Goal: Task Accomplishment & Management: Manage account settings

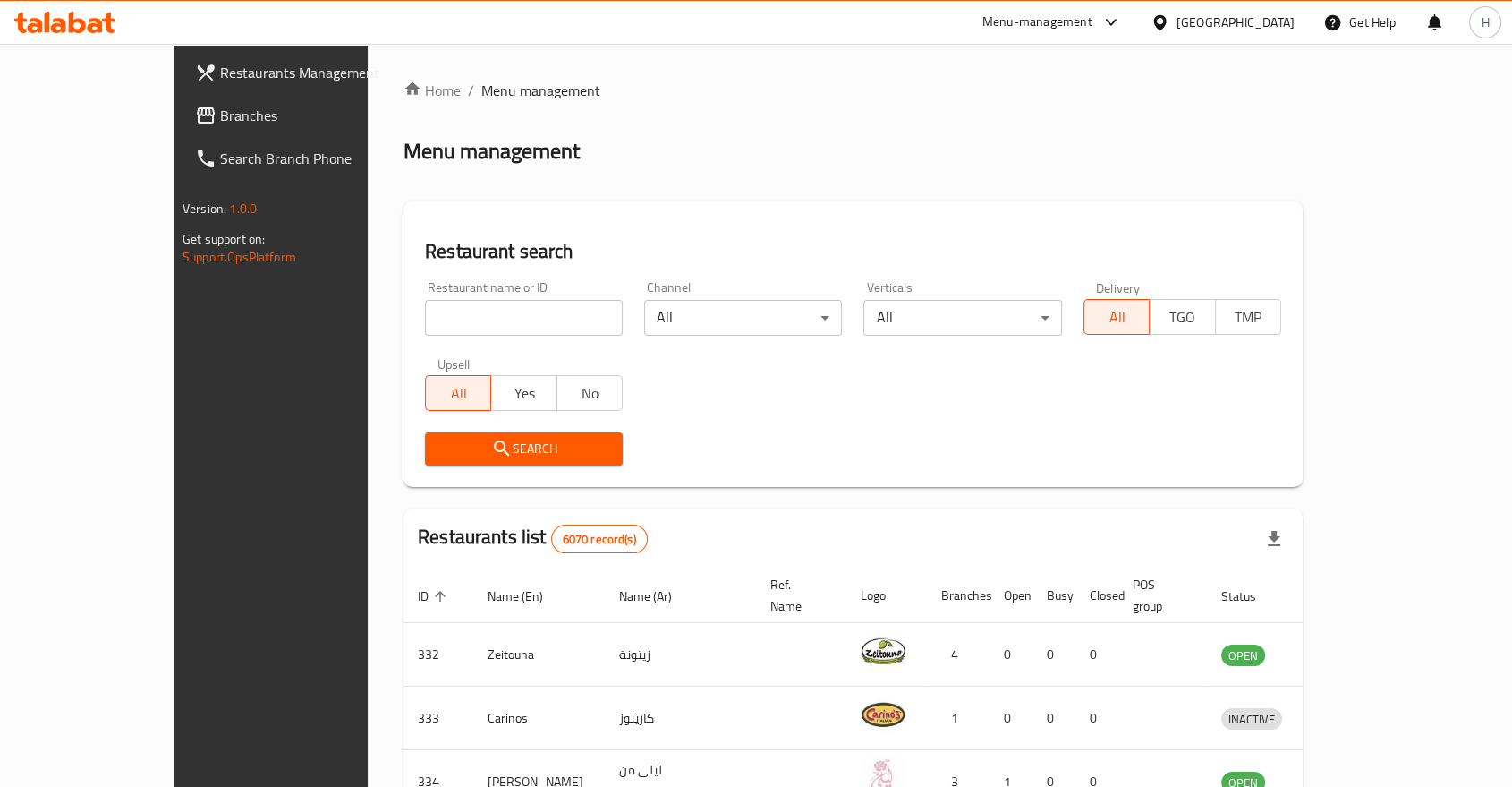
click at [426, 322] on input "search" at bounding box center [524, 317] width 198 height 36
type input "umami"
click button "Search" at bounding box center [524, 449] width 198 height 33
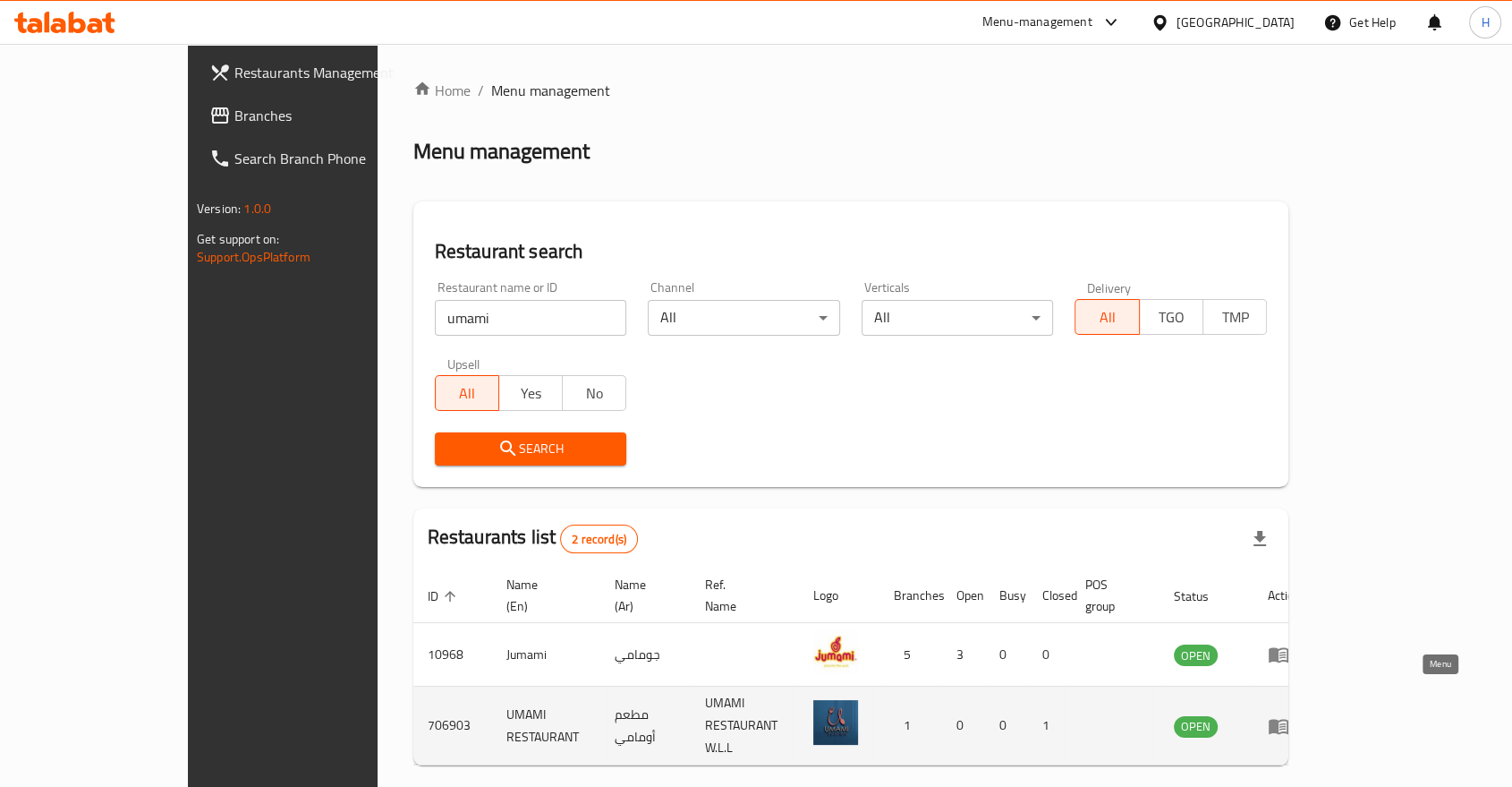
click at [1290, 715] on icon "enhanced table" at bounding box center [1279, 726] width 21 height 21
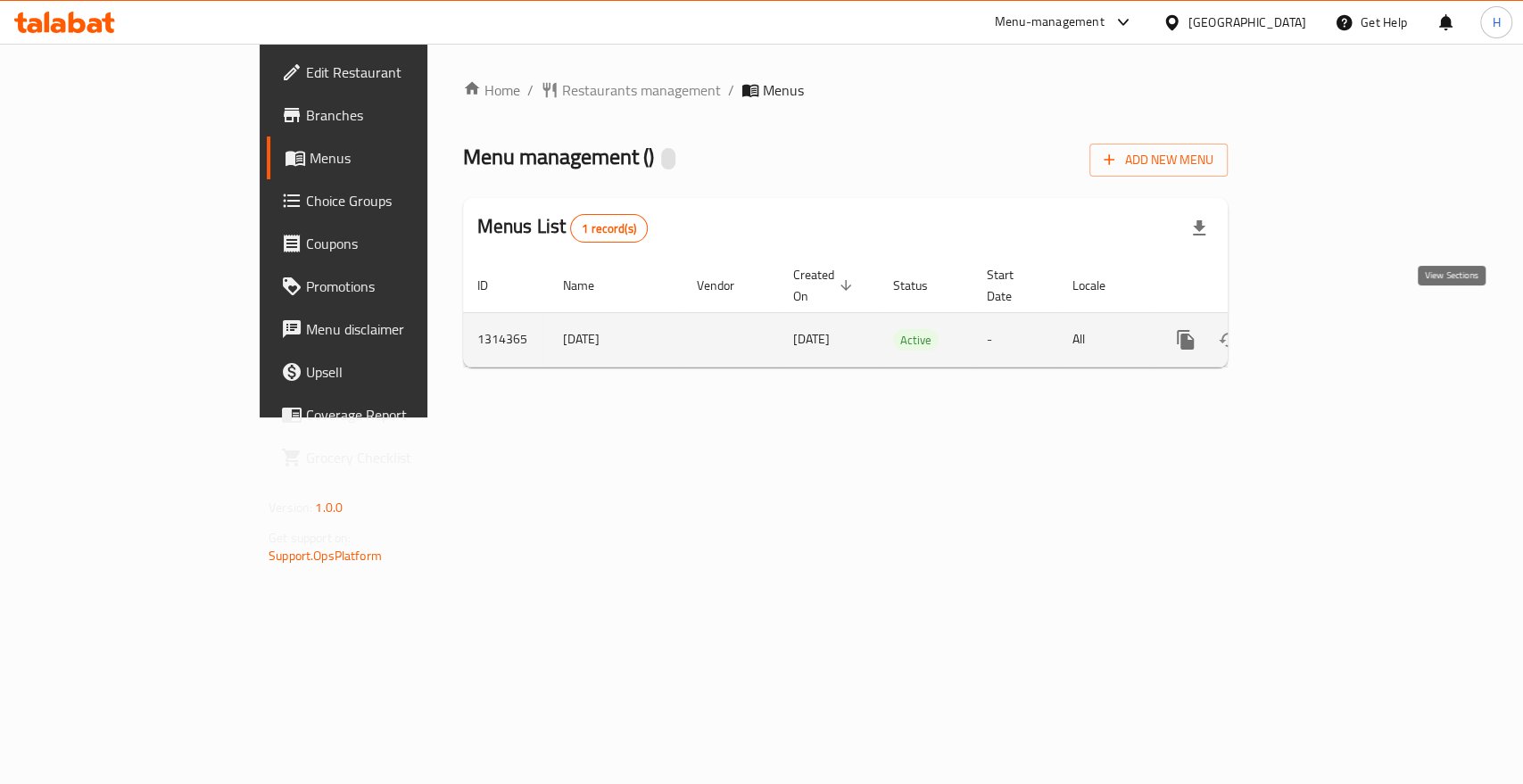
click at [1326, 329] on icon "enhanced table" at bounding box center [1314, 340] width 21 height 21
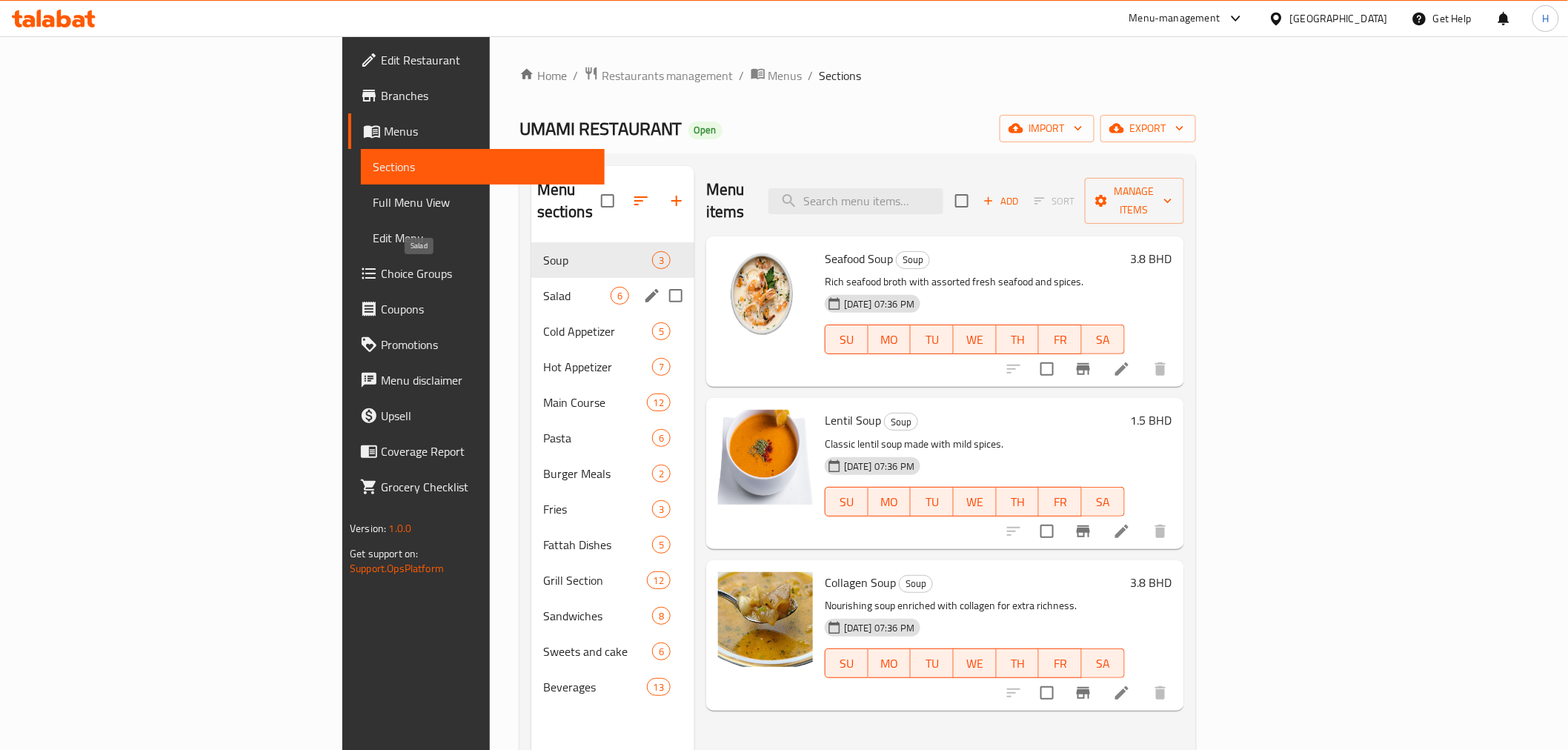
click at [543, 287] on span "Salad" at bounding box center [577, 296] width 68 height 17
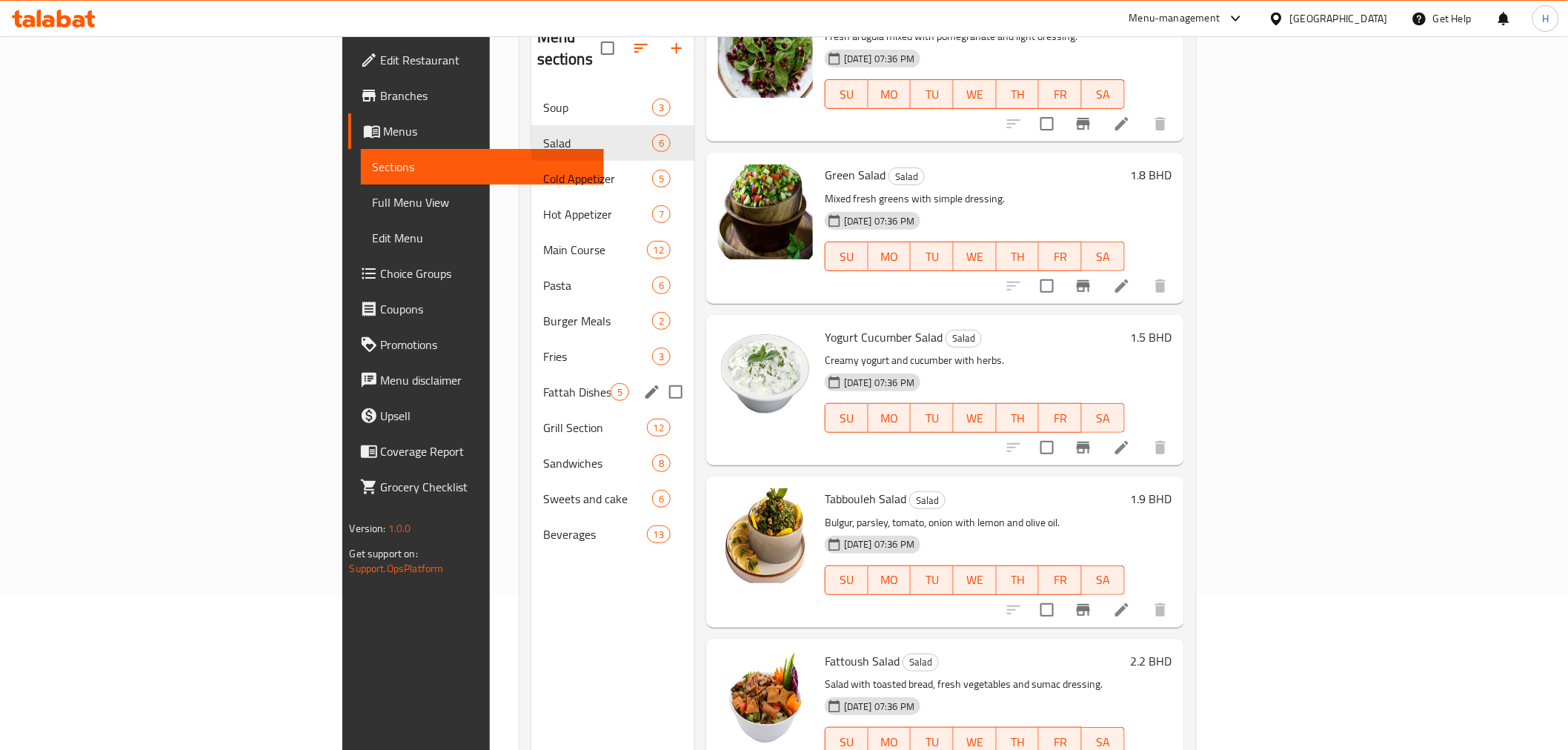
scroll to position [125, 0]
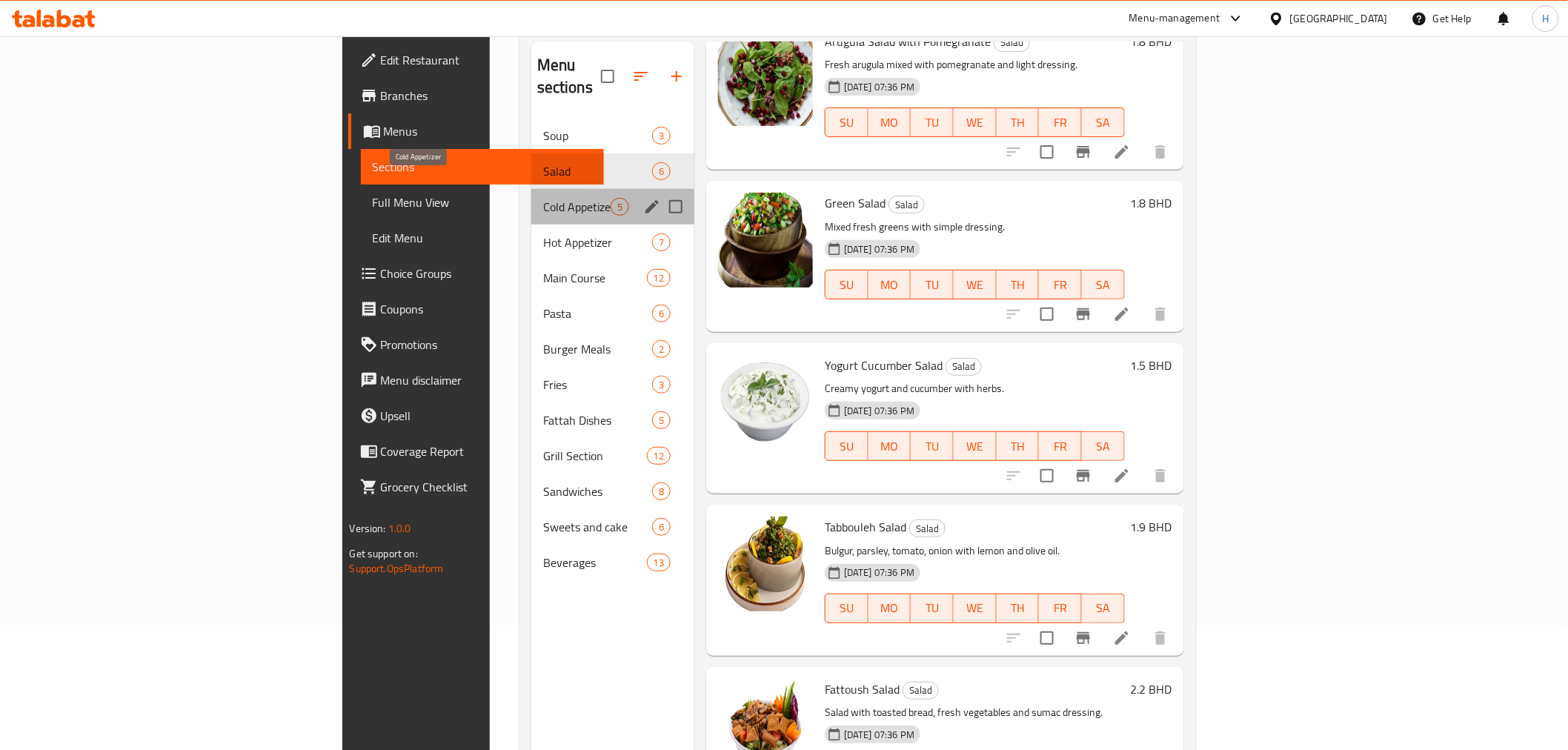
click at [543, 198] on span "Cold Appetizer" at bounding box center [577, 207] width 68 height 17
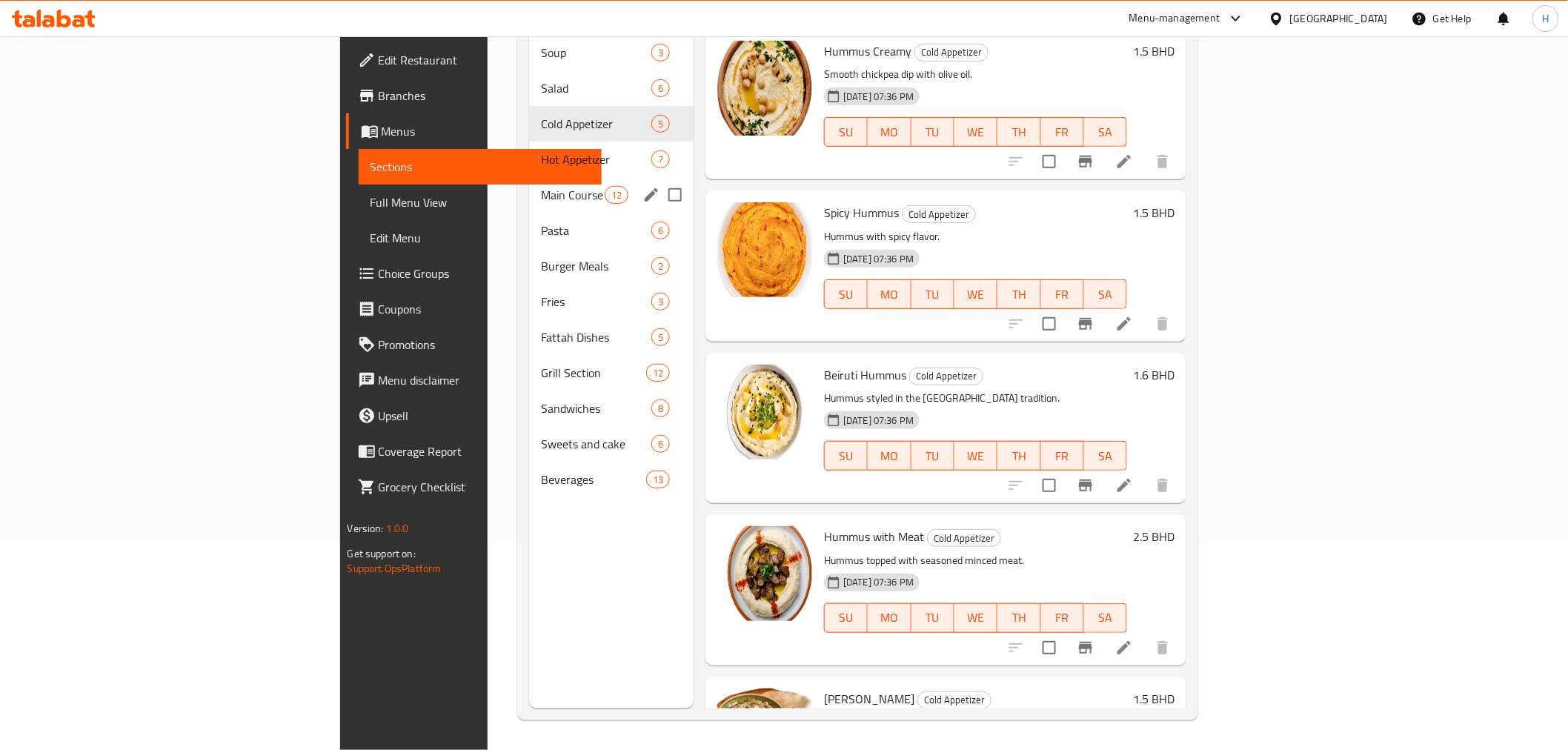
click at [541, 186] on span "Main Course" at bounding box center [572, 195] width 63 height 17
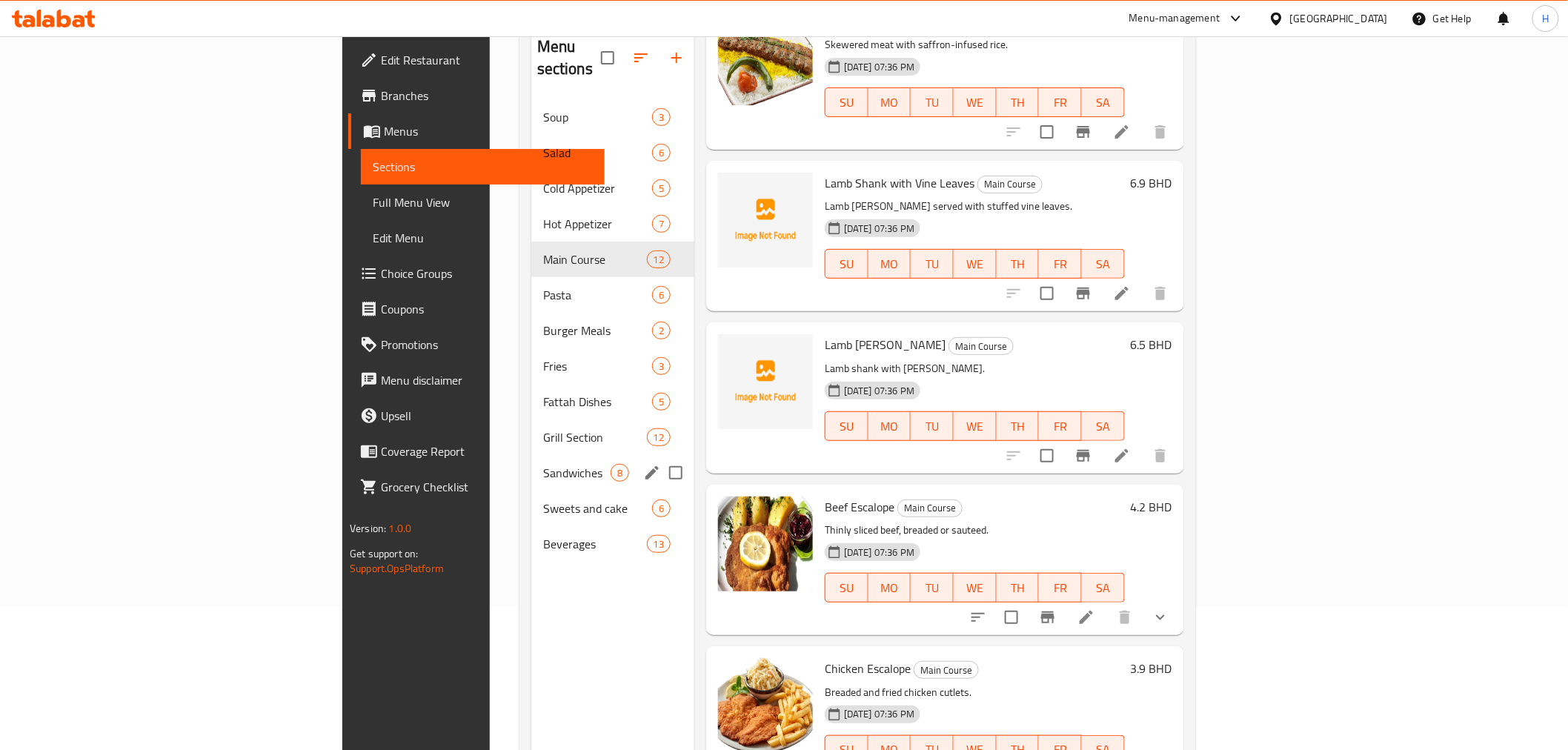
scroll to position [125, 0]
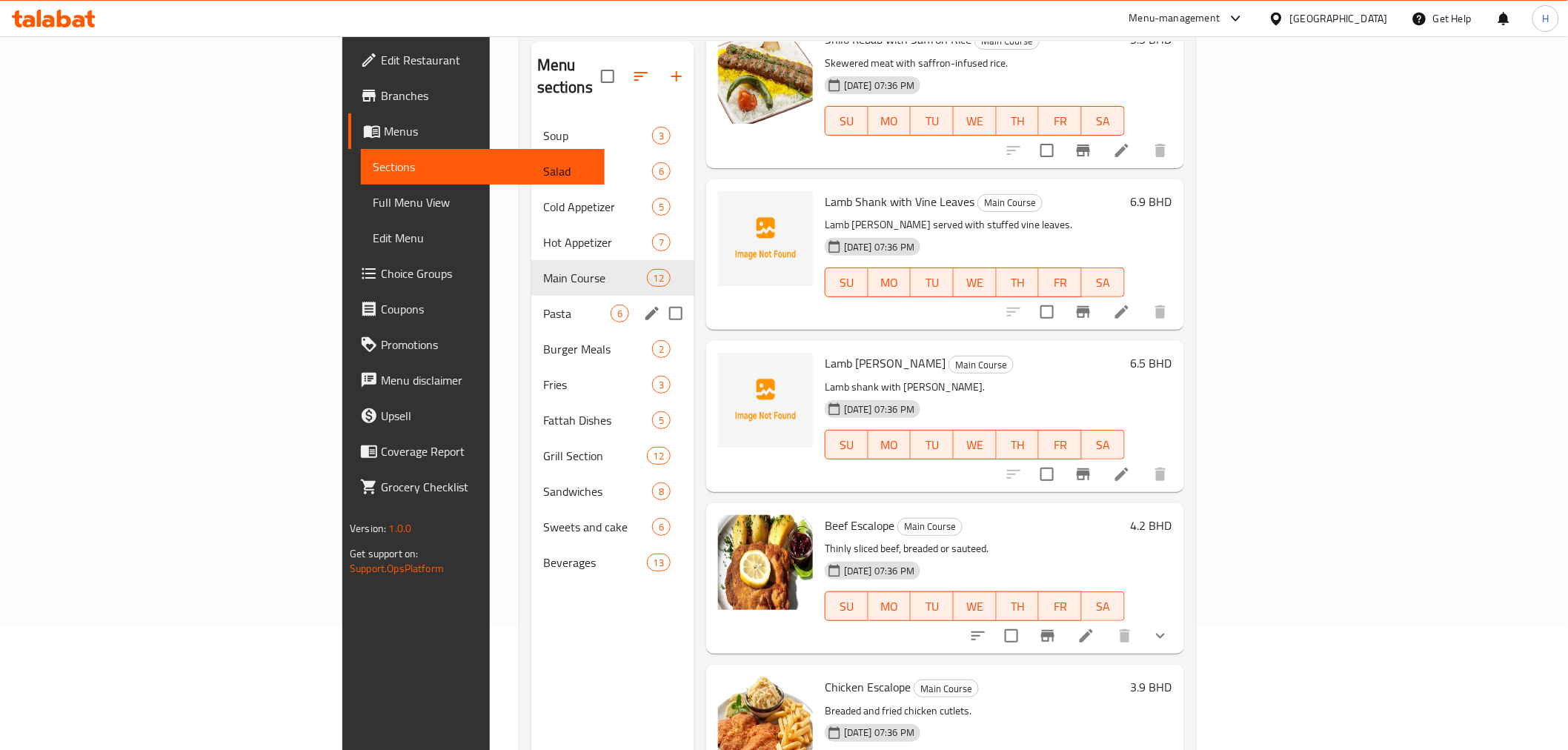
click at [531, 296] on div "Pasta 6" at bounding box center [613, 313] width 163 height 36
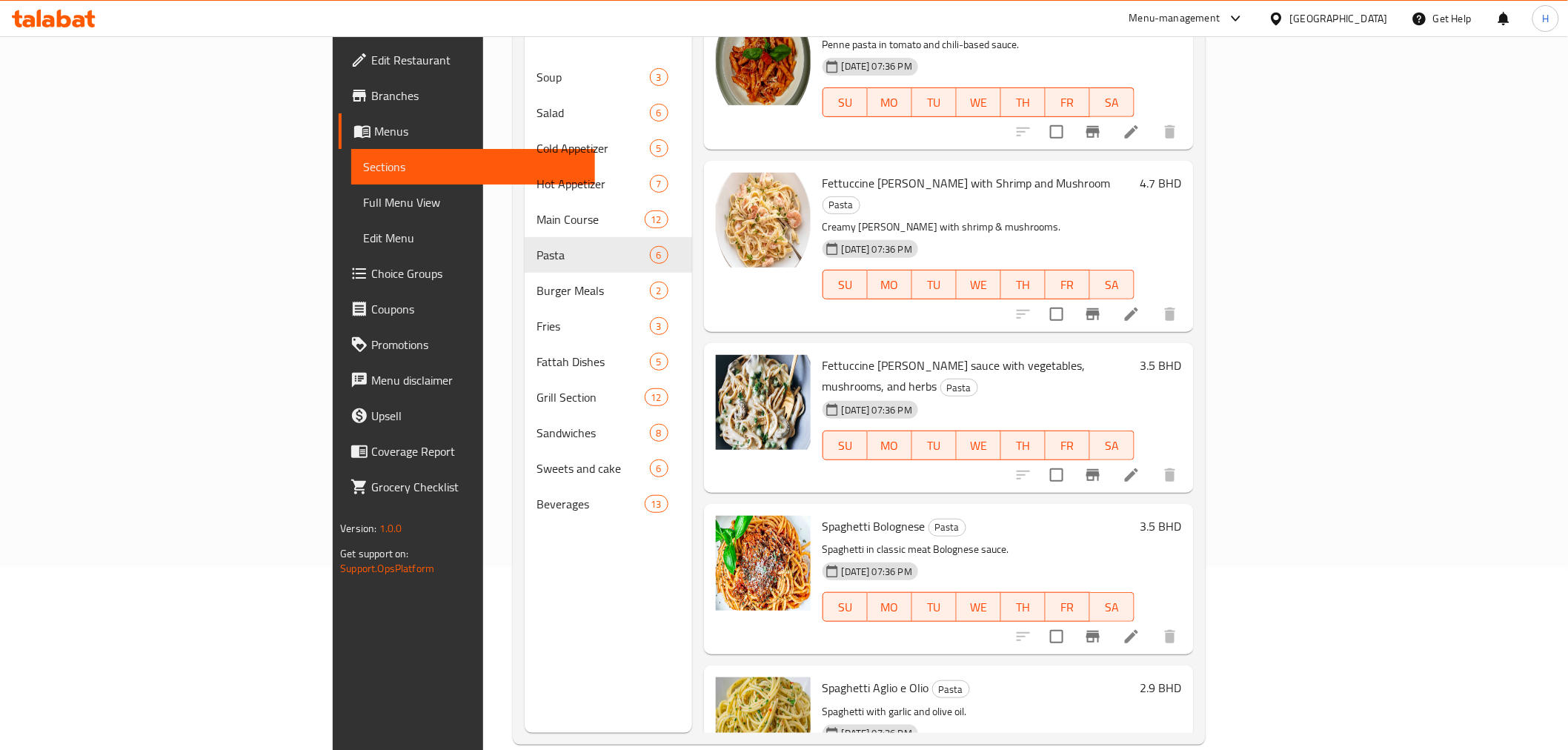
scroll to position [208, 0]
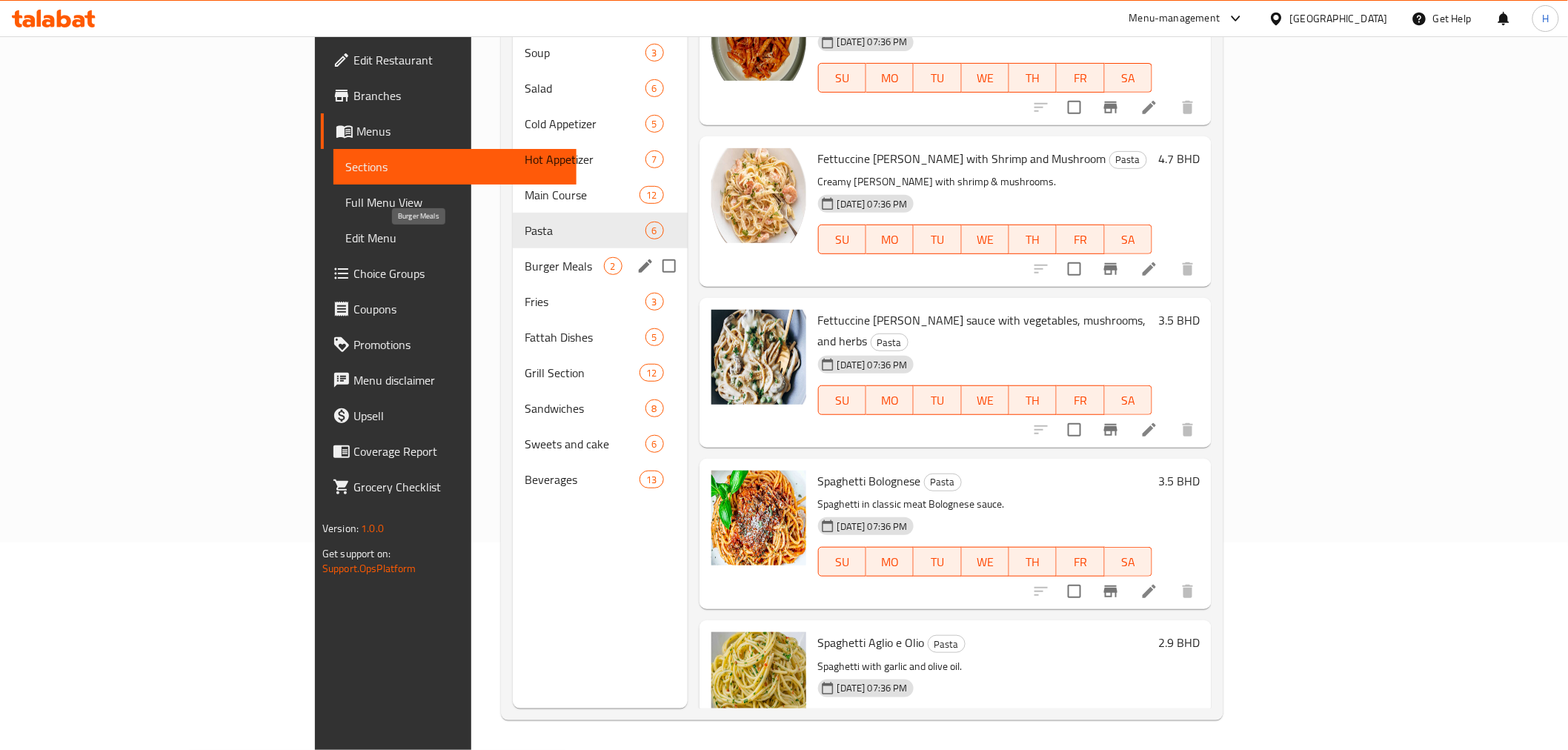
click at [525, 257] on span "Burger Meals" at bounding box center [565, 266] width 80 height 17
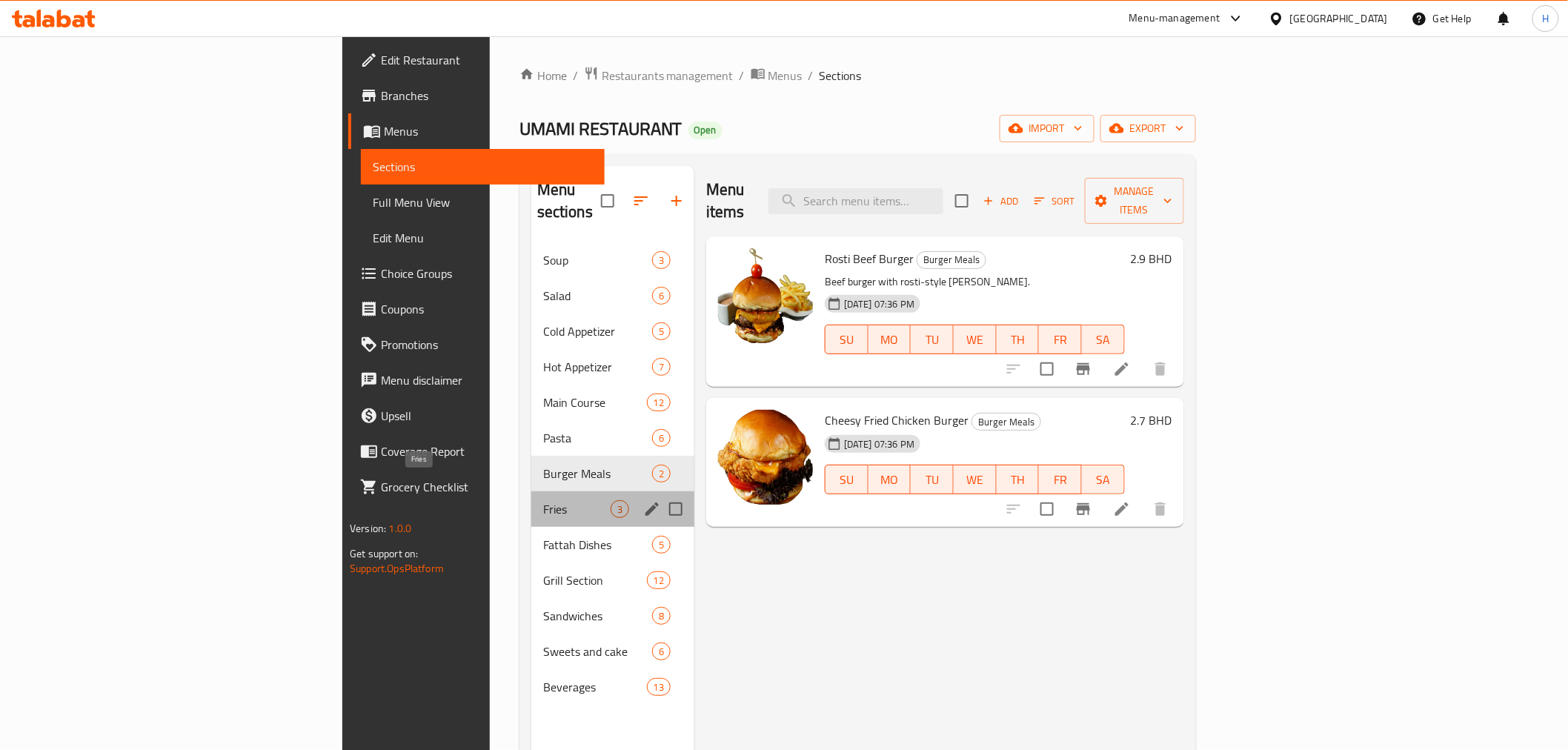
click at [543, 500] on span "Fries" at bounding box center [577, 509] width 68 height 17
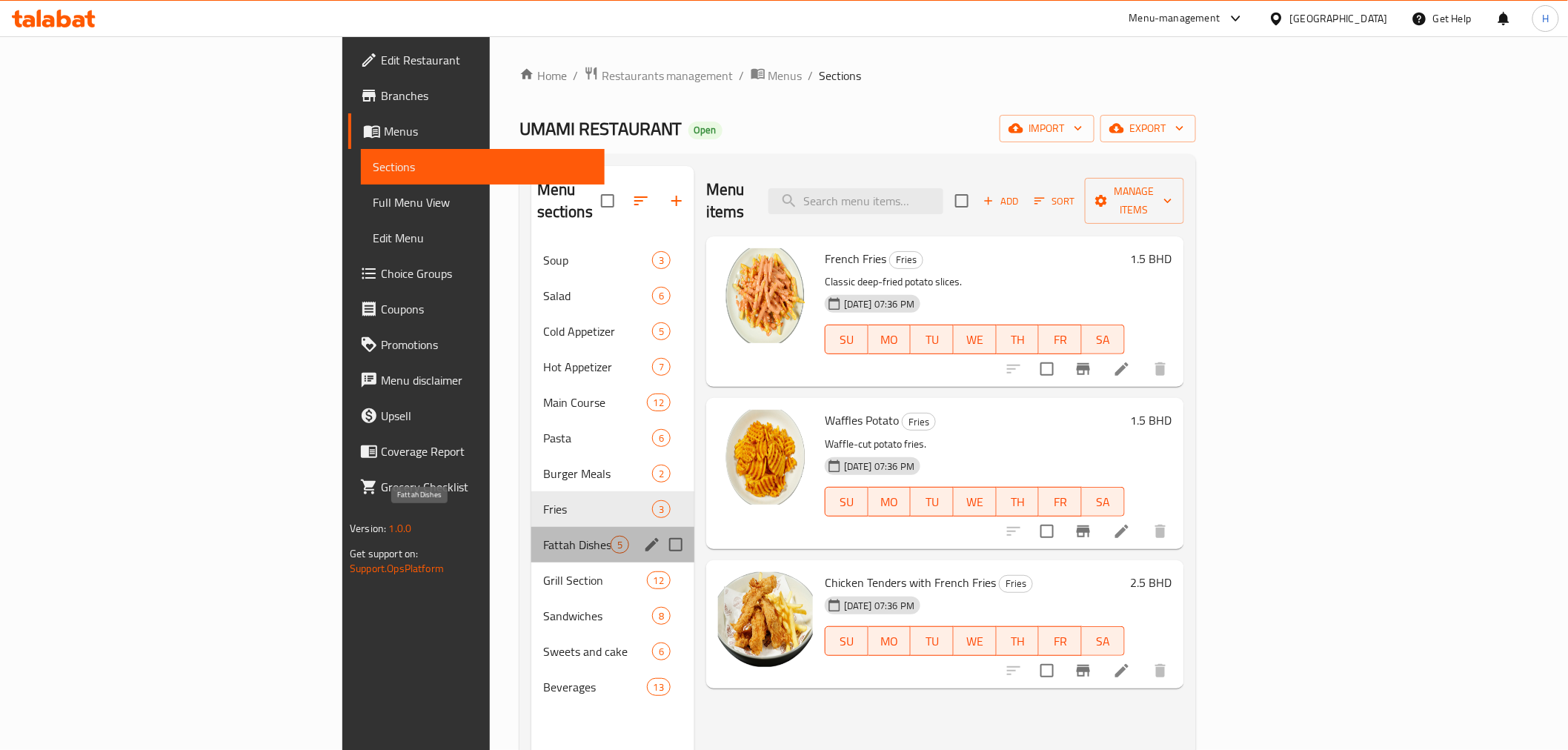
click at [543, 536] on span "Fattah Dishes" at bounding box center [577, 545] width 68 height 17
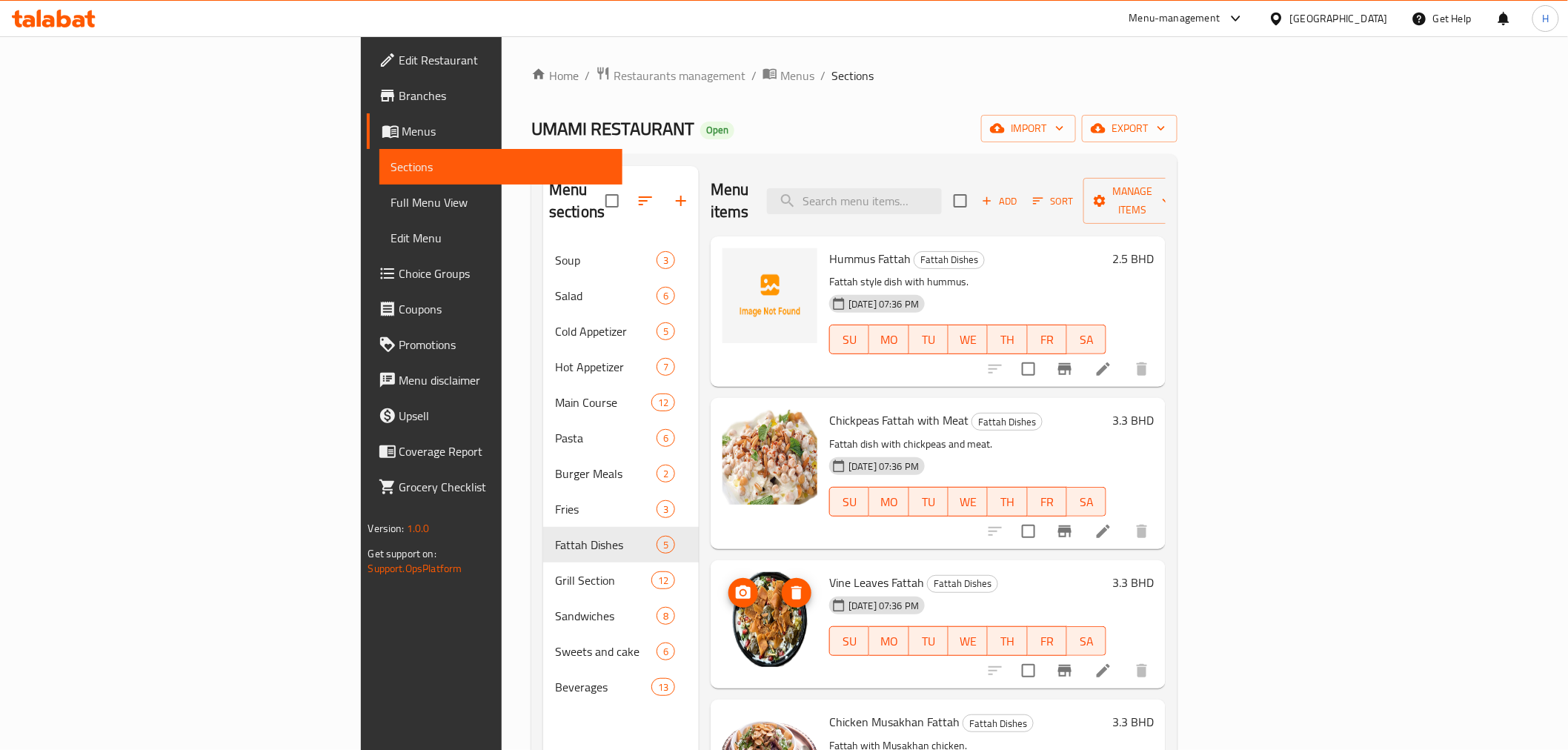
scroll to position [74, 0]
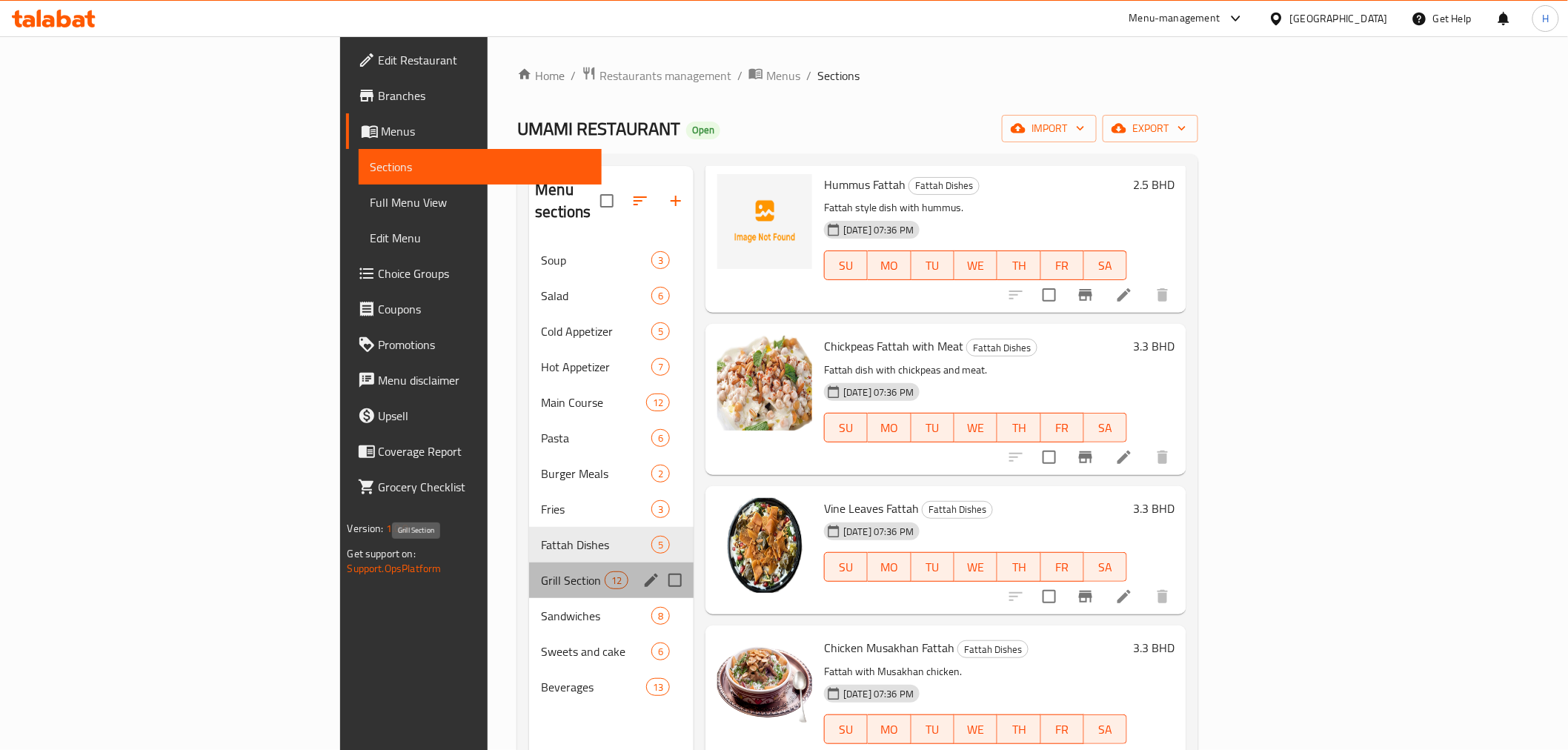
click at [529, 562] on div "Grill Section 12" at bounding box center [611, 580] width 165 height 36
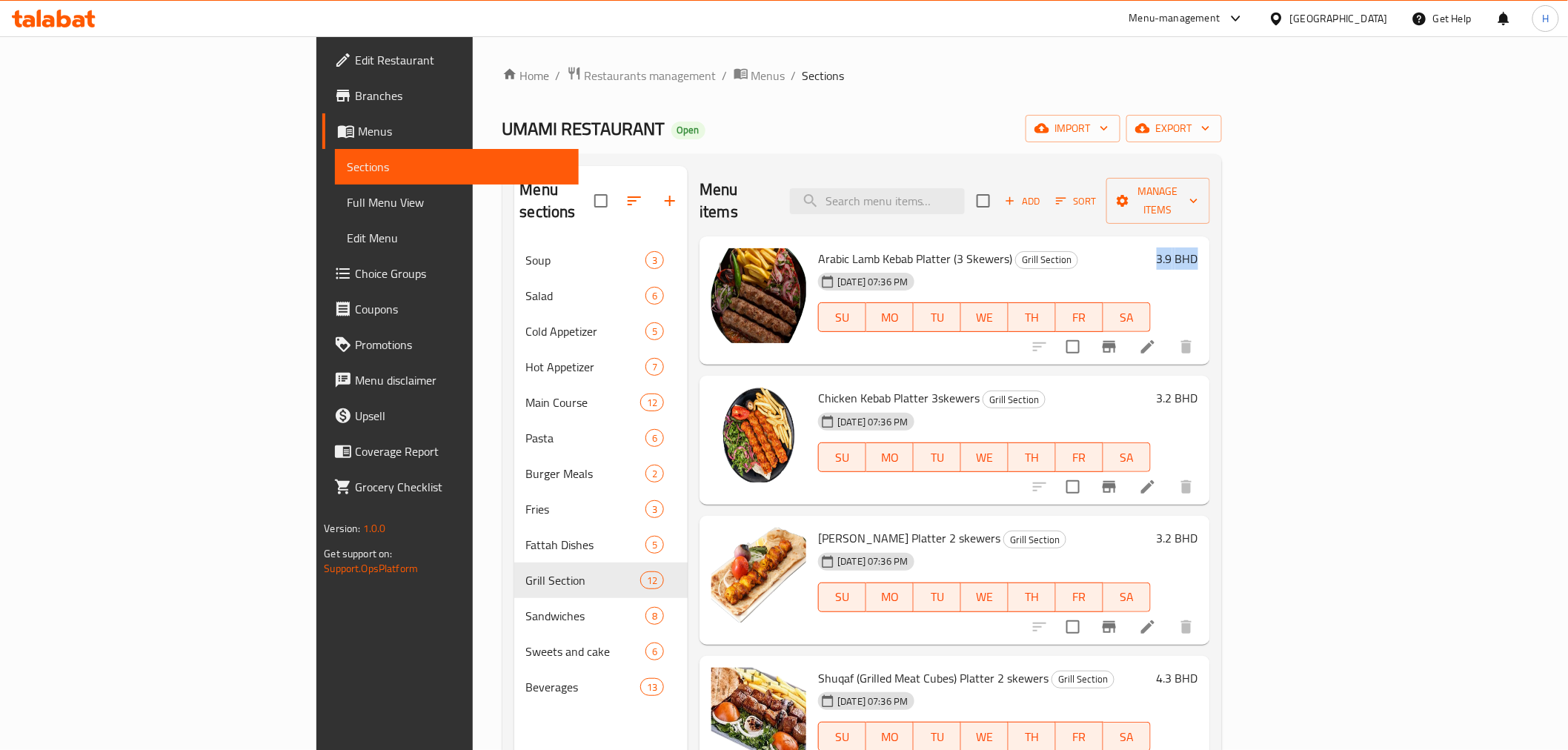
drag, startPoint x: 1463, startPoint y: 239, endPoint x: 1508, endPoint y: 244, distance: 45.3
click at [1204, 244] on div "Arabic Lamb Kebab Platter (3 Skewers) Grill Section 25-09-2025 07:36 PM SU MO T…" at bounding box center [1008, 301] width 391 height 117
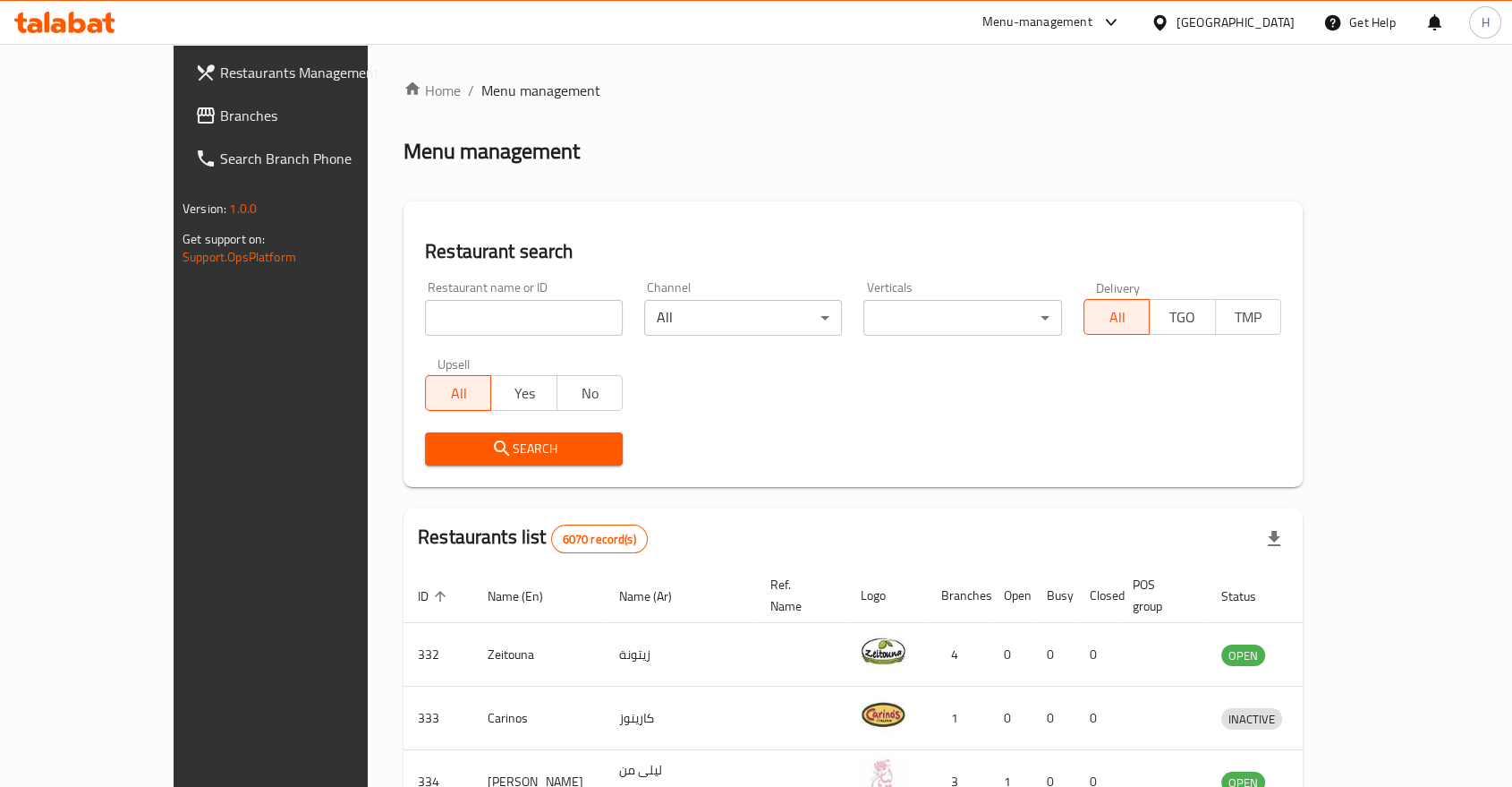
click at [426, 307] on input "search" at bounding box center [524, 317] width 198 height 36
click at [426, 321] on input "slider cafe" at bounding box center [524, 317] width 198 height 36
click button "Search" at bounding box center [524, 449] width 198 height 33
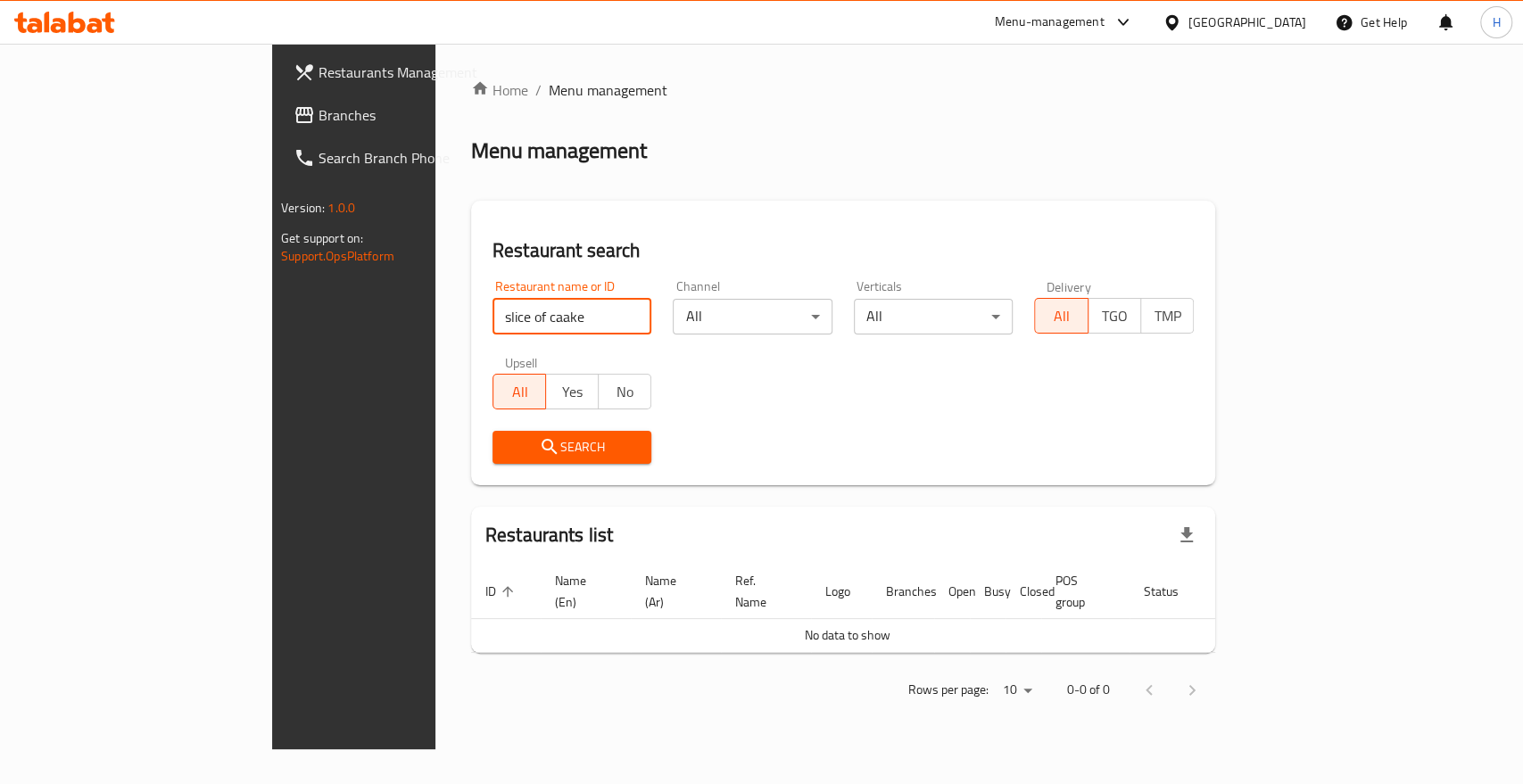
click at [492, 310] on input "slice of caake" at bounding box center [572, 316] width 160 height 35
type input "slice of cake"
click button "Search" at bounding box center [572, 447] width 160 height 33
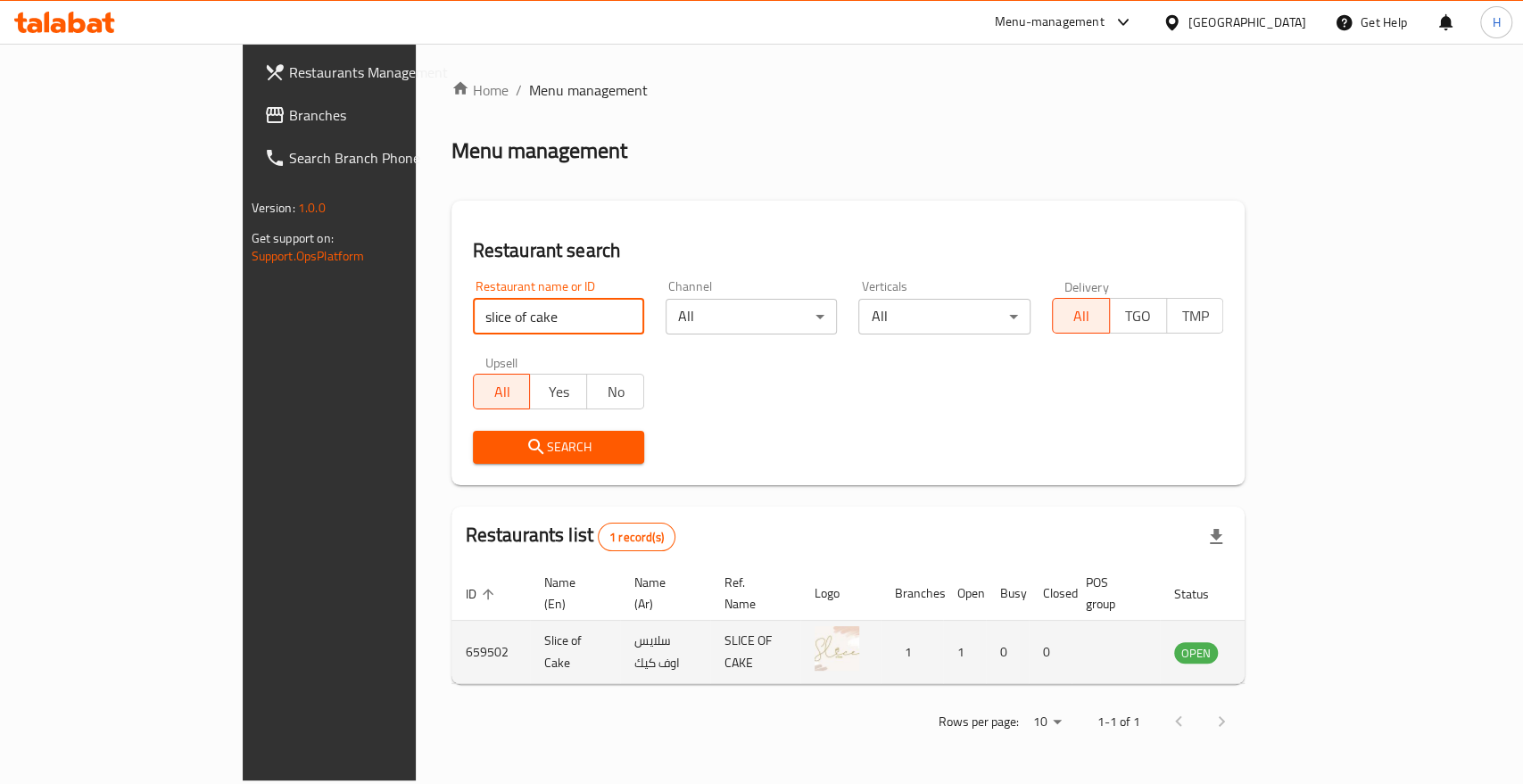
click at [1289, 641] on icon "enhanced table" at bounding box center [1279, 652] width 21 height 21
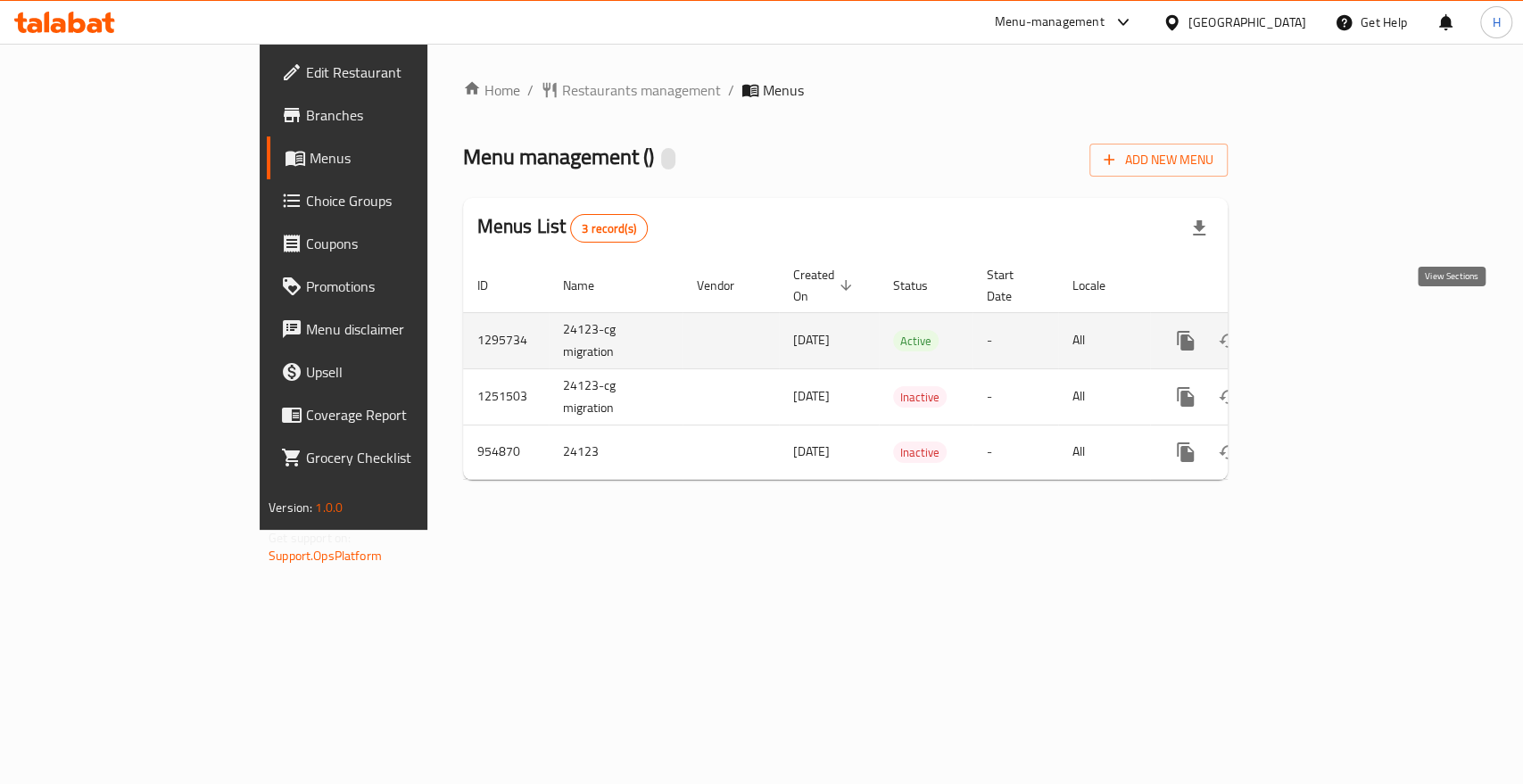
click at [1323, 333] on icon "enhanced table" at bounding box center [1314, 341] width 16 height 16
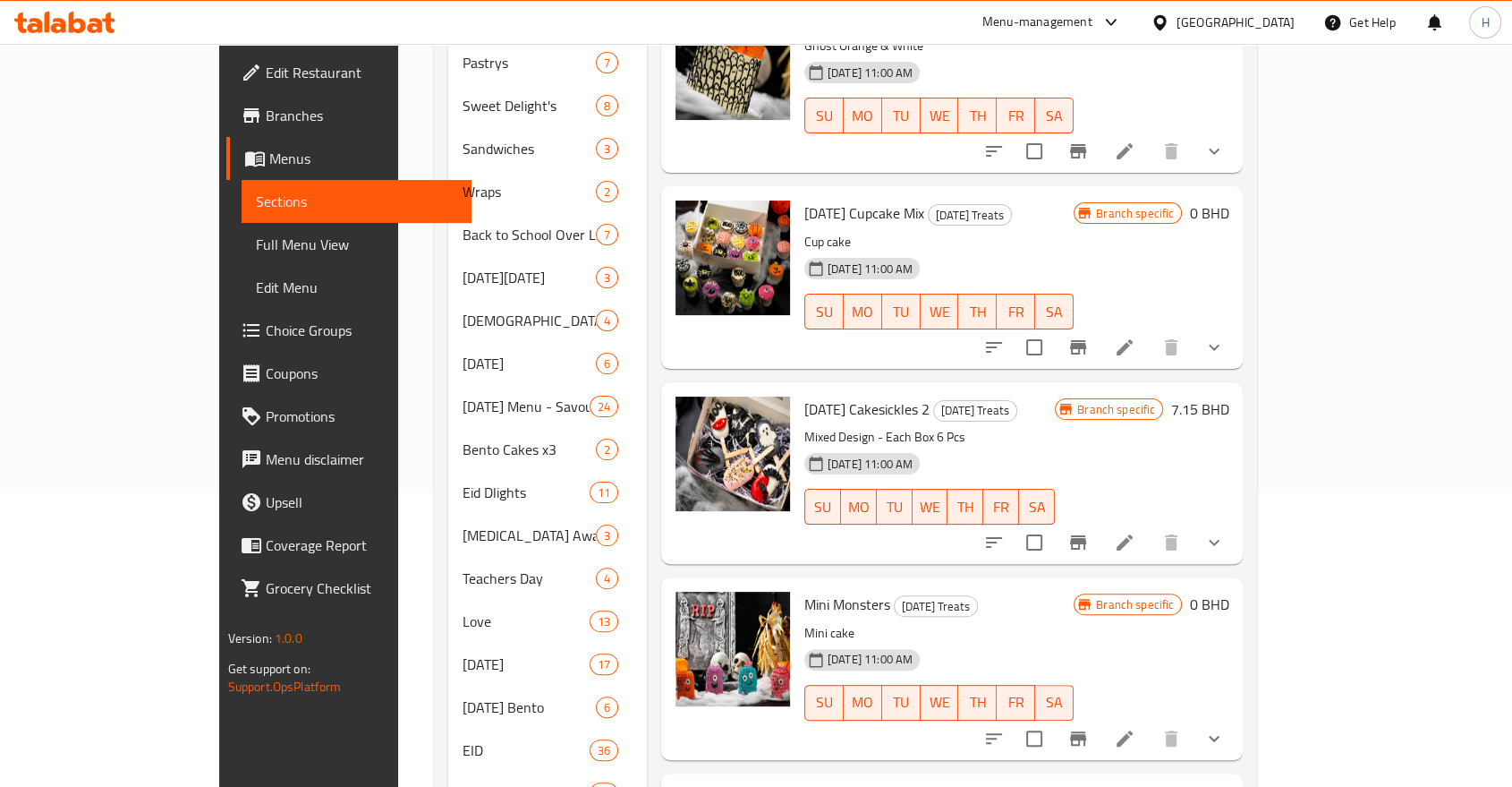
scroll to position [298, 0]
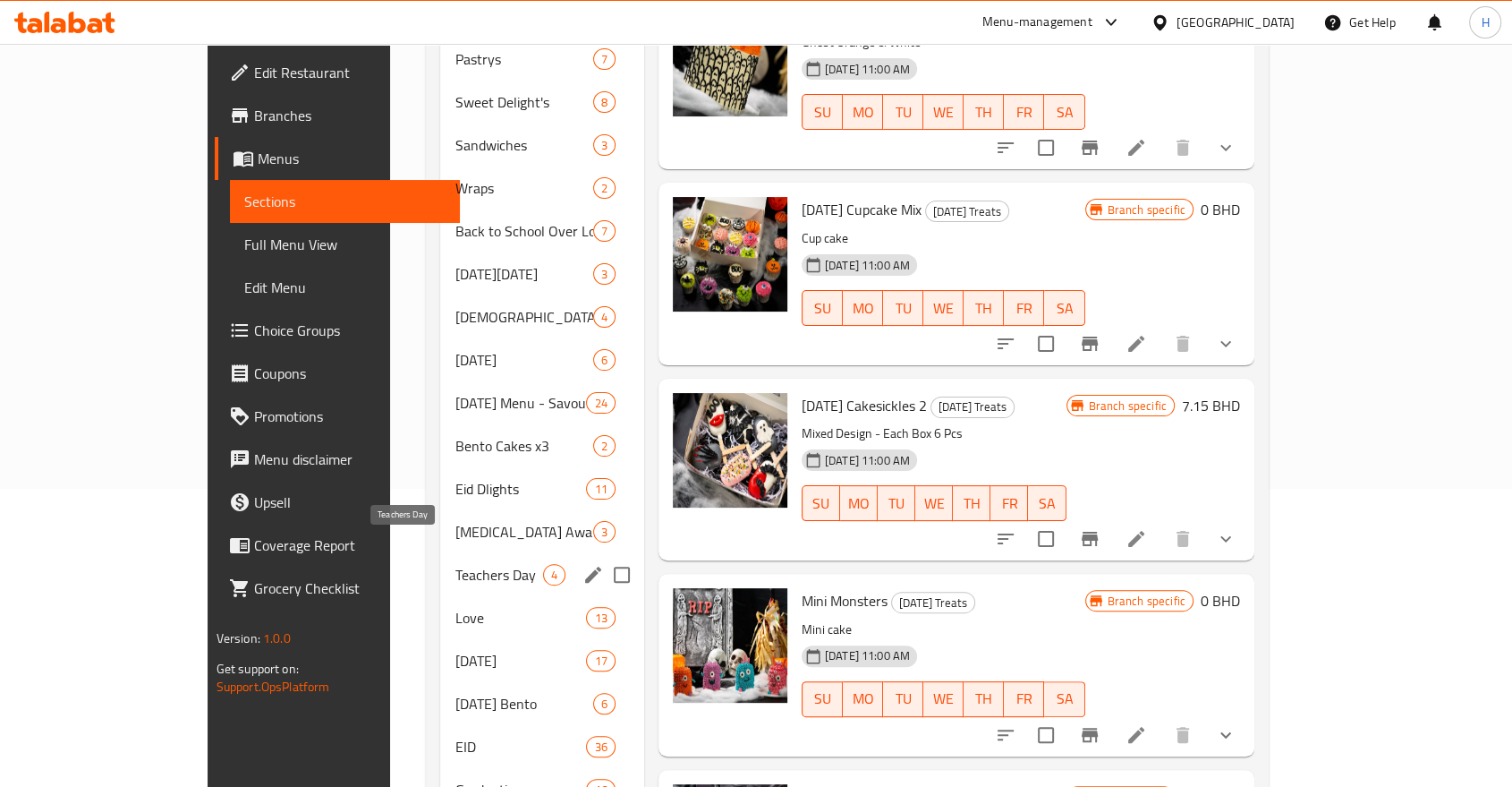
click at [454, 564] on span "Teachers Day" at bounding box center [498, 575] width 87 height 21
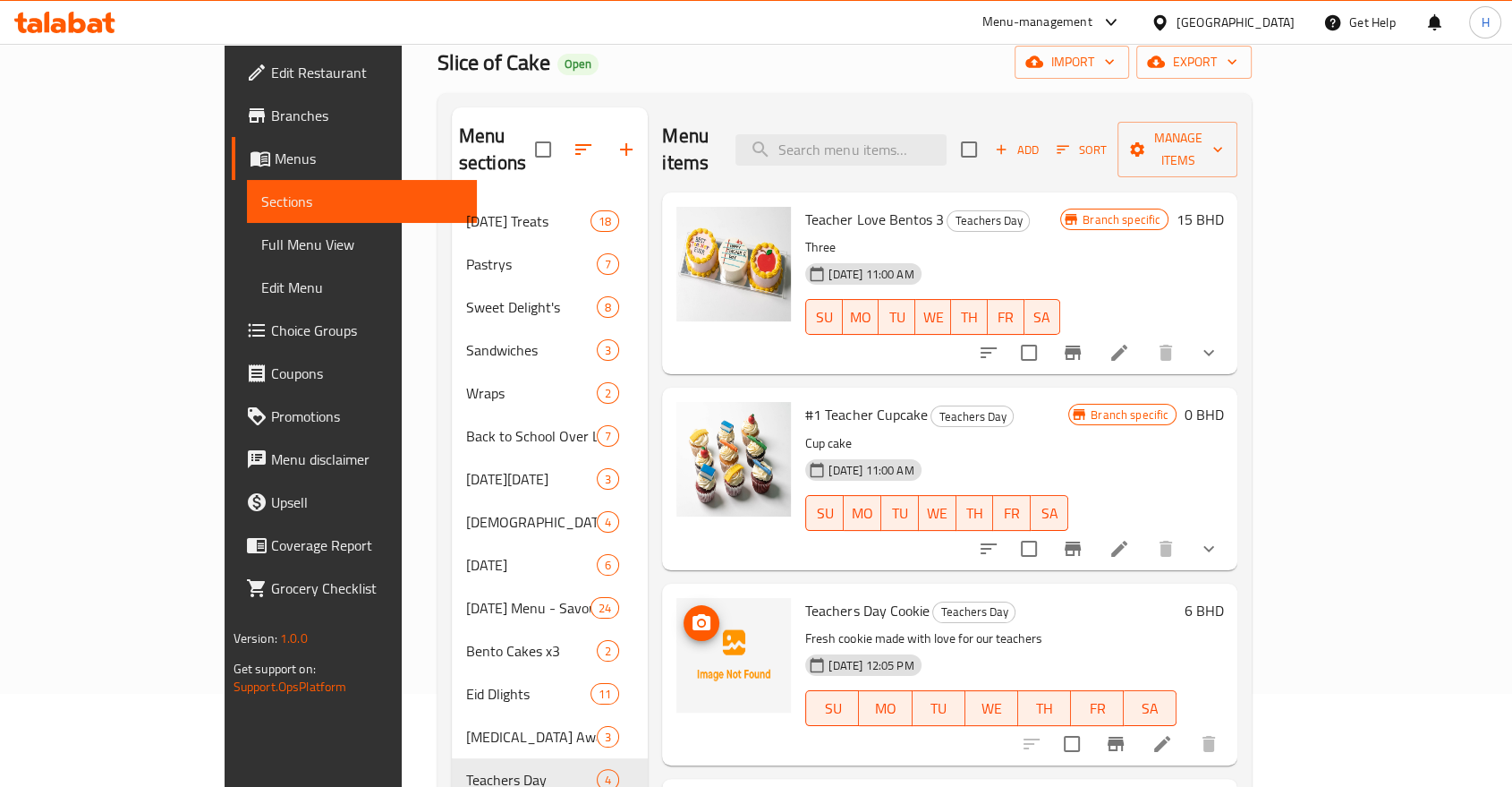
scroll to position [199, 0]
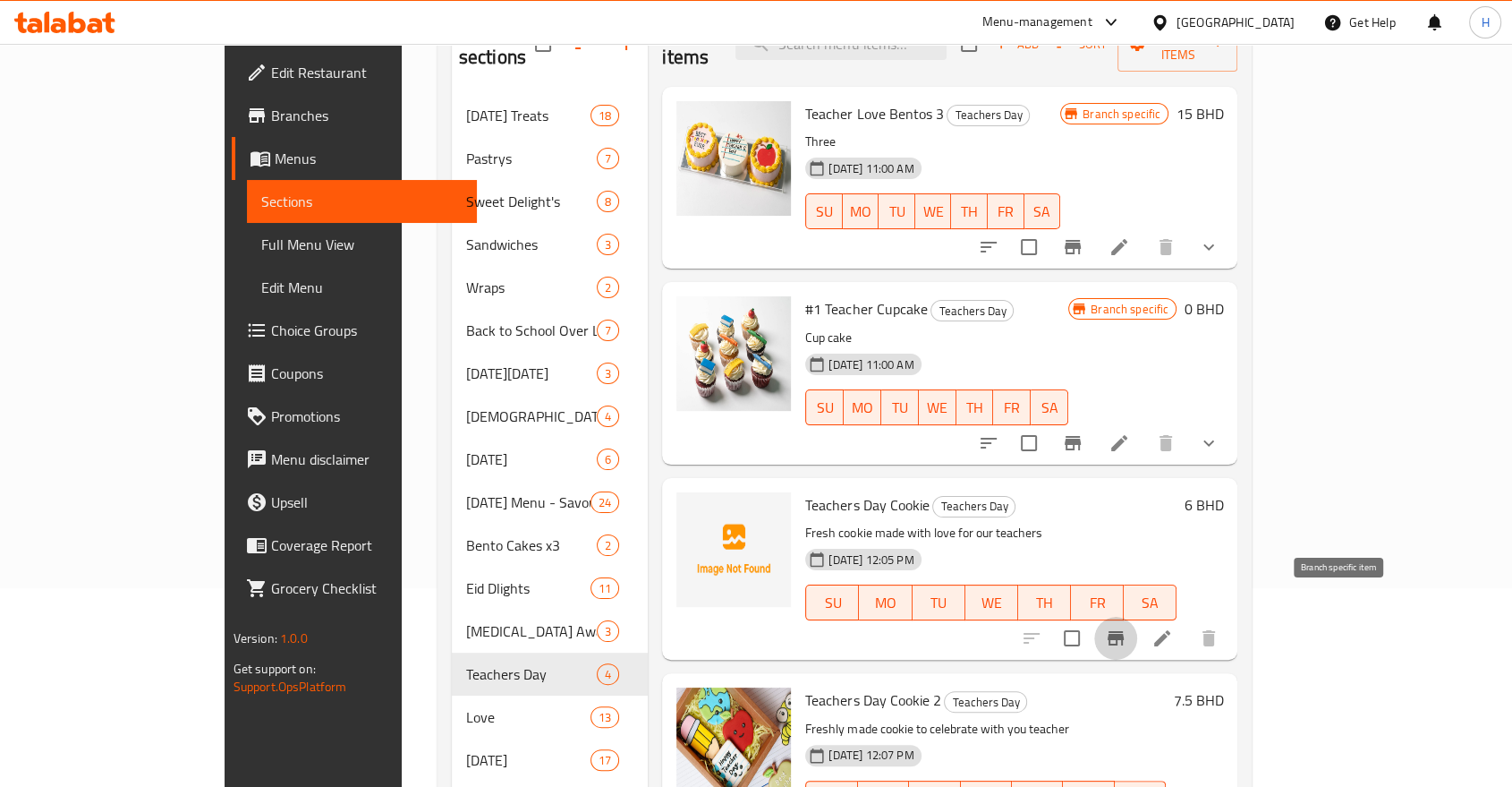
click at [1124, 631] on icon "Branch-specific-item" at bounding box center [1115, 638] width 16 height 14
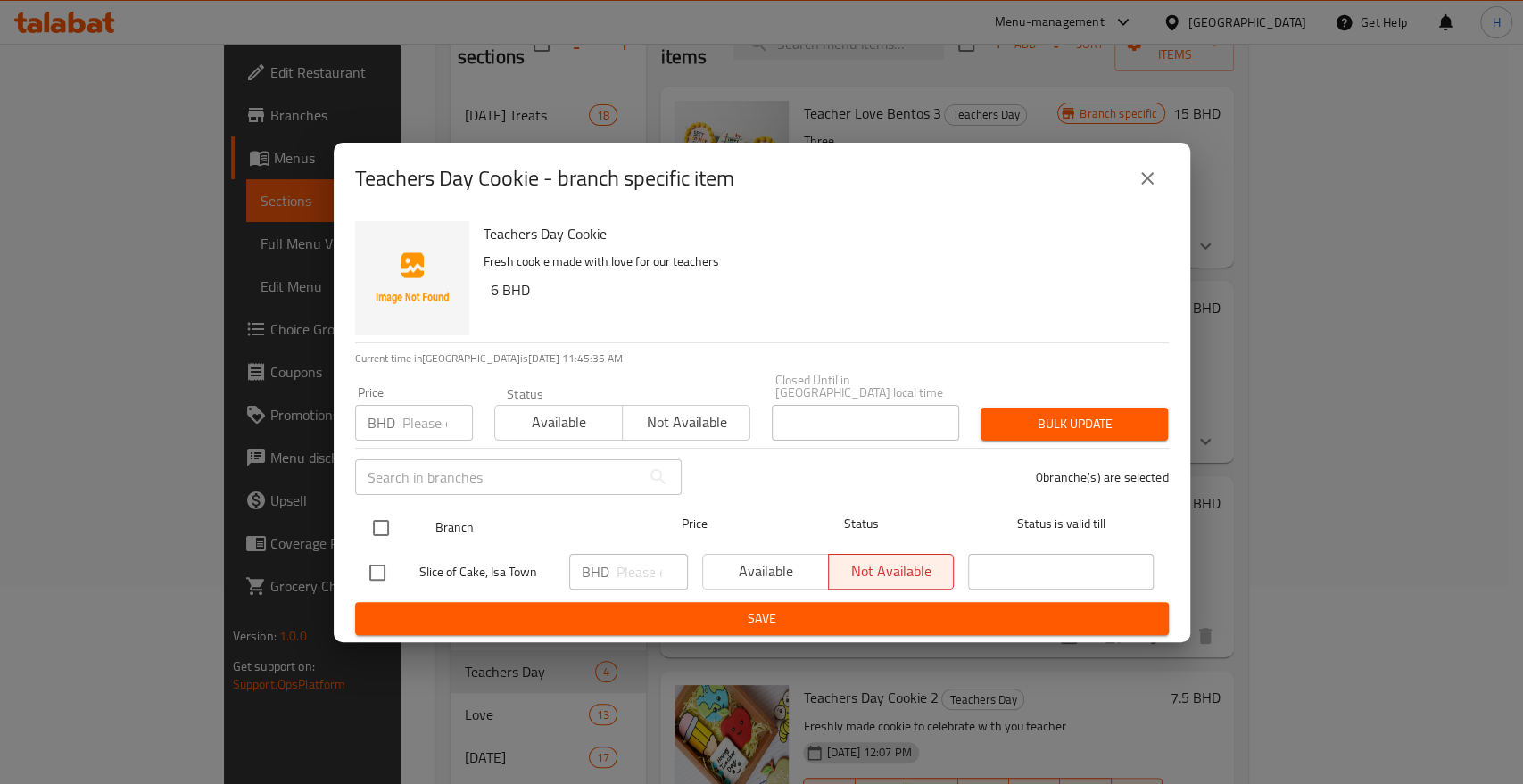
click at [380, 517] on input "checkbox" at bounding box center [380, 527] width 37 height 37
checkbox input "true"
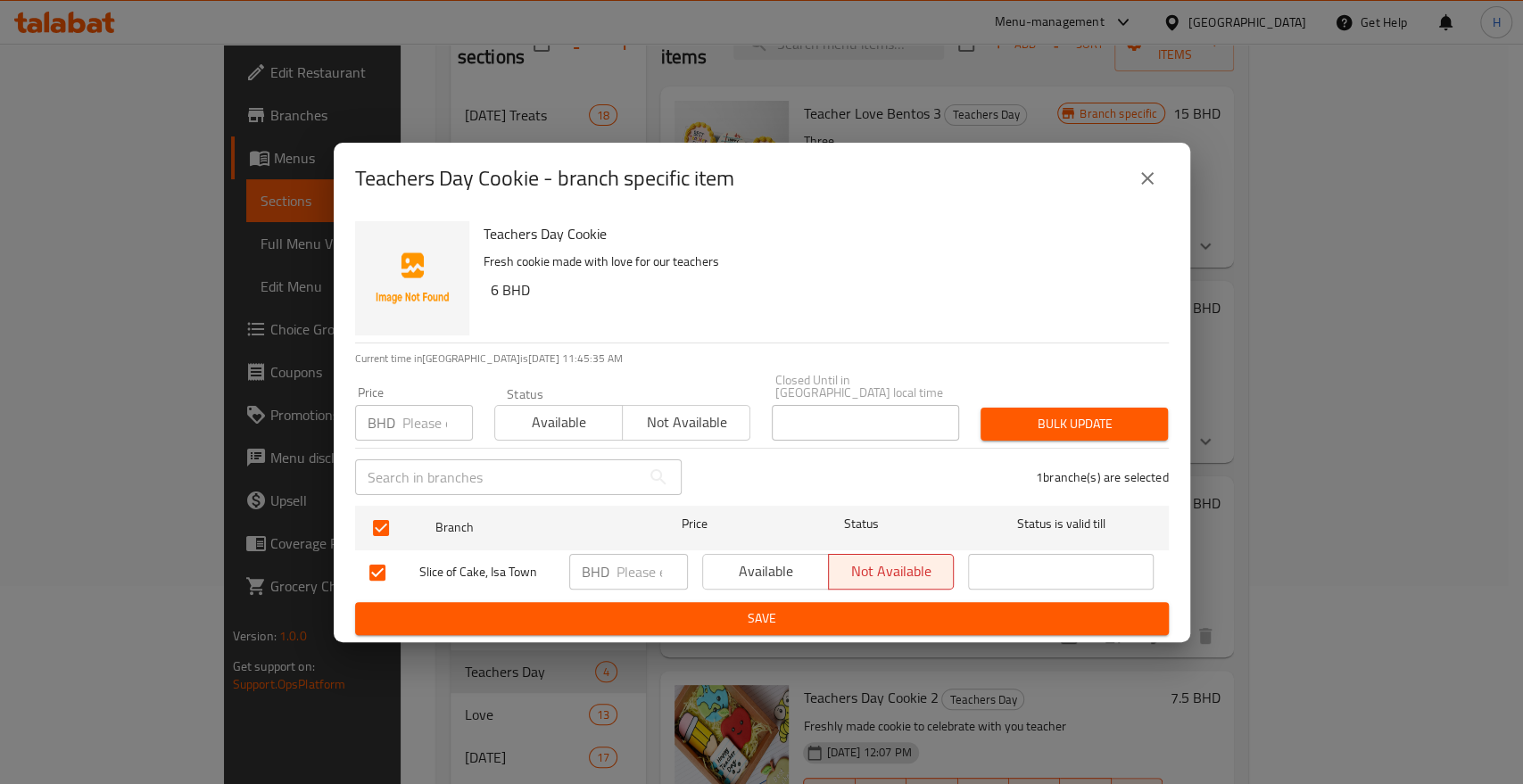
click at [613, 561] on div "BHD ​" at bounding box center [628, 571] width 119 height 35
type input "7.5"
click at [781, 560] on span "Available" at bounding box center [766, 571] width 111 height 26
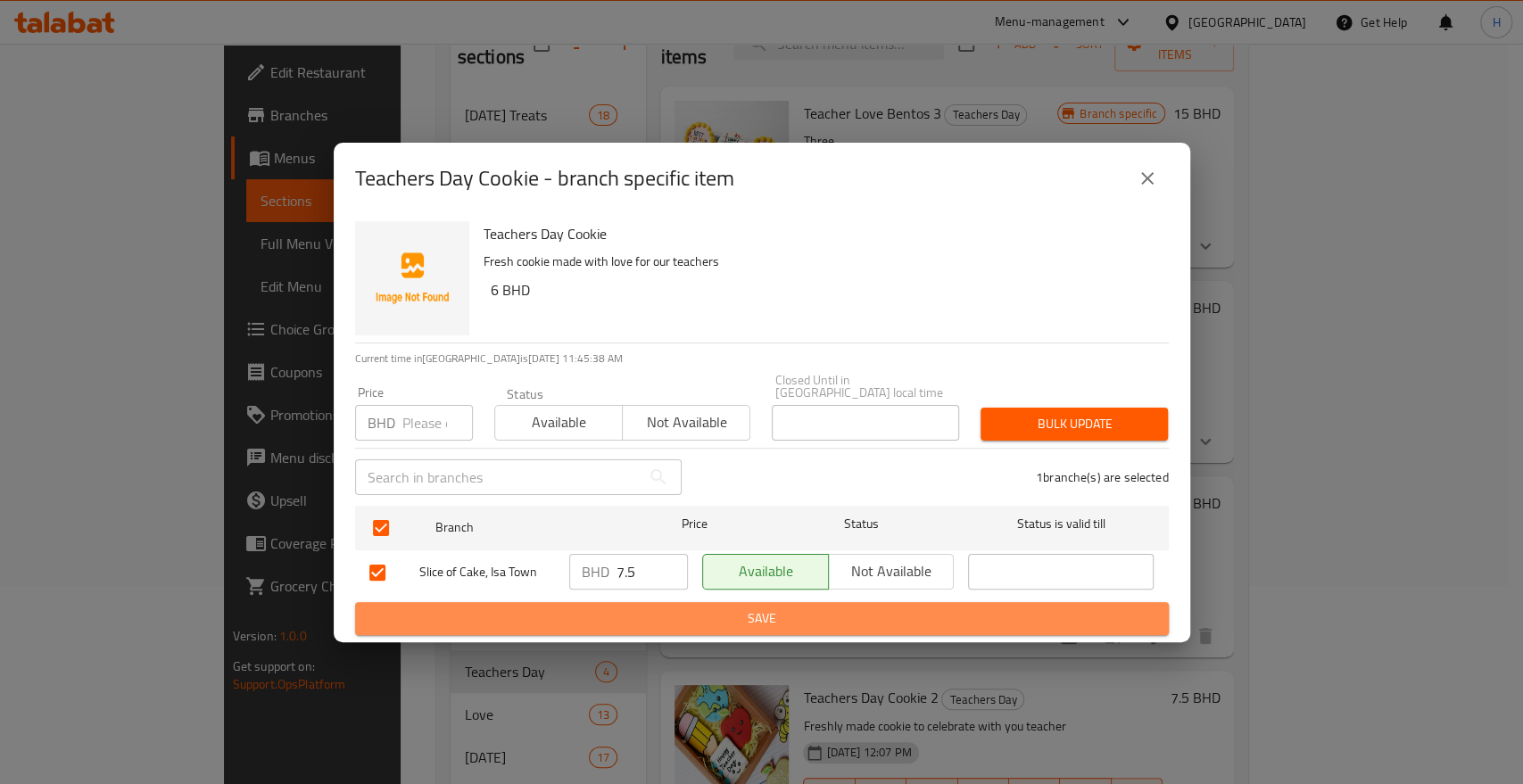
click at [646, 611] on span "Save" at bounding box center [762, 617] width 785 height 22
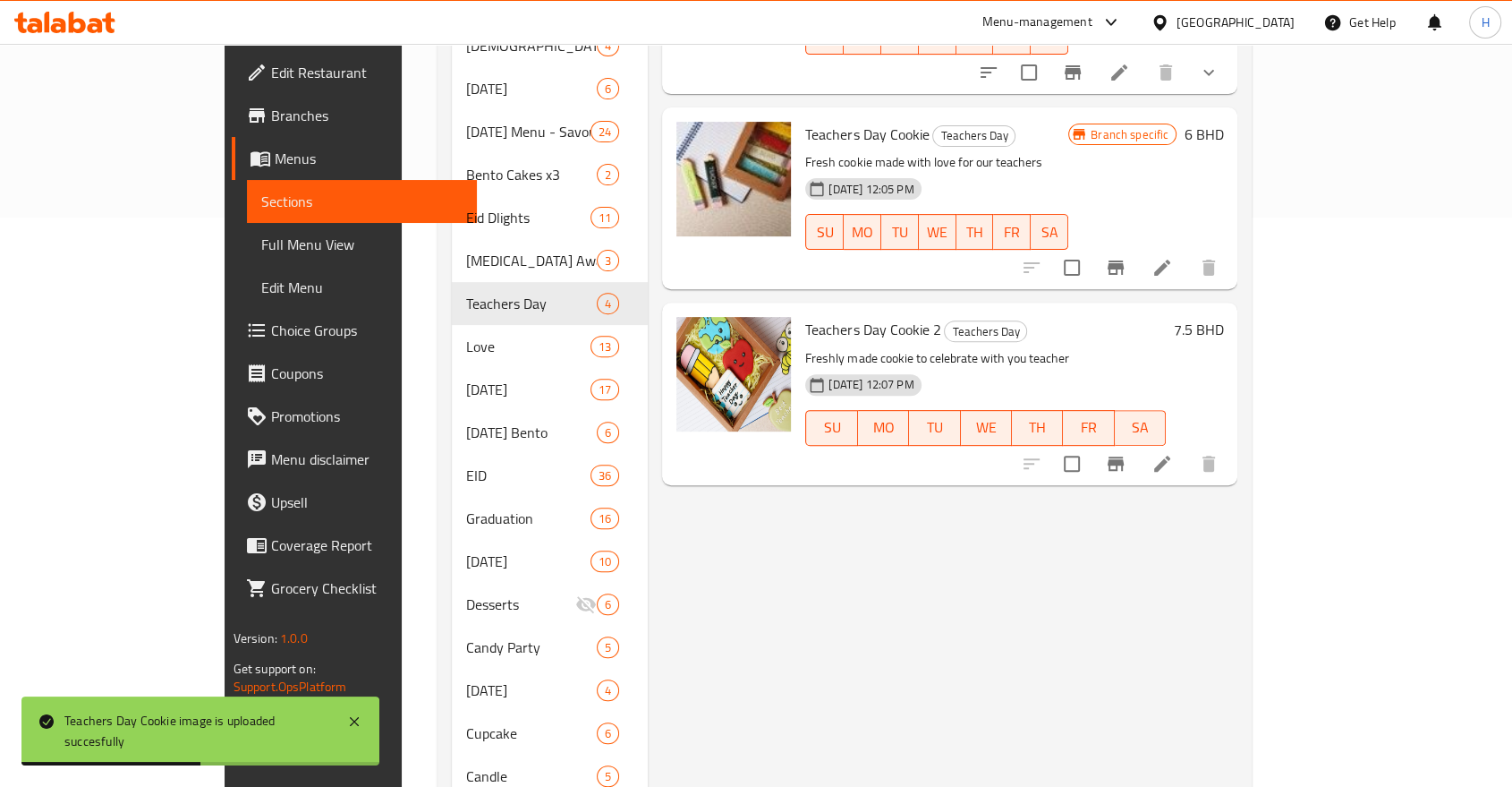
scroll to position [596, 0]
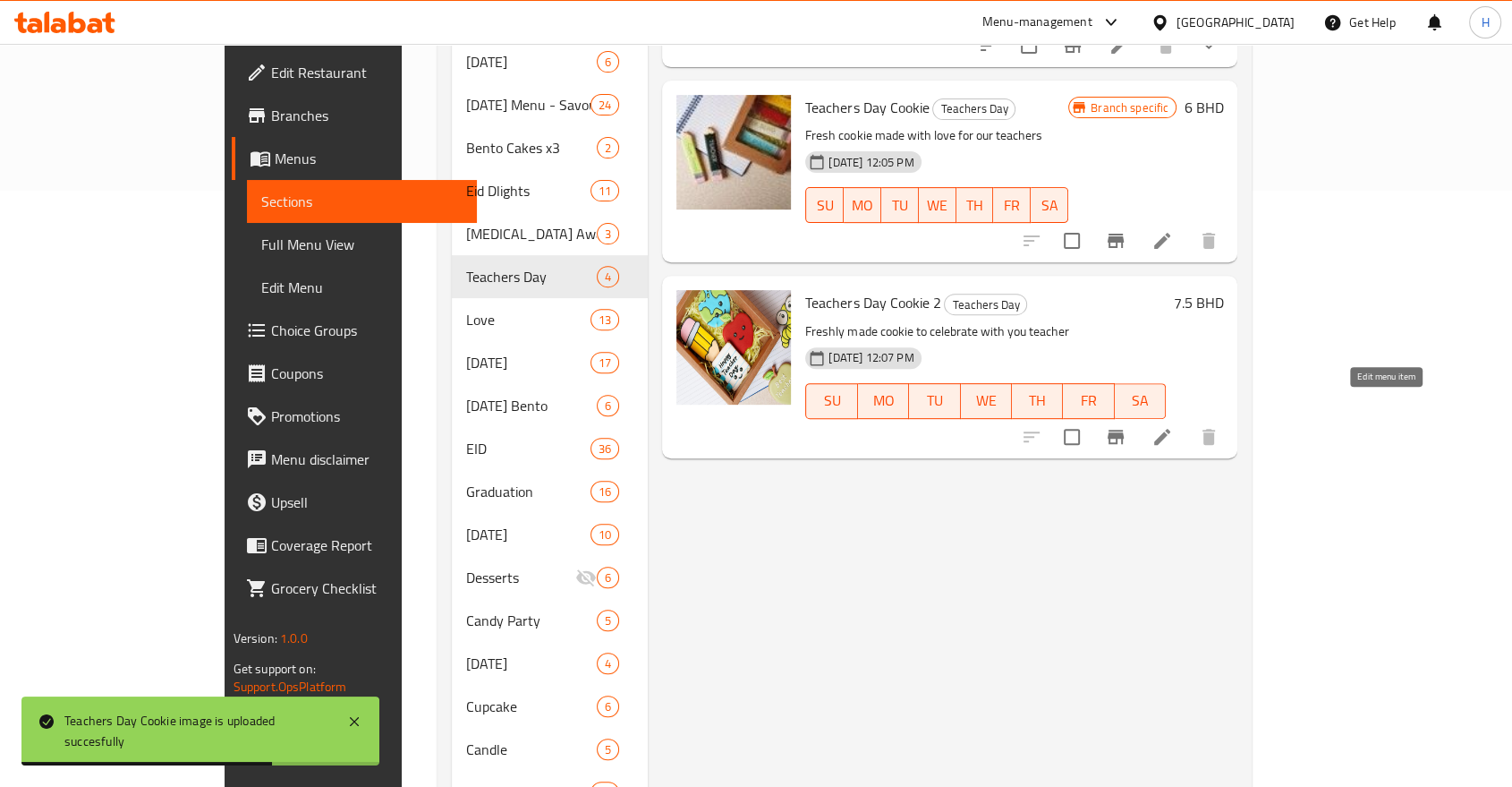
click at [1173, 426] on icon at bounding box center [1162, 436] width 21 height 21
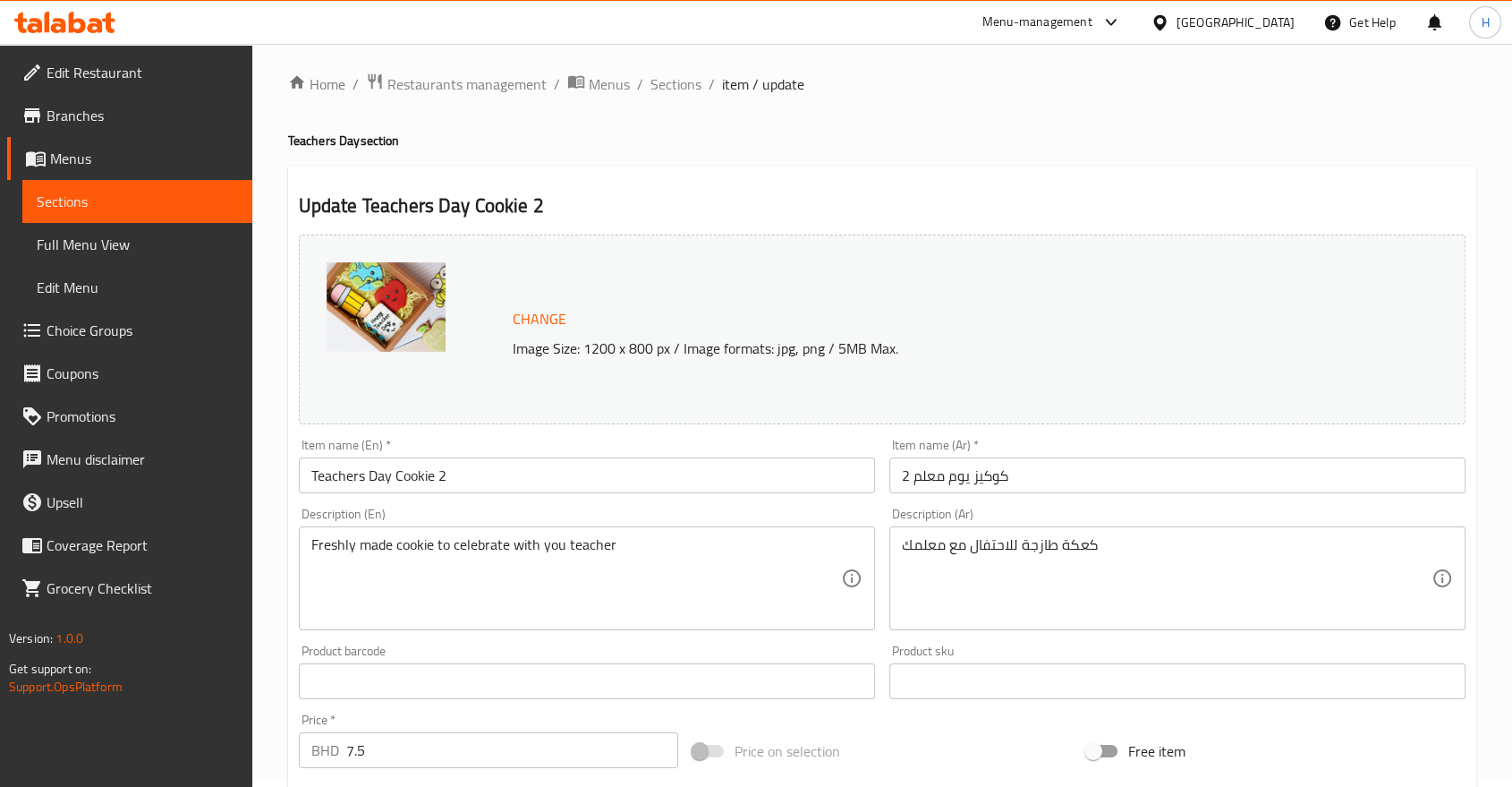
scroll to position [7, 0]
click at [680, 88] on span "Sections" at bounding box center [675, 85] width 51 height 21
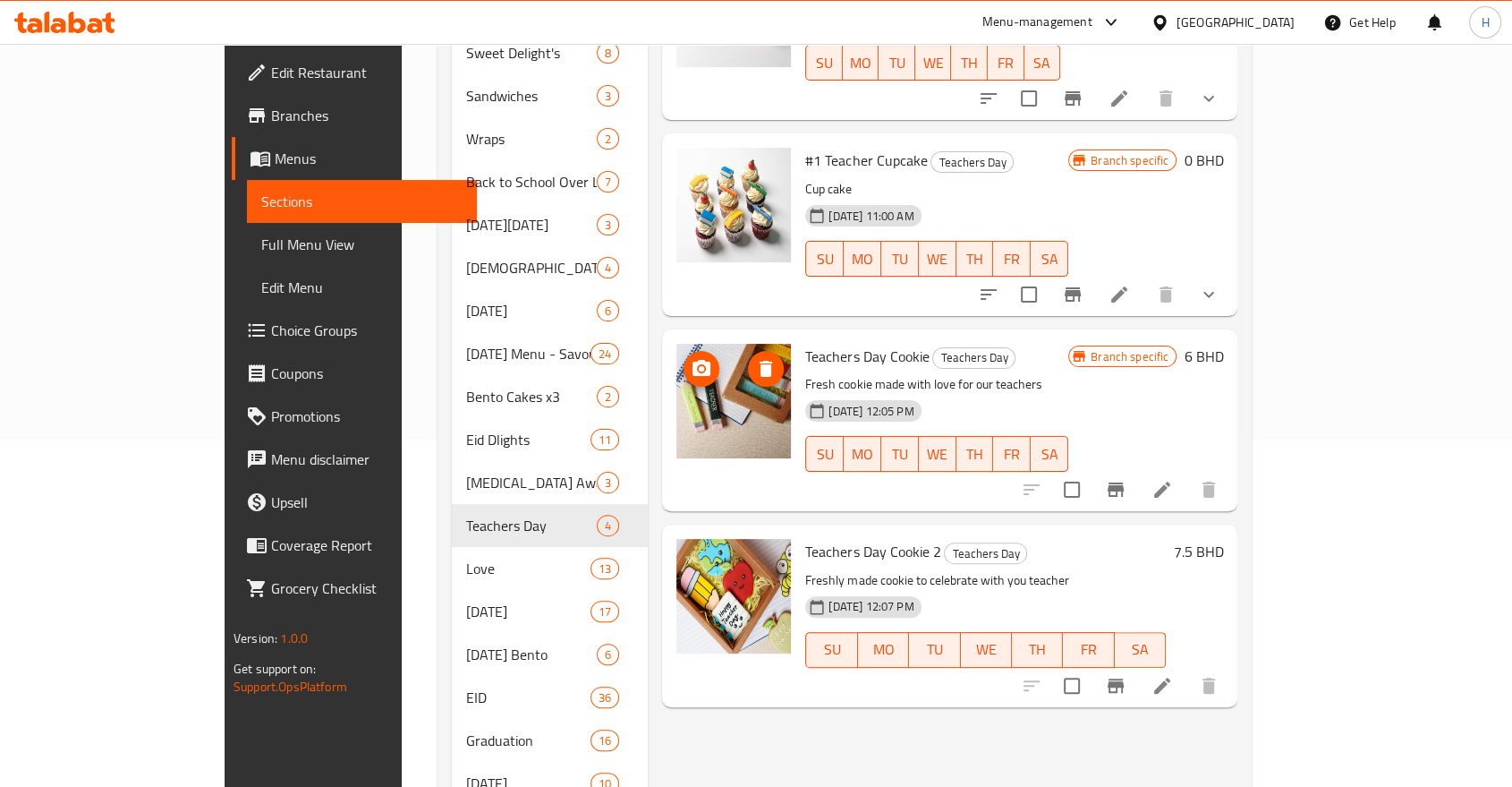
scroll to position [504, 0]
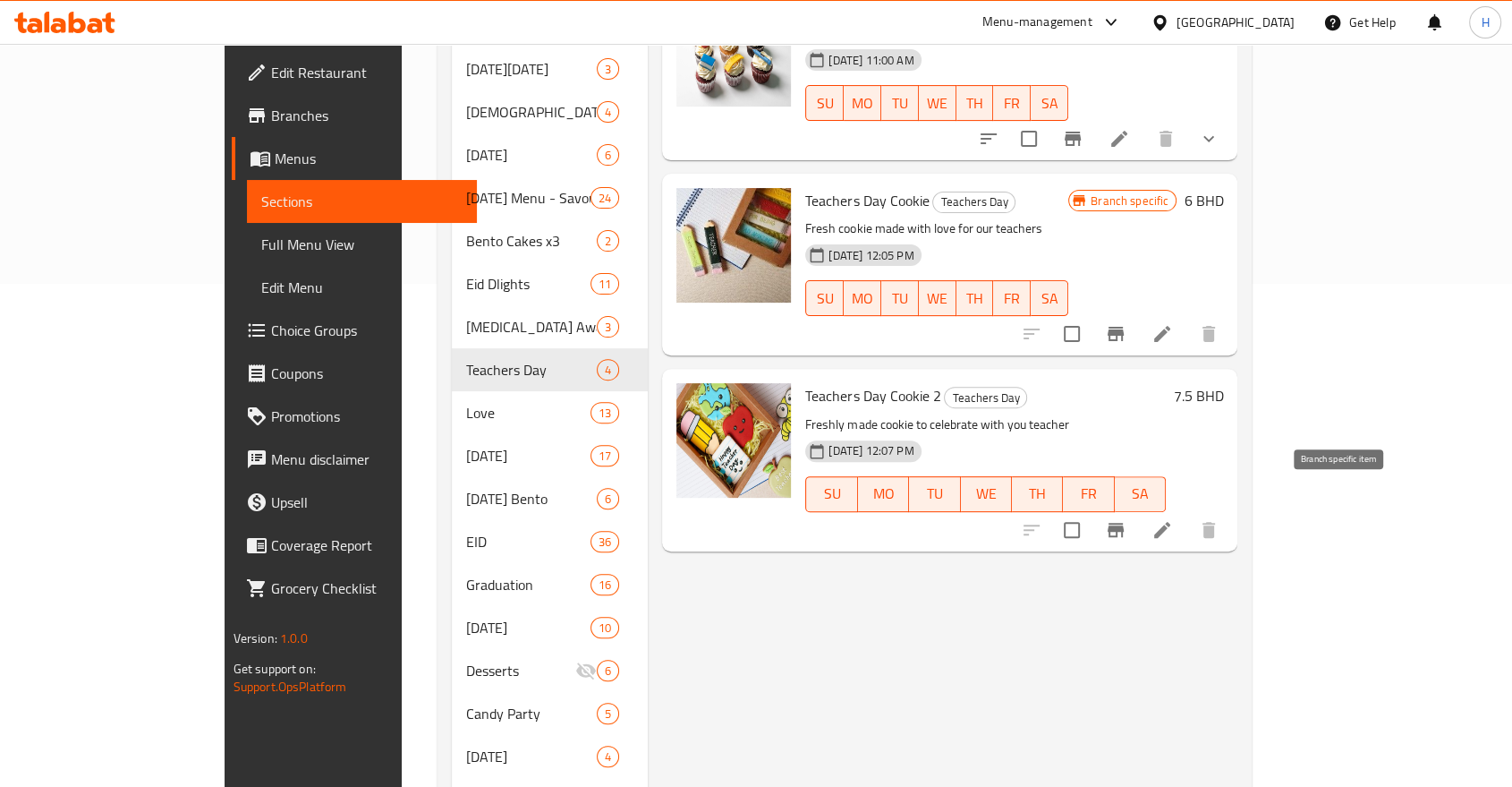
click at [1137, 508] on button "Branch-specific-item" at bounding box center [1115, 529] width 43 height 43
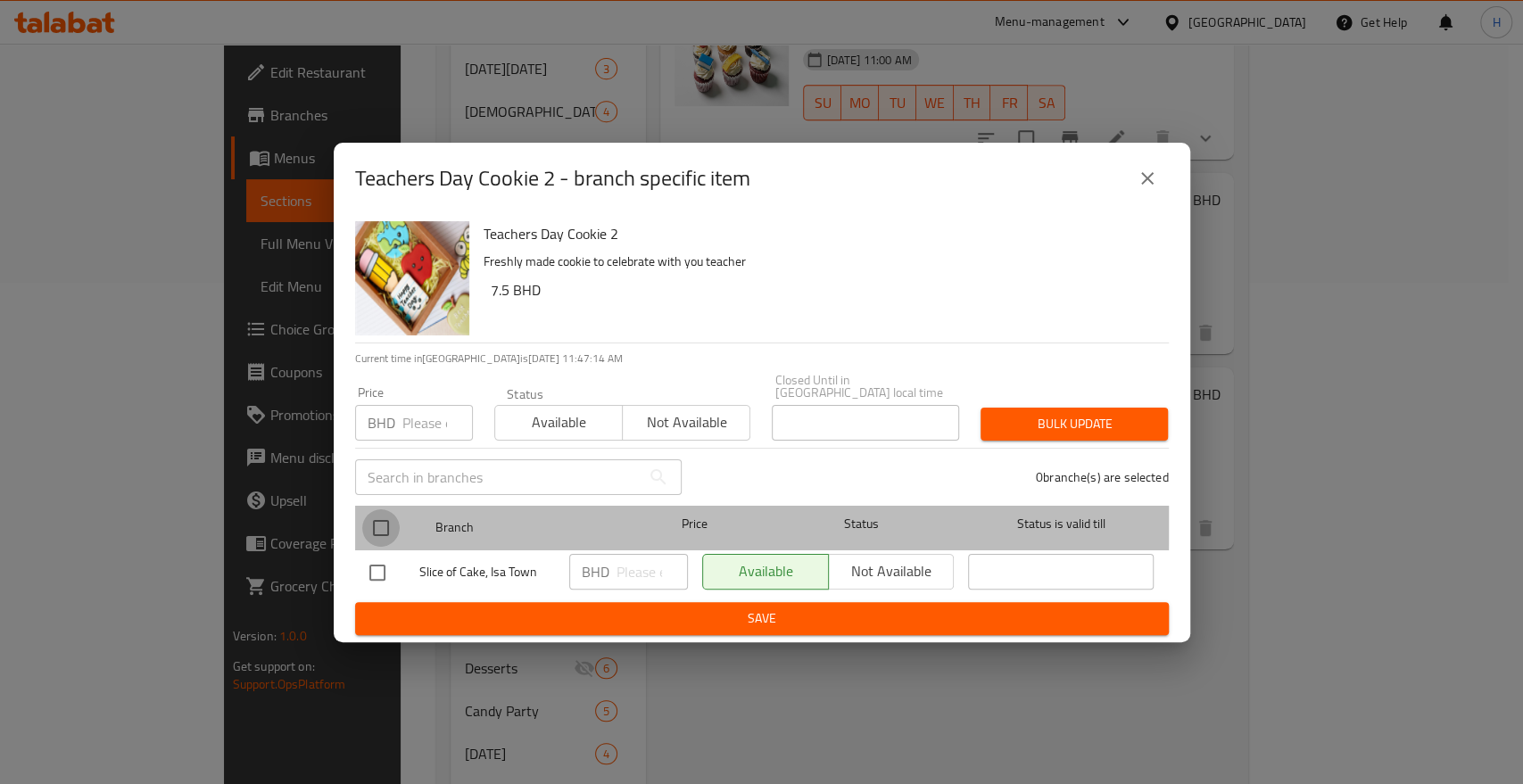
drag, startPoint x: 378, startPoint y: 518, endPoint x: 517, endPoint y: 571, distance: 148.8
click at [378, 516] on input "checkbox" at bounding box center [380, 527] width 37 height 37
checkbox input "true"
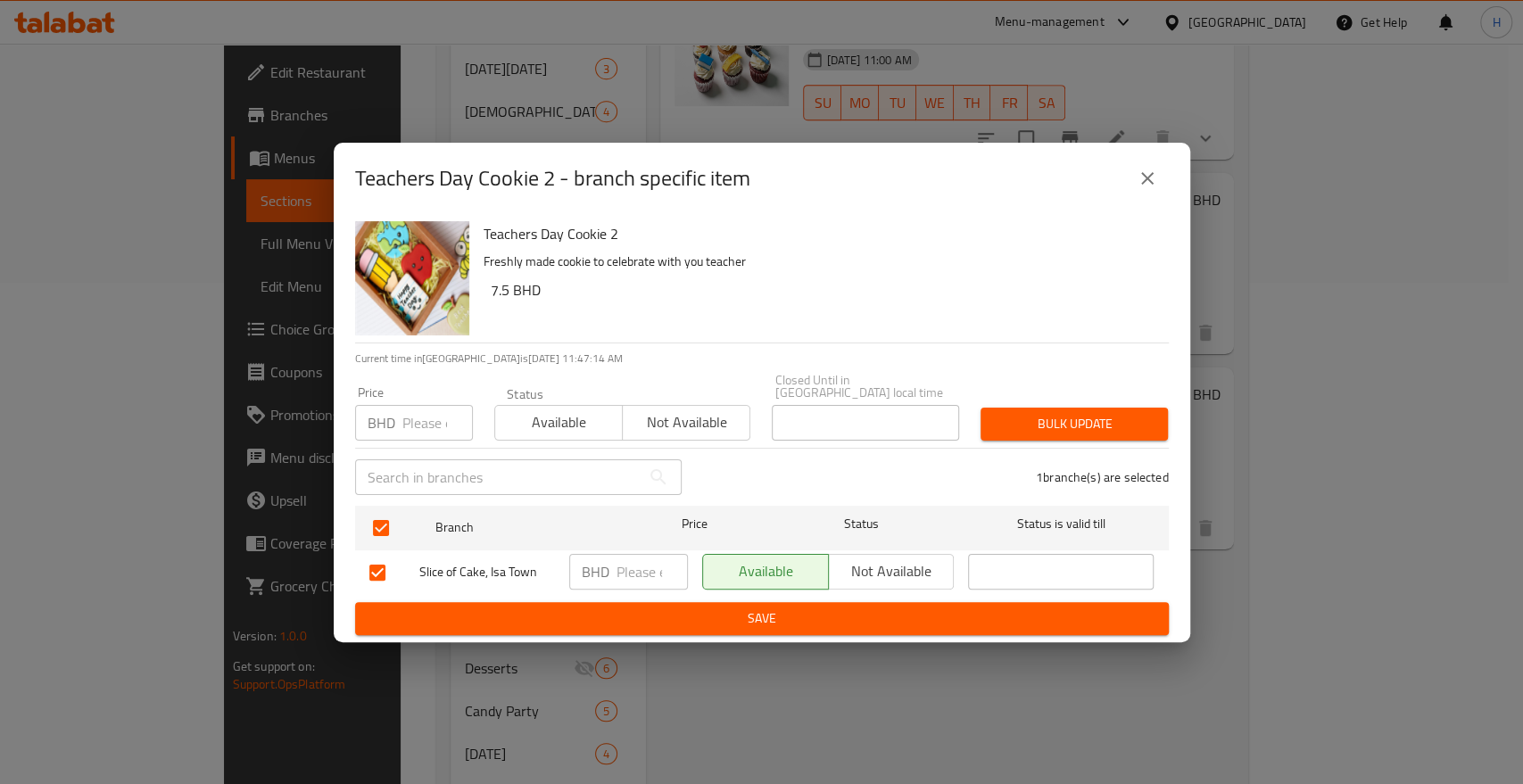
click at [617, 569] on input "number" at bounding box center [652, 571] width 72 height 35
type input "7.5"
click at [615, 609] on span "Save" at bounding box center [762, 617] width 785 height 22
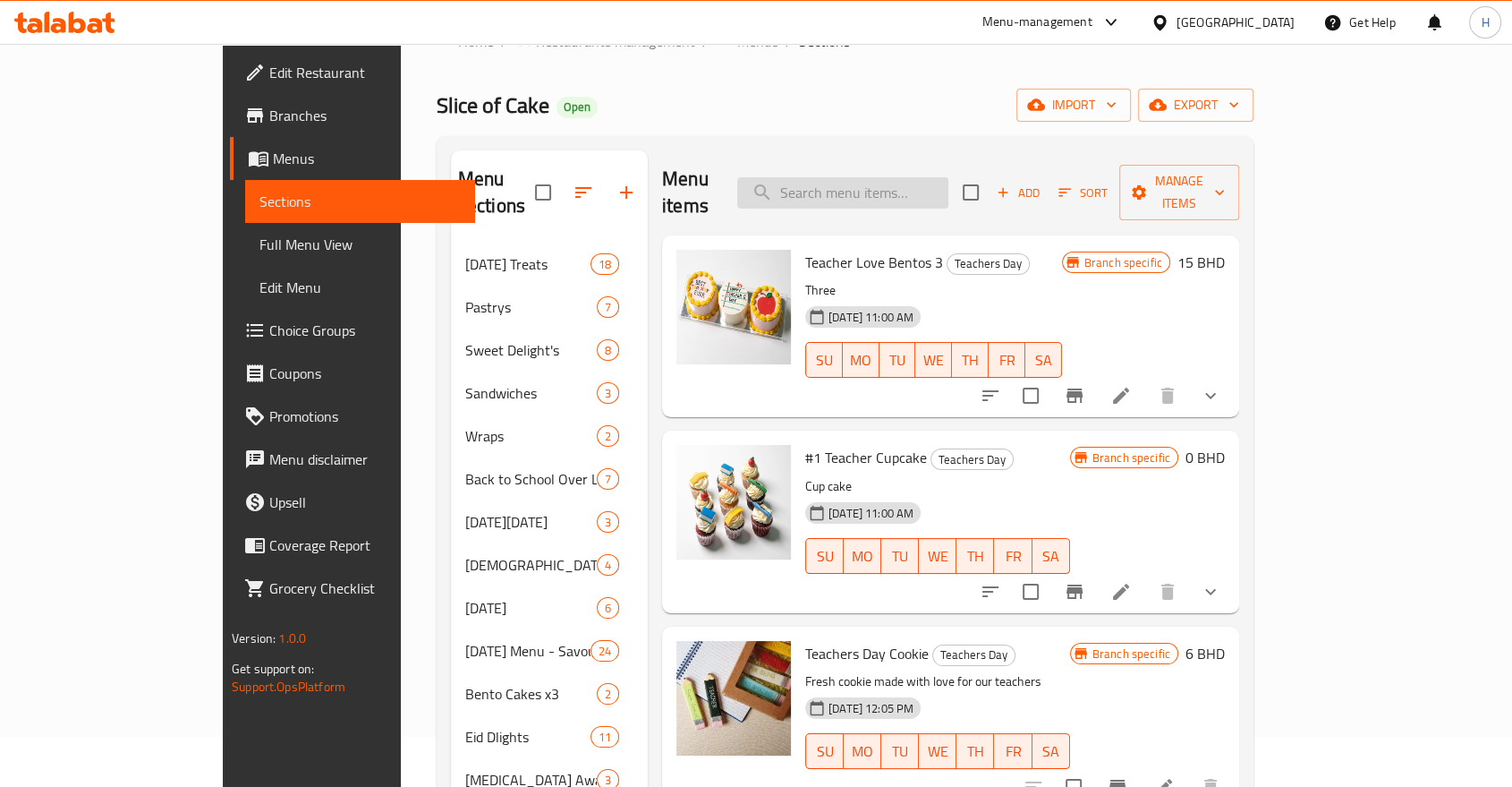
scroll to position [0, 0]
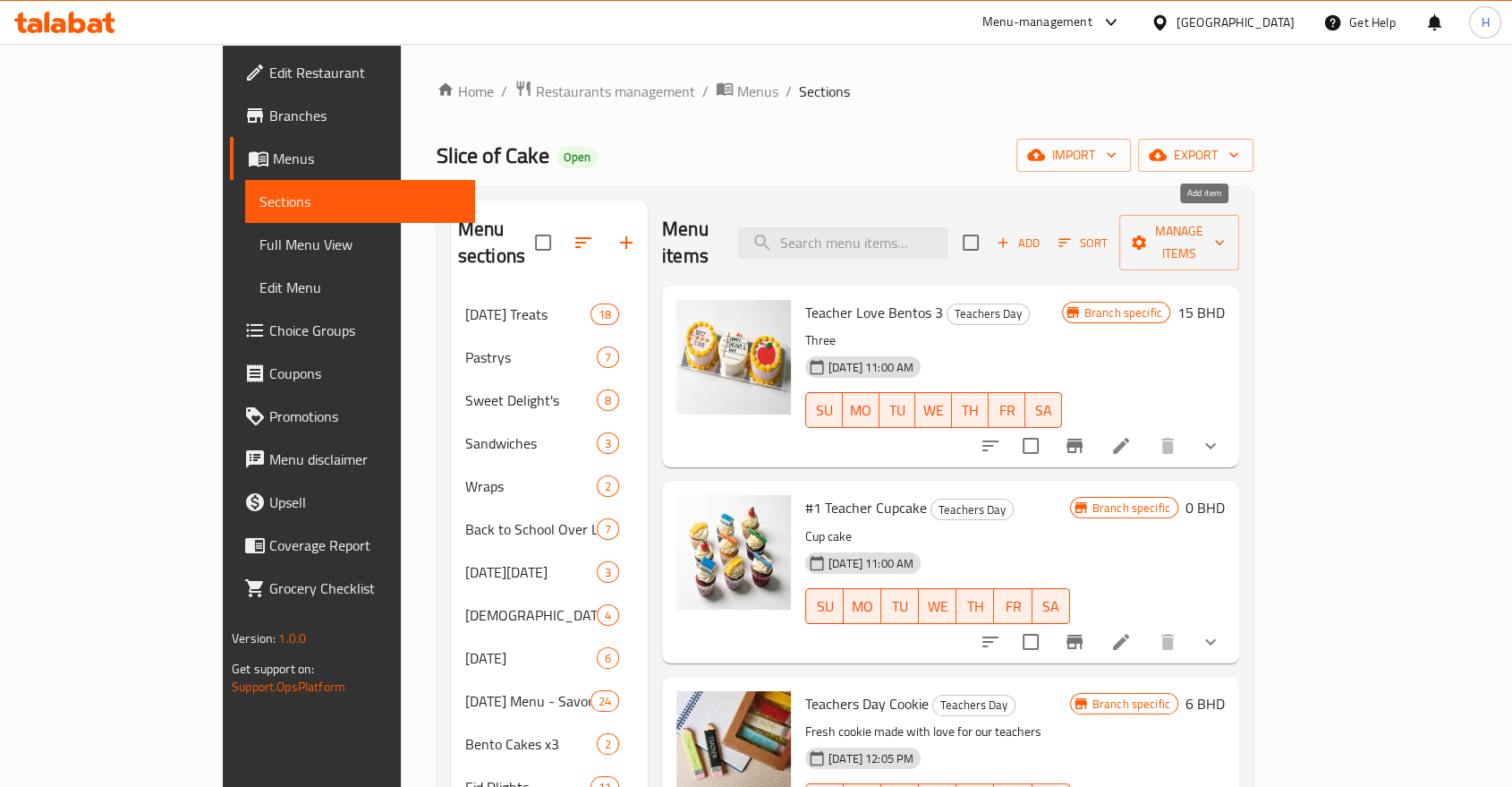
click at [1042, 233] on span "Add" at bounding box center [1018, 242] width 48 height 20
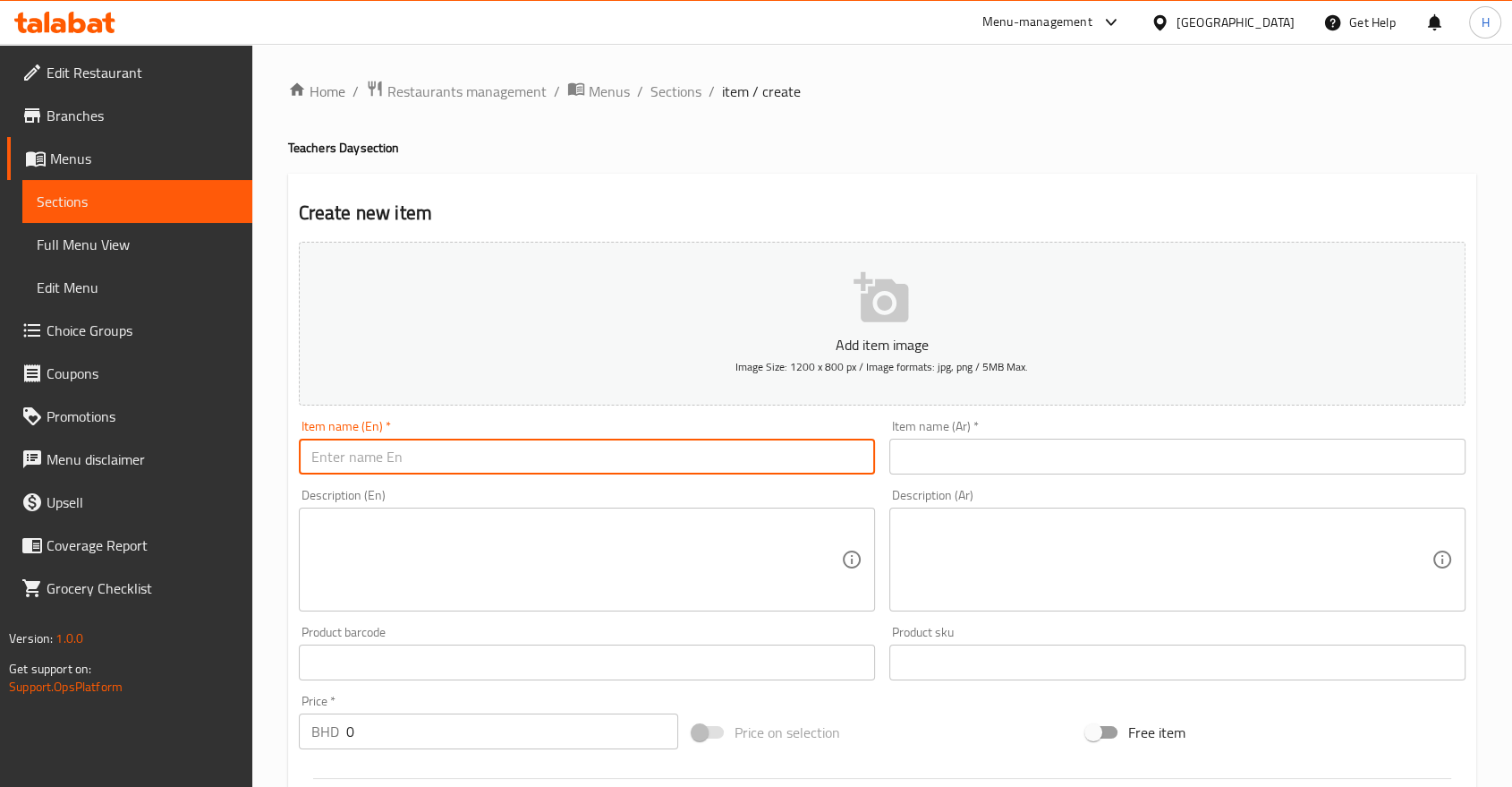
click at [329, 460] on input "text" at bounding box center [587, 456] width 576 height 36
paste input "Teachers day Cup cake"
drag, startPoint x: 323, startPoint y: 464, endPoint x: 194, endPoint y: 449, distance: 129.9
click at [194, 449] on div "Edit Restaurant Branches Menus Sections Full Menu View Edit Menu Choice Groups …" at bounding box center [756, 654] width 1512 height 1221
type input "Teachers day Cup cake"
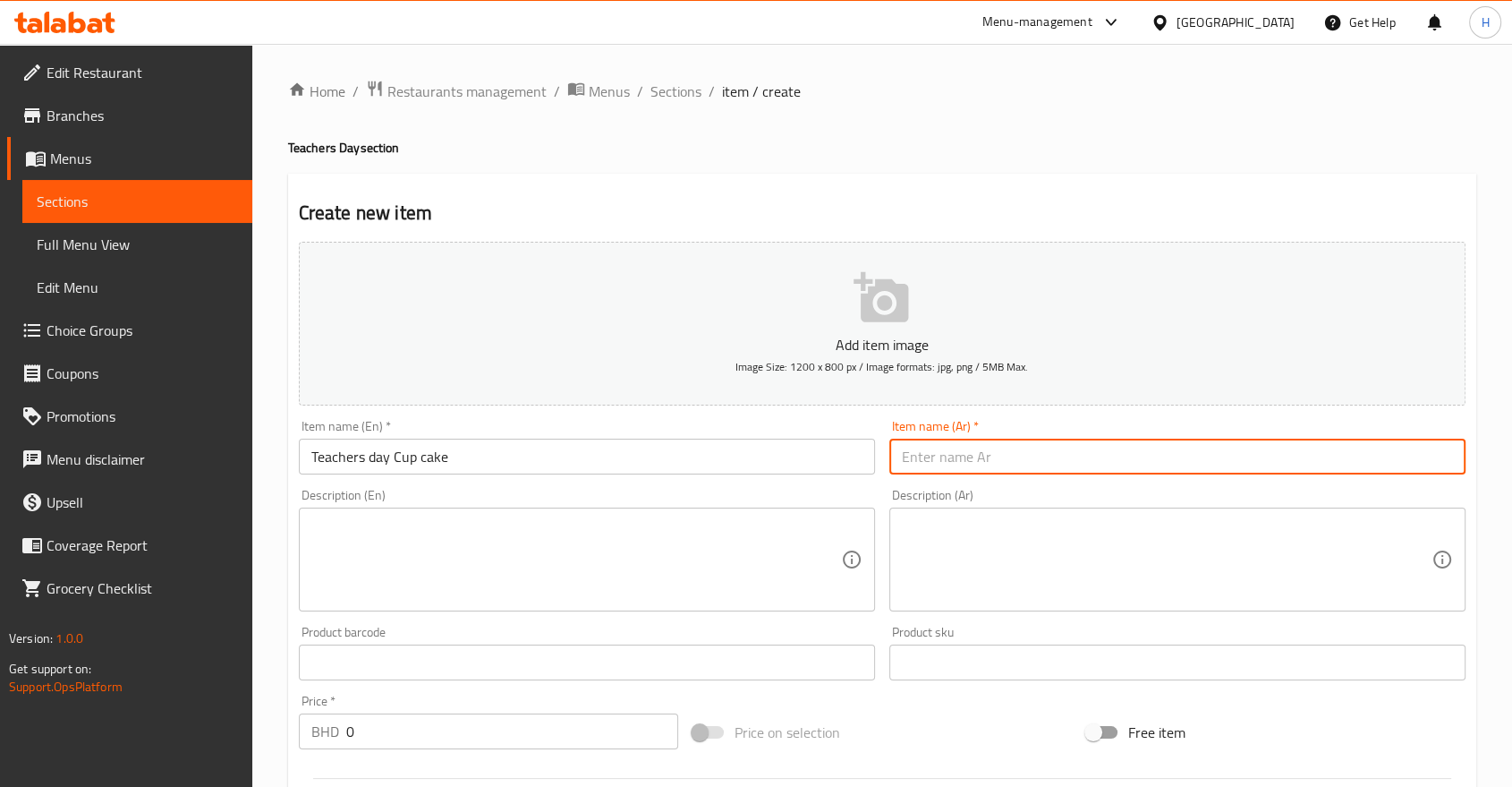
click at [915, 451] on input "text" at bounding box center [1178, 456] width 576 height 36
type input "كاب كيك يوم المعلم"
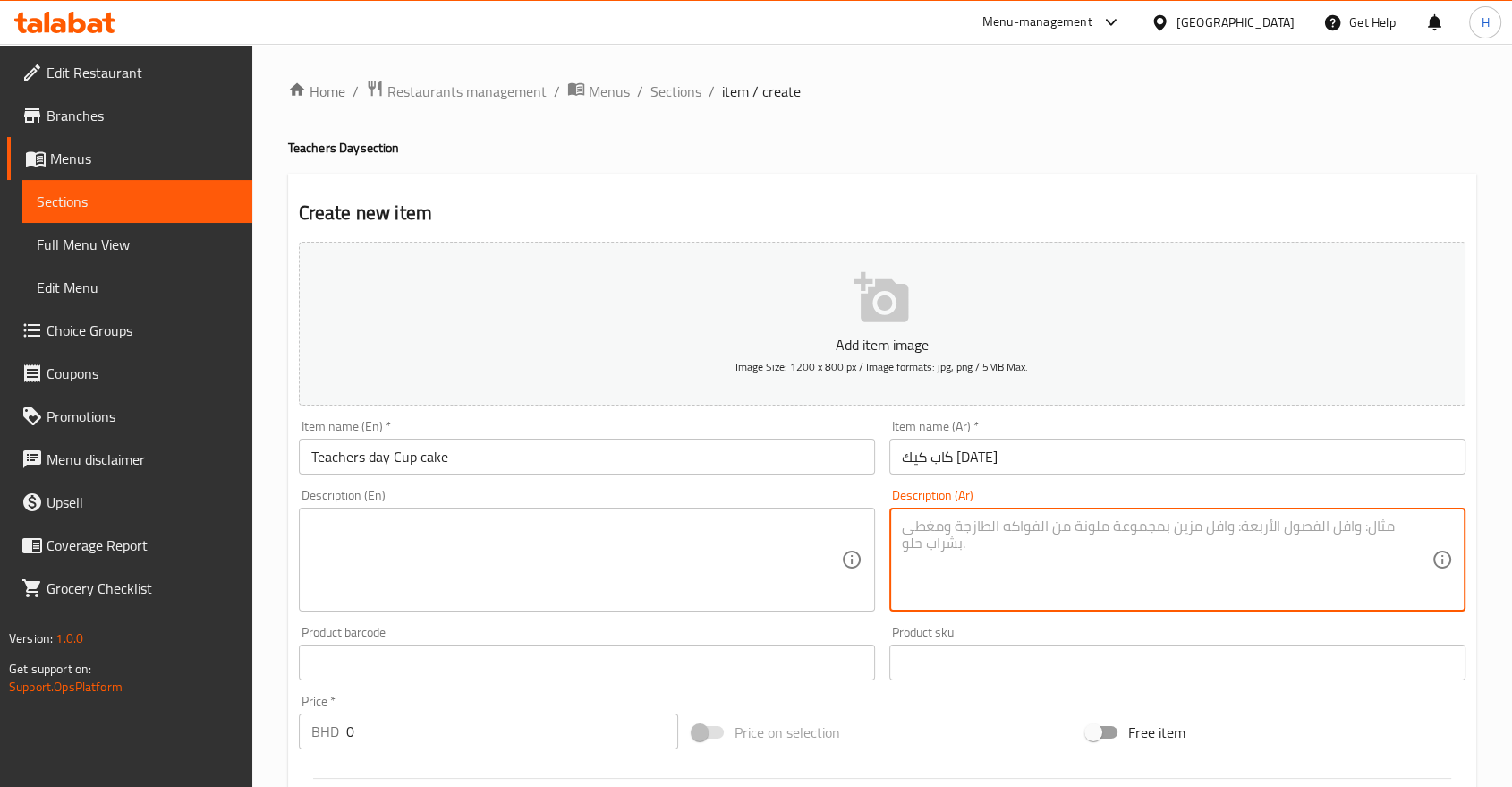
click at [953, 529] on textarea at bounding box center [1167, 559] width 530 height 86
type textarea "بشكل يوم المعلم"
click at [500, 565] on textarea at bounding box center [576, 559] width 530 height 86
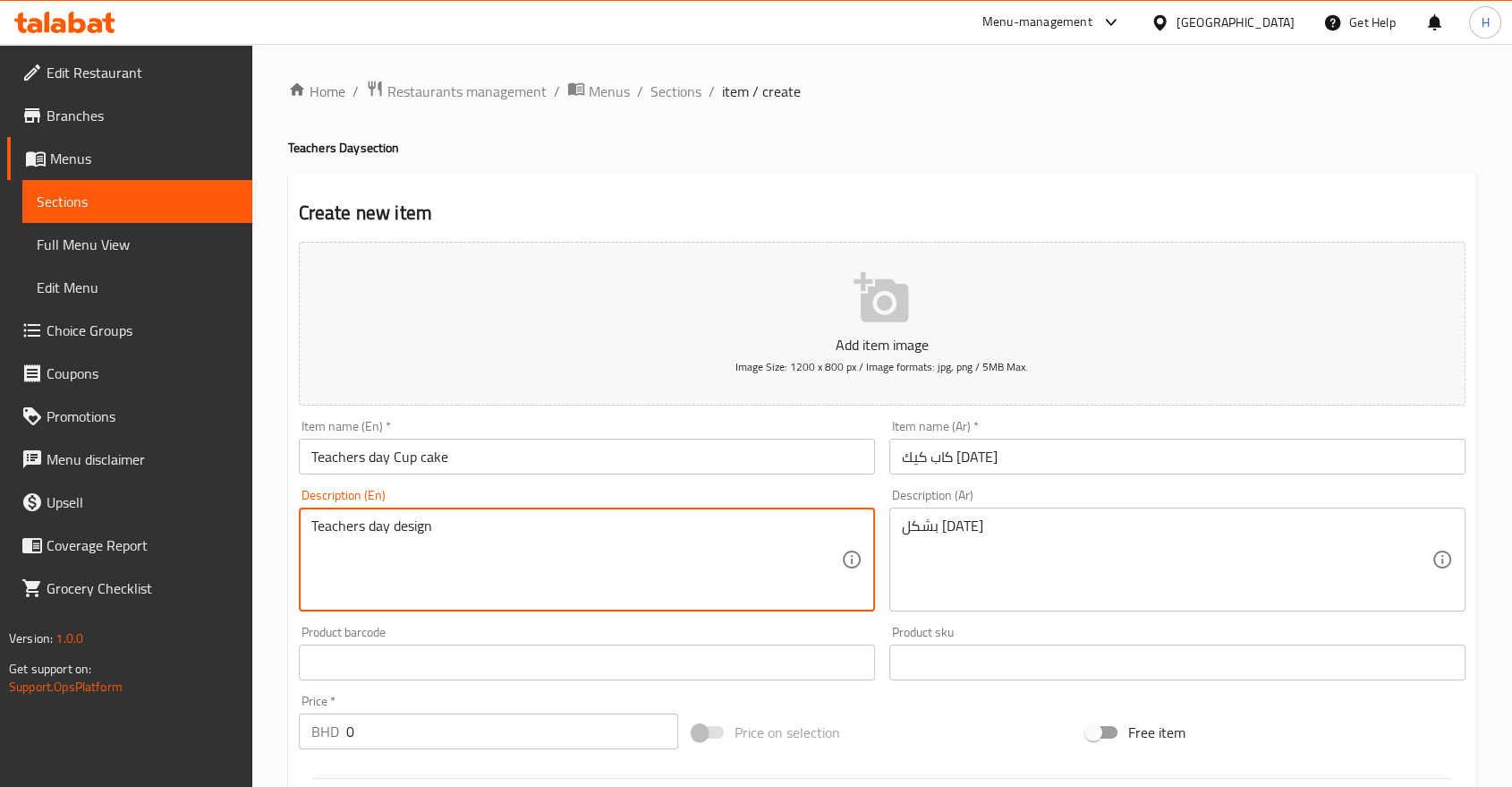
type textarea "Teachers day design"
click at [278, 412] on div "Home / Restaurants management / Menus / Sections / item / create Teachers Day s…" at bounding box center [883, 654] width 1260 height 1221
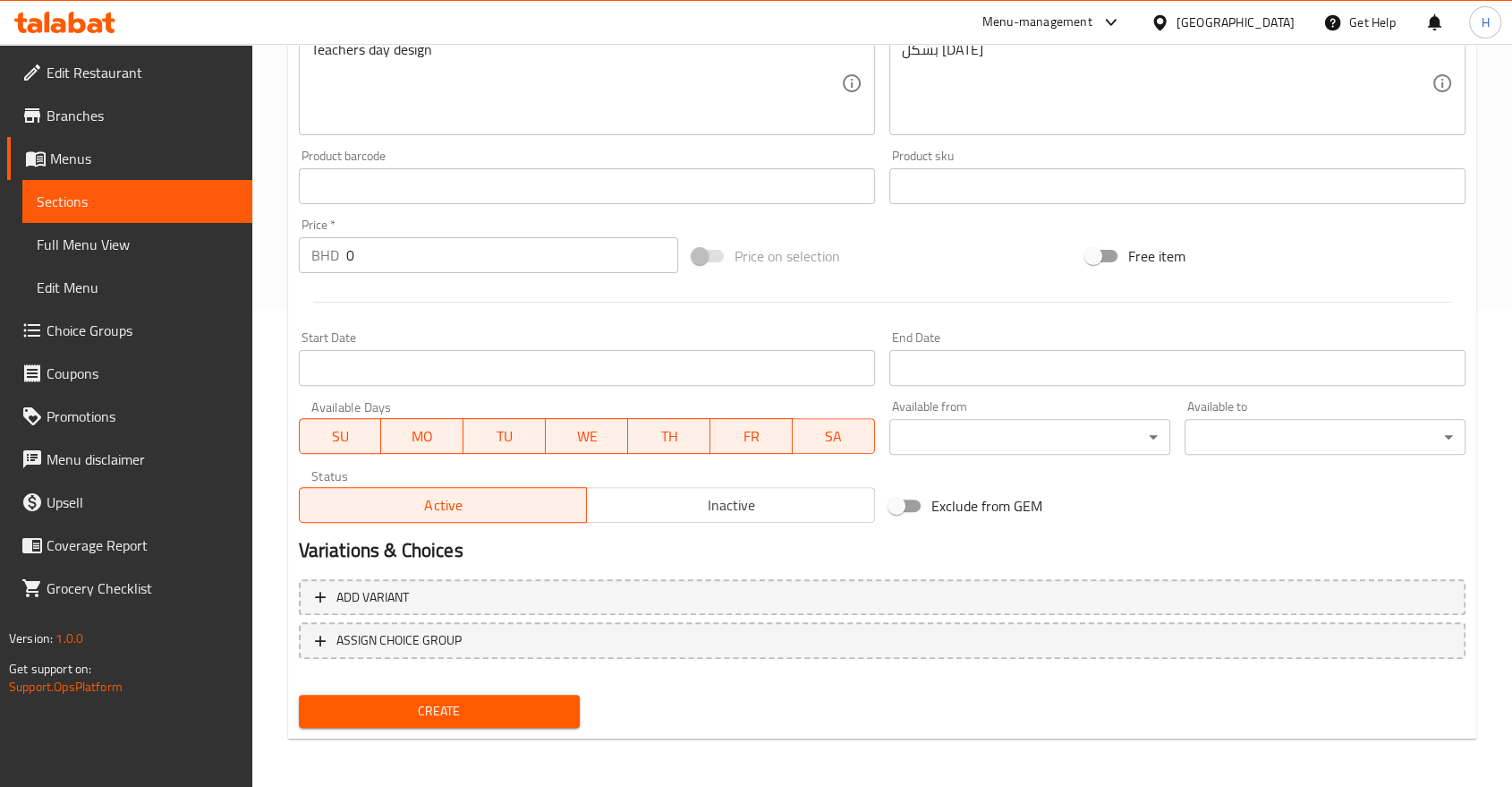
scroll to position [479, 0]
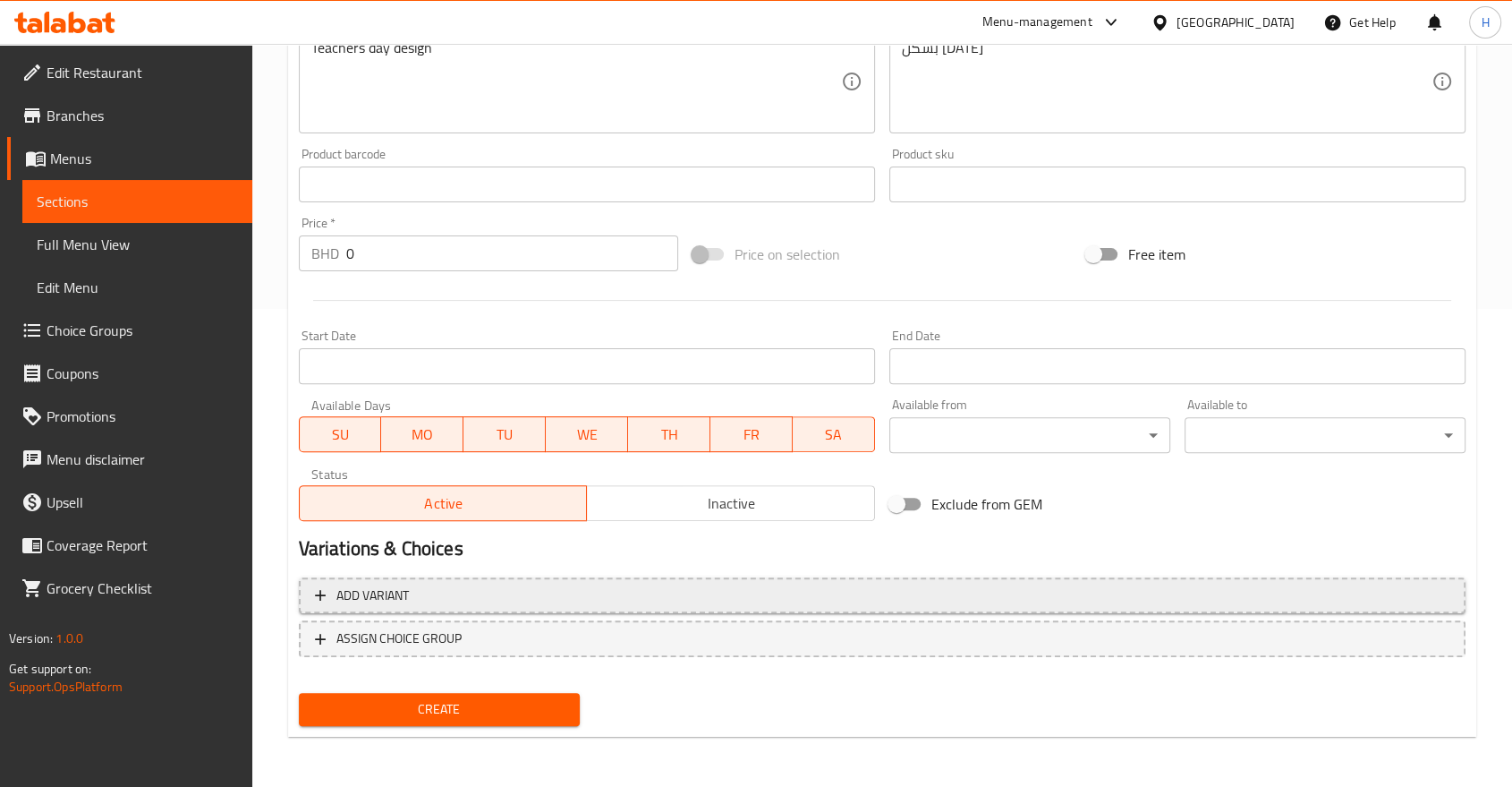
click at [394, 599] on span "Add variant" at bounding box center [372, 595] width 72 height 22
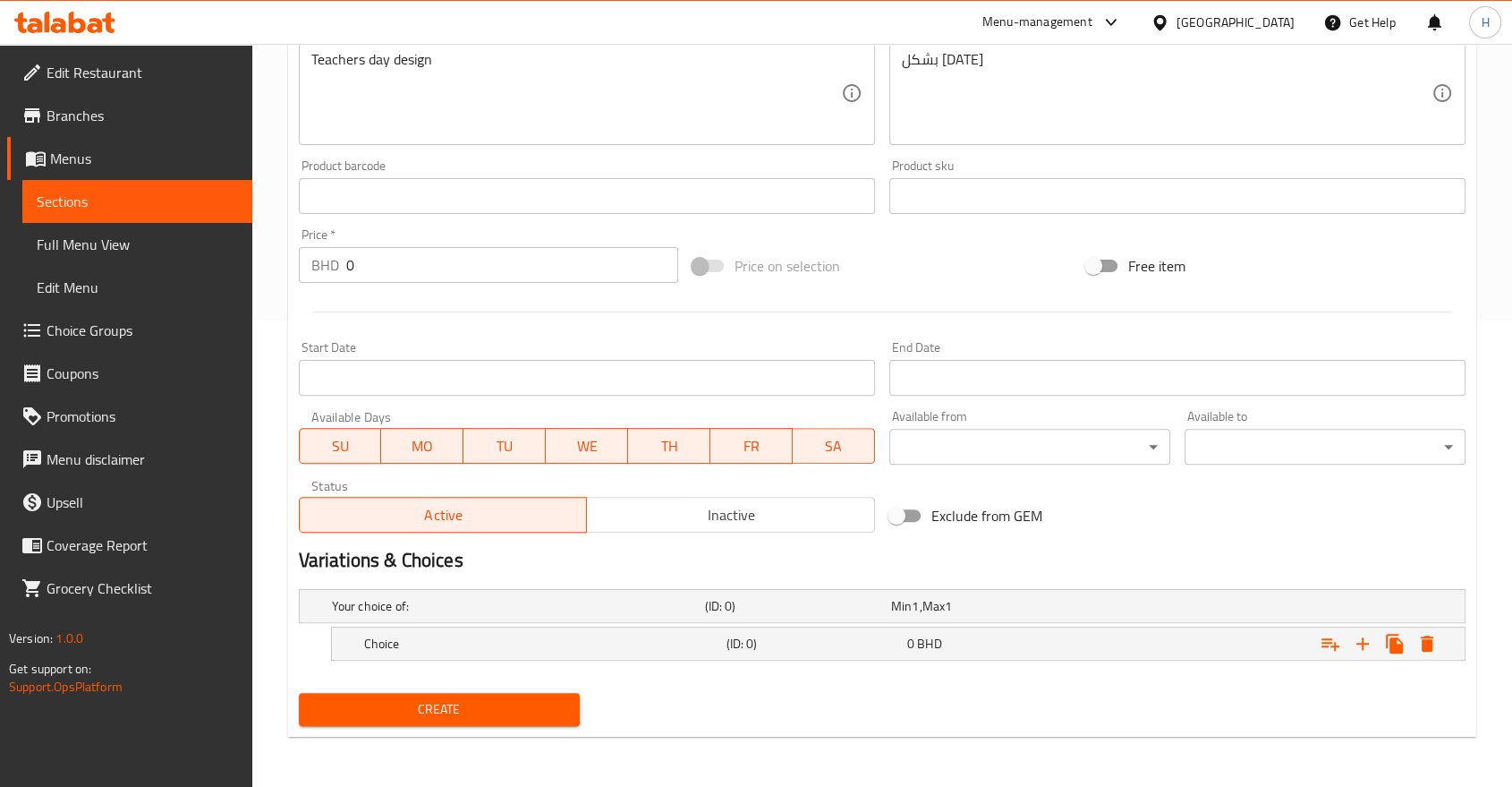
scroll to position [465, 0]
click at [563, 648] on h5 "Choice" at bounding box center [542, 644] width 355 height 18
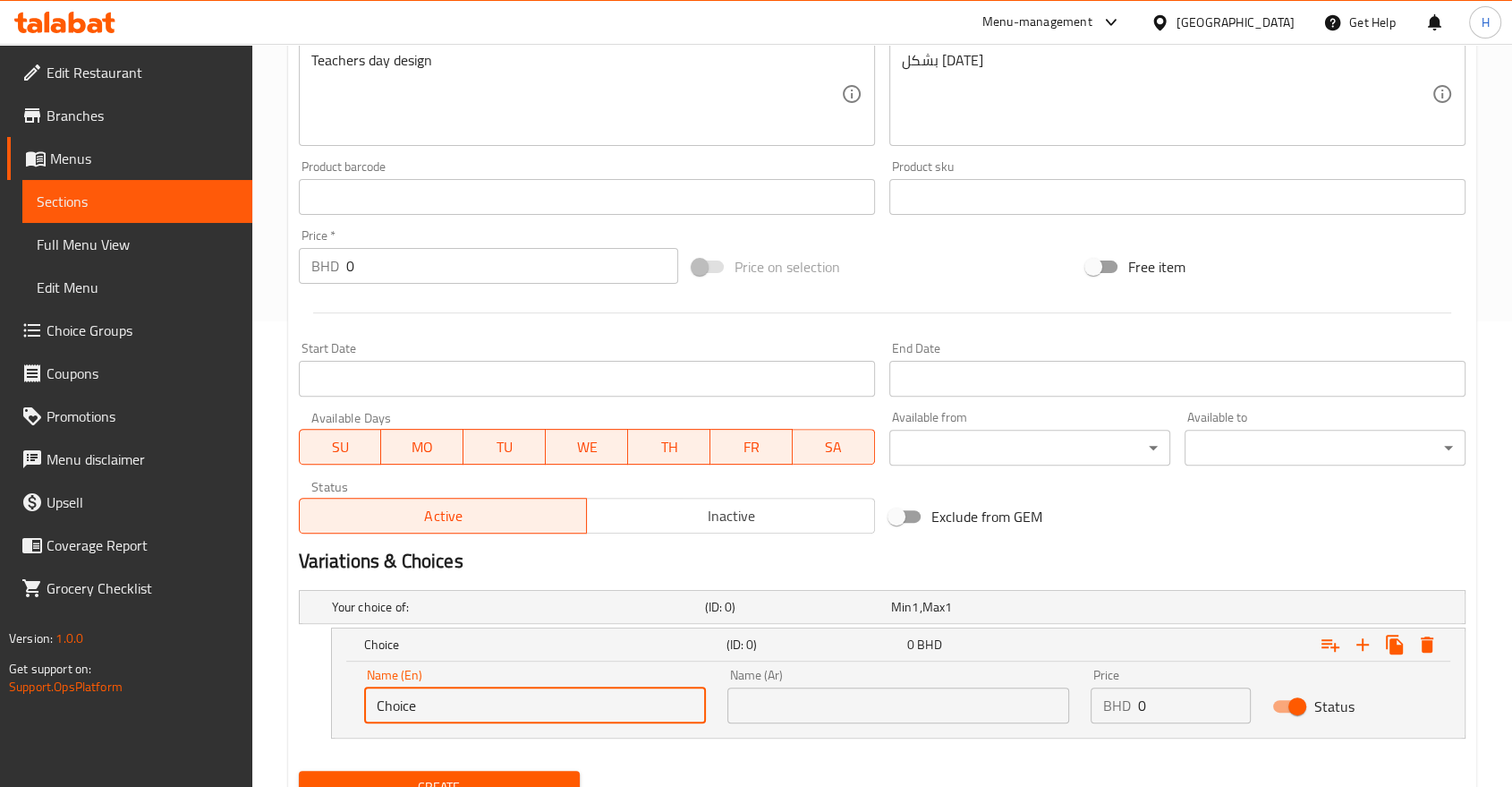
drag, startPoint x: 418, startPoint y: 707, endPoint x: 221, endPoint y: 701, distance: 197.1
click at [221, 701] on div "Edit Restaurant Branches Menus Sections Full Menu View Edit Menu Choice Groups …" at bounding box center [756, 221] width 1512 height 1287
type input "1 Dozen"
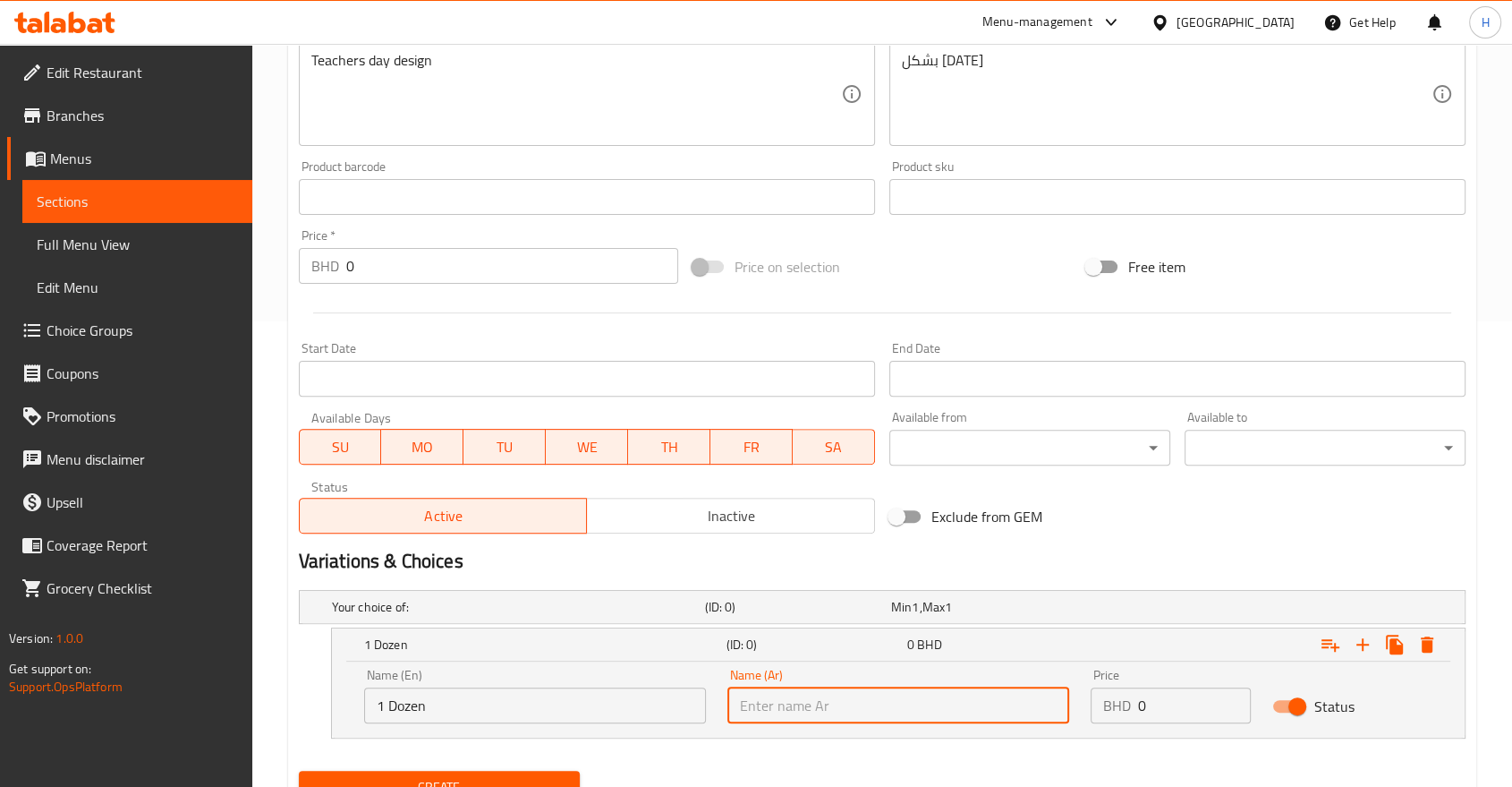
click at [842, 710] on input "text" at bounding box center [898, 705] width 342 height 36
type input "درزن"
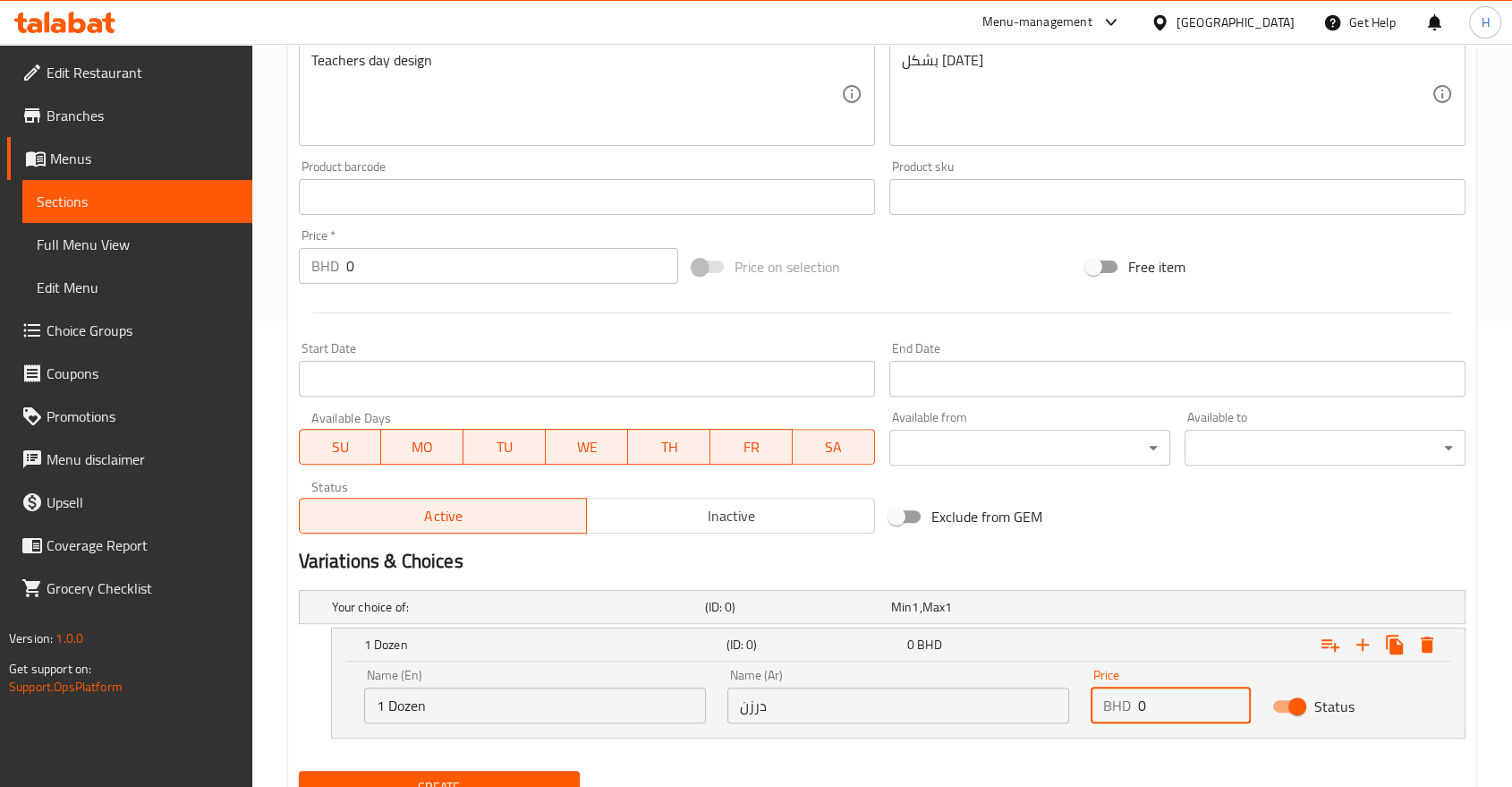
drag, startPoint x: 1082, startPoint y: 704, endPoint x: 1035, endPoint y: 701, distance: 47.1
click at [1036, 701] on div "Name (En) 1 Dozen Name (En) Name (Ar) درزن Name (Ar) Price BHD 0 Price Status" at bounding box center [898, 696] width 1090 height 76
type input "14.5"
click at [1358, 642] on icon "Expand" at bounding box center [1363, 645] width 21 height 21
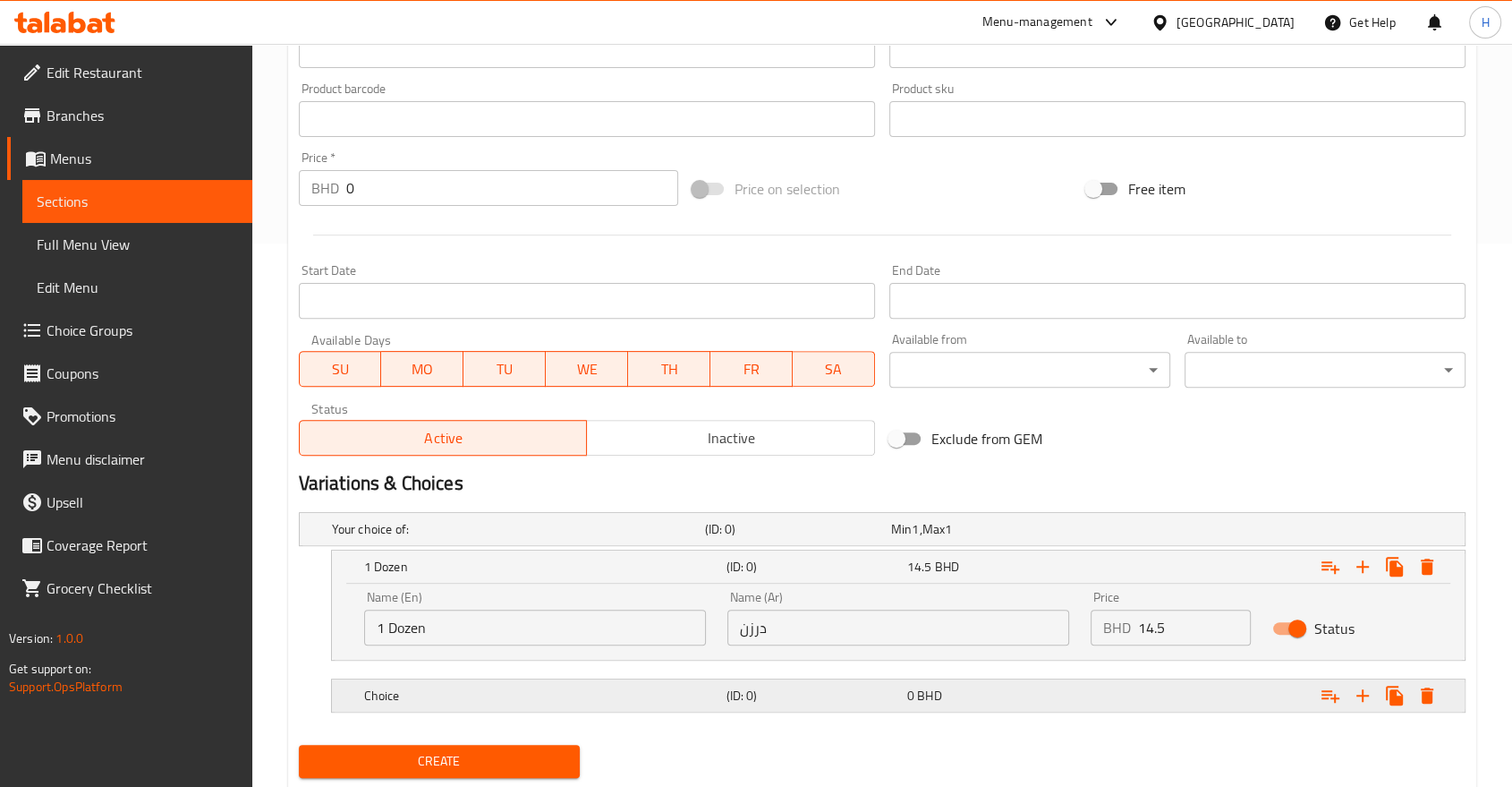
scroll to position [595, 0]
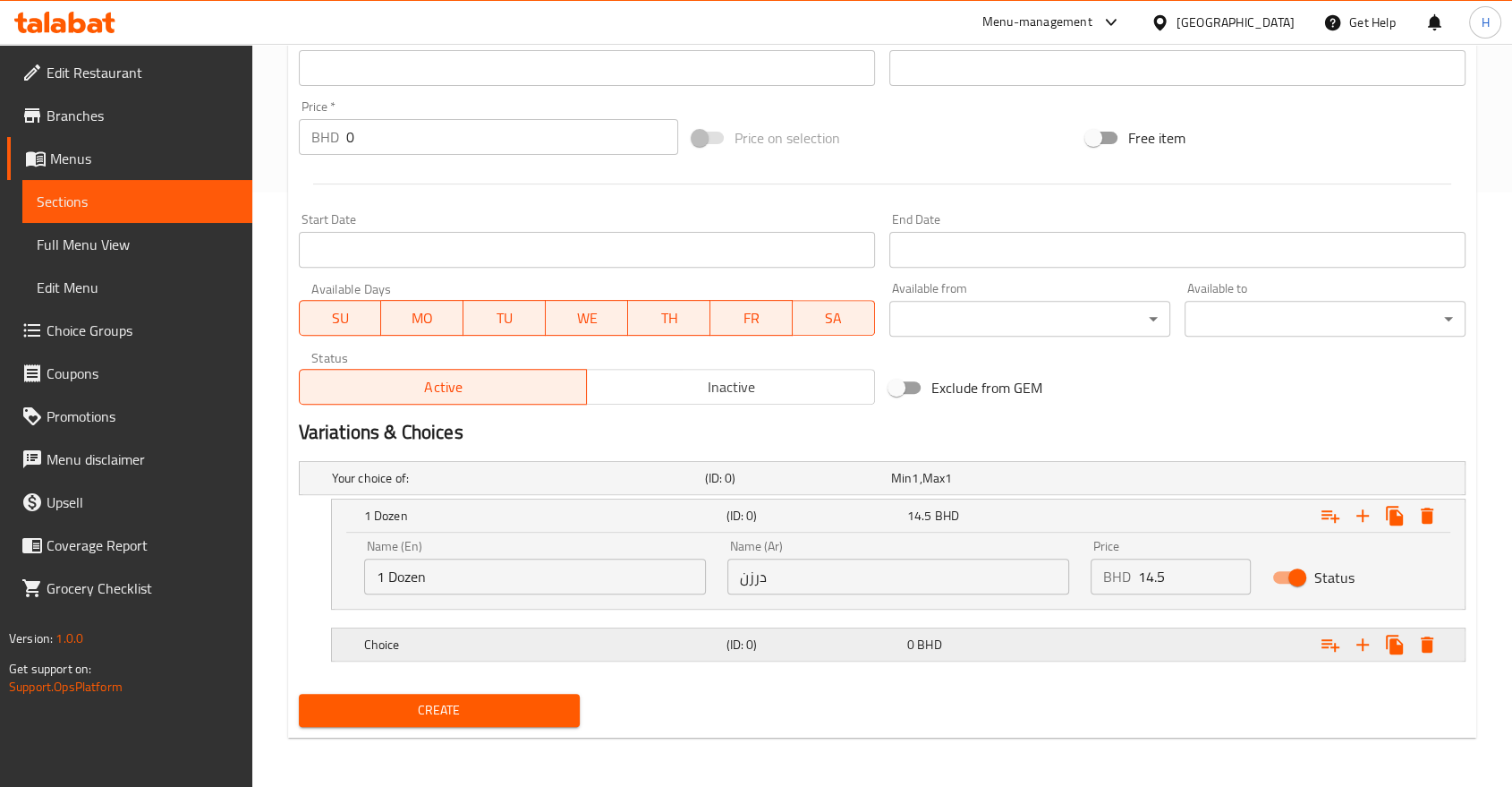
click at [412, 639] on h5 "Choice" at bounding box center [542, 644] width 355 height 18
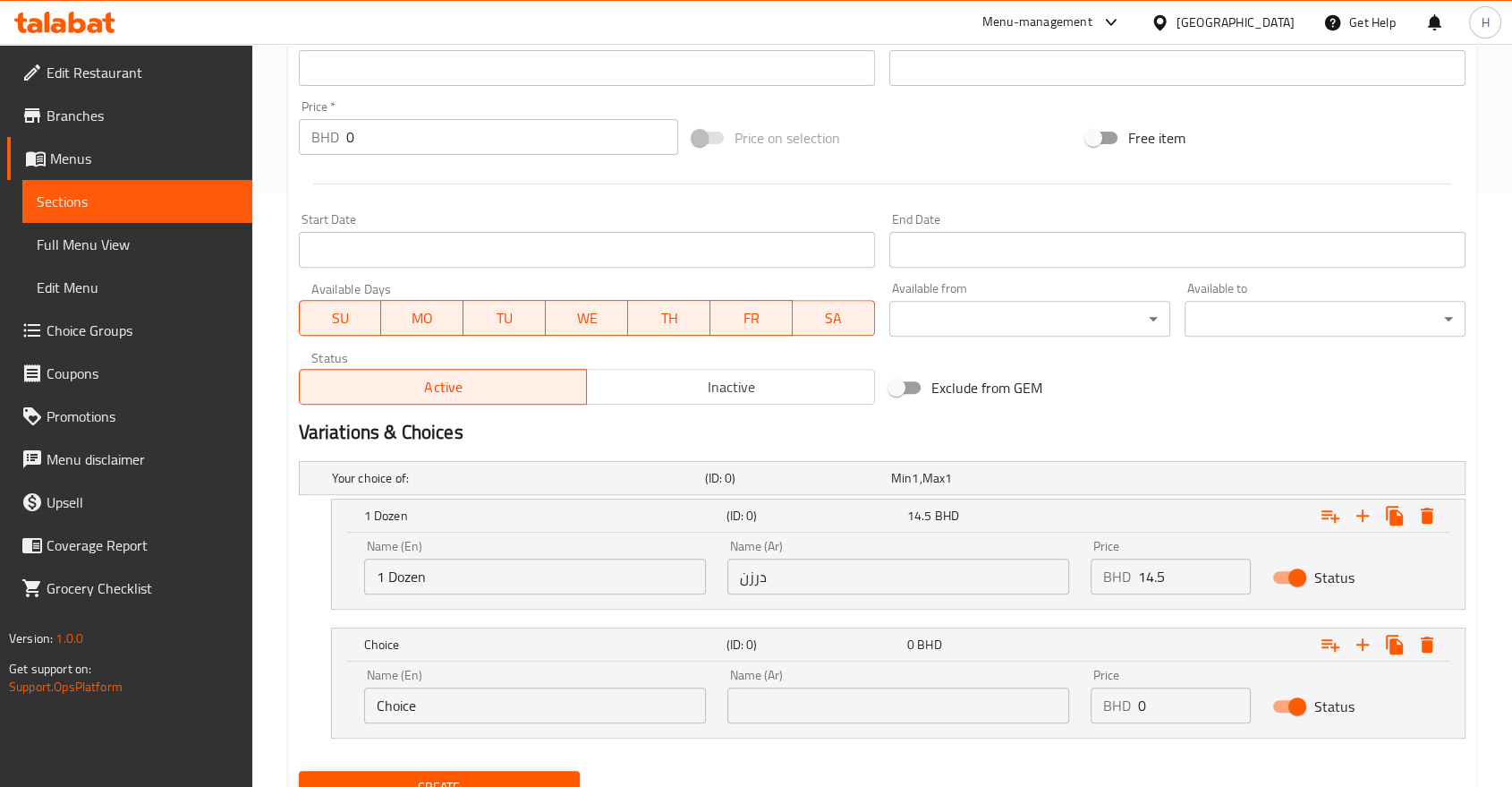
click at [402, 708] on input "Choice" at bounding box center [535, 705] width 342 height 36
drag, startPoint x: 434, startPoint y: 703, endPoint x: 233, endPoint y: 691, distance: 201.4
click at [233, 691] on div "Edit Restaurant Branches Menus Sections Full Menu View Edit Menu Choice Groups …" at bounding box center [756, 157] width 1512 height 1415
type input "|"
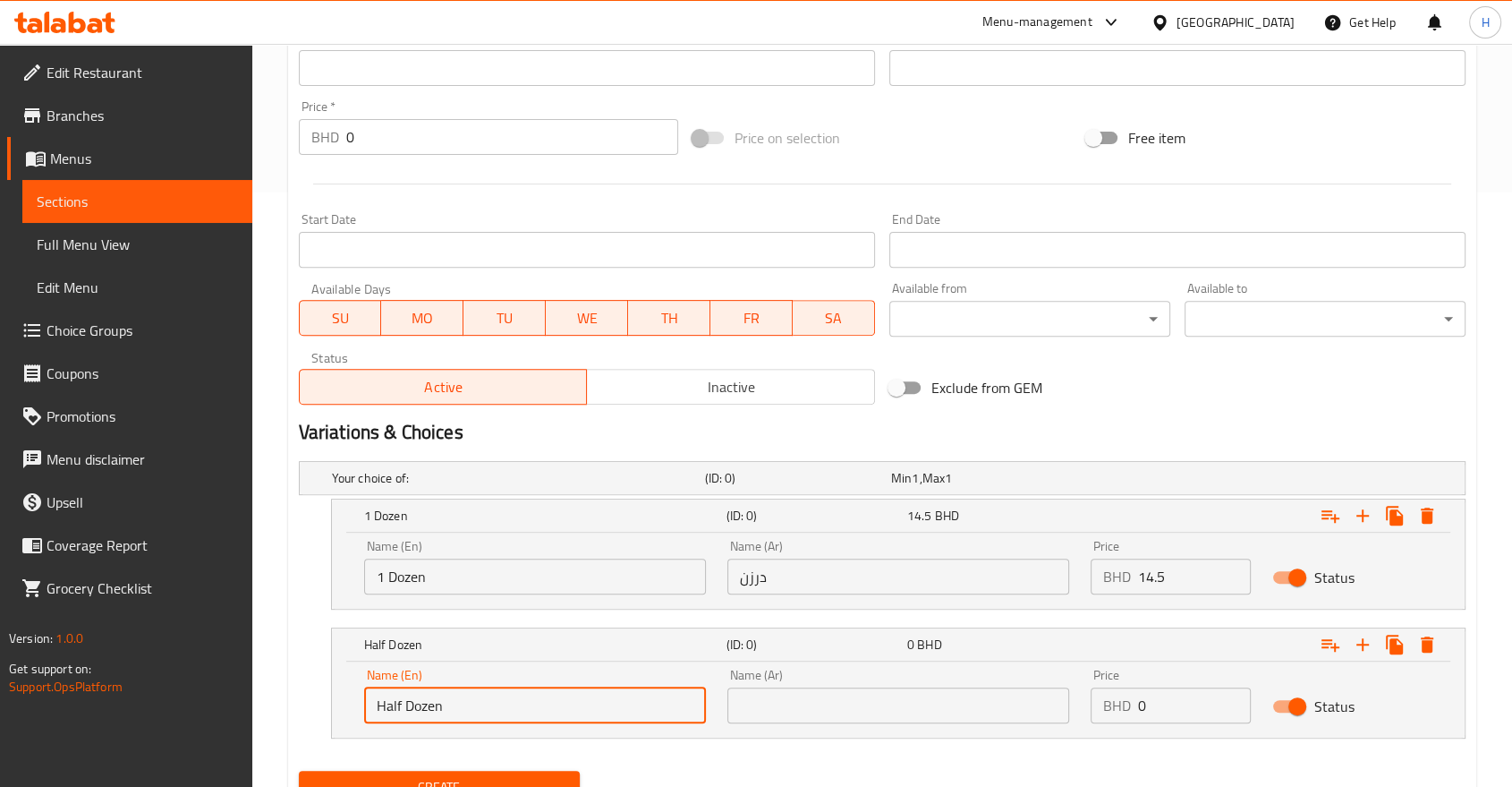
type input "Half Dozen"
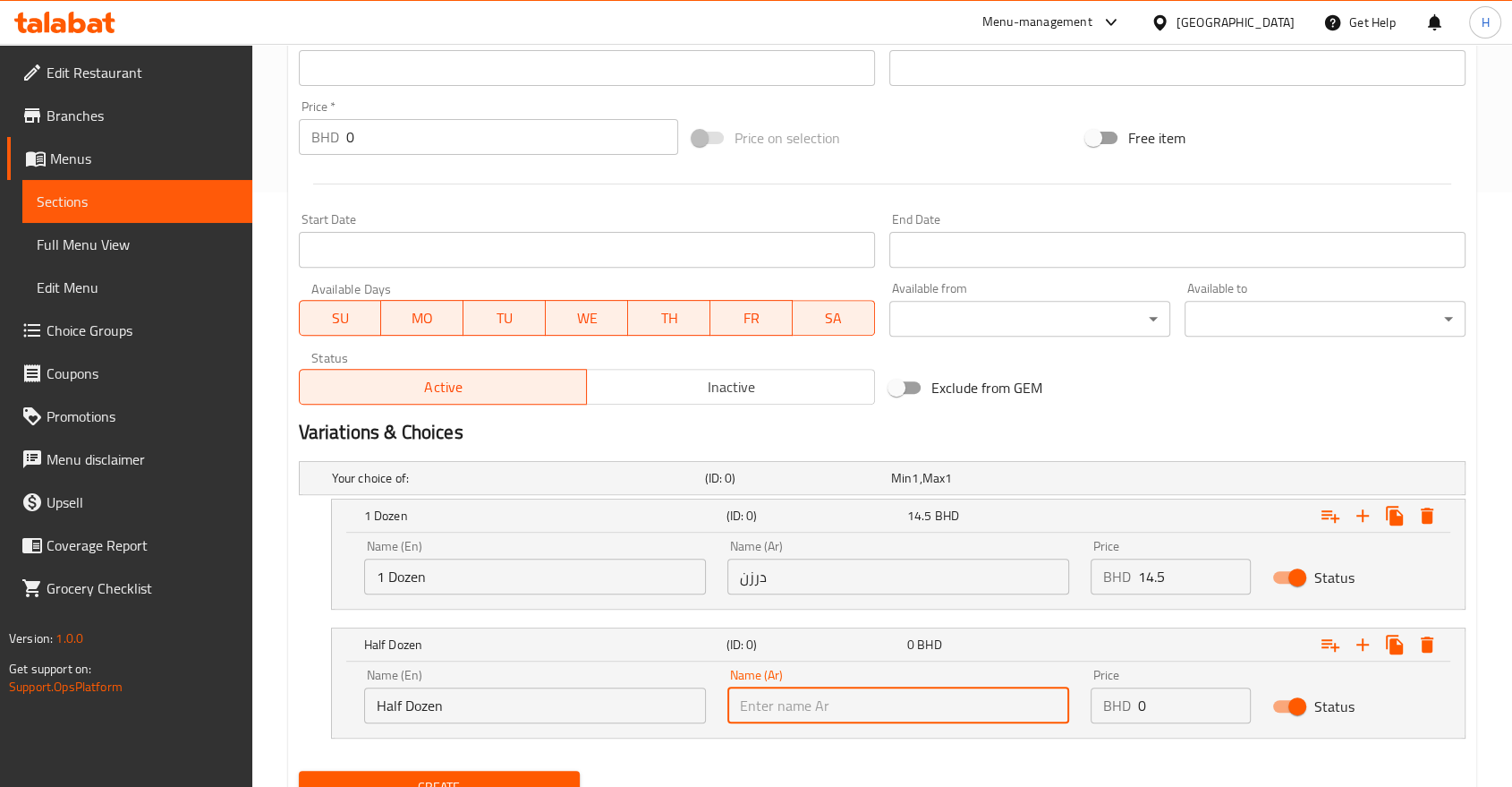
click at [795, 707] on input "text" at bounding box center [898, 705] width 342 height 36
type input "نصف درزن"
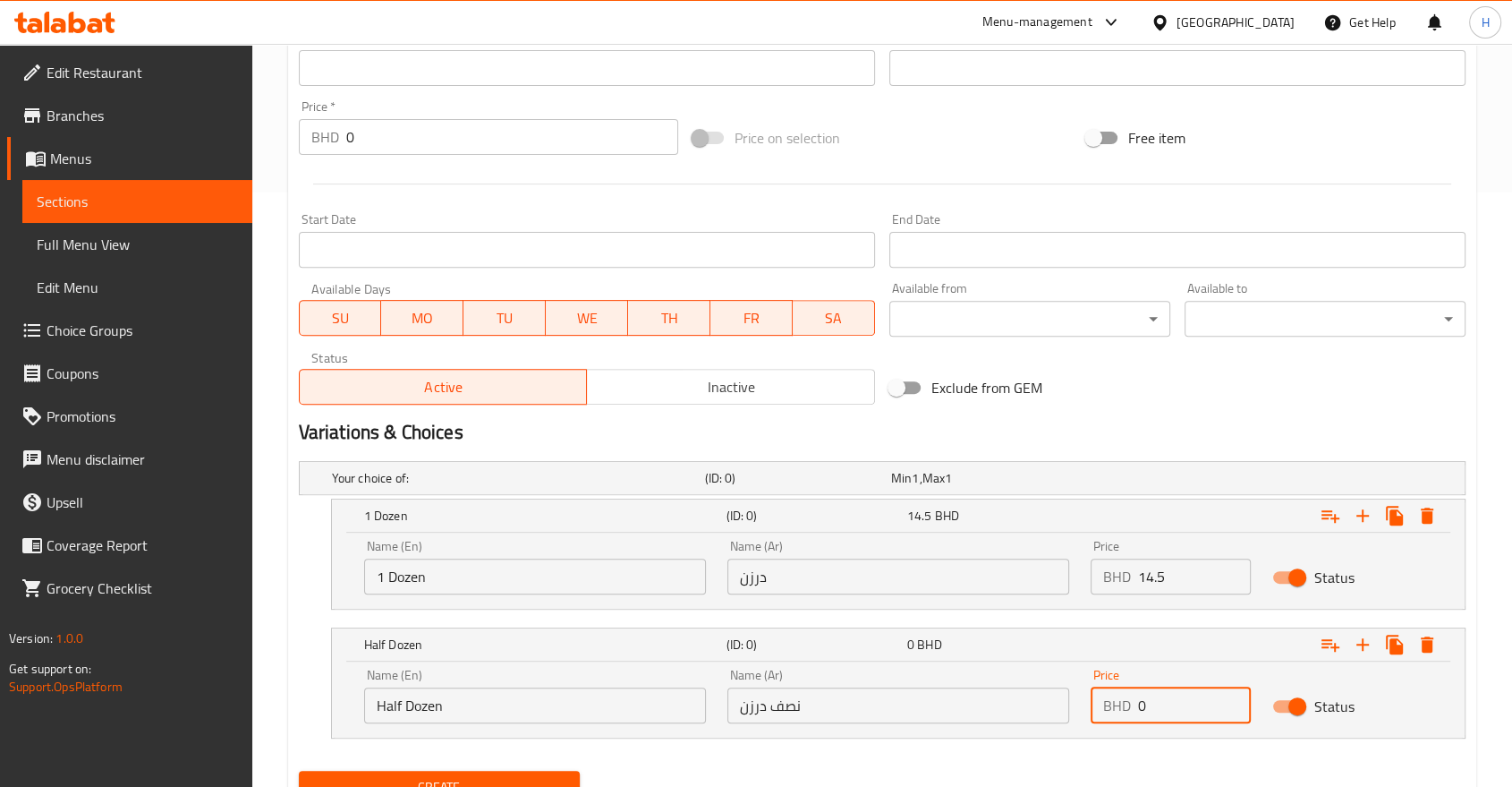
drag, startPoint x: 1130, startPoint y: 698, endPoint x: 1057, endPoint y: 698, distance: 73.0
click at [1057, 698] on div "Name (En) Half Dozen Name (En) Name (Ar) نصف درزن Name (Ar) Price BHD 0 Price S…" at bounding box center [898, 696] width 1090 height 76
type input "7"
click at [293, 560] on div "Your choice of: (ID: 0) Min 1 , Max 1 Name (En) Your choice of: Name (En) Name …" at bounding box center [883, 608] width 1182 height 309
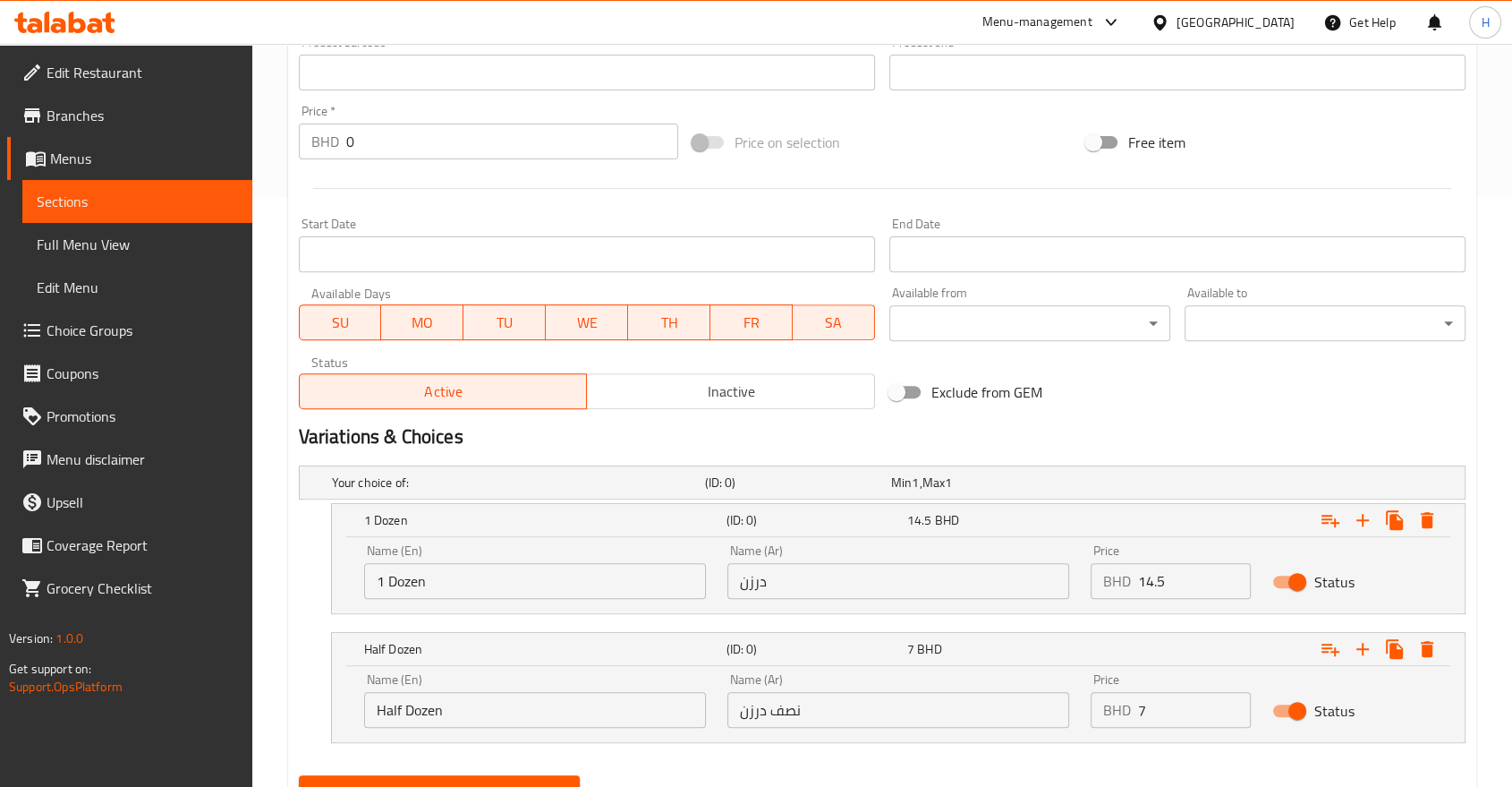
scroll to position [672, 0]
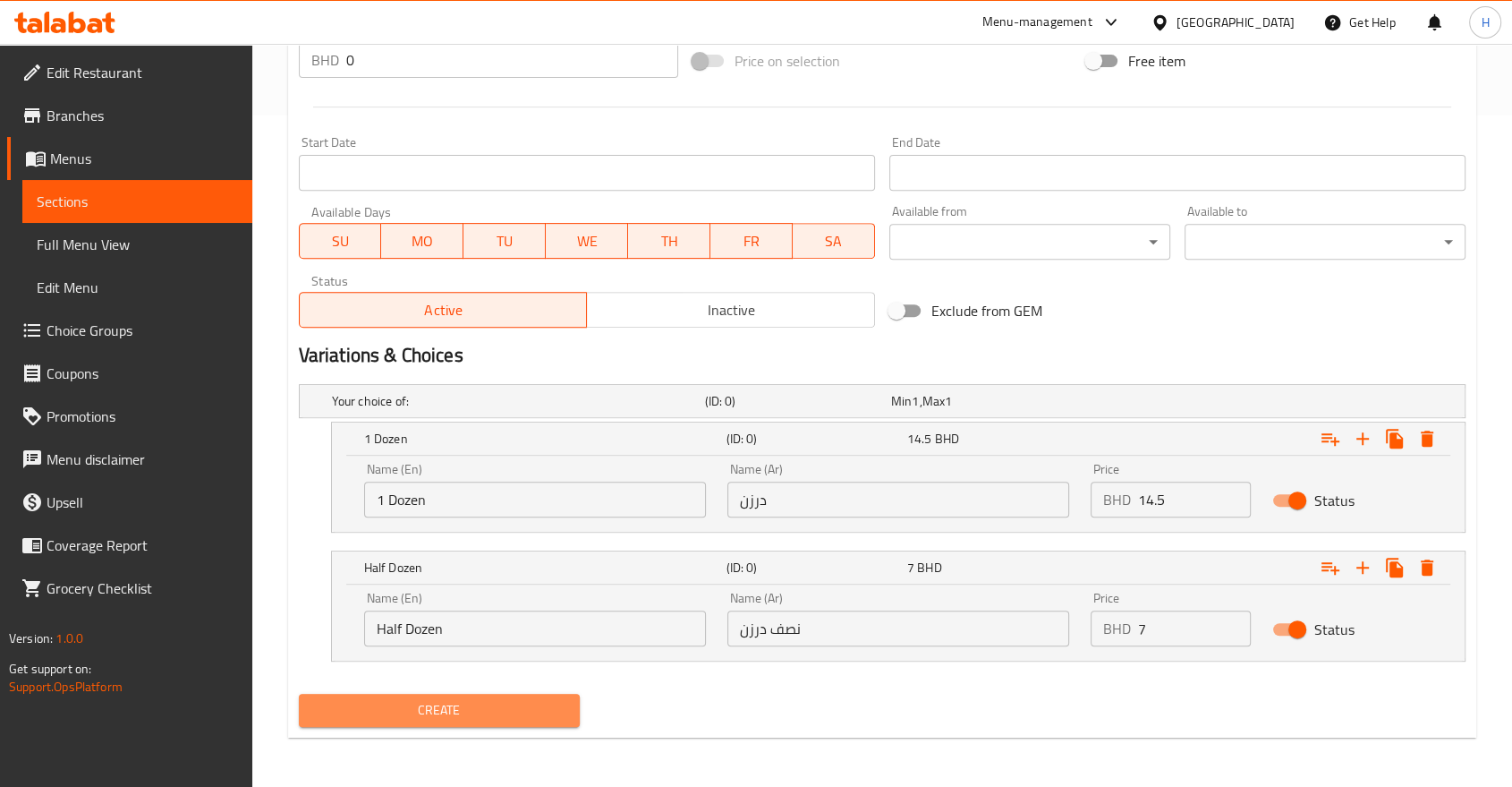
click at [390, 717] on span "Create" at bounding box center [439, 710] width 253 height 22
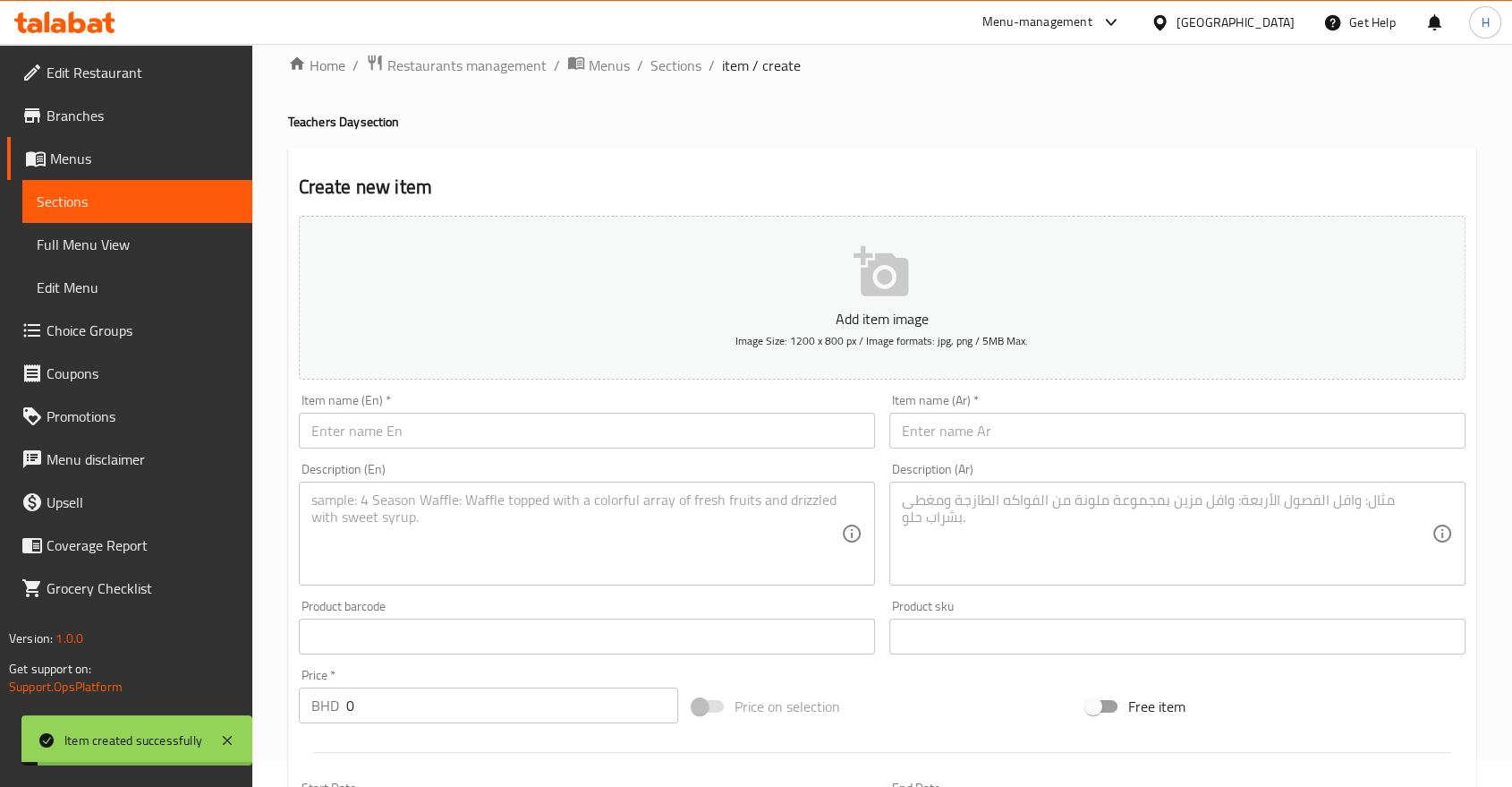
scroll to position [0, 0]
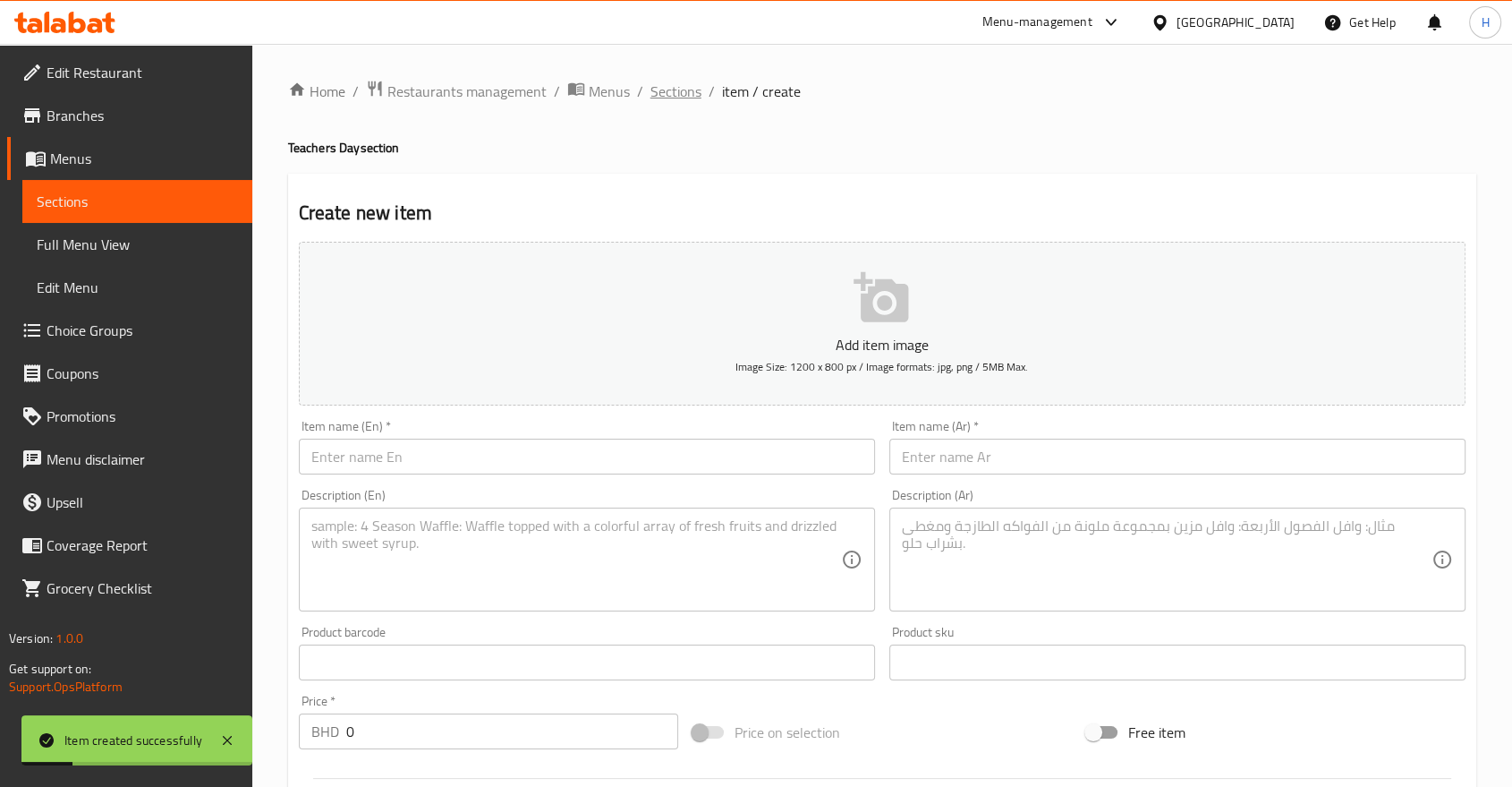
click at [669, 91] on span "Sections" at bounding box center [675, 91] width 51 height 21
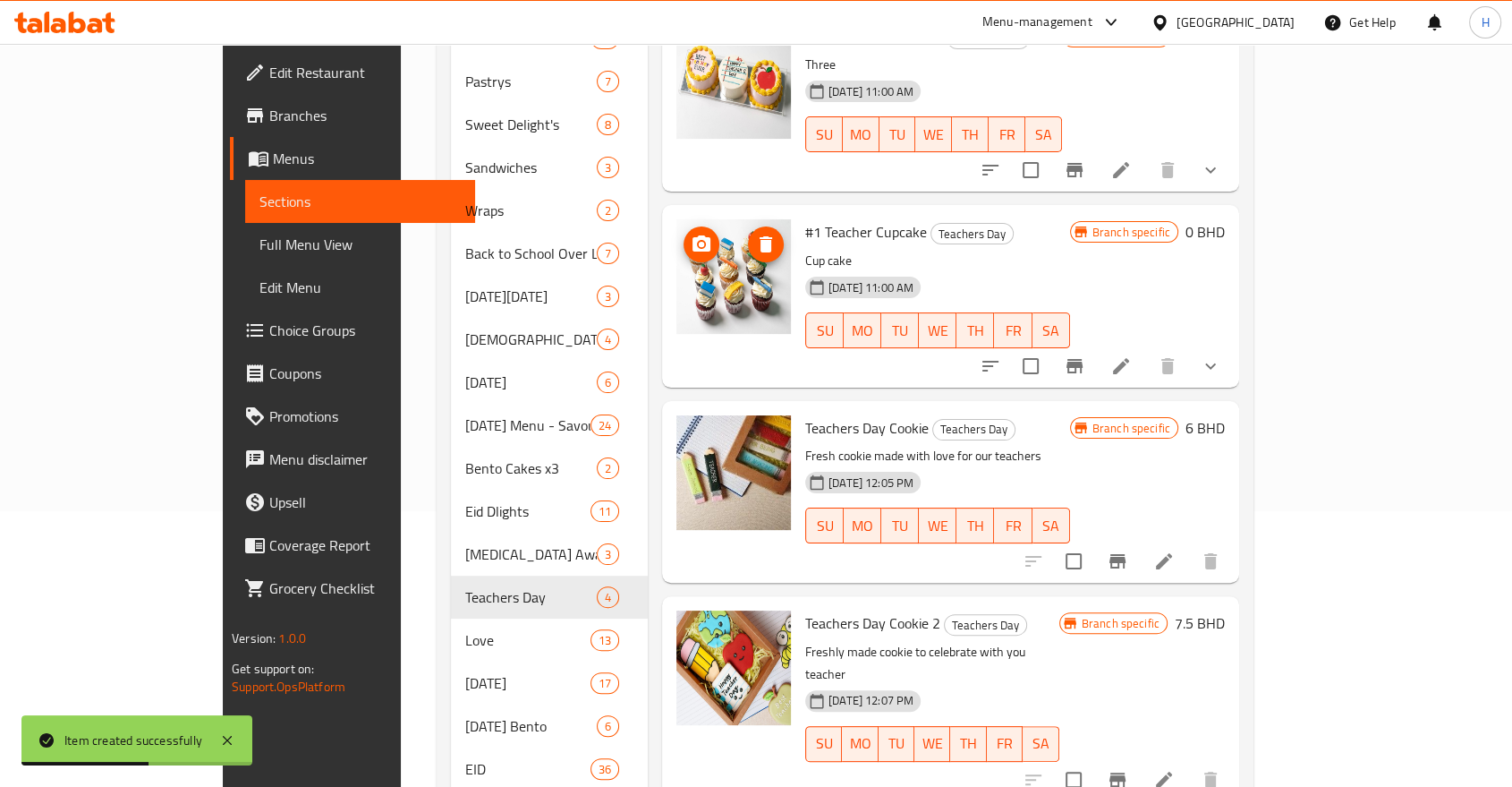
scroll to position [596, 0]
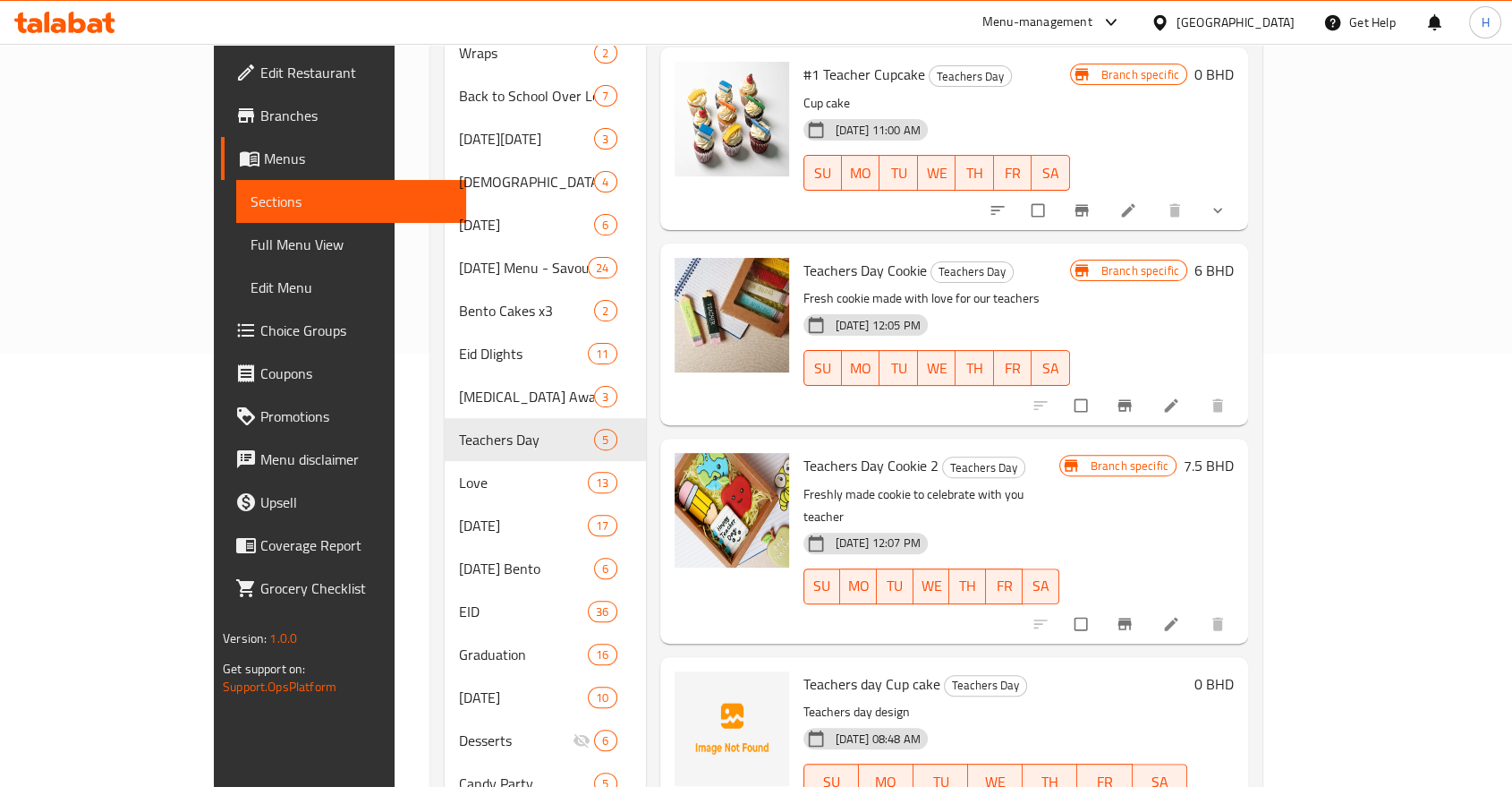
scroll to position [596, 0]
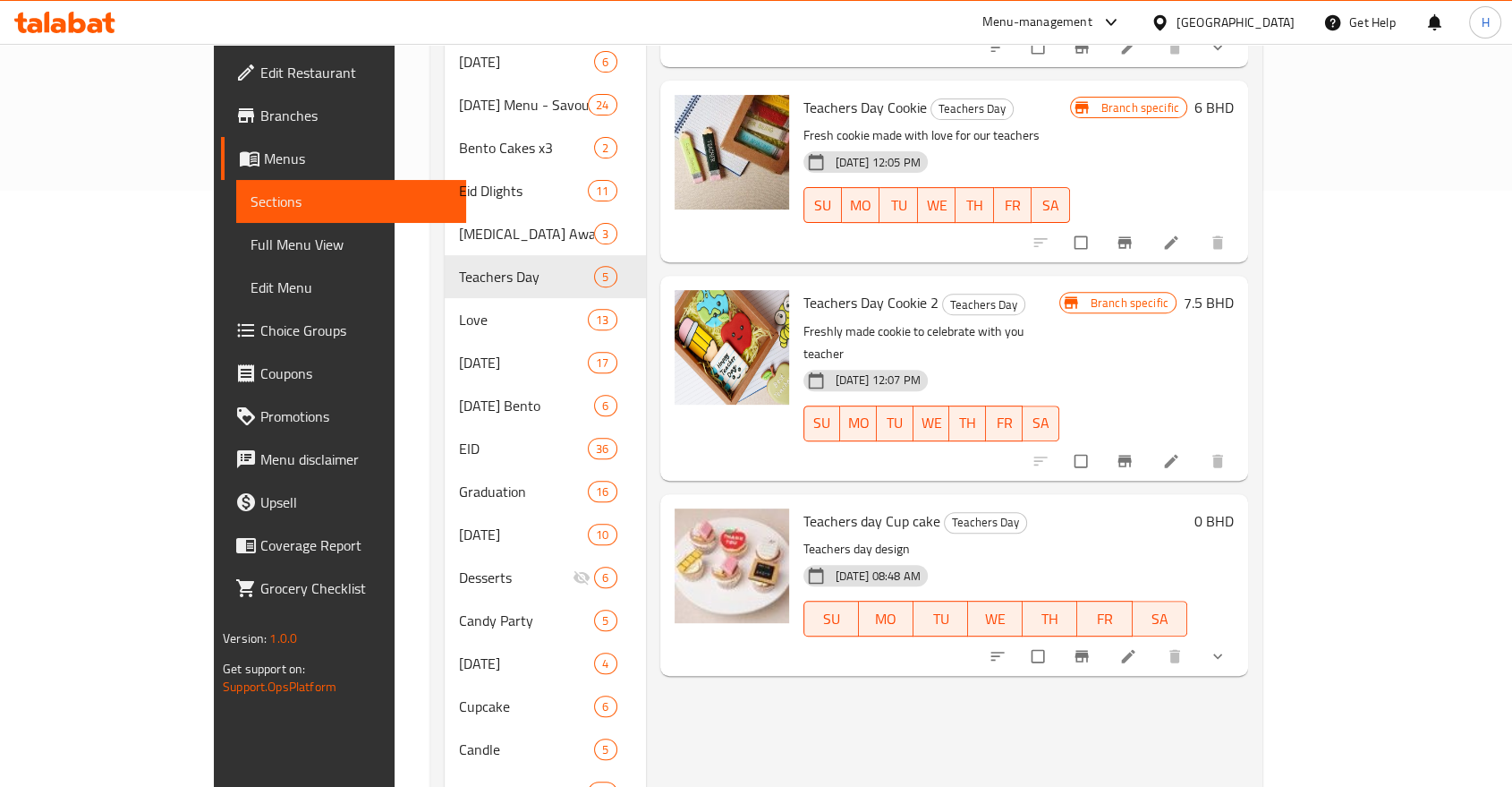
click at [1241, 636] on button "show more" at bounding box center [1219, 655] width 43 height 39
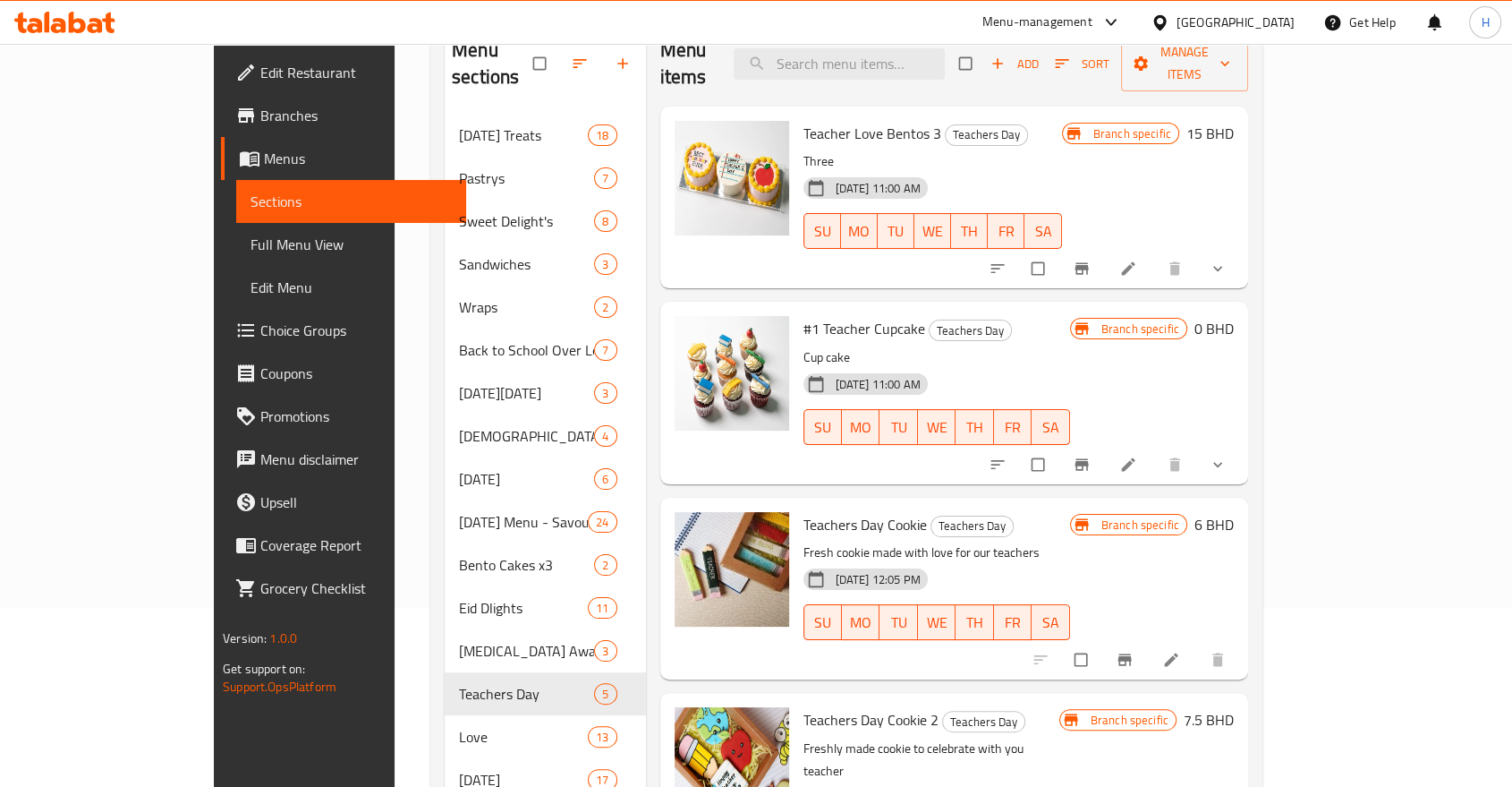
scroll to position [0, 0]
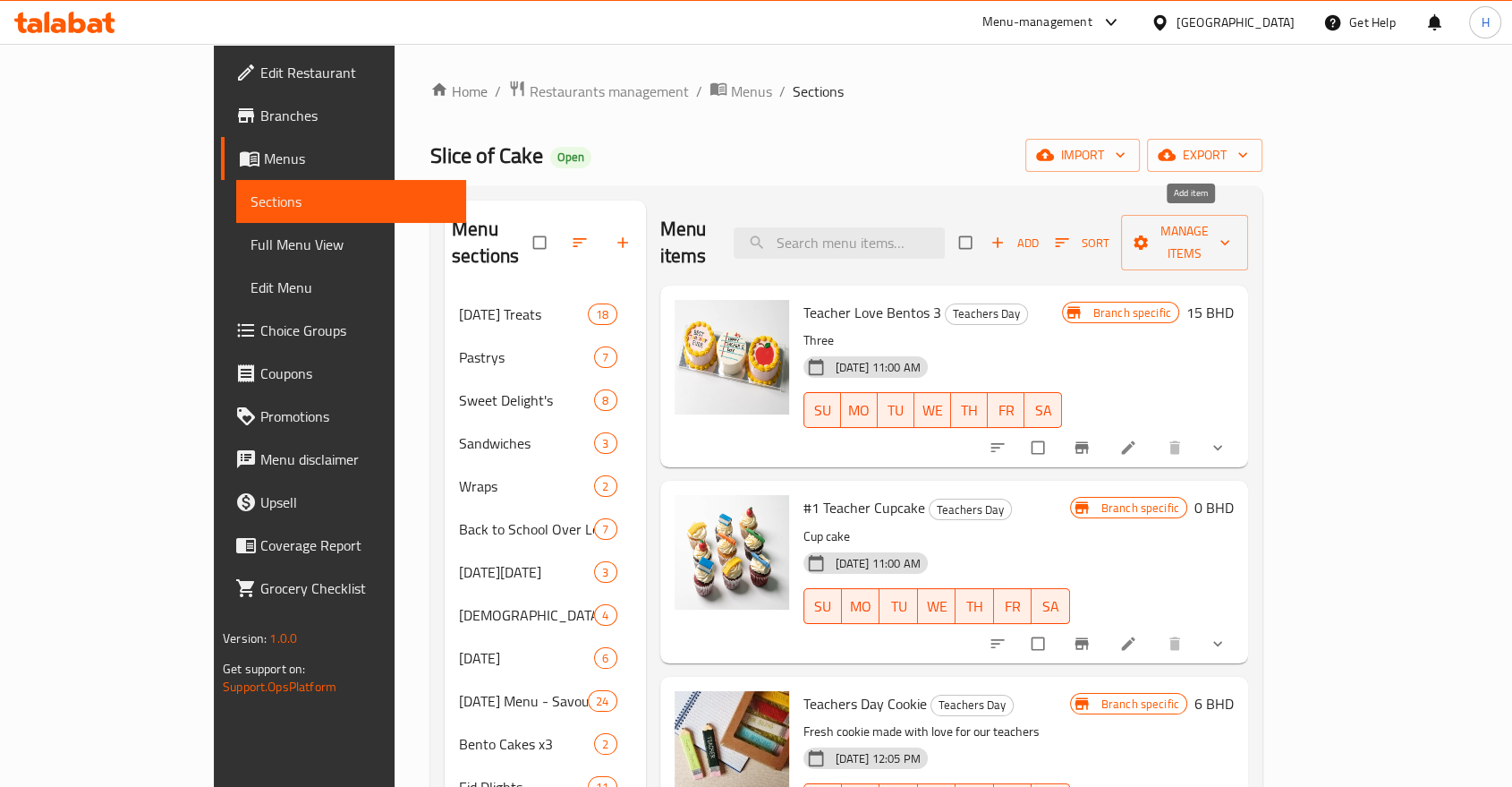
click at [1003, 238] on icon "button" at bounding box center [997, 243] width 11 height 11
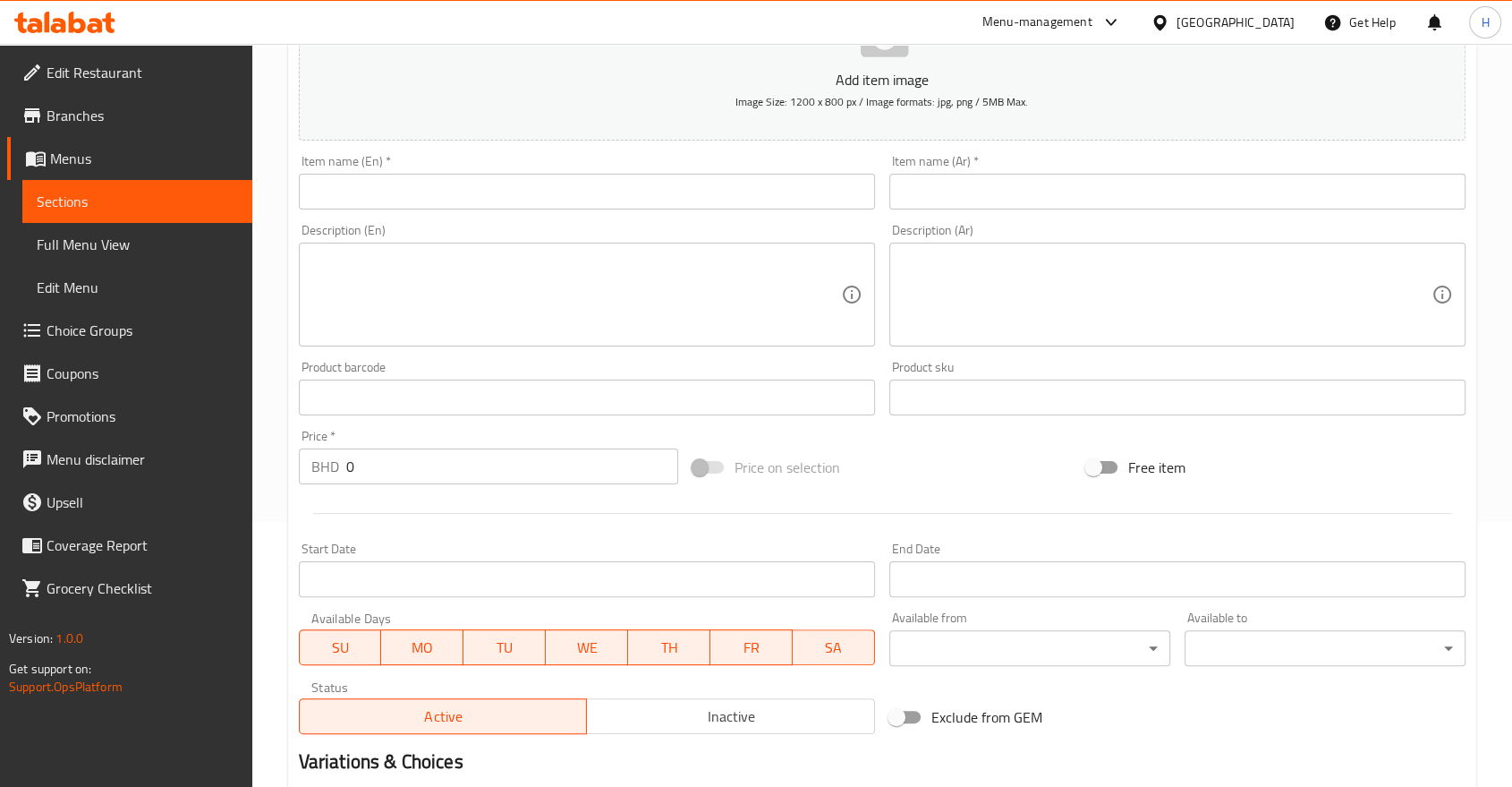
scroll to position [99, 0]
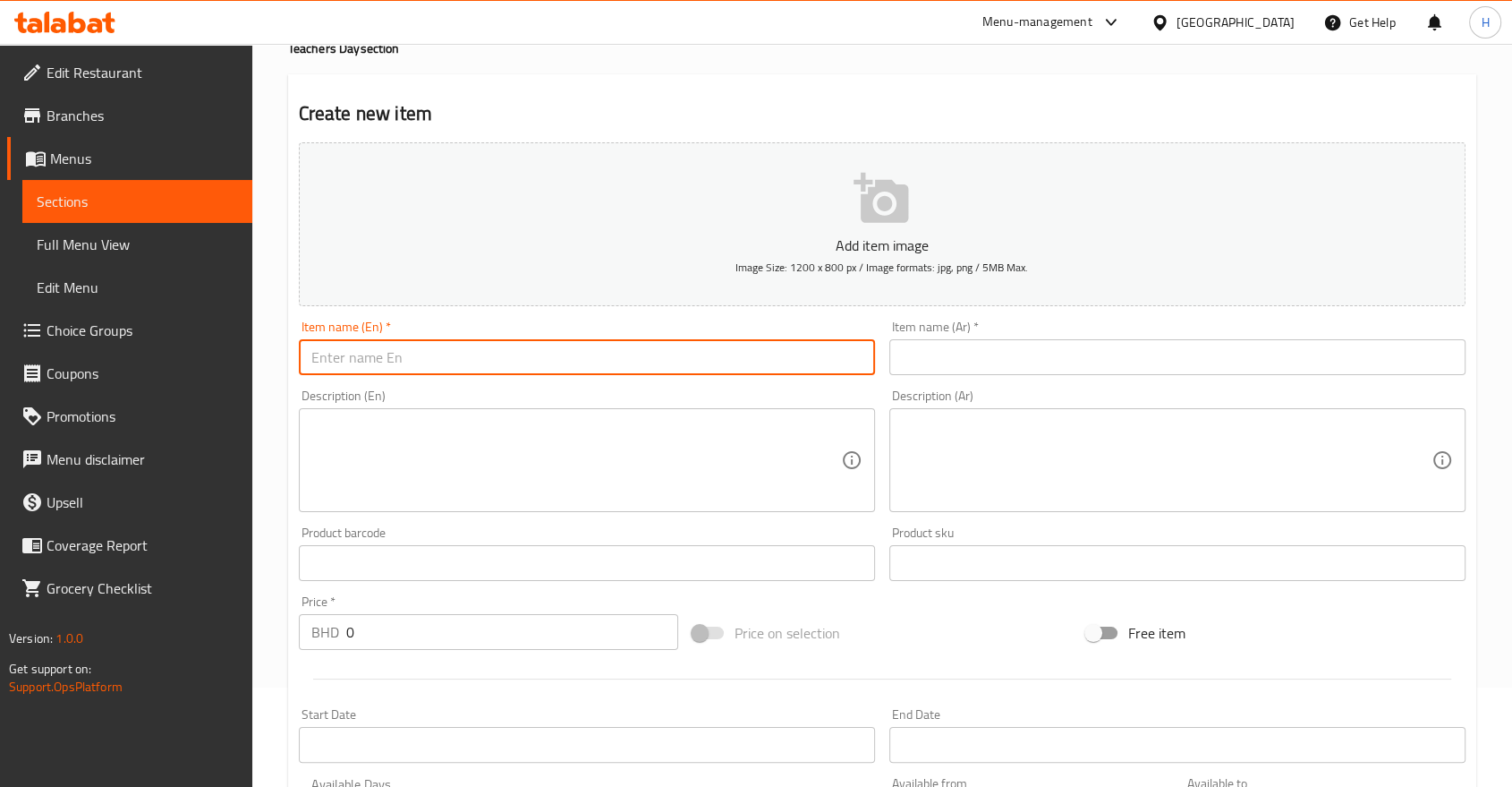
click at [336, 361] on input "text" at bounding box center [587, 357] width 576 height 36
type input "1 KG Cake"
click at [977, 354] on input "text" at bounding box center [1178, 357] width 576 height 36
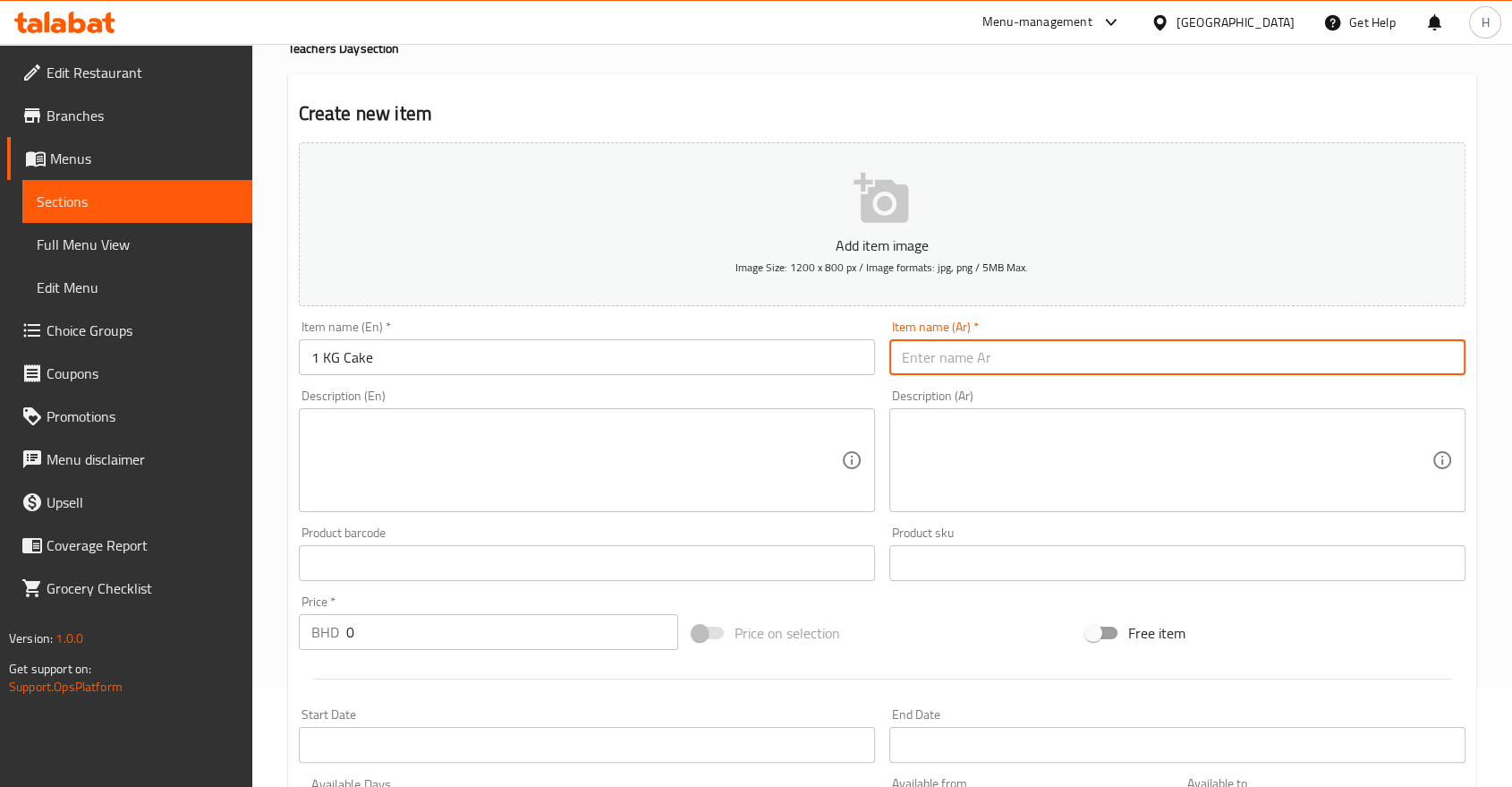
type input "و"
type input "كيكة واحد كيلو جرام"
click at [478, 424] on textarea at bounding box center [576, 460] width 530 height 86
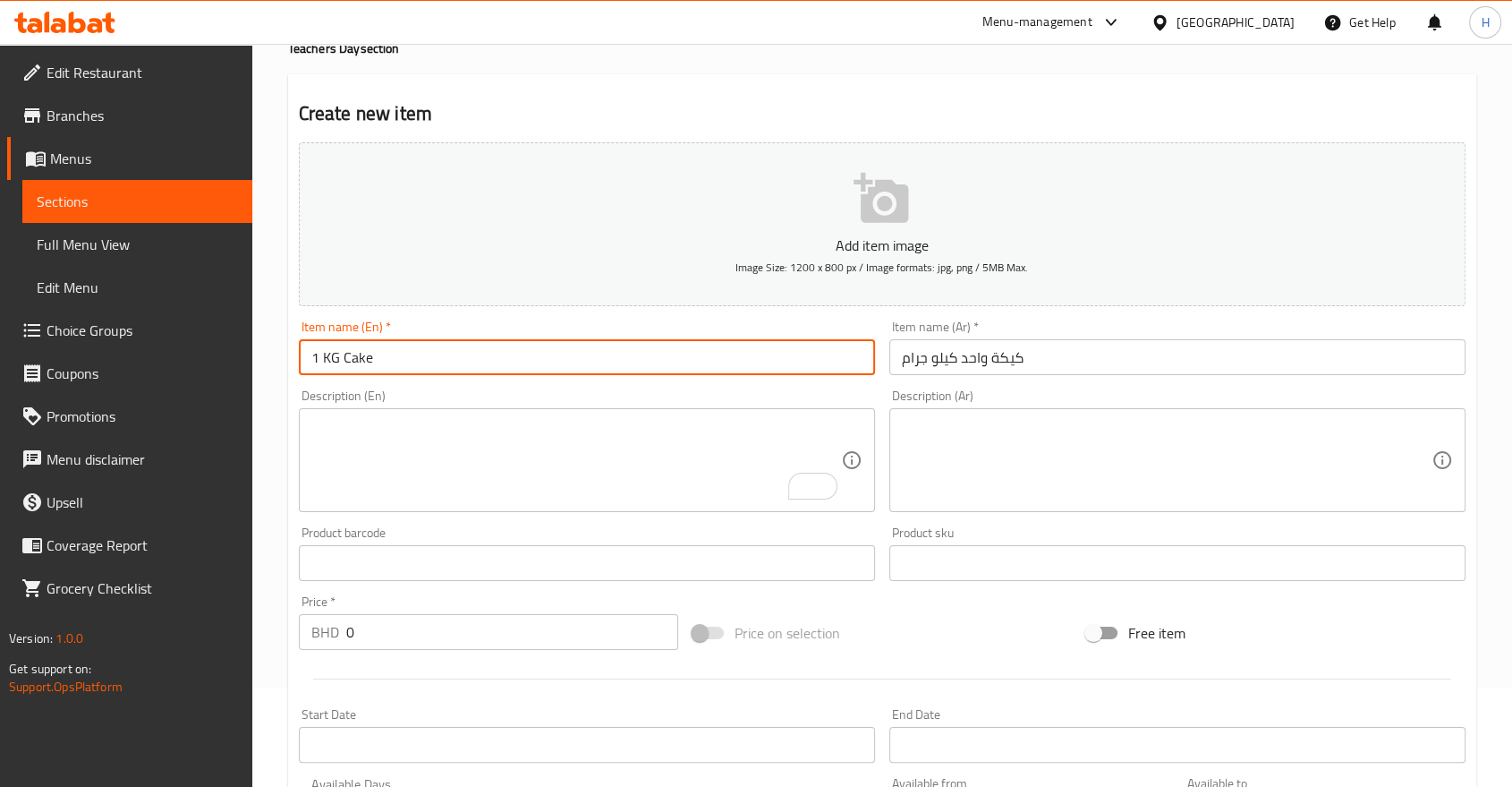
drag, startPoint x: 412, startPoint y: 355, endPoint x: 127, endPoint y: 357, distance: 285.0
click at [127, 357] on div "Edit Restaurant Branches Menus Sections Full Menu View Edit Menu Choice Groups …" at bounding box center [756, 554] width 1512 height 1221
type input "ل"
type input "Teacher #1"
click at [988, 361] on input "كيكة واحد كيلو جرام" at bounding box center [1178, 357] width 576 height 36
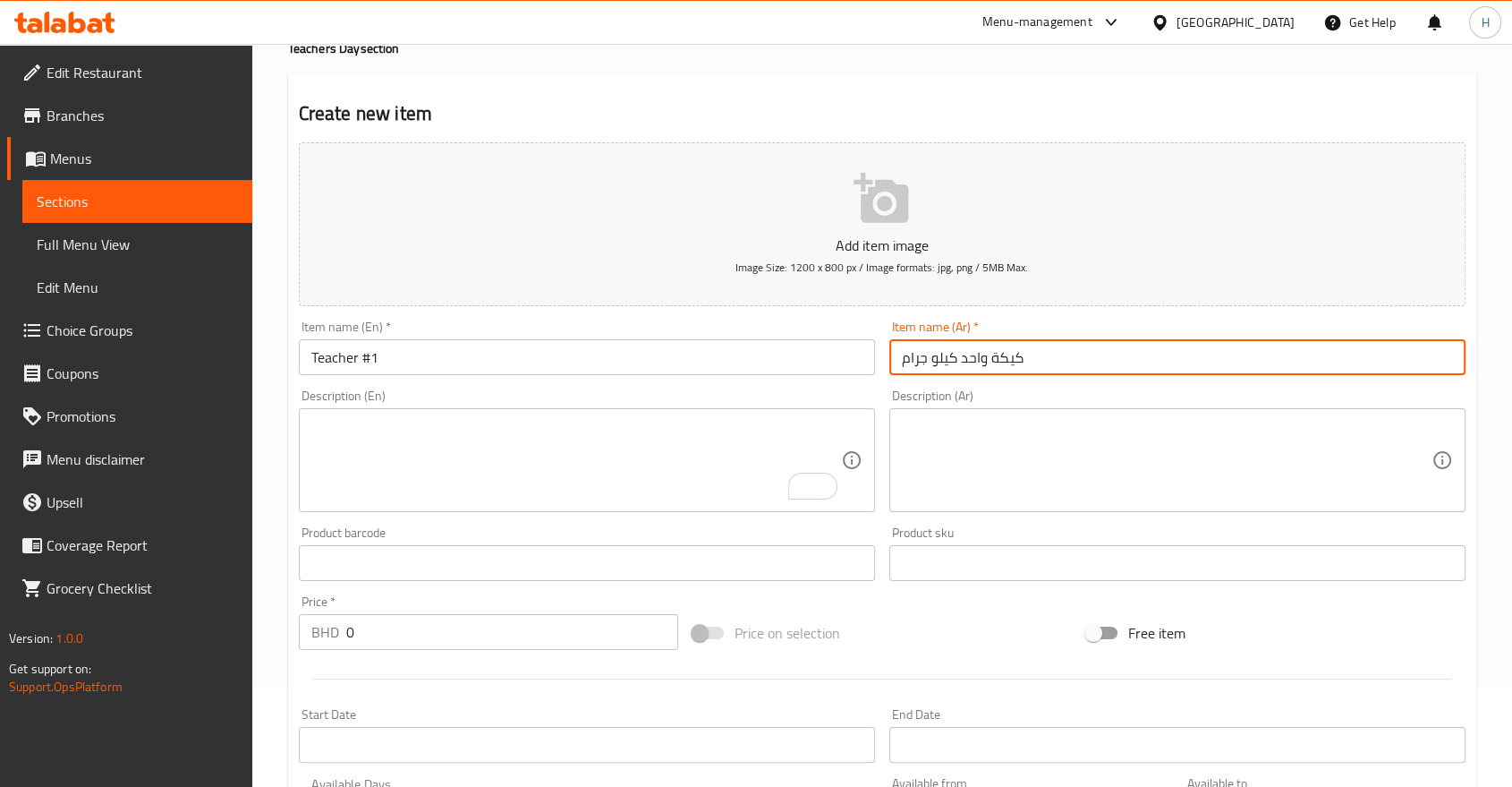
click at [988, 361] on input "كيكة واحد كيلو جرام" at bounding box center [1178, 357] width 576 height 36
type input "المعلم #1"
click at [462, 461] on textarea "To enrich screen reader interactions, please activate Accessibility in Grammarl…" at bounding box center [576, 460] width 530 height 86
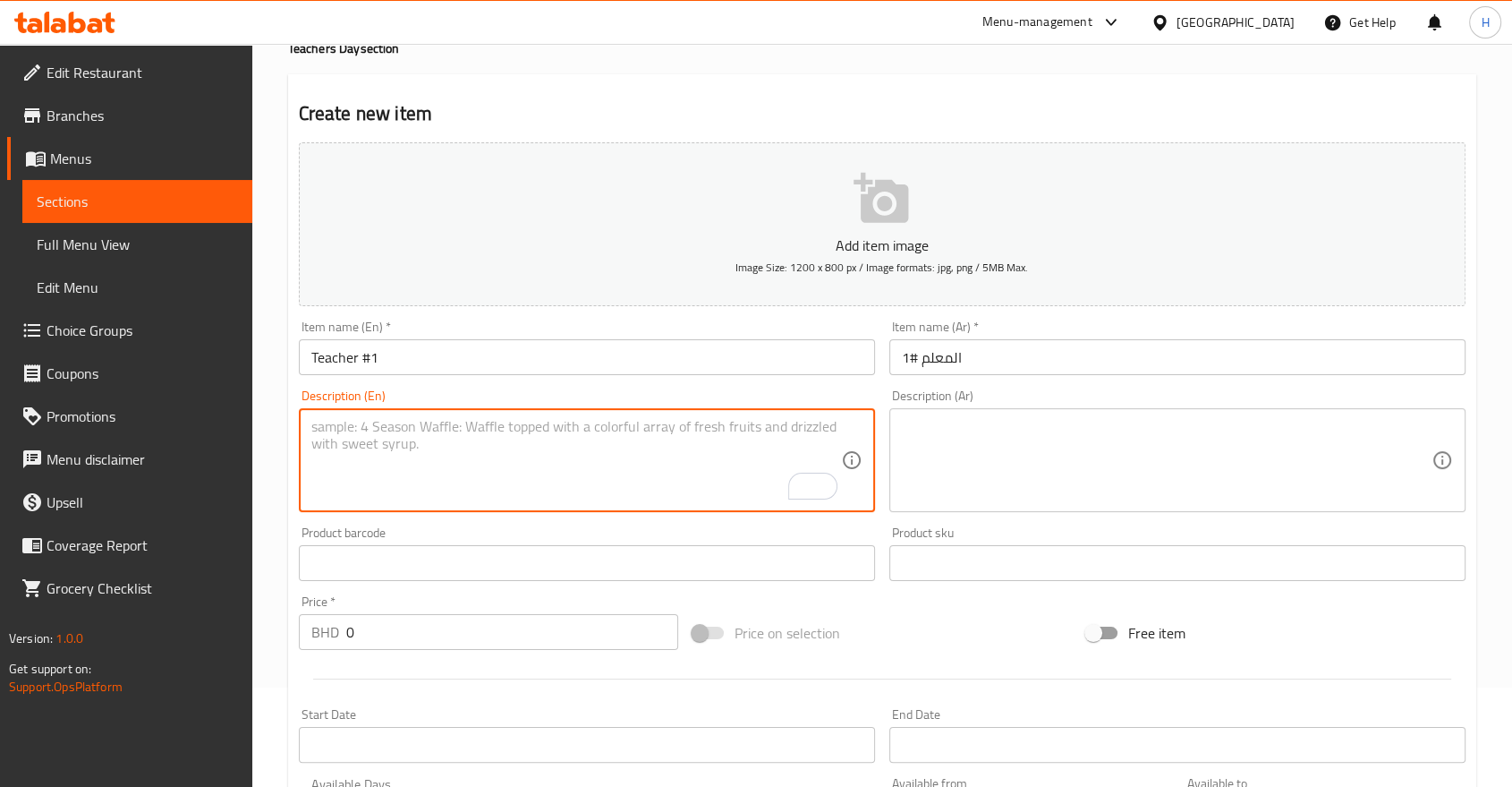
type textarea "R"
type textarea "Teacher Design"
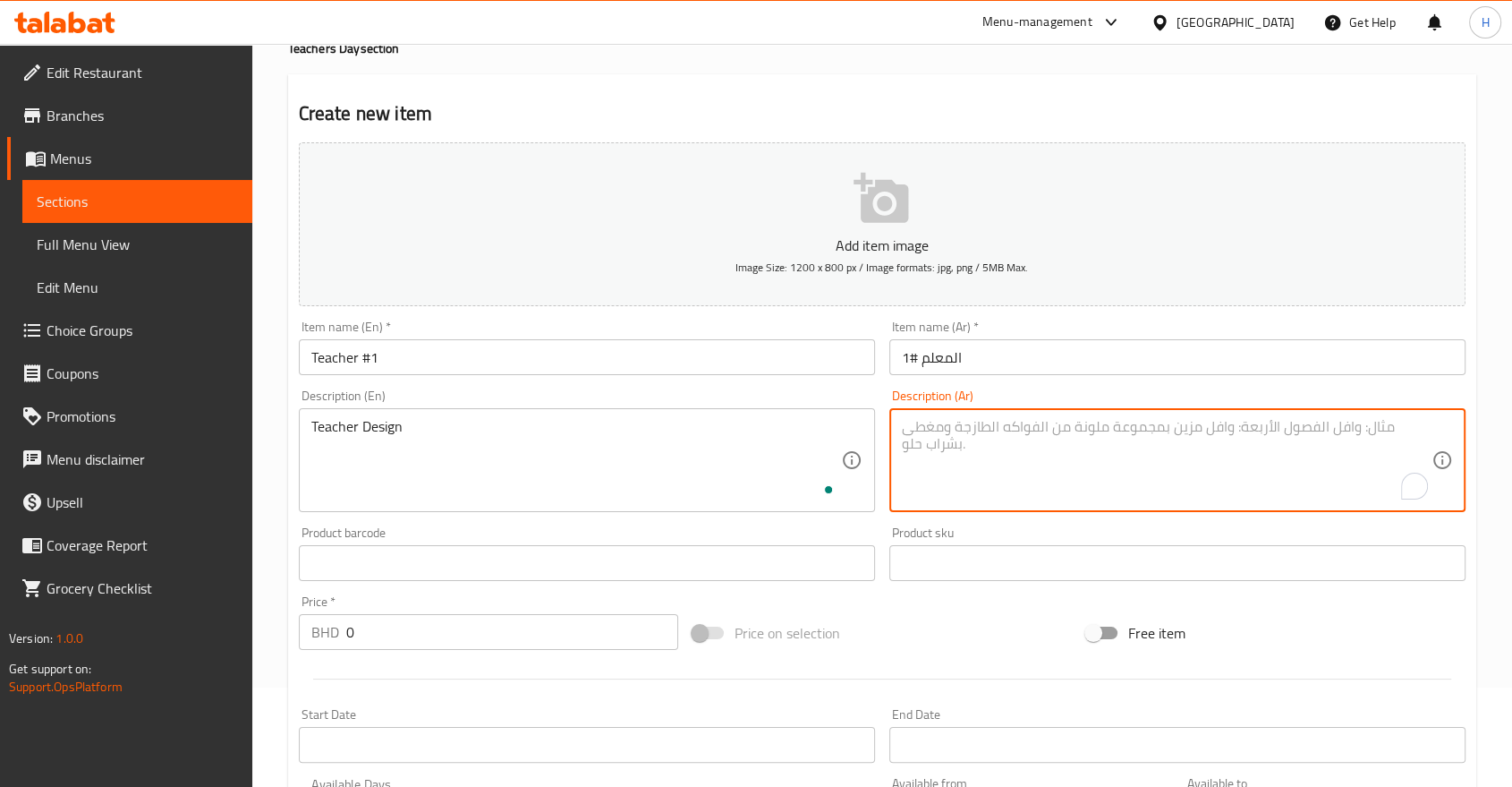
click at [963, 459] on textarea "To enrich screen reader interactions, please activate Accessibility in Grammarl…" at bounding box center [1167, 460] width 530 height 86
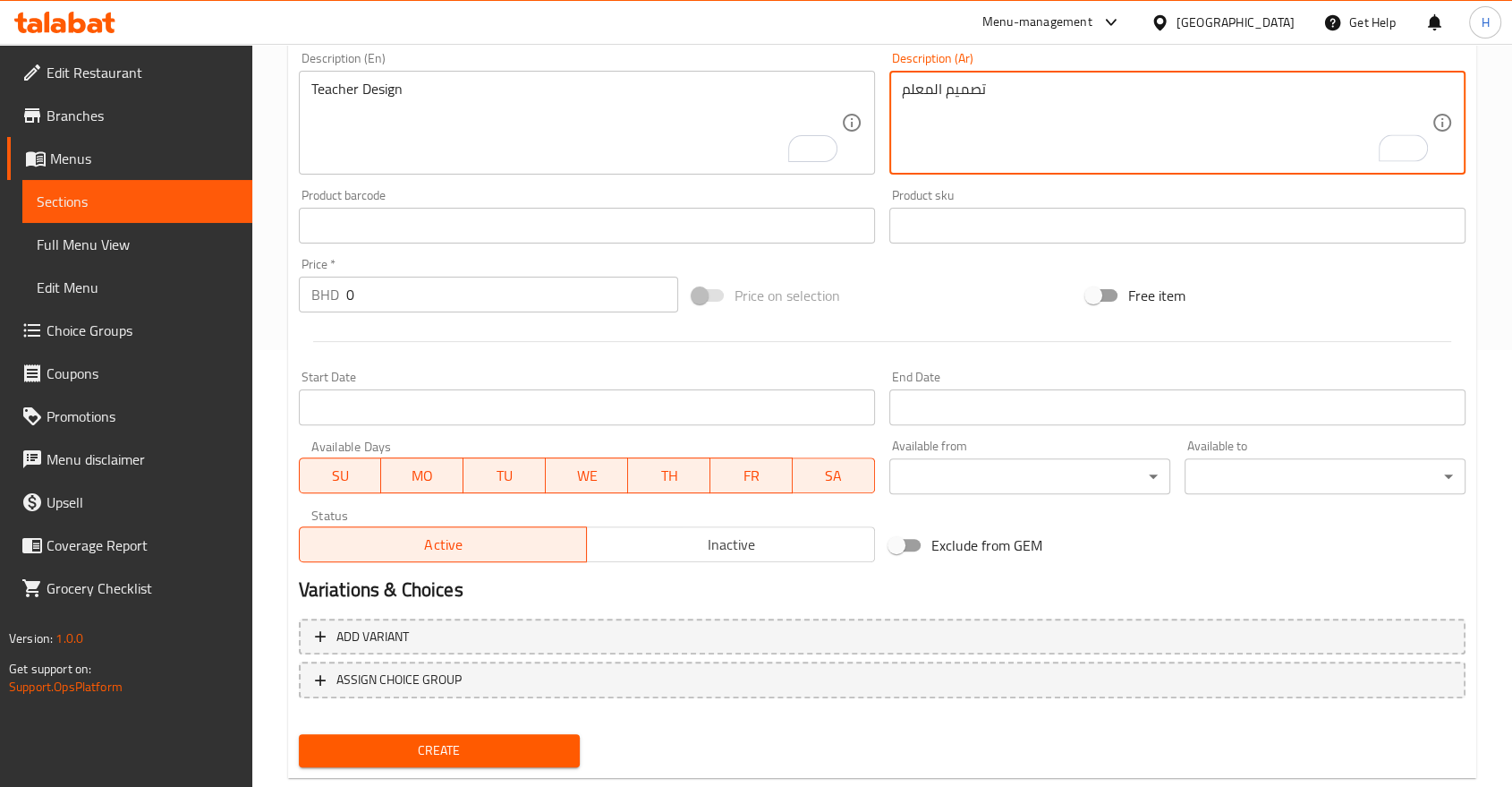
scroll to position [479, 0]
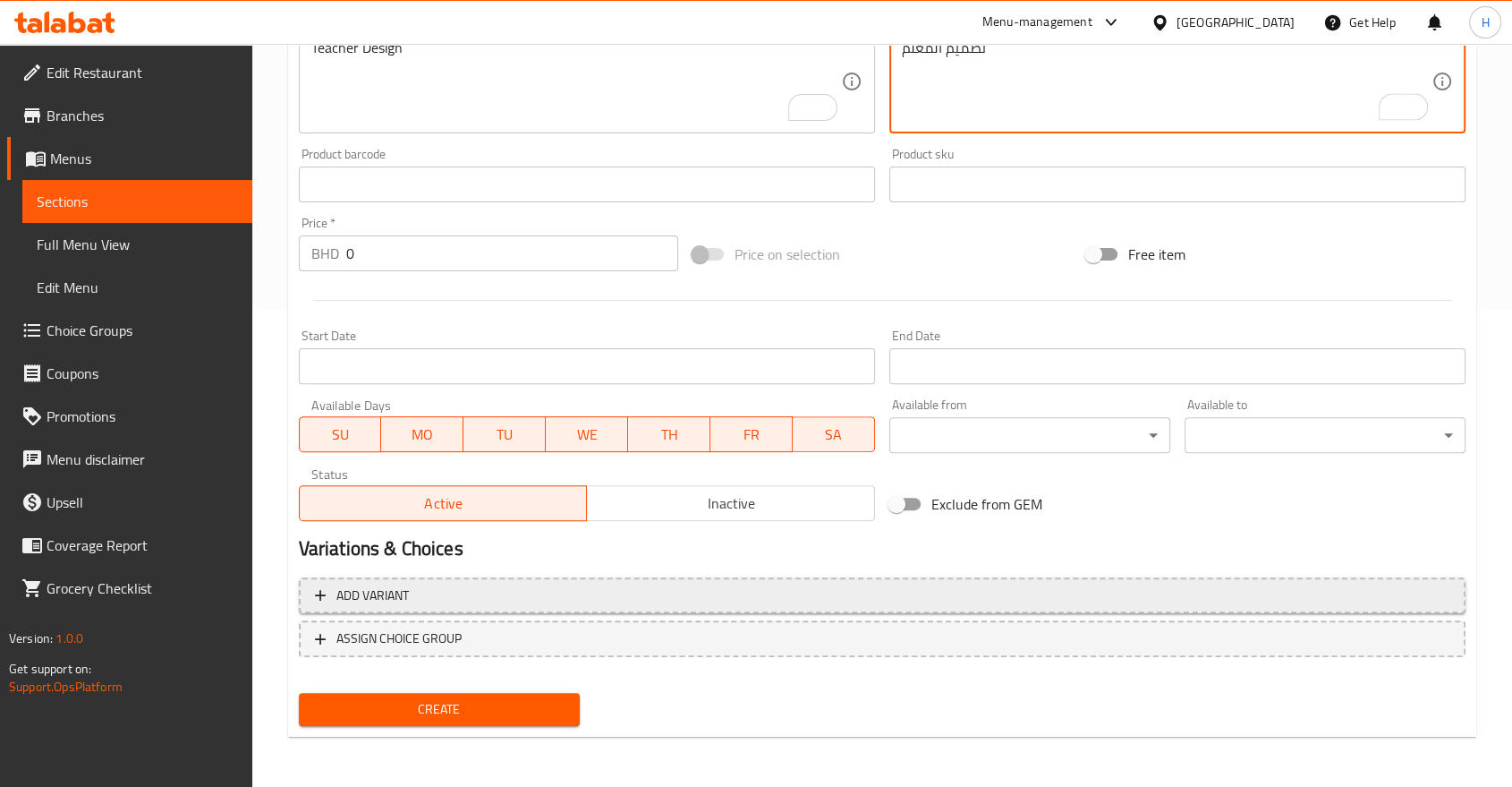
type textarea "تصميم المعلم"
click at [361, 592] on span "Add variant" at bounding box center [372, 595] width 72 height 22
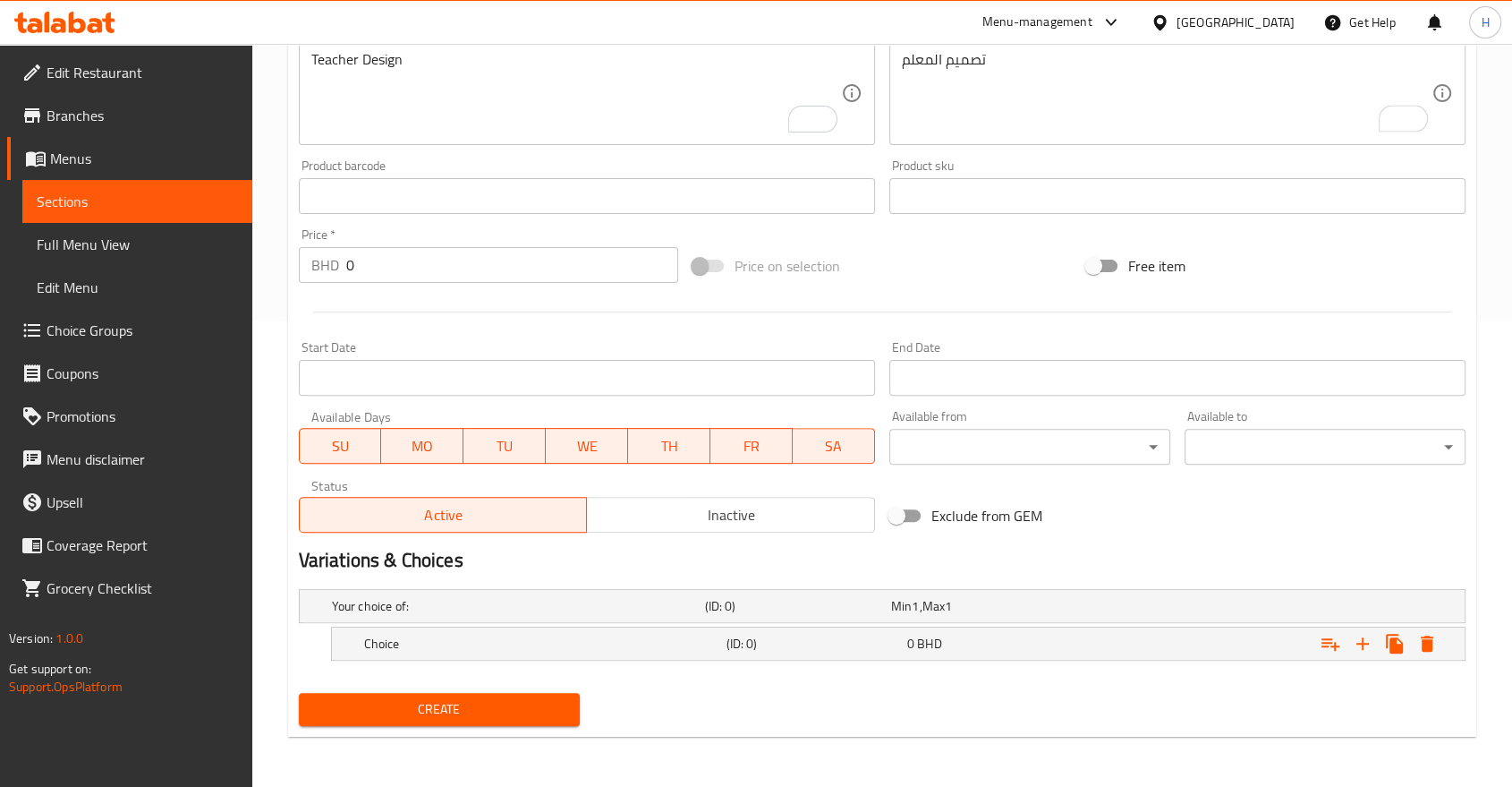
scroll to position [465, 0]
click at [1363, 643] on icon "Expand" at bounding box center [1362, 644] width 12 height 12
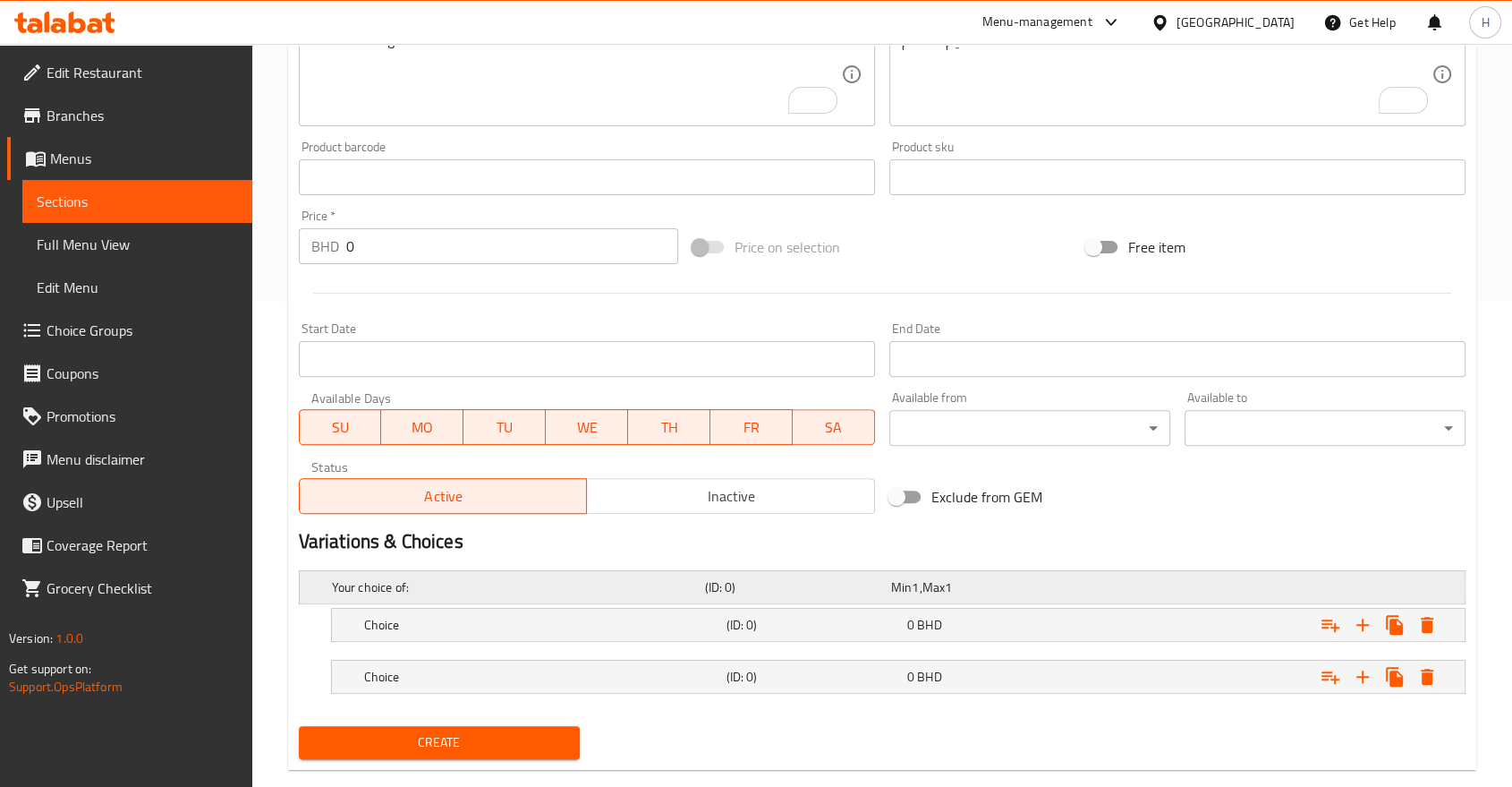
scroll to position [517, 0]
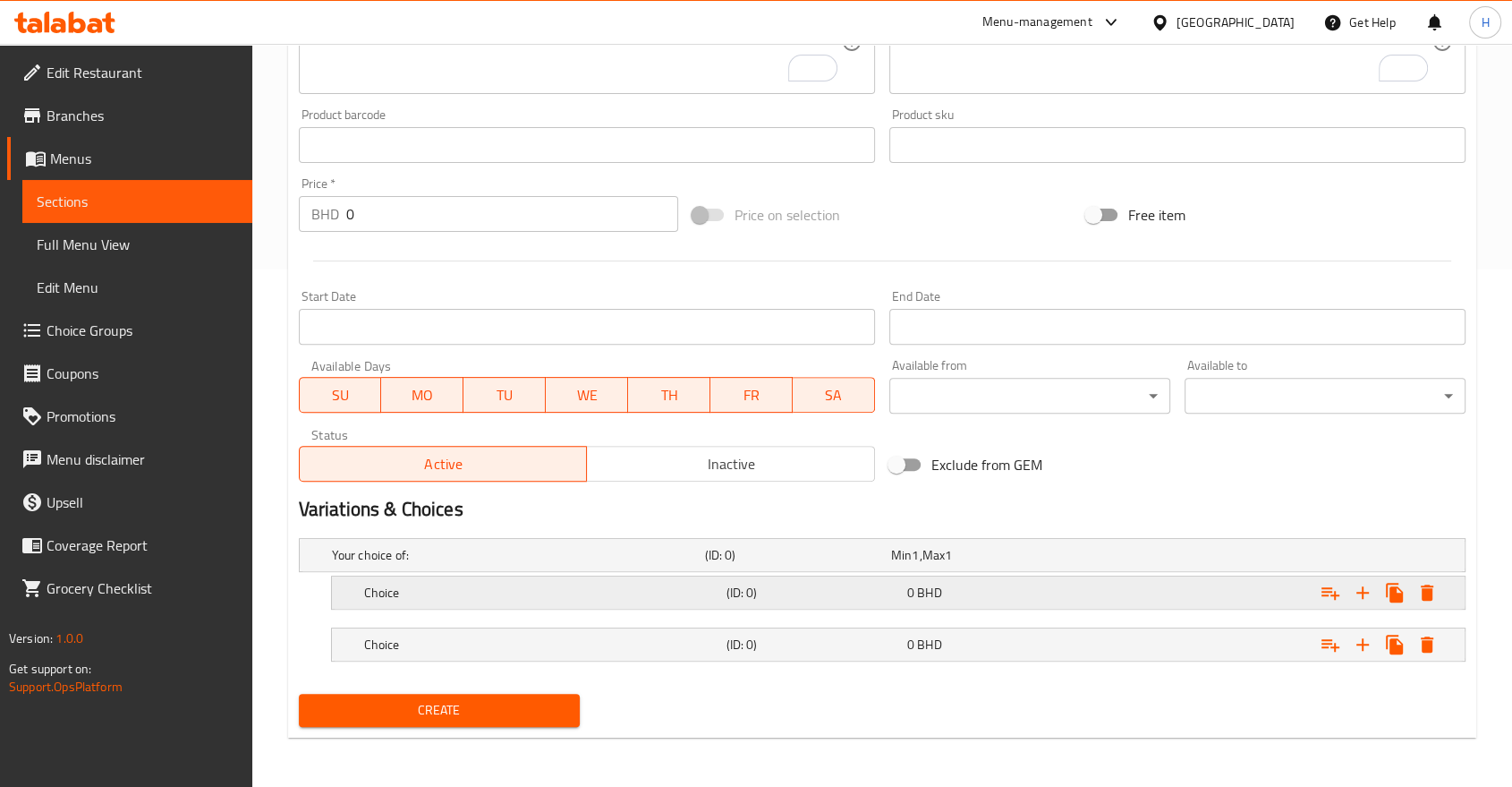
click at [500, 587] on h5 "Choice" at bounding box center [542, 592] width 355 height 18
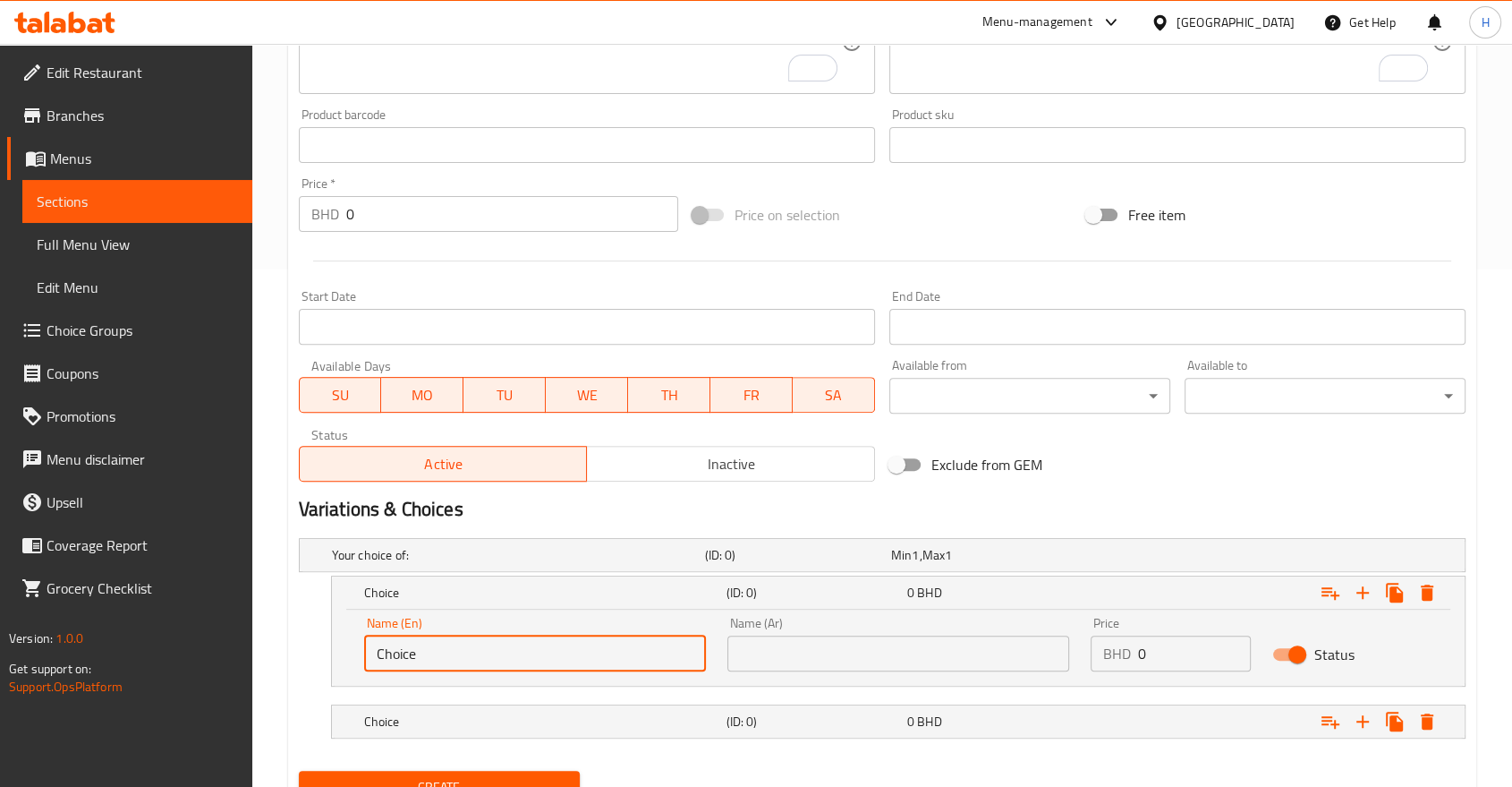
click at [388, 662] on input "Choice" at bounding box center [535, 652] width 342 height 36
type input "1 KG"
click at [766, 653] on input "text" at bounding box center [898, 652] width 342 height 36
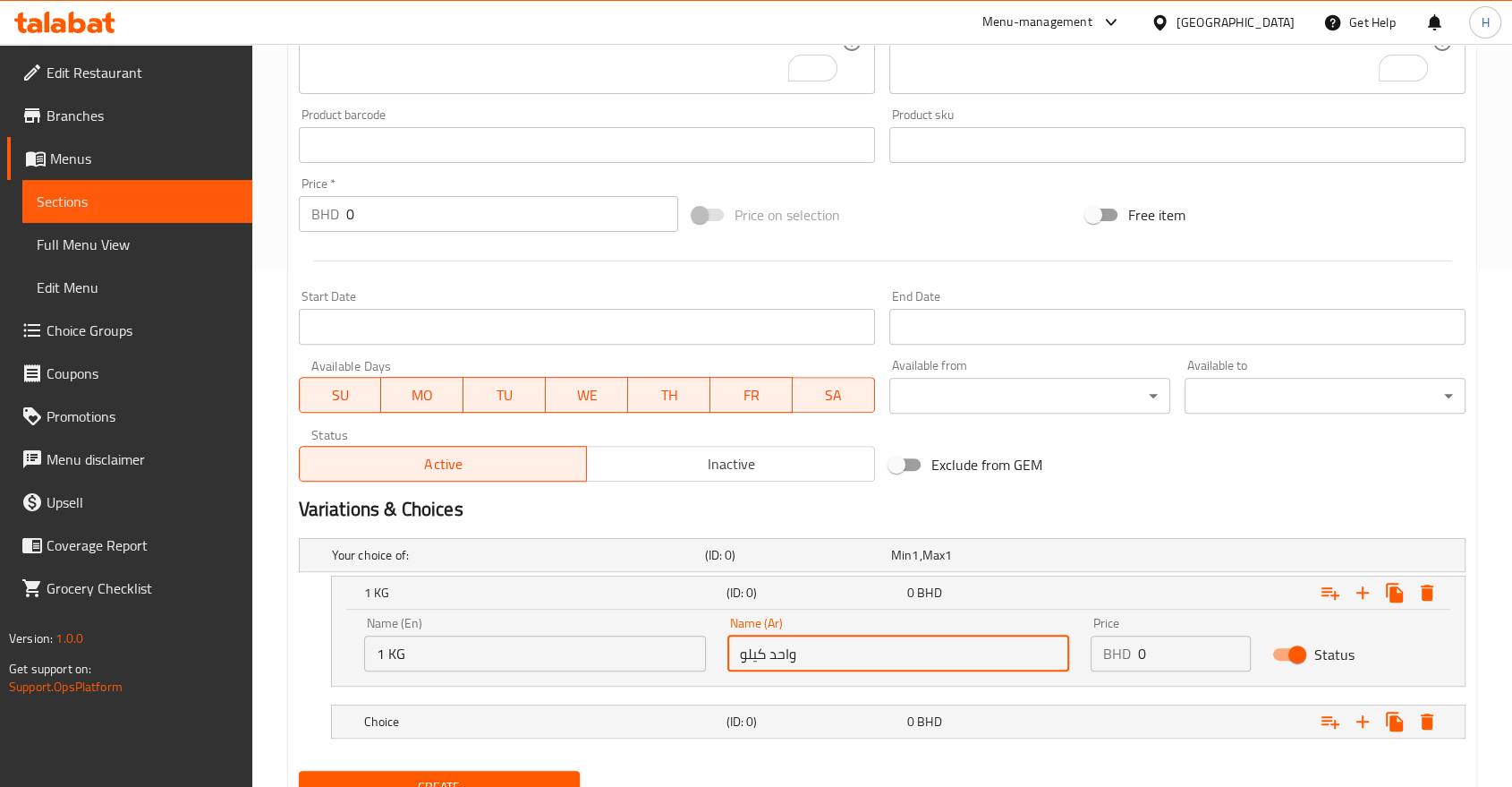
type input "واحد كيلو"
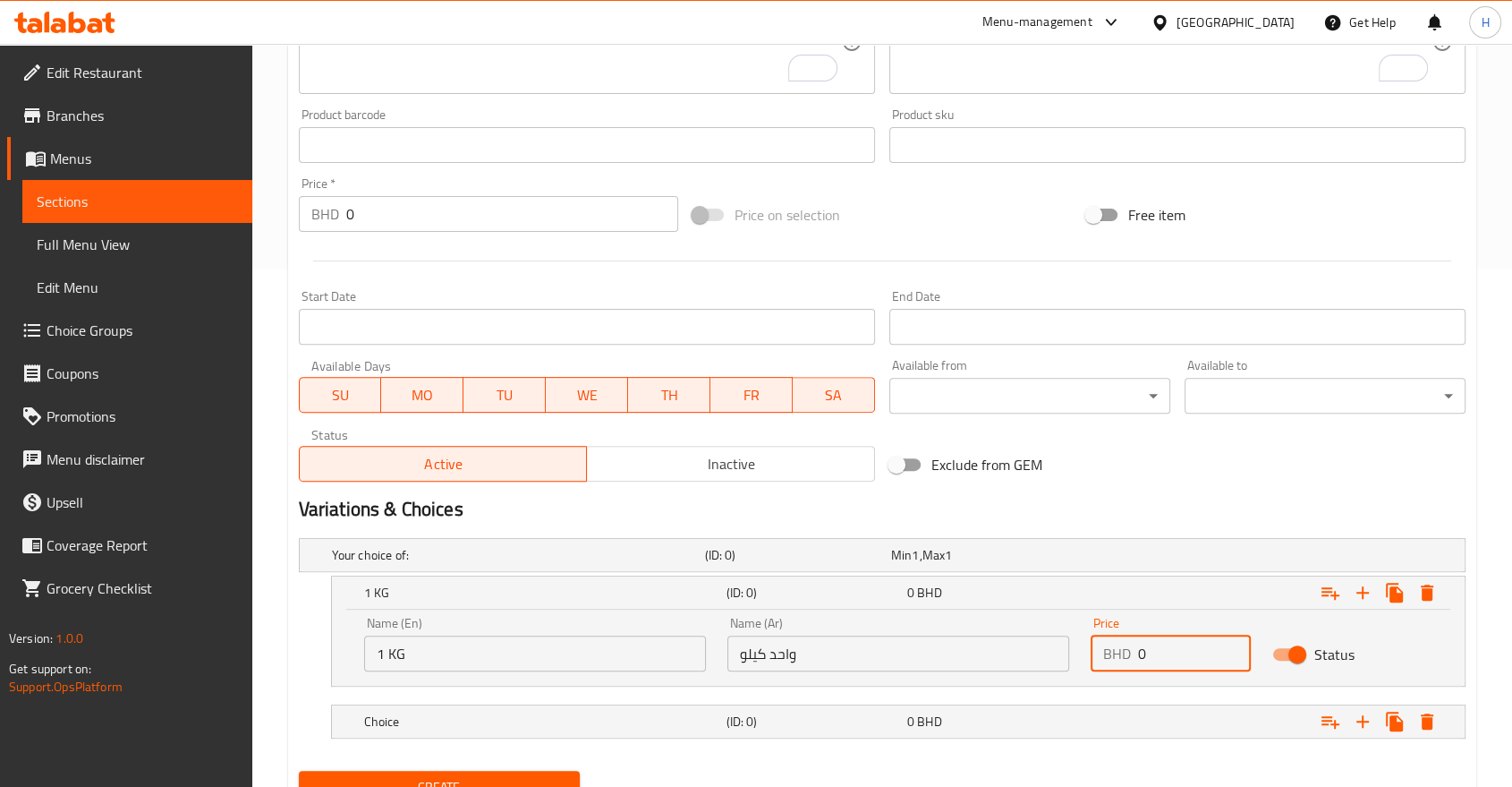
drag, startPoint x: 1159, startPoint y: 646, endPoint x: 1099, endPoint y: 652, distance: 60.3
click at [1101, 652] on div "BHD 0 Price" at bounding box center [1171, 652] width 160 height 36
type input "19.5"
click at [541, 723] on h5 "Choice" at bounding box center [542, 722] width 355 height 18
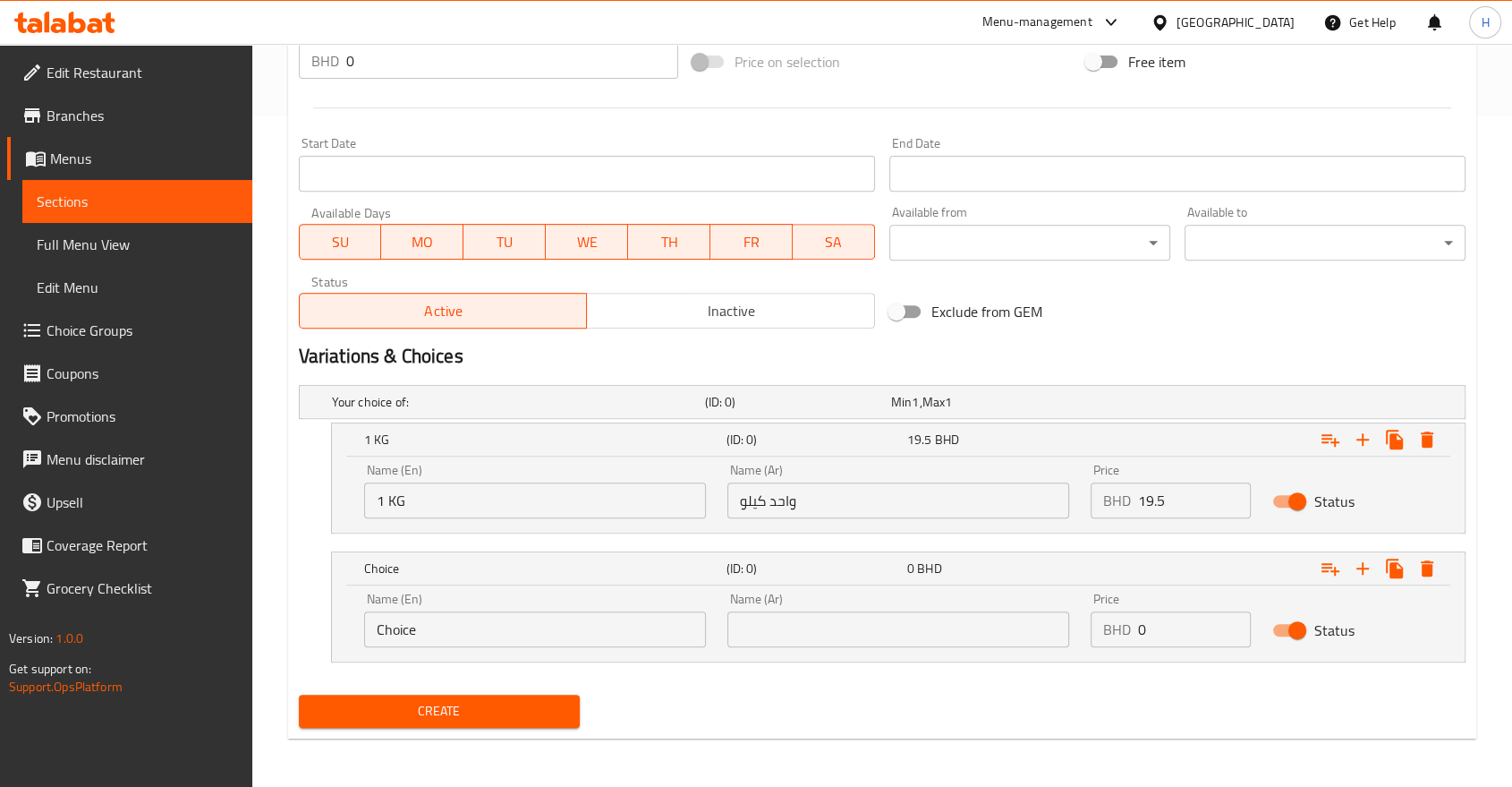
scroll to position [672, 0]
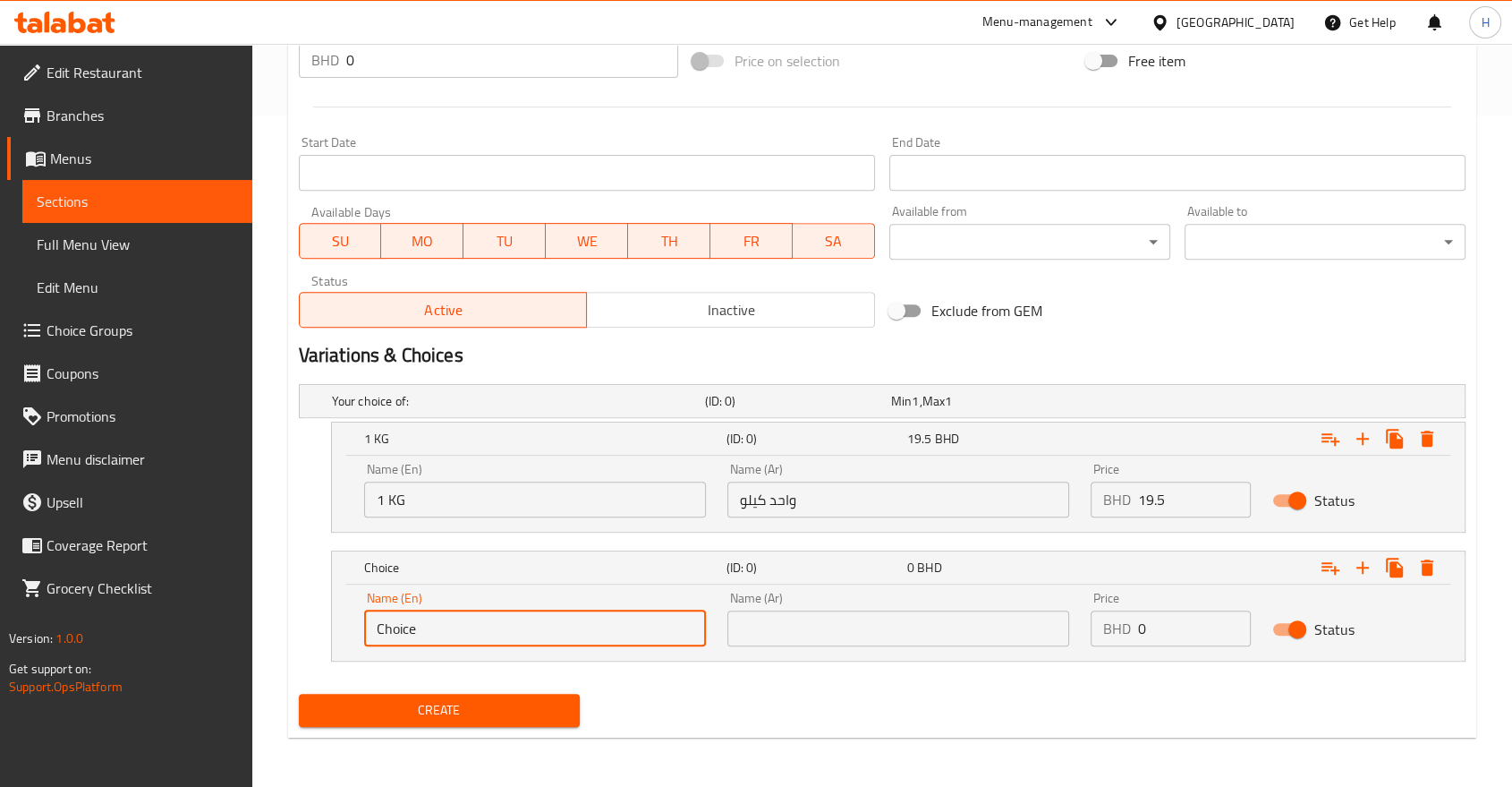
drag, startPoint x: 451, startPoint y: 623, endPoint x: 233, endPoint y: 614, distance: 218.2
click at [233, 614] on div "Edit Restaurant Branches Menus Sections Full Menu View Edit Menu Choice Groups …" at bounding box center [756, 80] width 1512 height 1415
type input "Bento"
click at [818, 628] on input "text" at bounding box center [898, 627] width 342 height 36
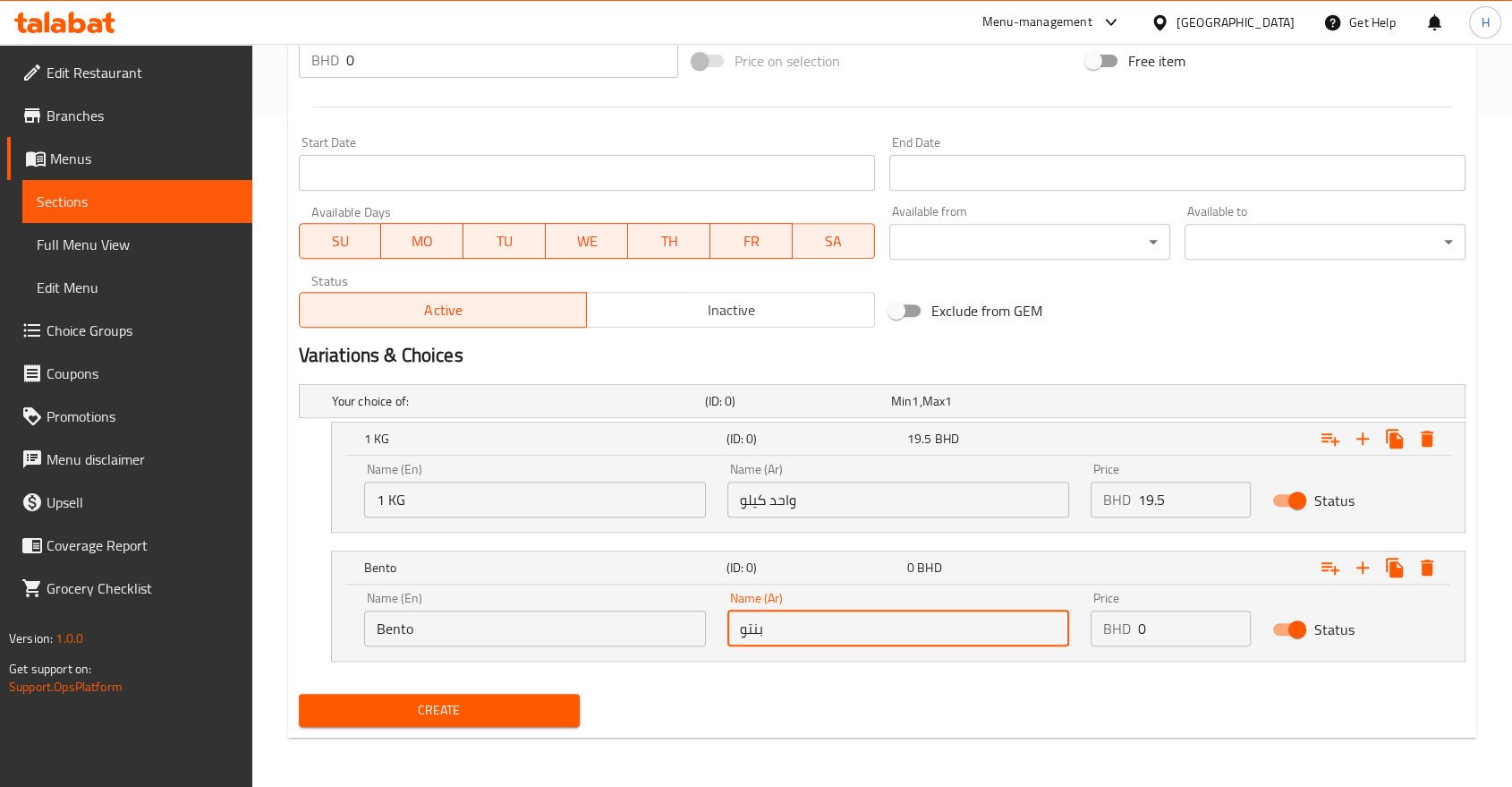
type input "بنتو"
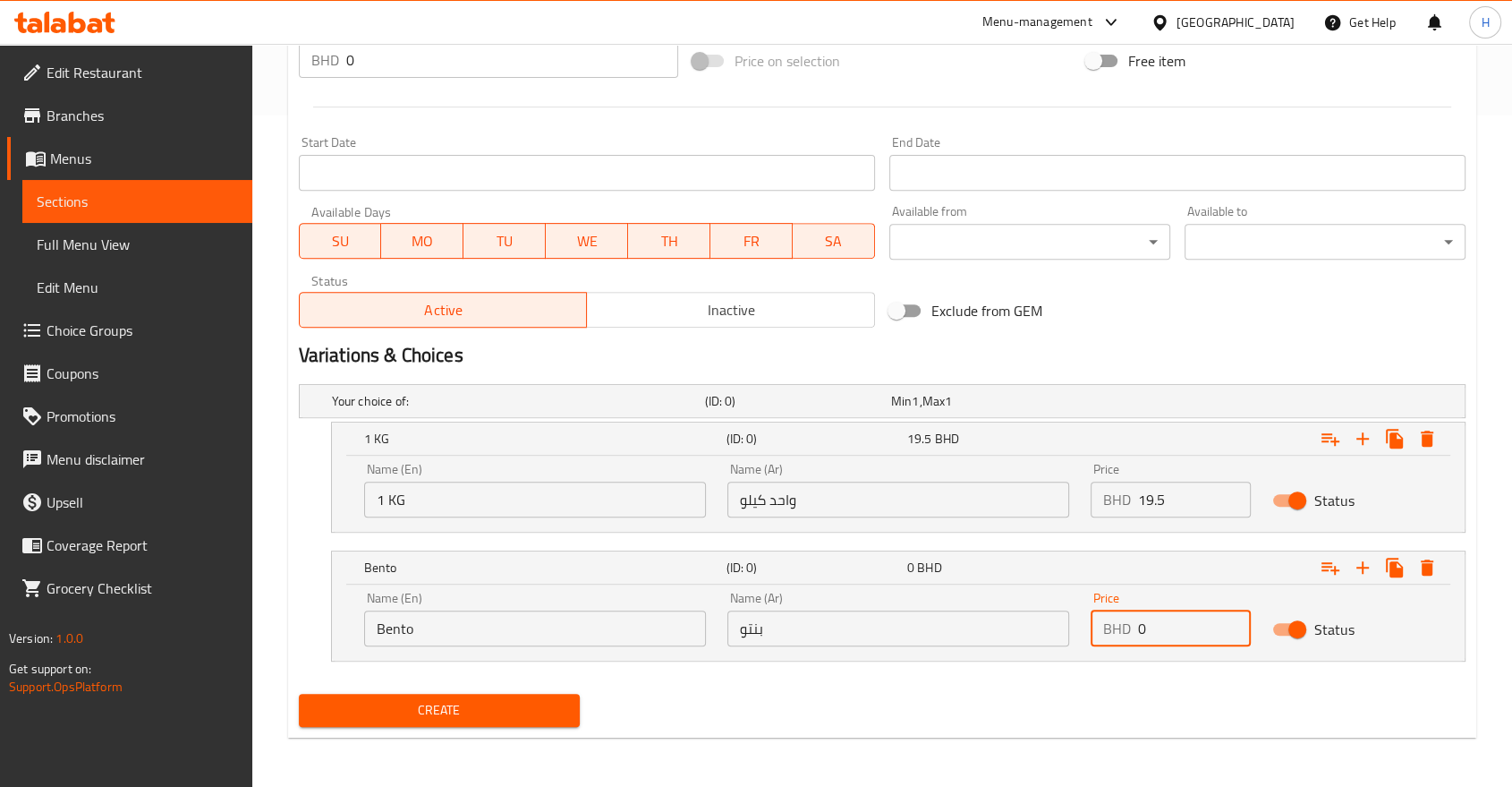
drag, startPoint x: 1167, startPoint y: 631, endPoint x: 1002, endPoint y: 627, distance: 165.0
click at [1002, 627] on div "Name (En) Bento Name (En) Name (Ar) بنتو Name (Ar) Price BHD 0 Price Status" at bounding box center [898, 619] width 1090 height 76
type input "6.8"
click at [340, 710] on span "Create" at bounding box center [439, 710] width 253 height 22
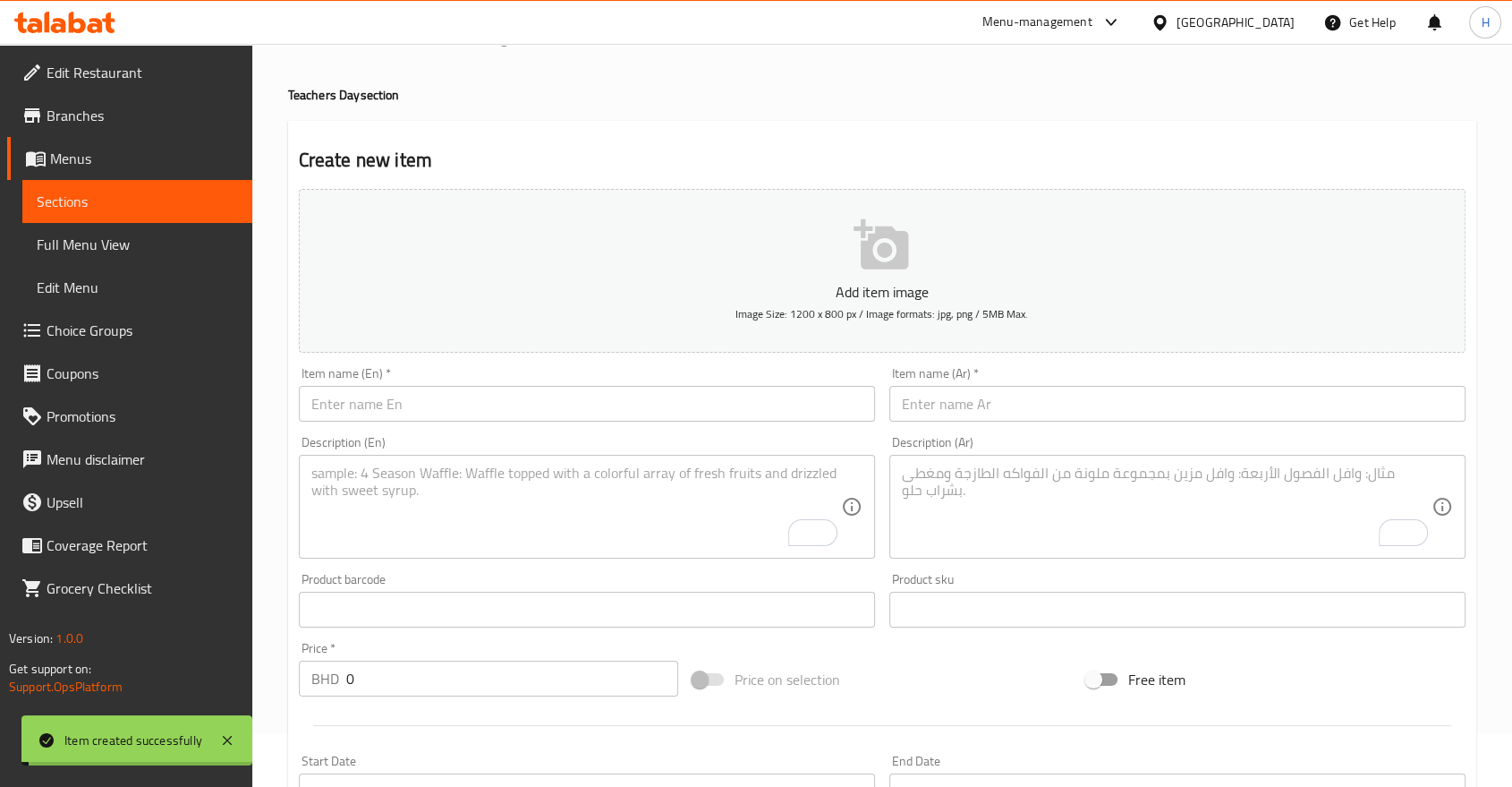
scroll to position [0, 0]
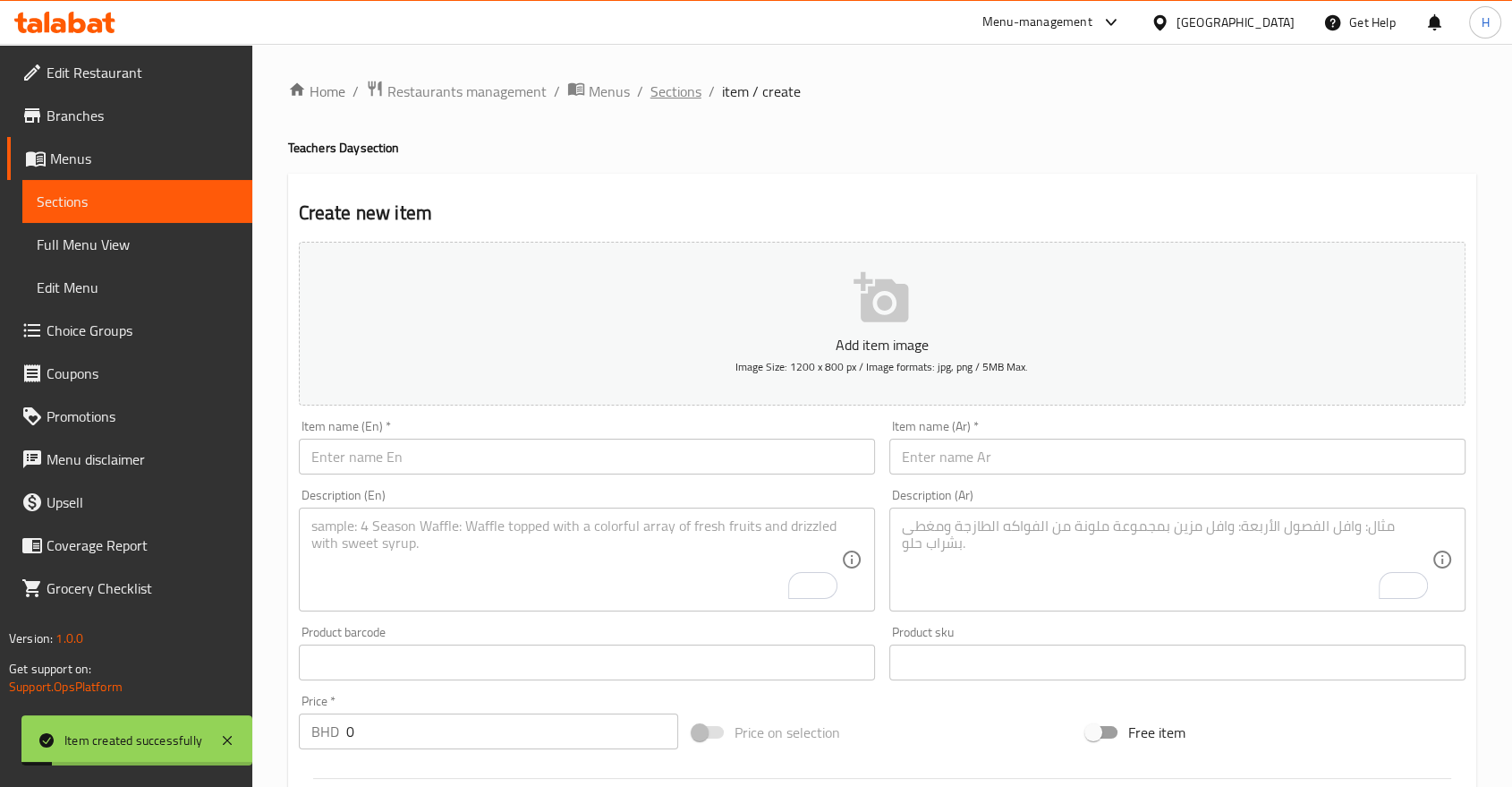
click at [674, 98] on span "Sections" at bounding box center [675, 91] width 51 height 21
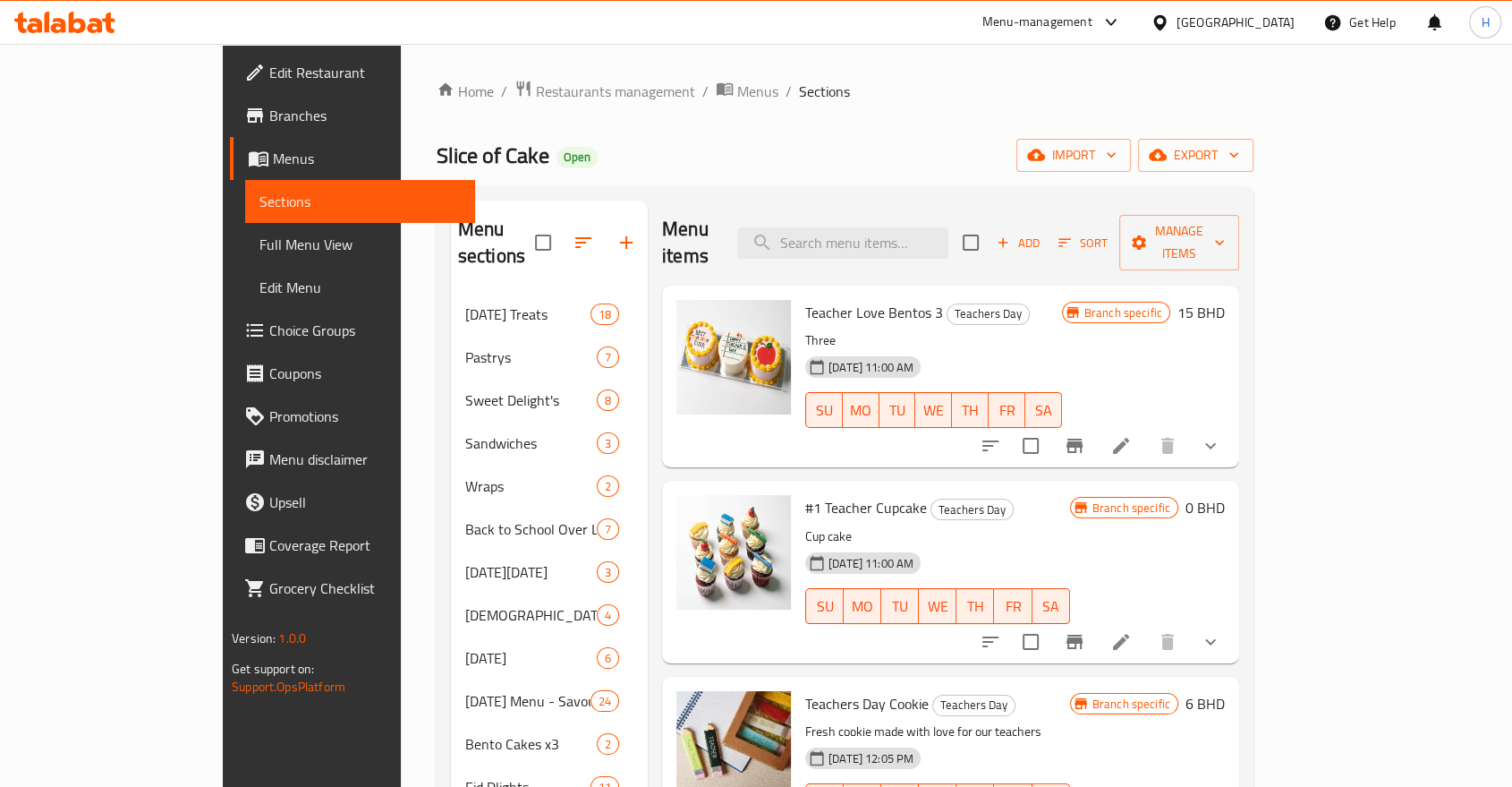
click at [1012, 234] on icon "button" at bounding box center [1003, 242] width 16 height 16
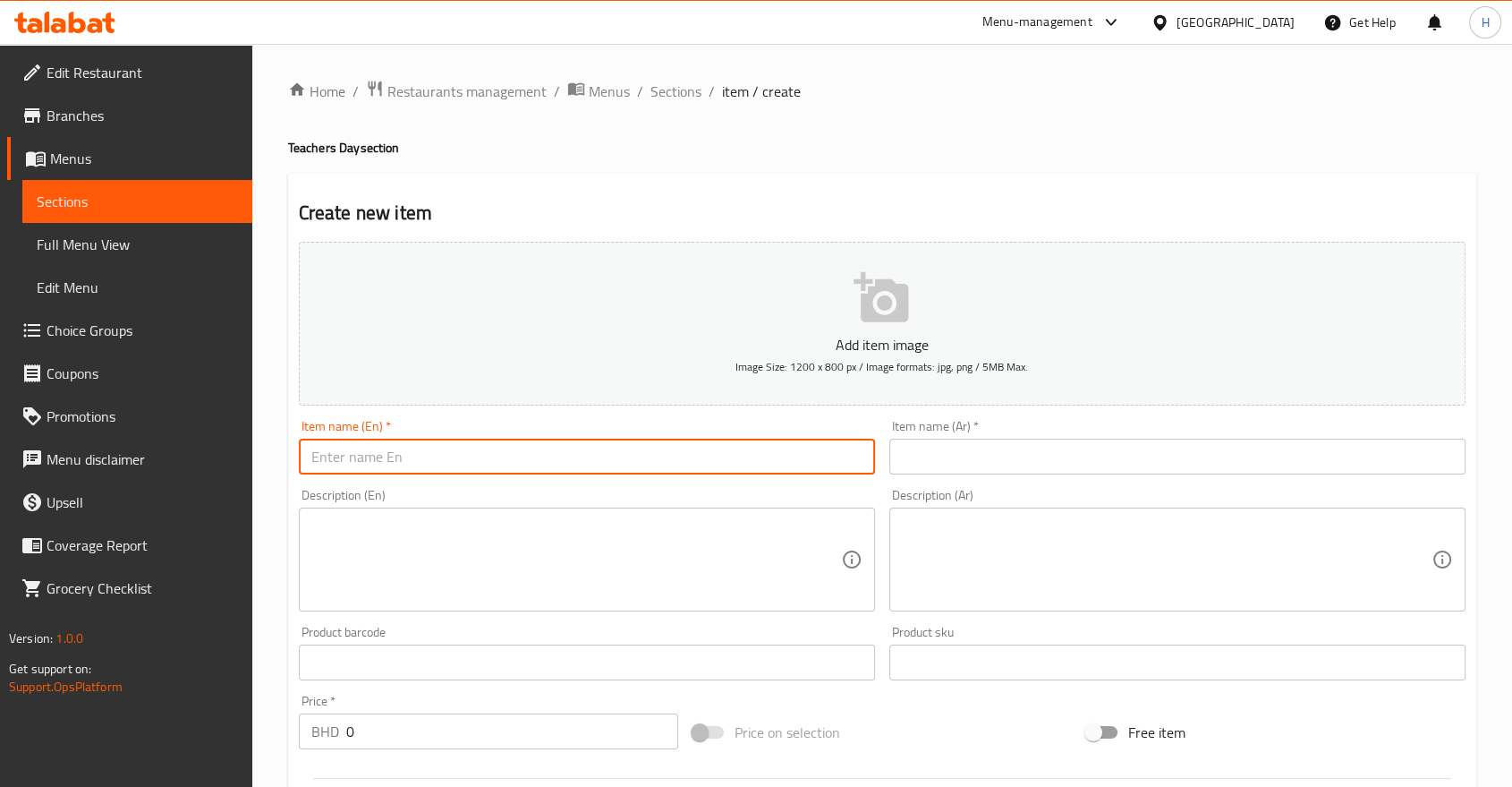
click at [370, 464] on input "text" at bounding box center [587, 456] width 576 height 36
type input "أ"
type input "Happy teachers Day"
click at [949, 454] on input "text" at bounding box center [1178, 456] width 576 height 36
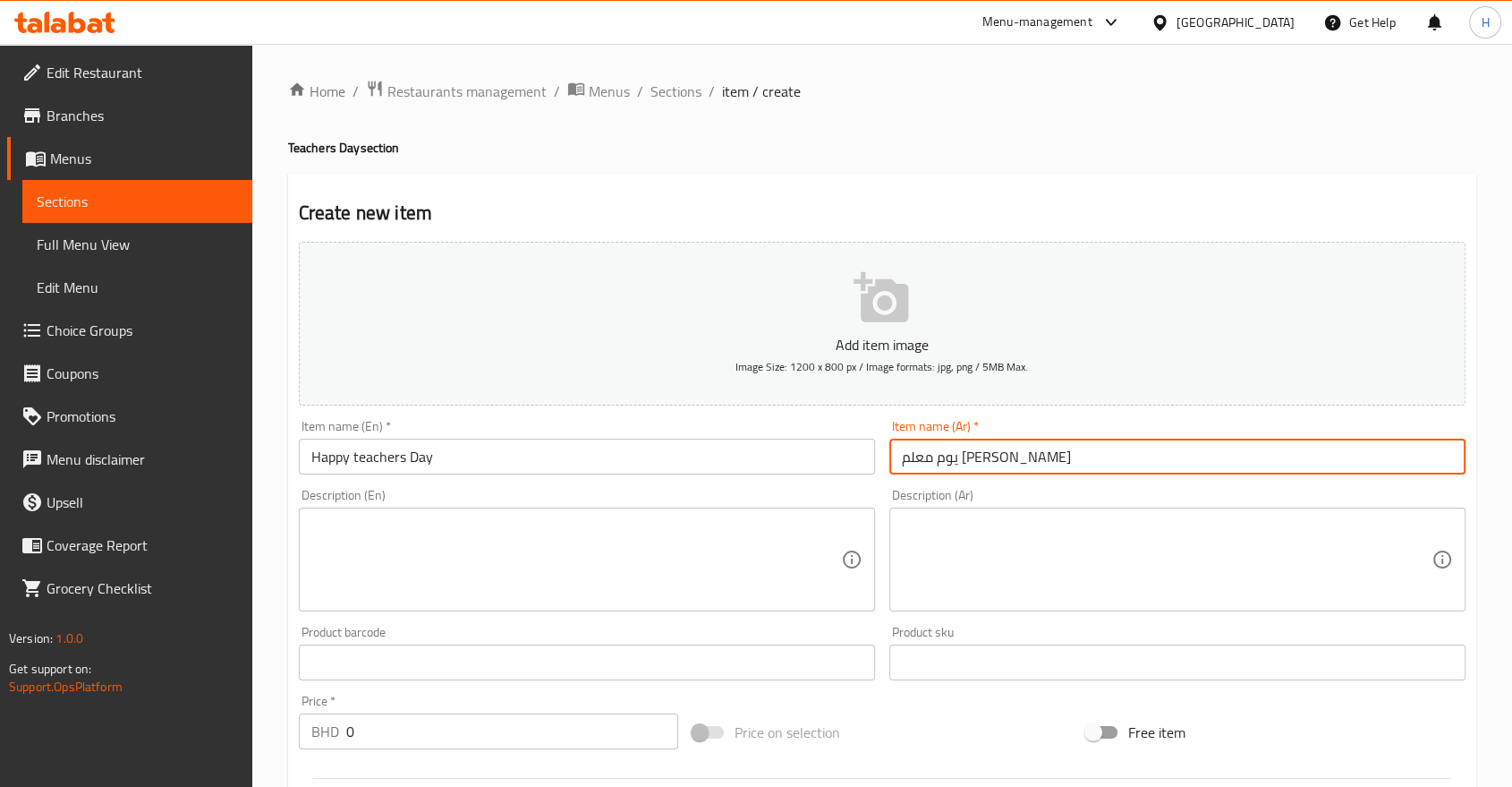
type input "يوم معلم [PERSON_NAME]"
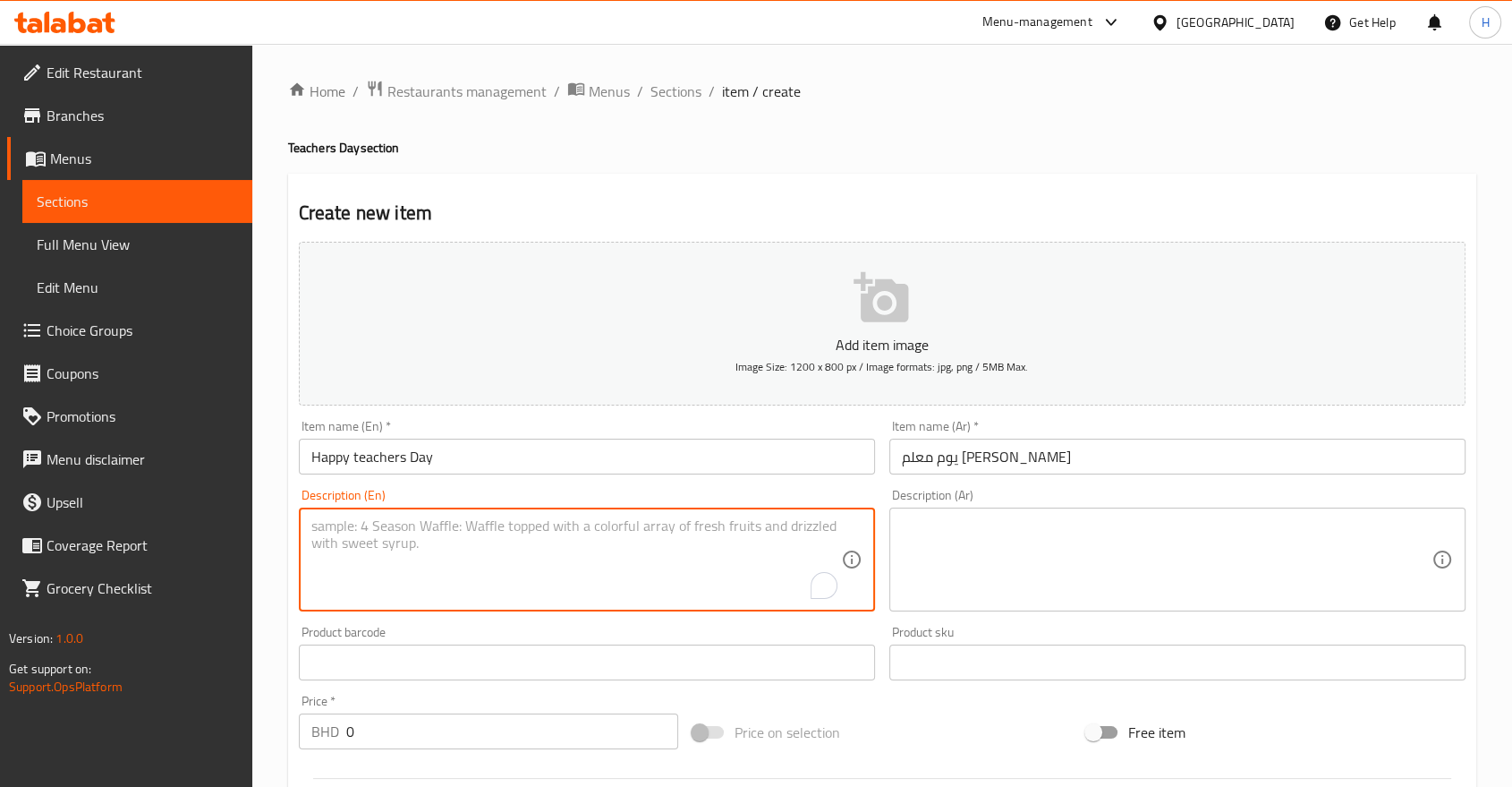
click at [417, 552] on textarea "To enrich screen reader interactions, please activate Accessibility in Grammarl…" at bounding box center [576, 559] width 530 height 86
type textarea "[PERSON_NAME]"
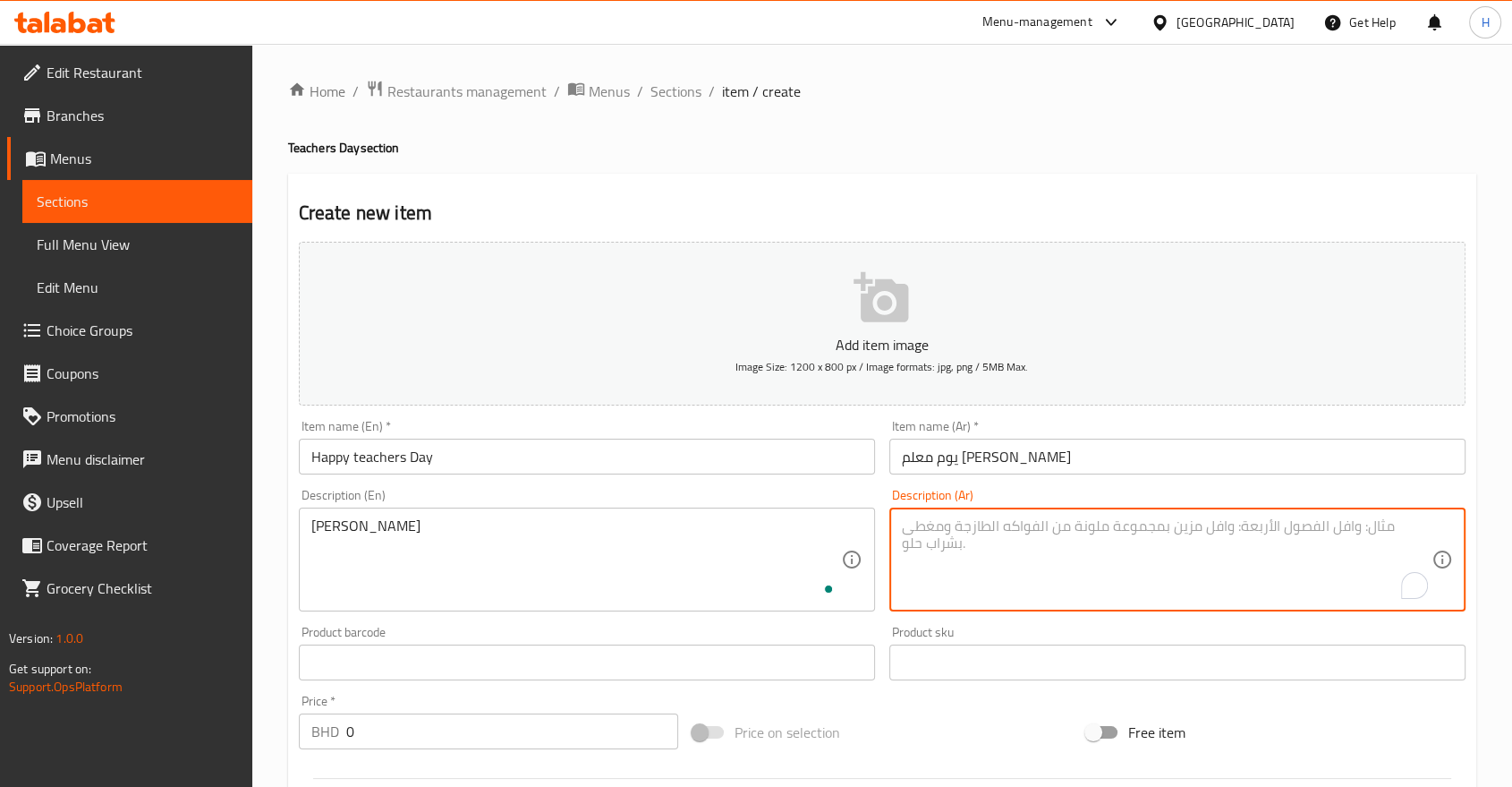
click at [1008, 552] on textarea "To enrich screen reader interactions, please activate Accessibility in Grammarl…" at bounding box center [1167, 559] width 530 height 86
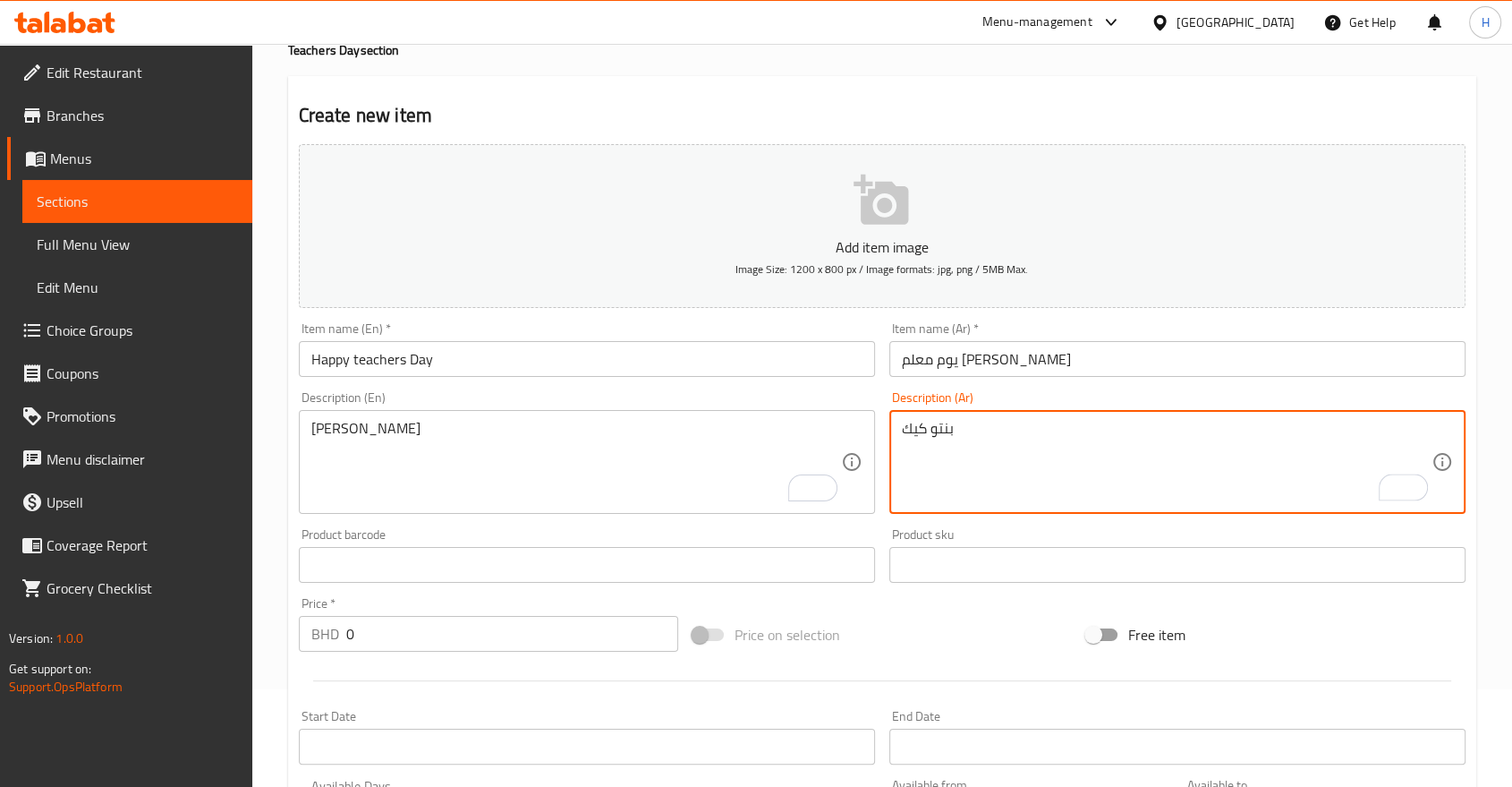
scroll to position [199, 0]
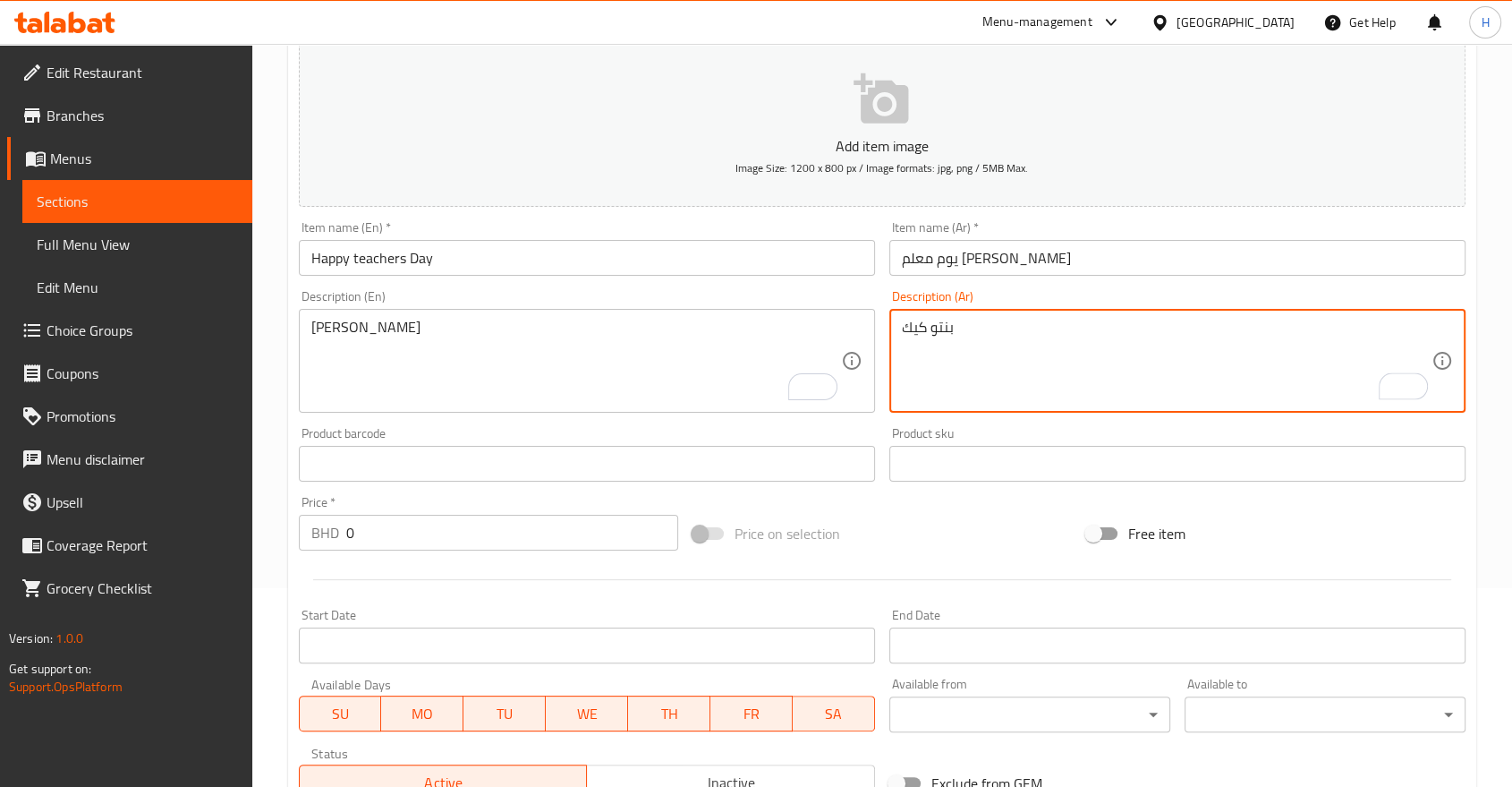
type textarea "بنتو كيك"
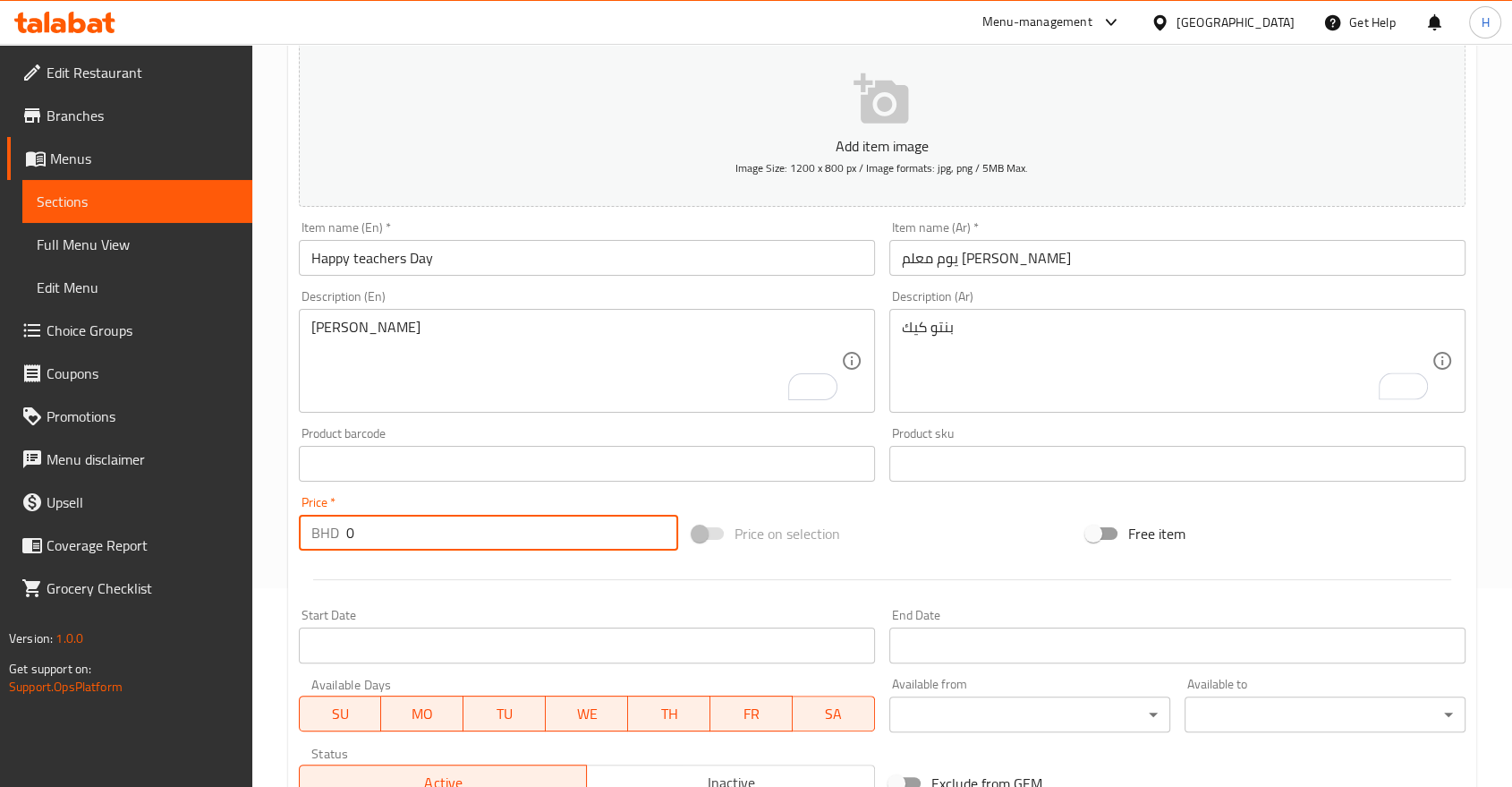
drag, startPoint x: 366, startPoint y: 529, endPoint x: 254, endPoint y: 529, distance: 112.0
click at [255, 529] on div "Home / Restaurants management / Menus / Sections / item / create Teachers Day s…" at bounding box center [883, 455] width 1260 height 1221
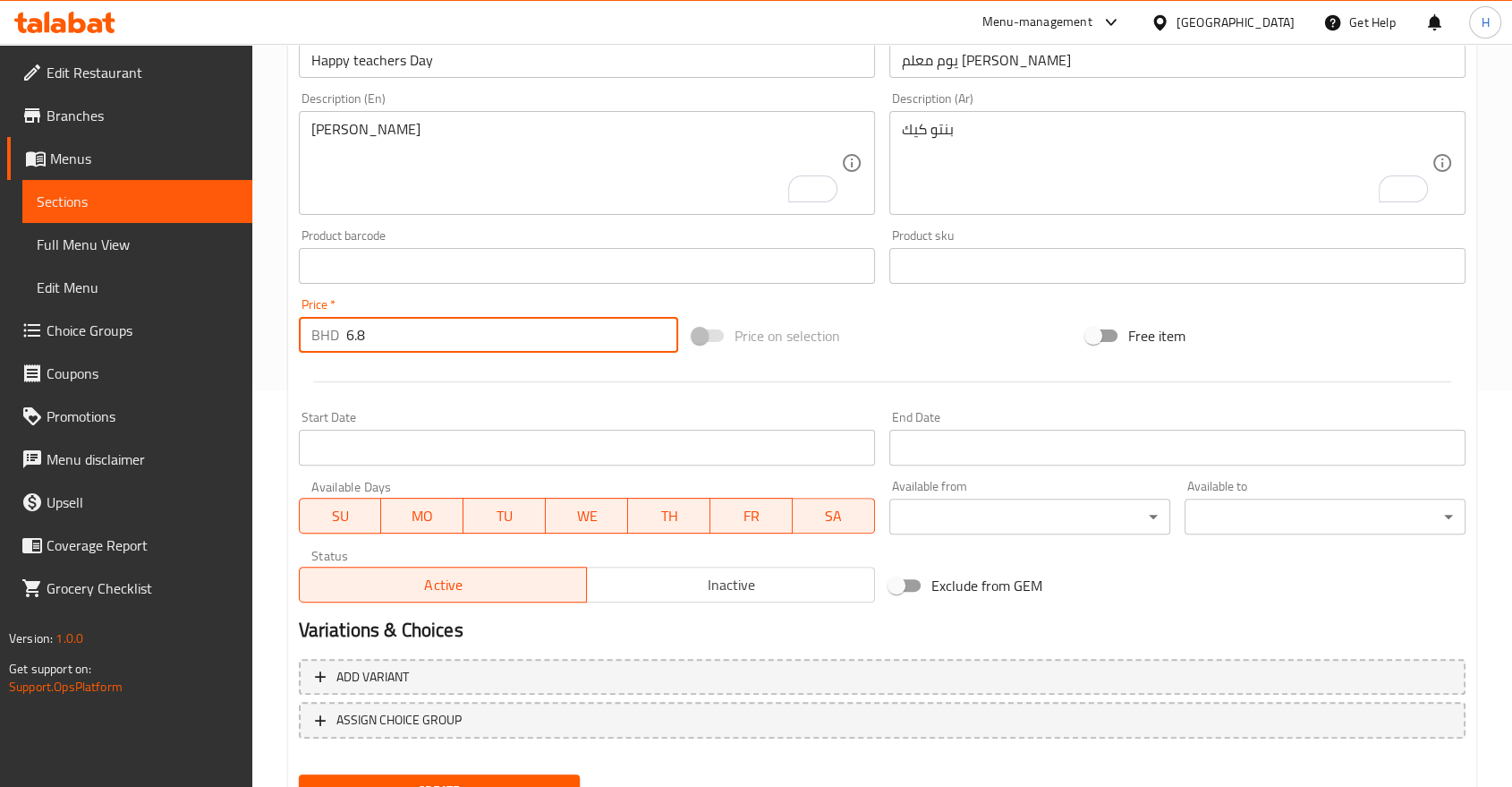
scroll to position [479, 0]
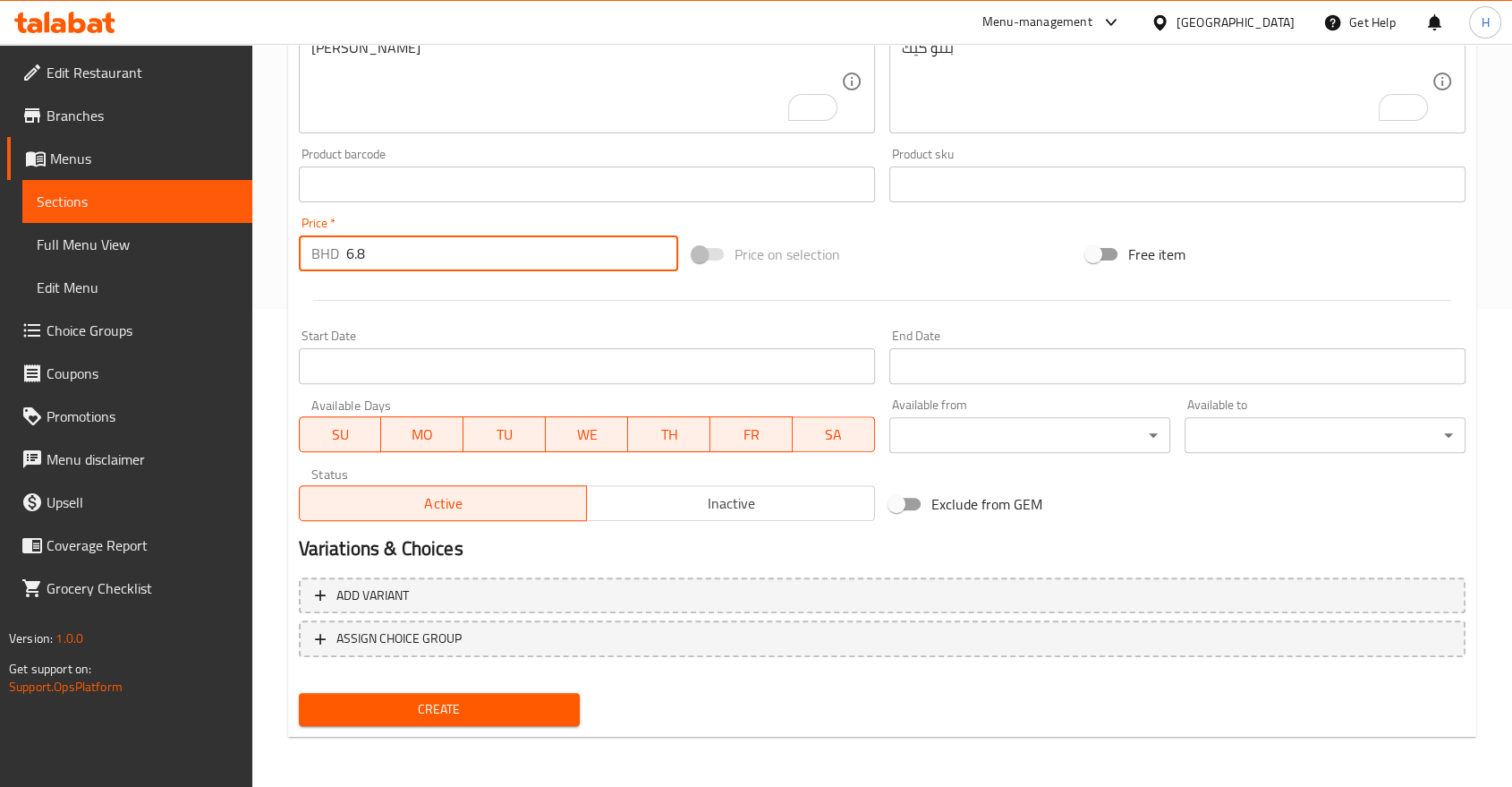
type input "6.8"
click at [346, 709] on span "Create" at bounding box center [439, 709] width 253 height 22
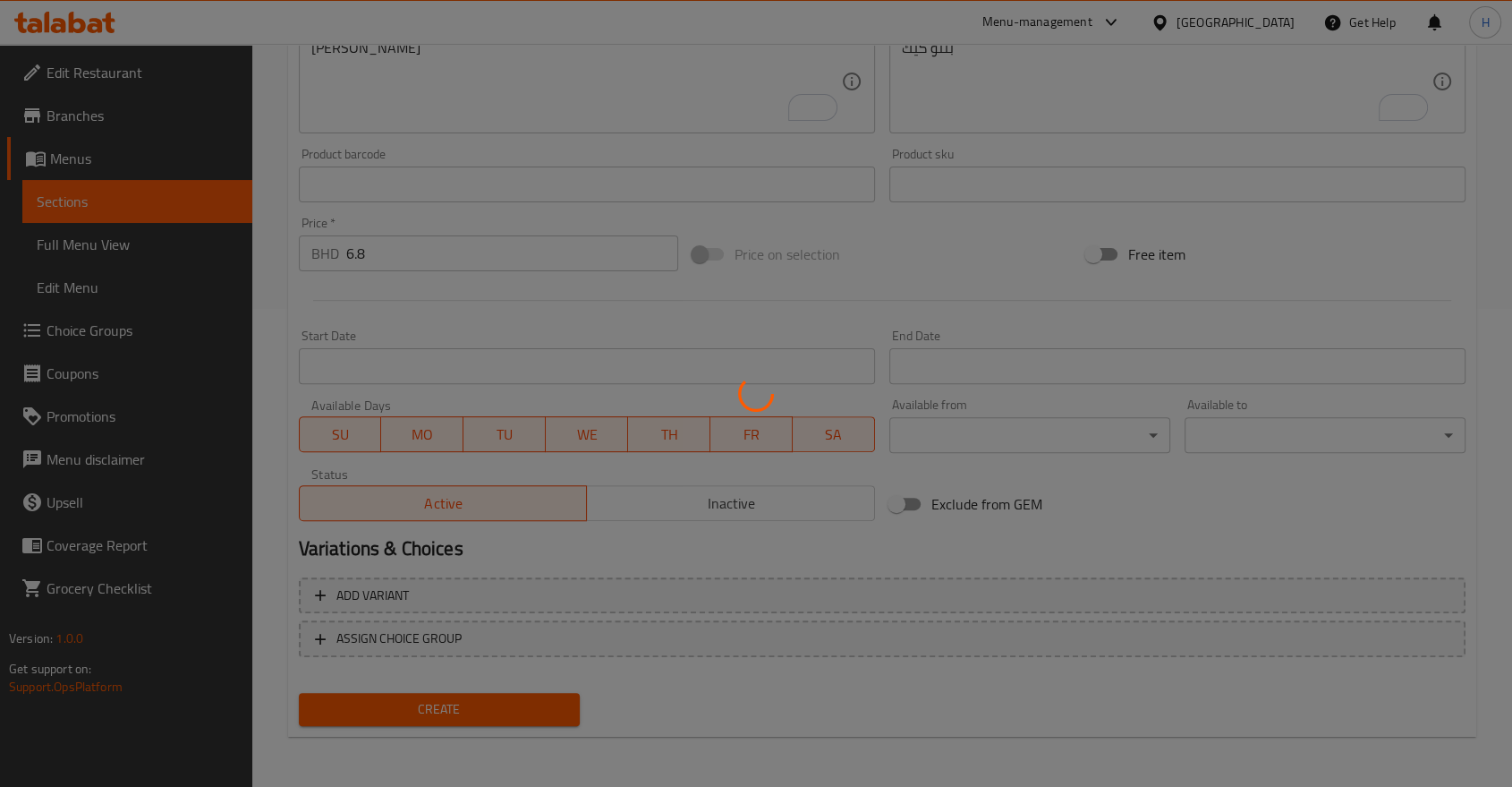
type input "0"
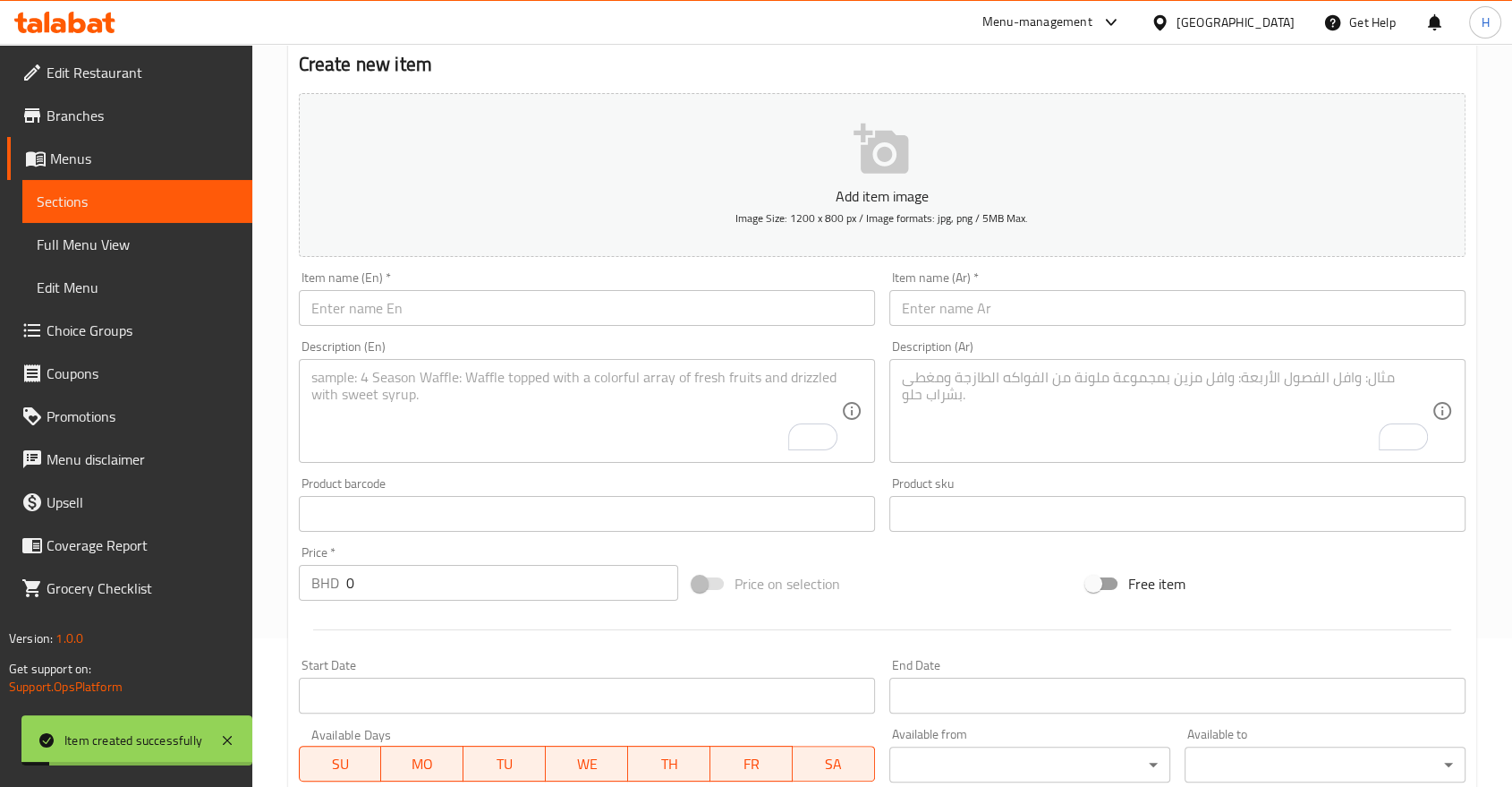
scroll to position [0, 0]
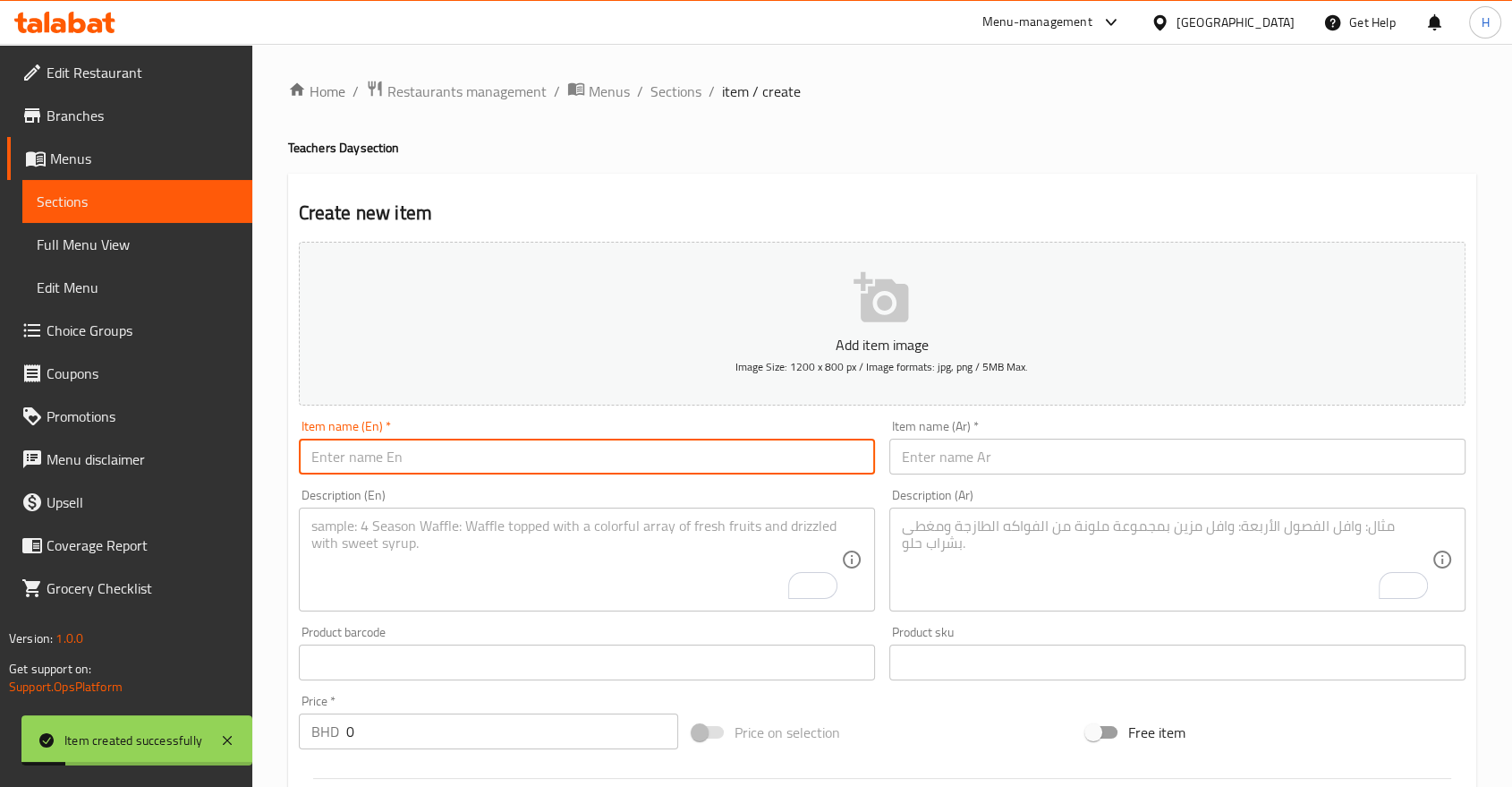
click at [323, 468] on input "text" at bounding box center [587, 456] width 576 height 36
type input "Best Teacher"
click at [957, 450] on input "text" at bounding box center [1178, 456] width 576 height 36
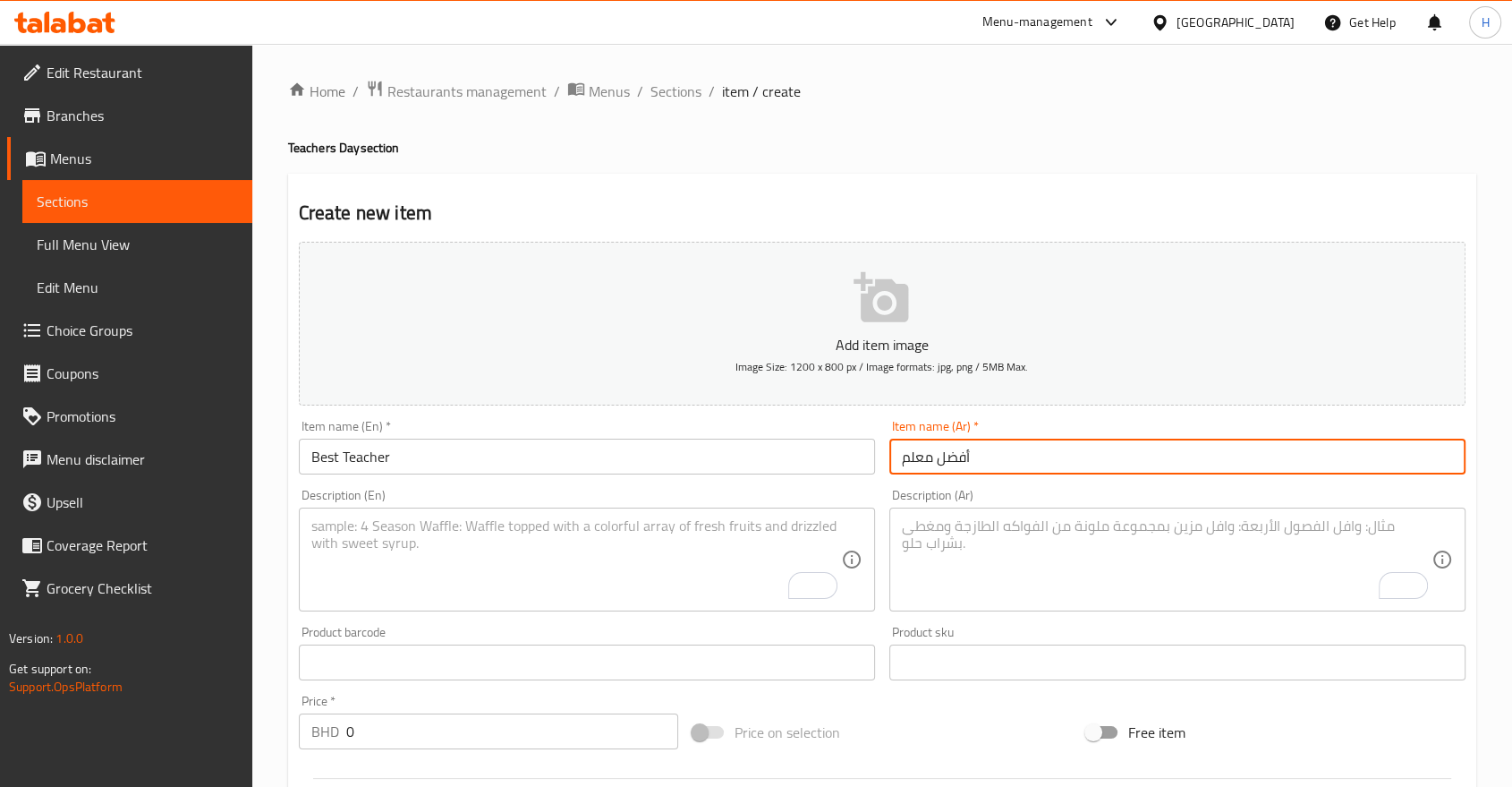
type input "أفضل معلم"
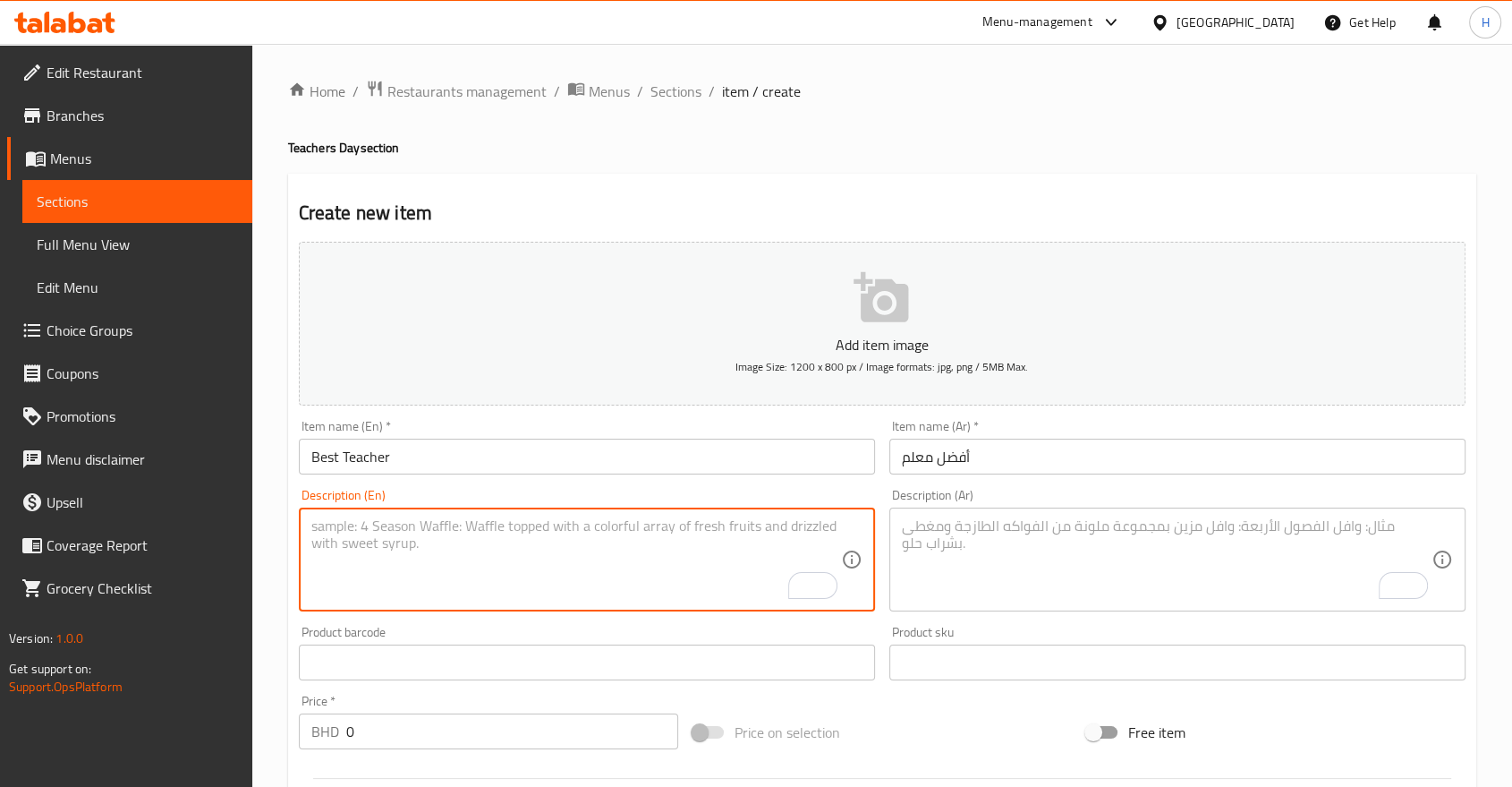
click at [609, 558] on textarea "To enrich screen reader interactions, please activate Accessibility in Grammarl…" at bounding box center [576, 559] width 530 height 86
type textarea "[PERSON_NAME]"
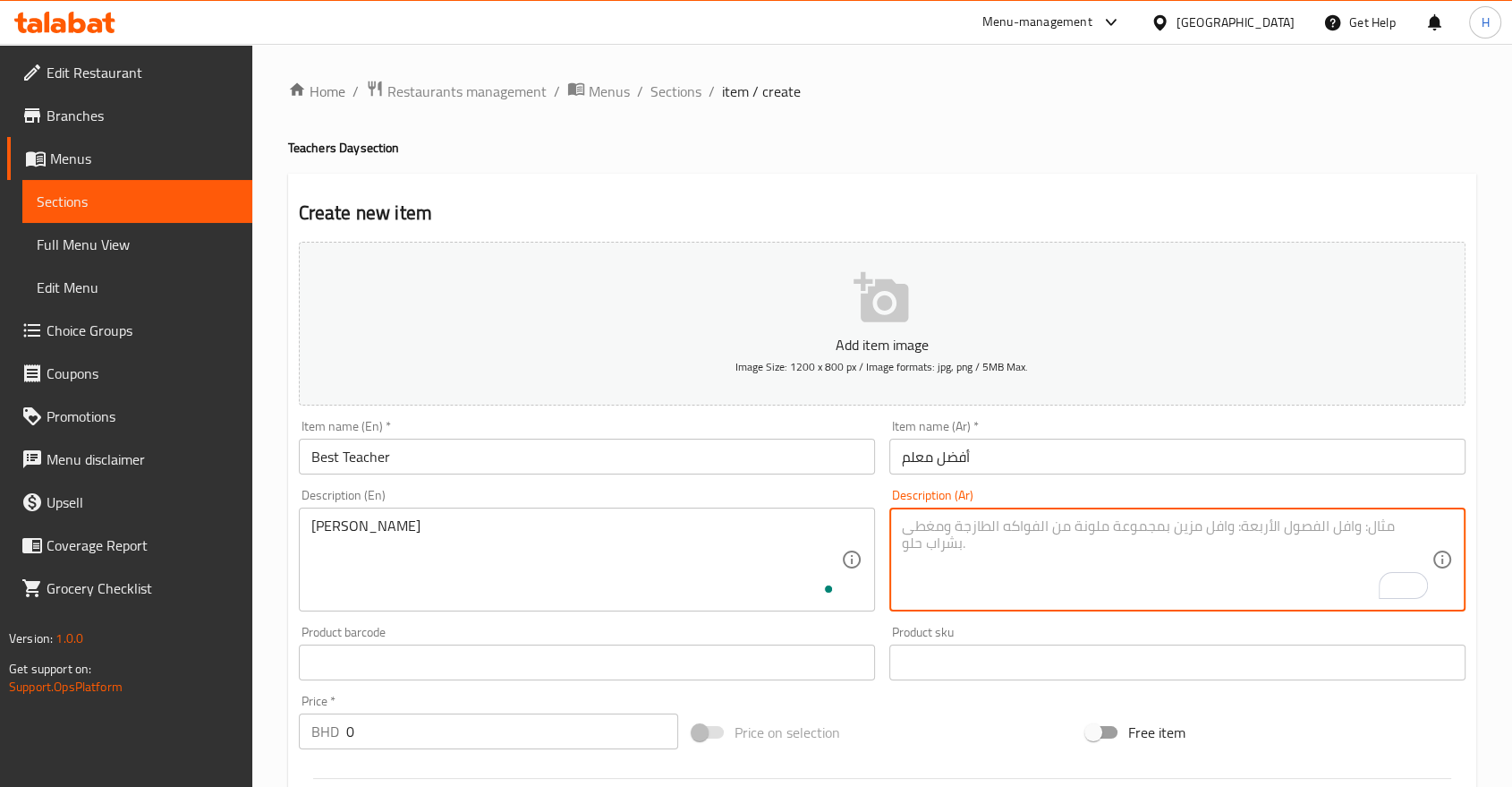
click at [1007, 544] on textarea "To enrich screen reader interactions, please activate Accessibility in Grammarl…" at bounding box center [1167, 559] width 530 height 86
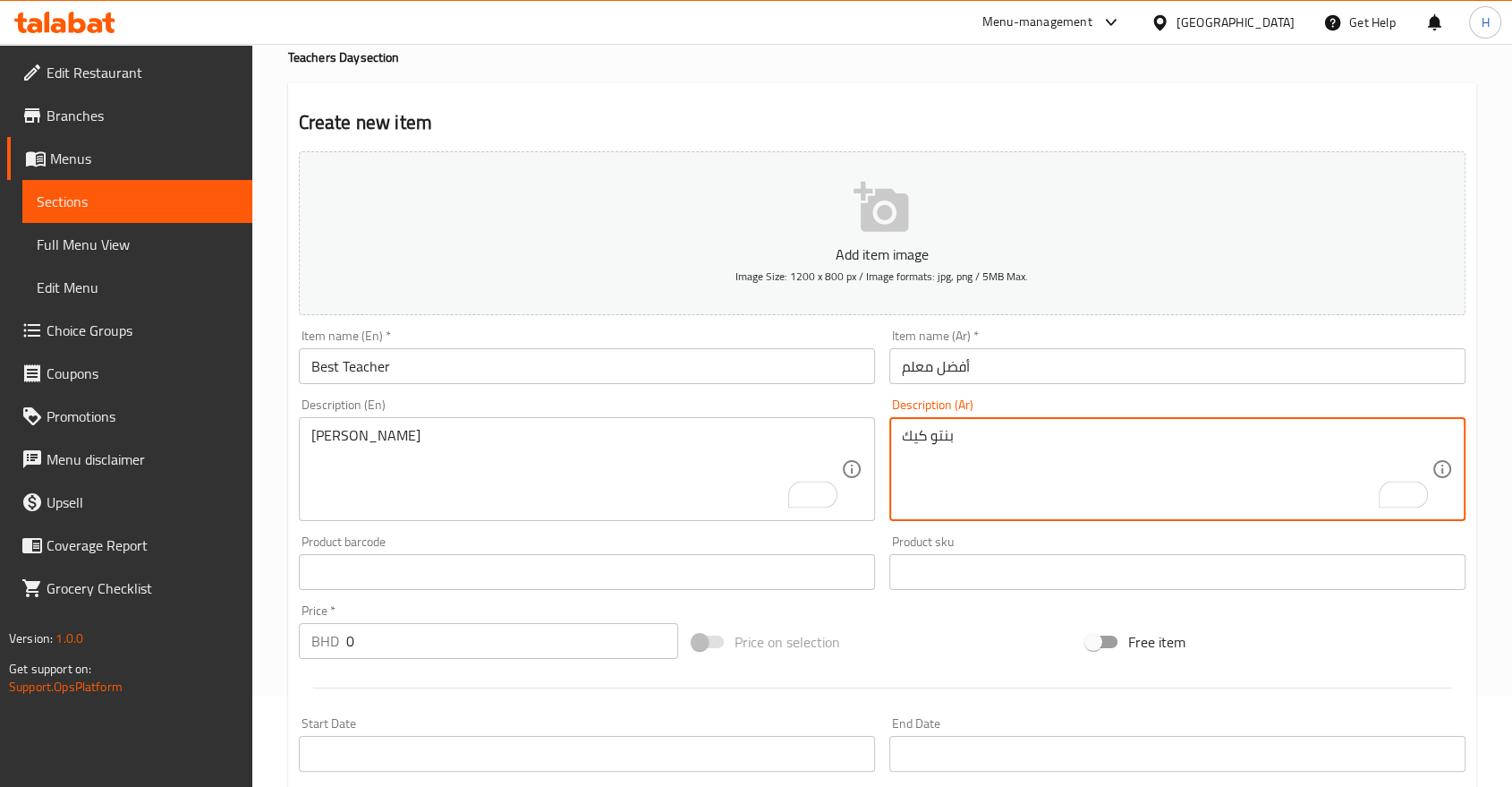
scroll to position [199, 0]
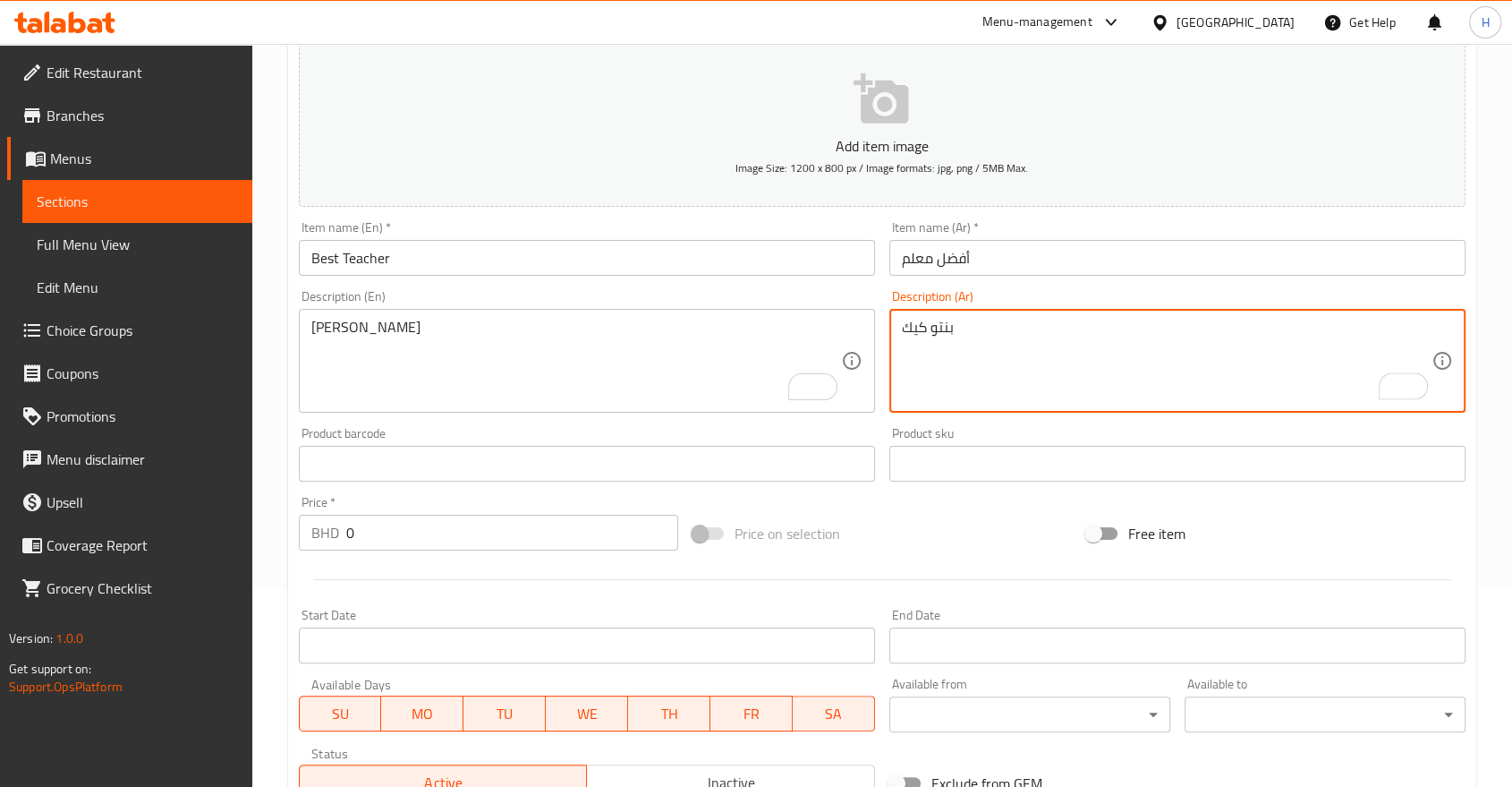
type textarea "بنتو كيك"
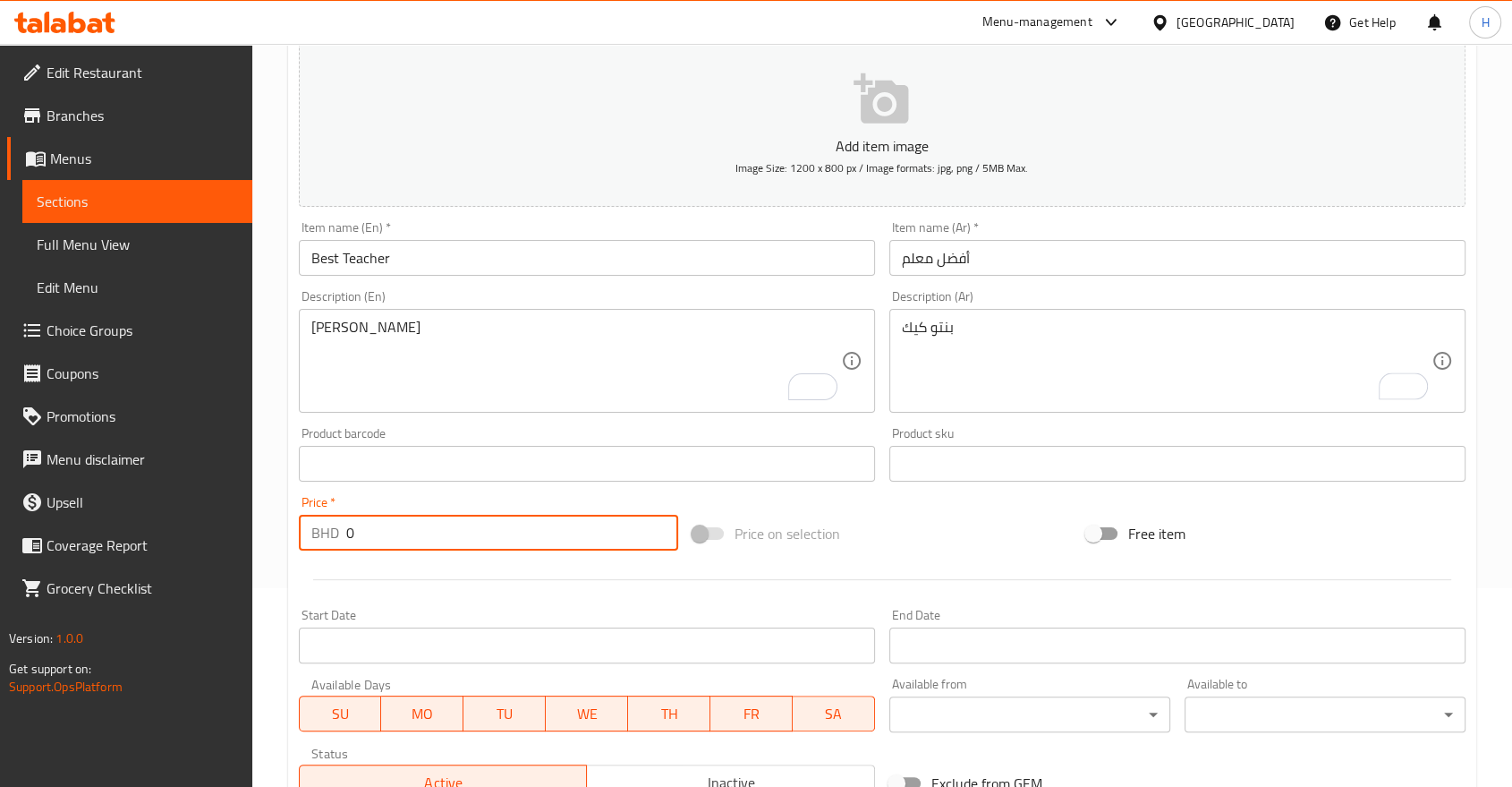
click at [242, 541] on div "Edit Restaurant Branches Menus Sections Full Menu View Edit Menu Choice Groups …" at bounding box center [756, 455] width 1512 height 1221
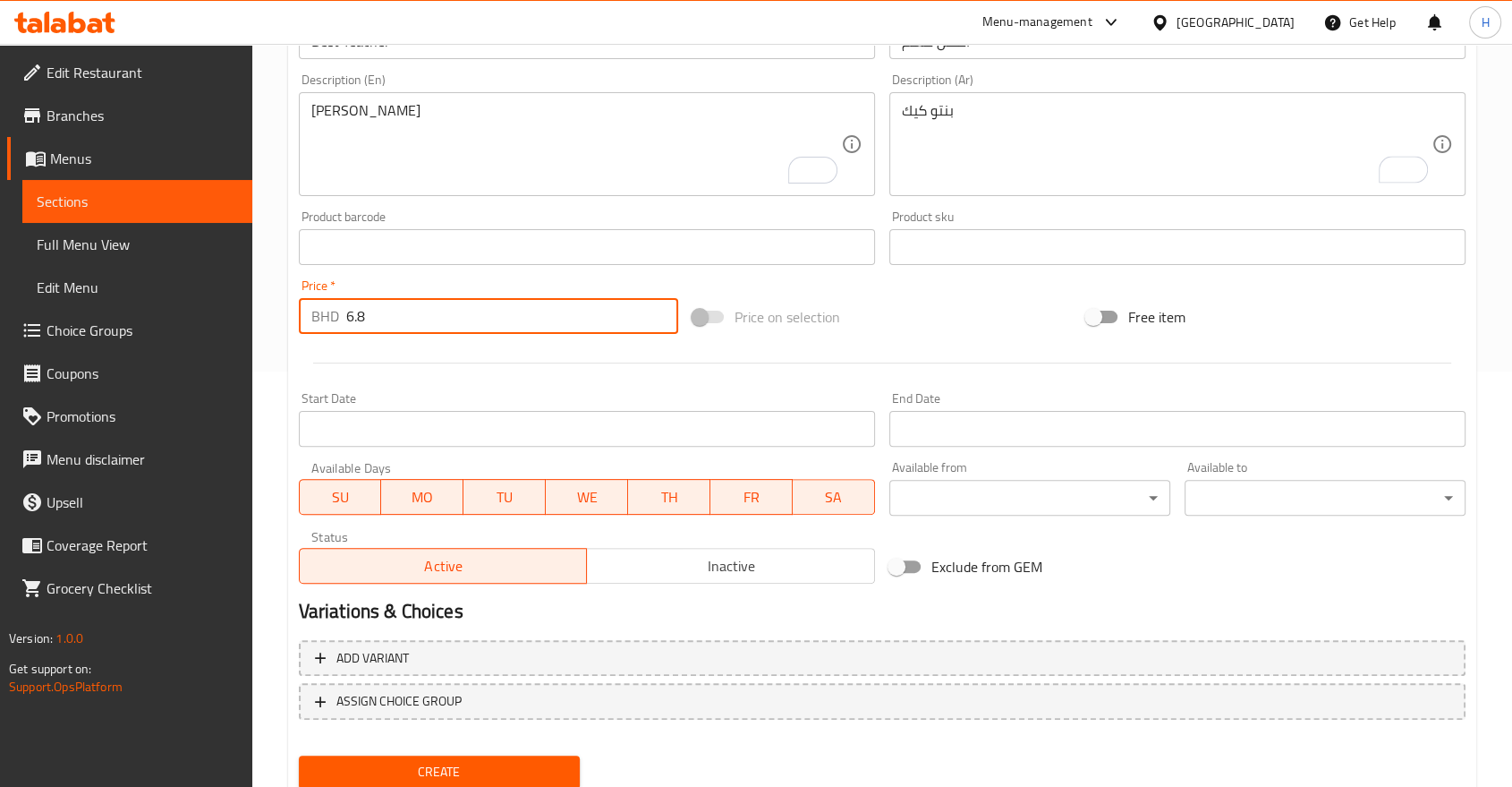
scroll to position [479, 0]
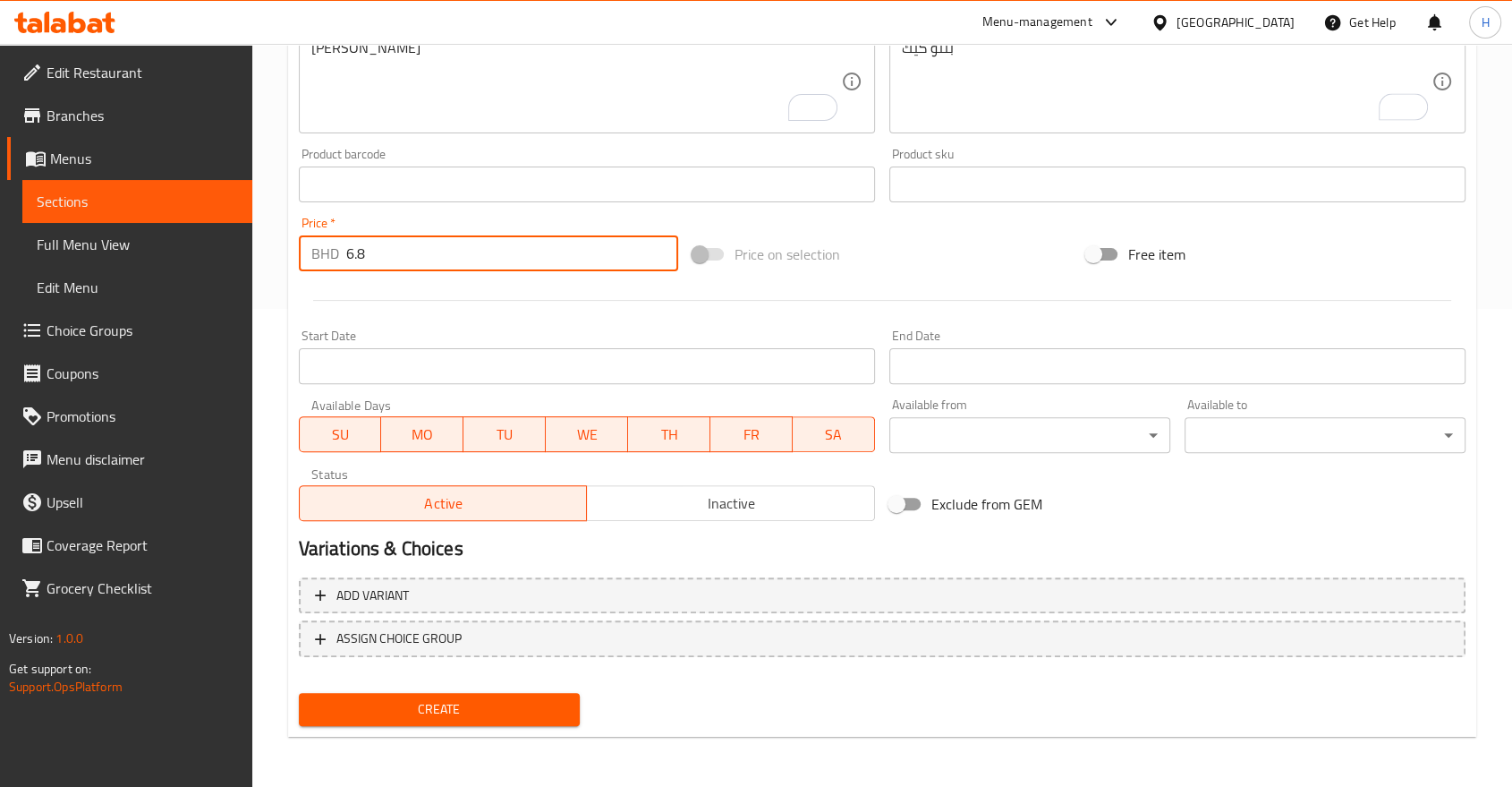
type input "6.8"
click at [334, 714] on span "Create" at bounding box center [439, 709] width 253 height 22
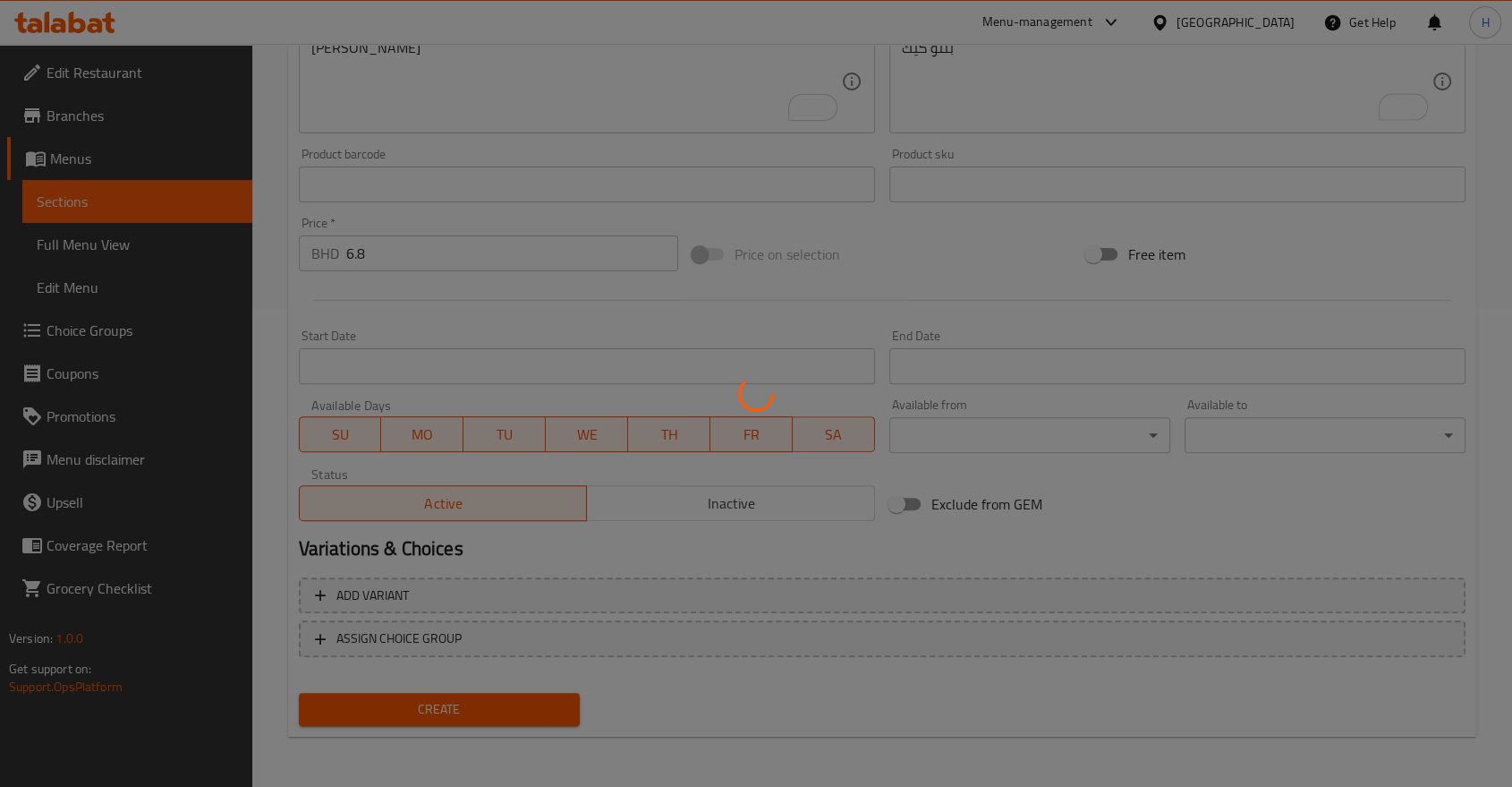
scroll to position [102, 0]
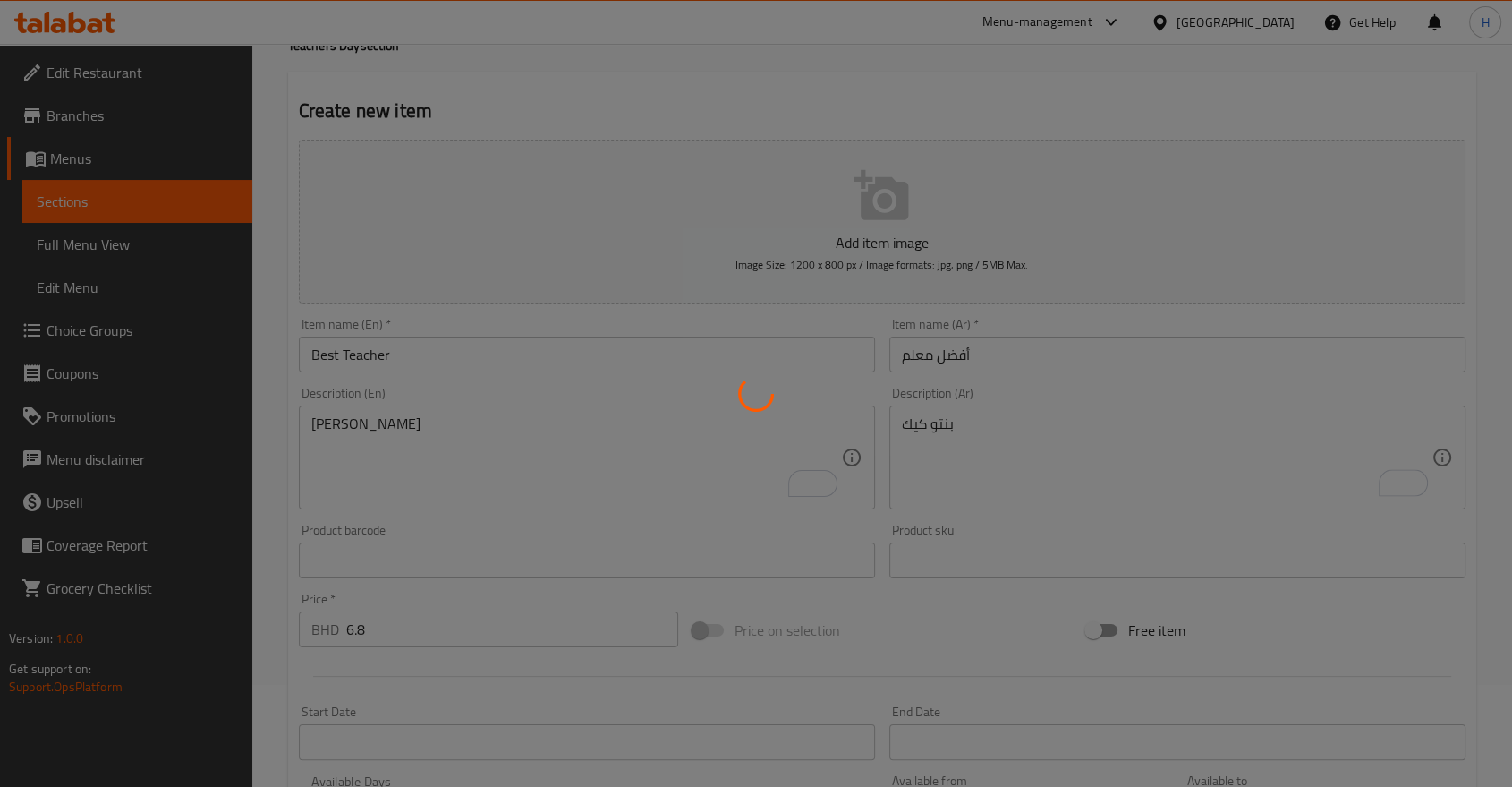
type input "0"
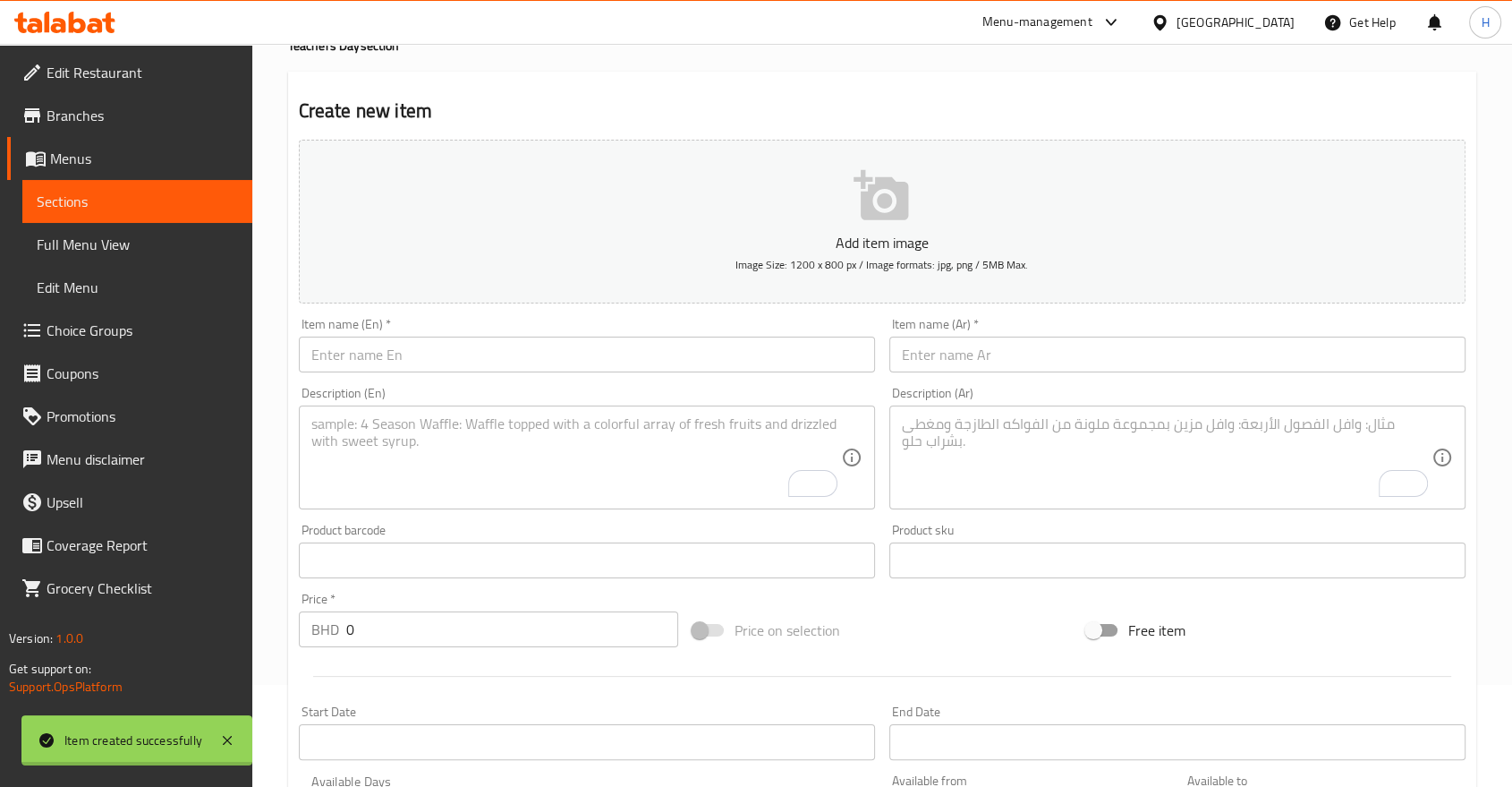
scroll to position [0, 0]
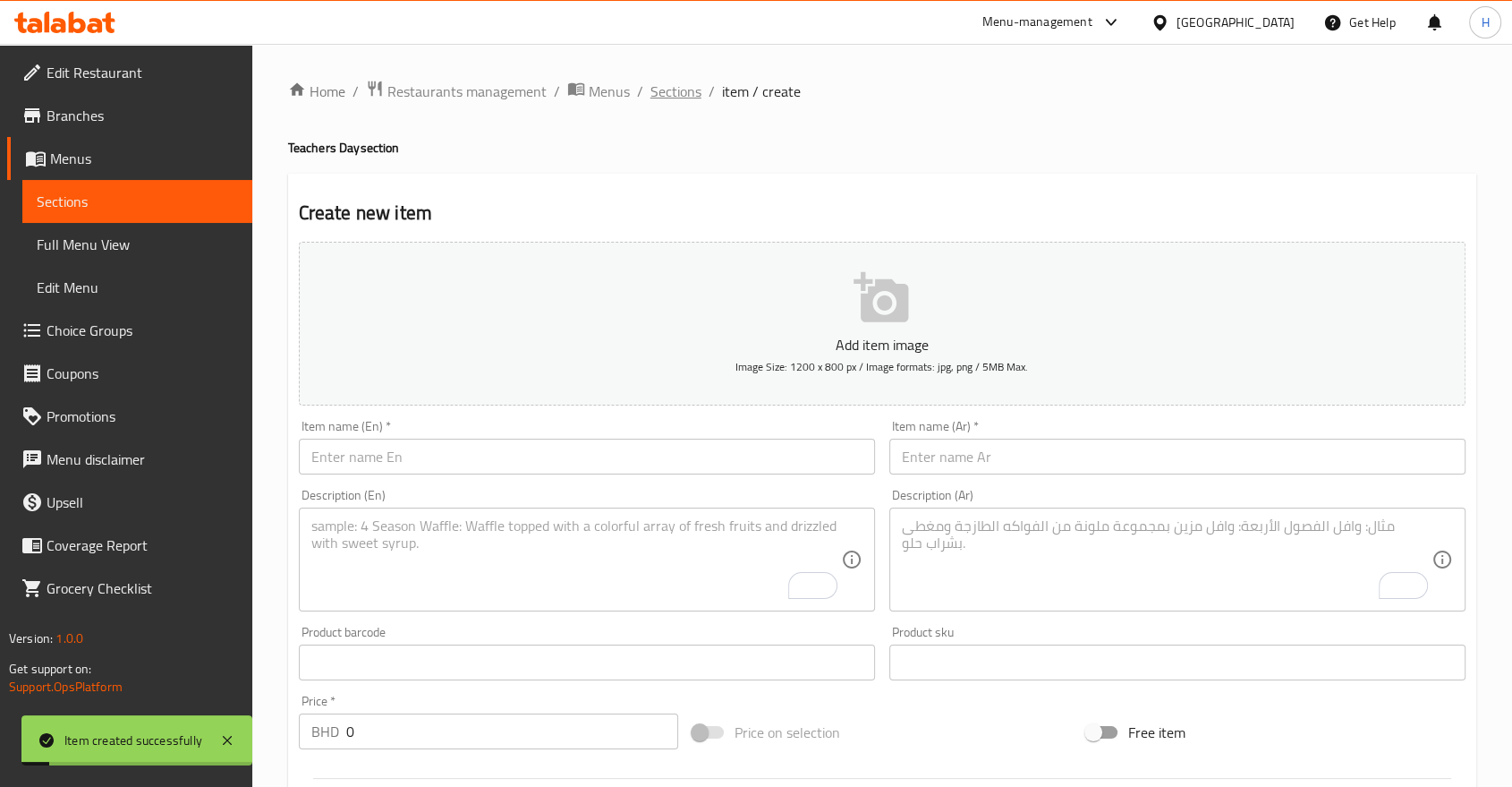
click at [680, 90] on span "Sections" at bounding box center [675, 91] width 51 height 21
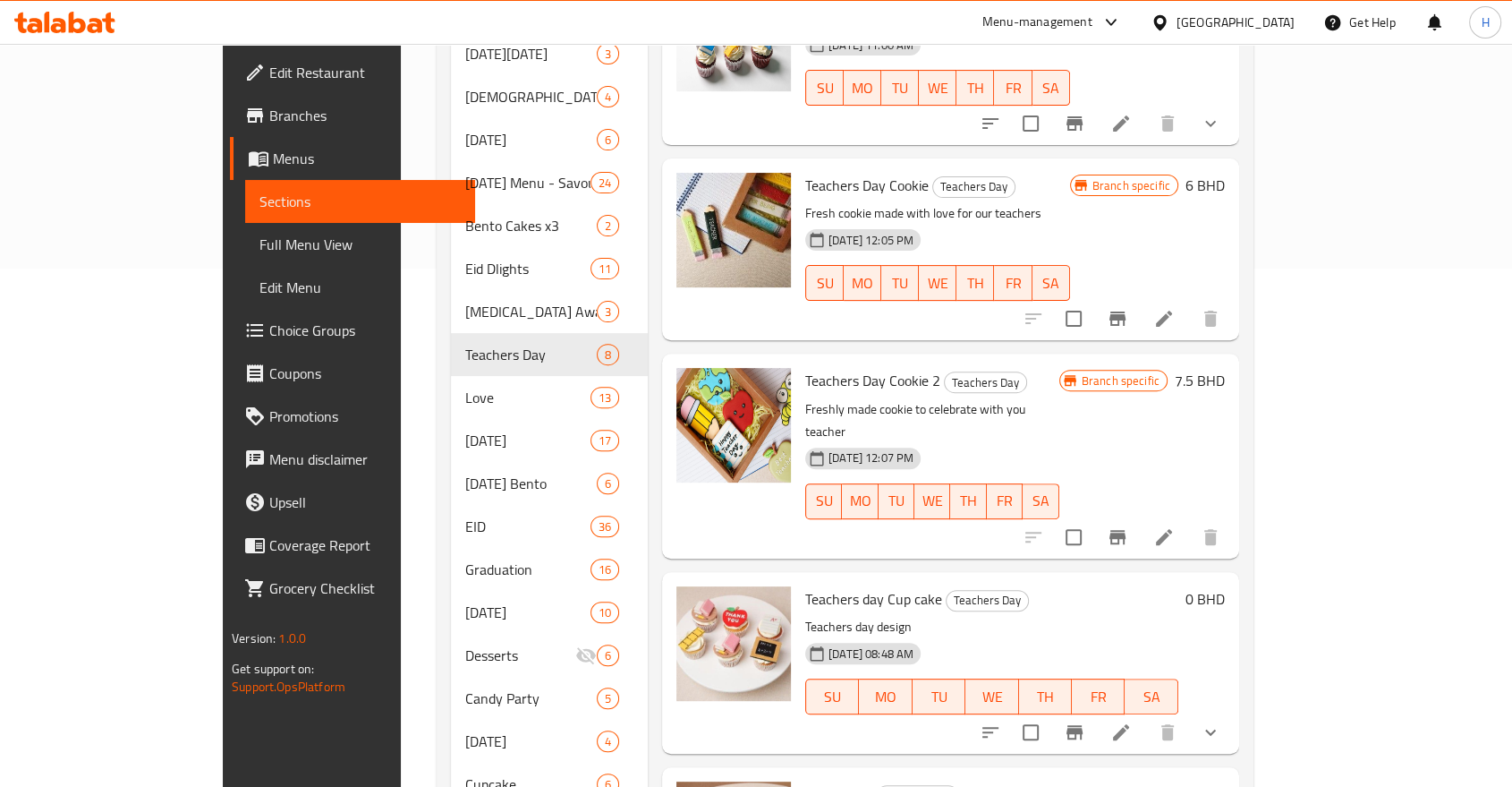
scroll to position [413, 0]
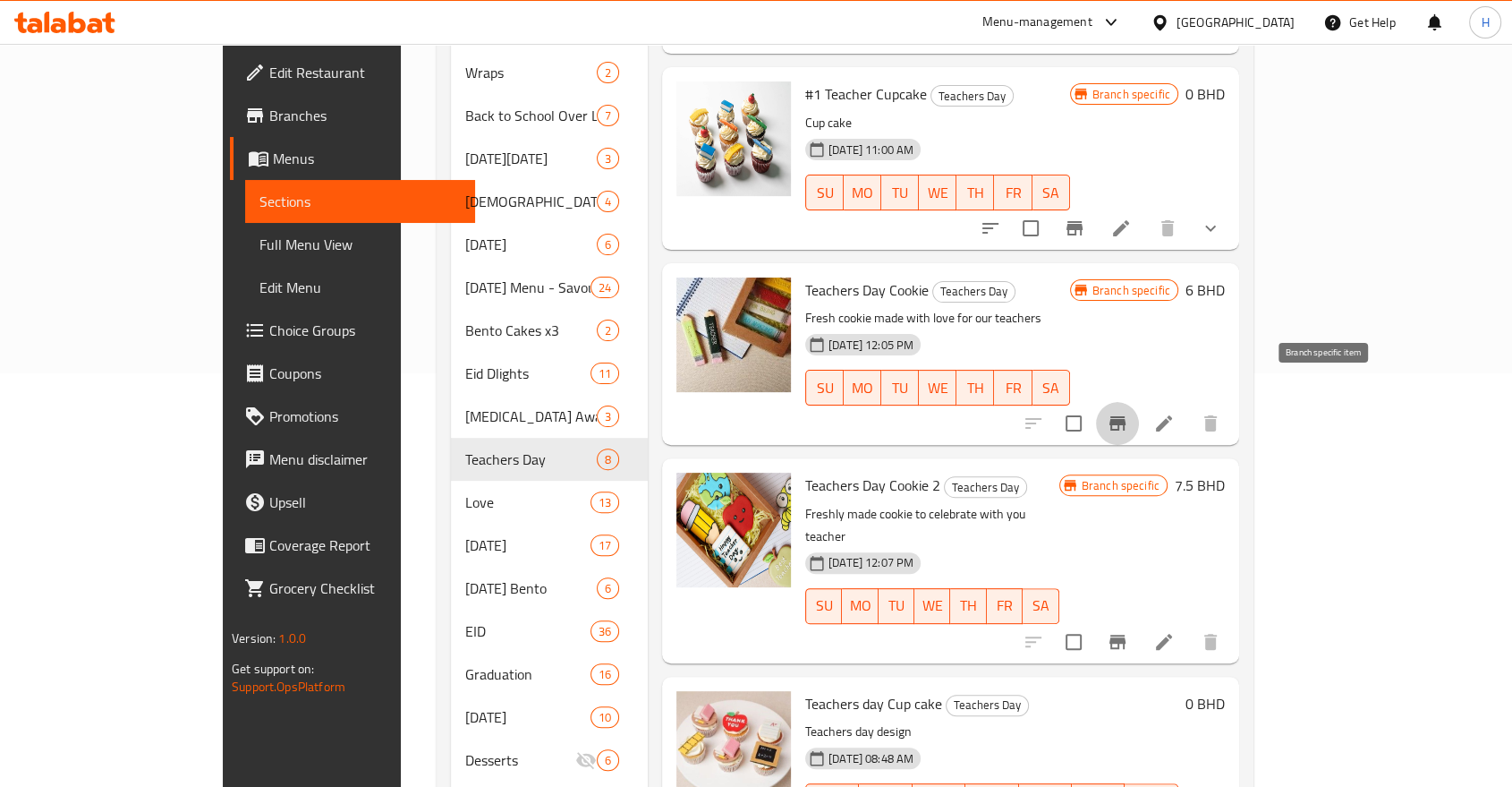
click at [1139, 402] on button "Branch-specific-item" at bounding box center [1117, 423] width 43 height 43
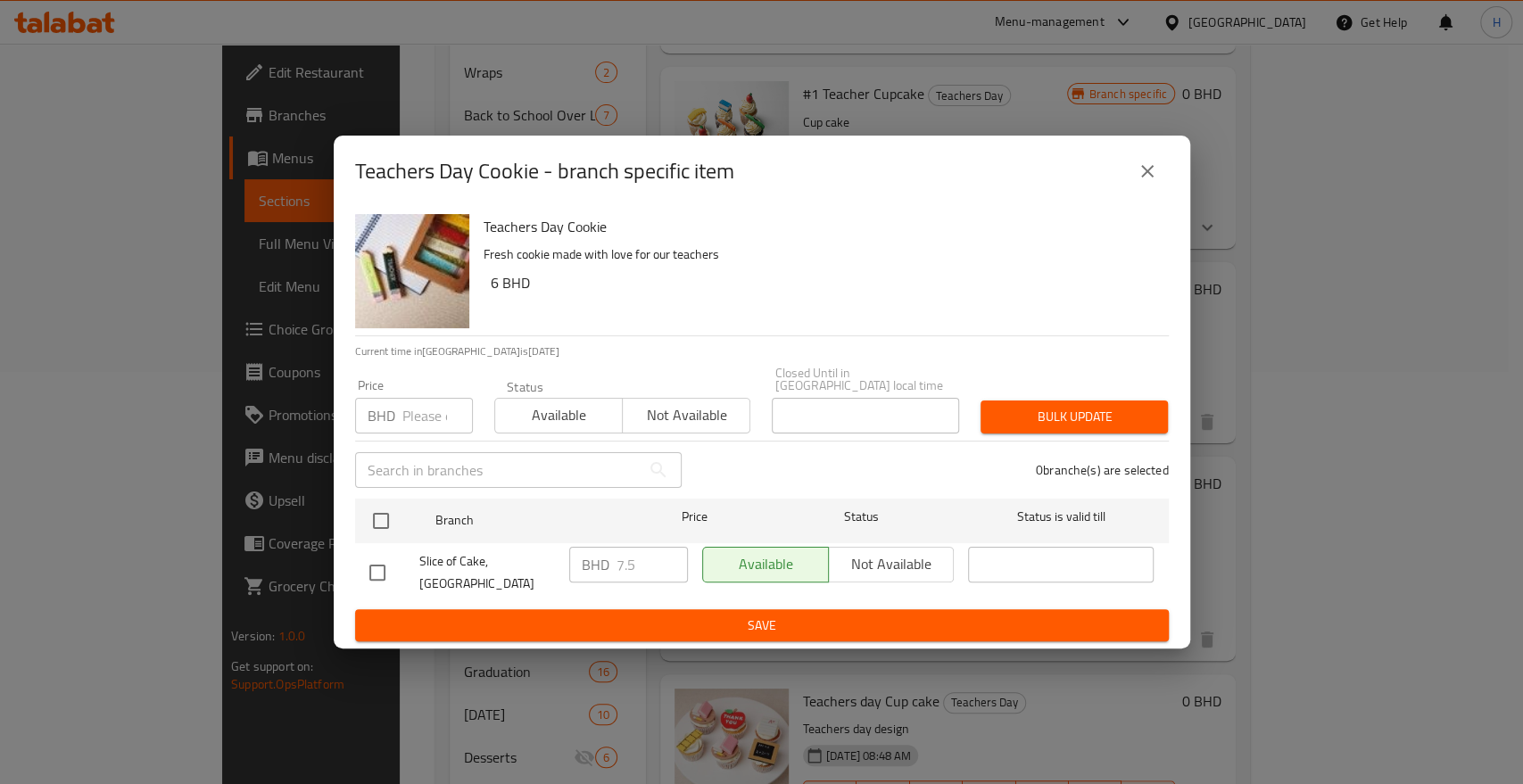
click at [1307, 398] on div "Teachers Day Cookie - branch specific item Teachers Day Cookie Fresh cookie mad…" at bounding box center [762, 392] width 1523 height 784
click at [1140, 182] on icon "close" at bounding box center [1148, 171] width 21 height 21
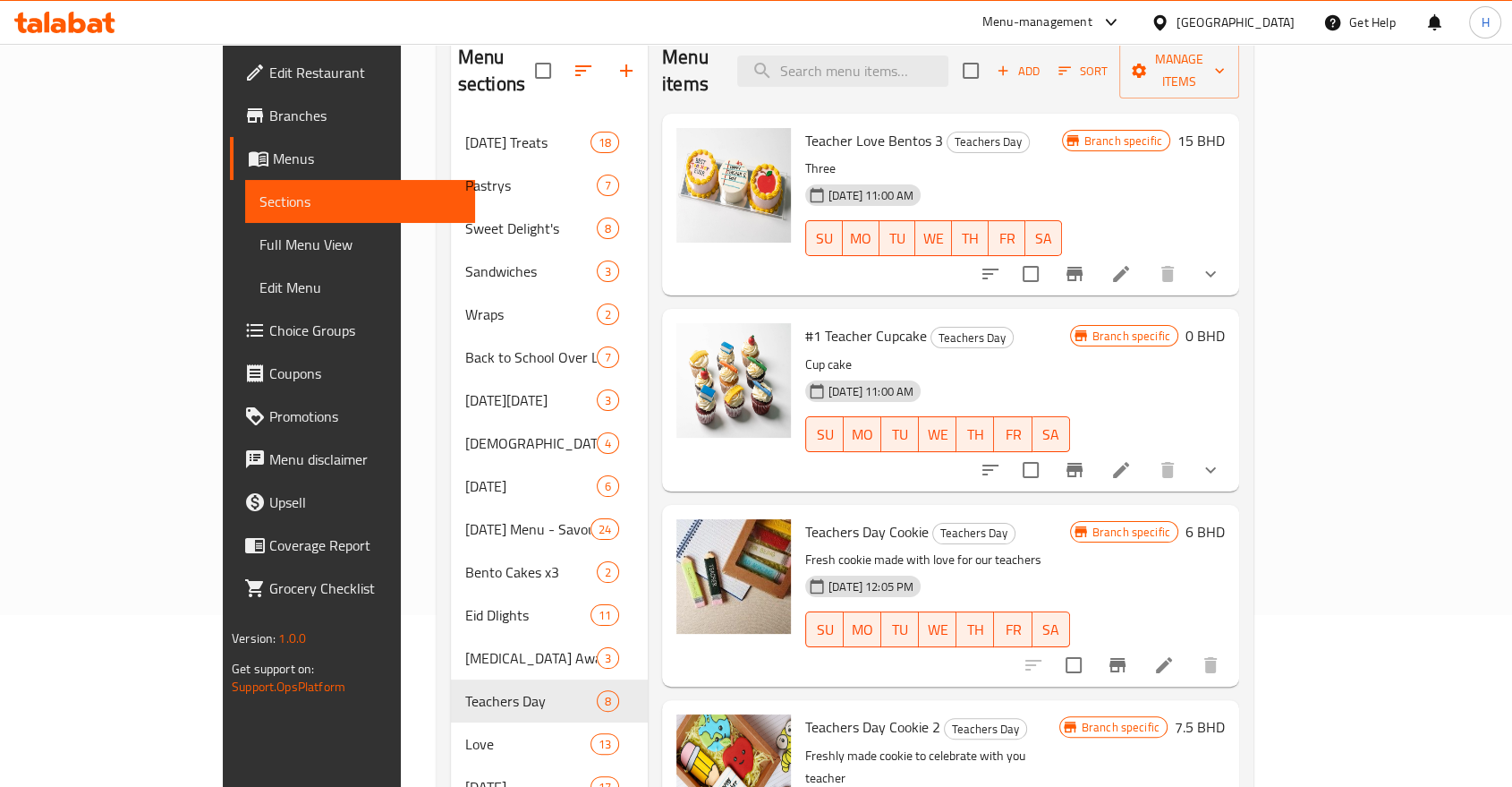
scroll to position [114, 0]
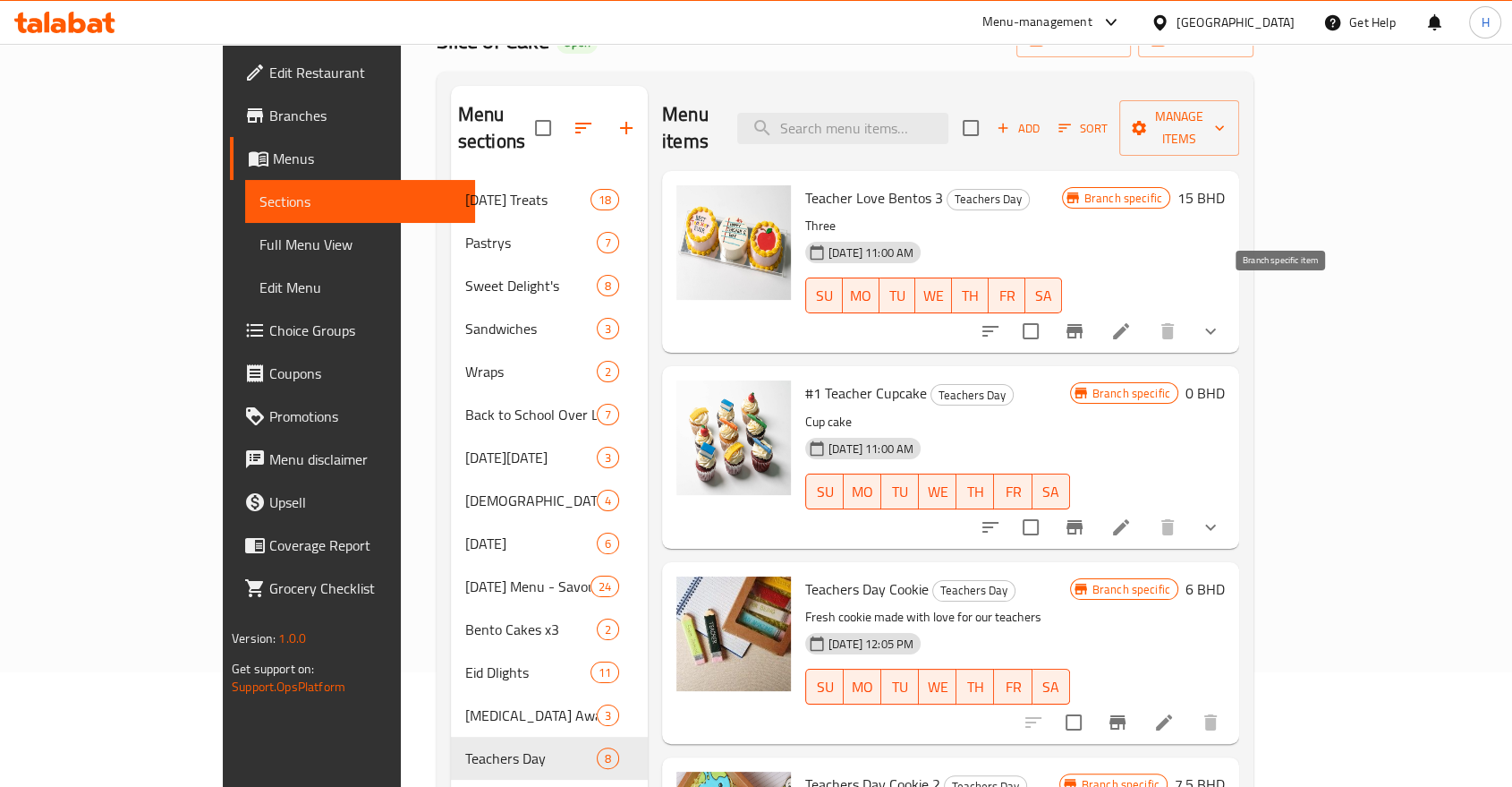
click at [1083, 324] on icon "Branch-specific-item" at bounding box center [1075, 331] width 16 height 14
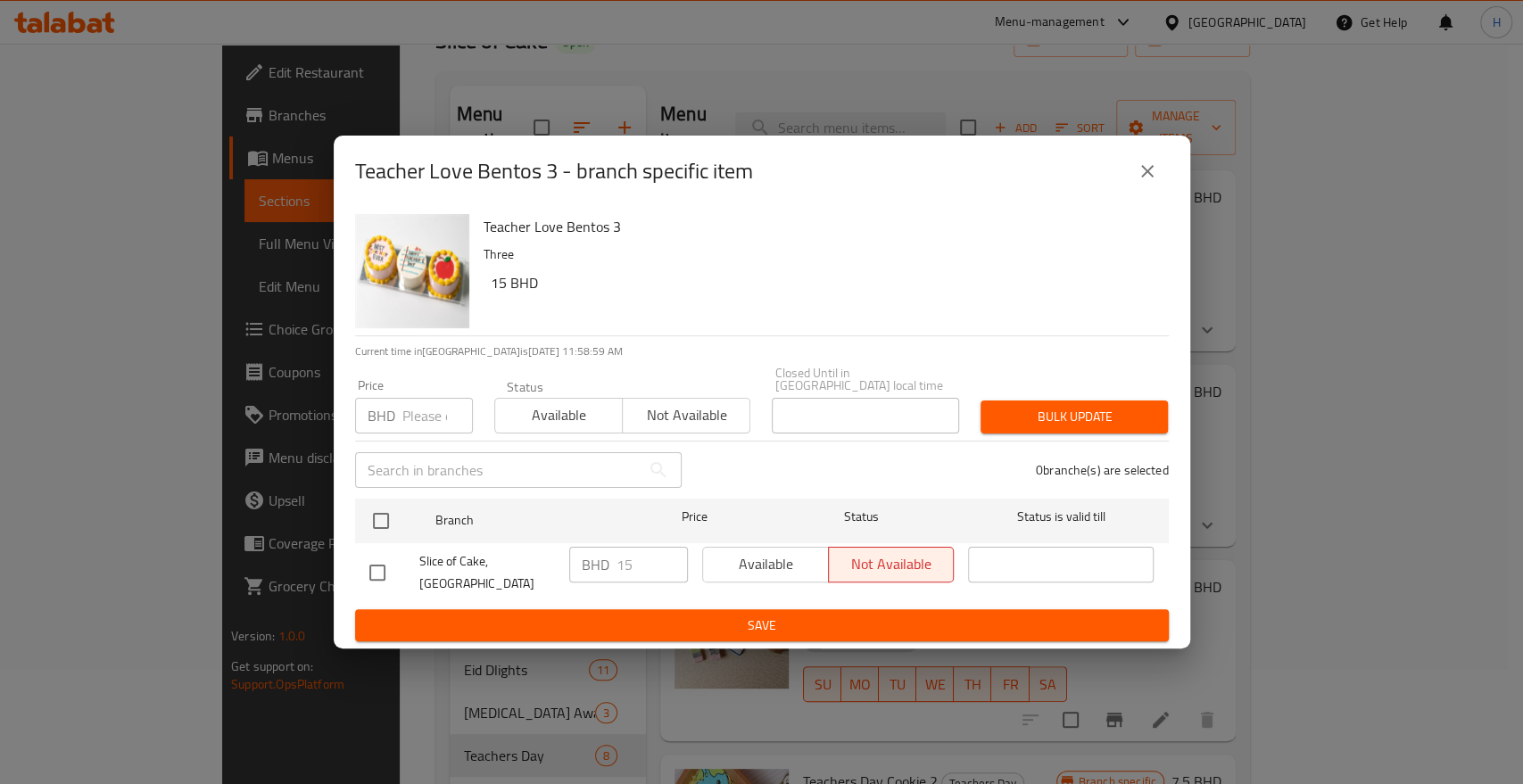
click at [1143, 177] on icon "close" at bounding box center [1148, 170] width 12 height 12
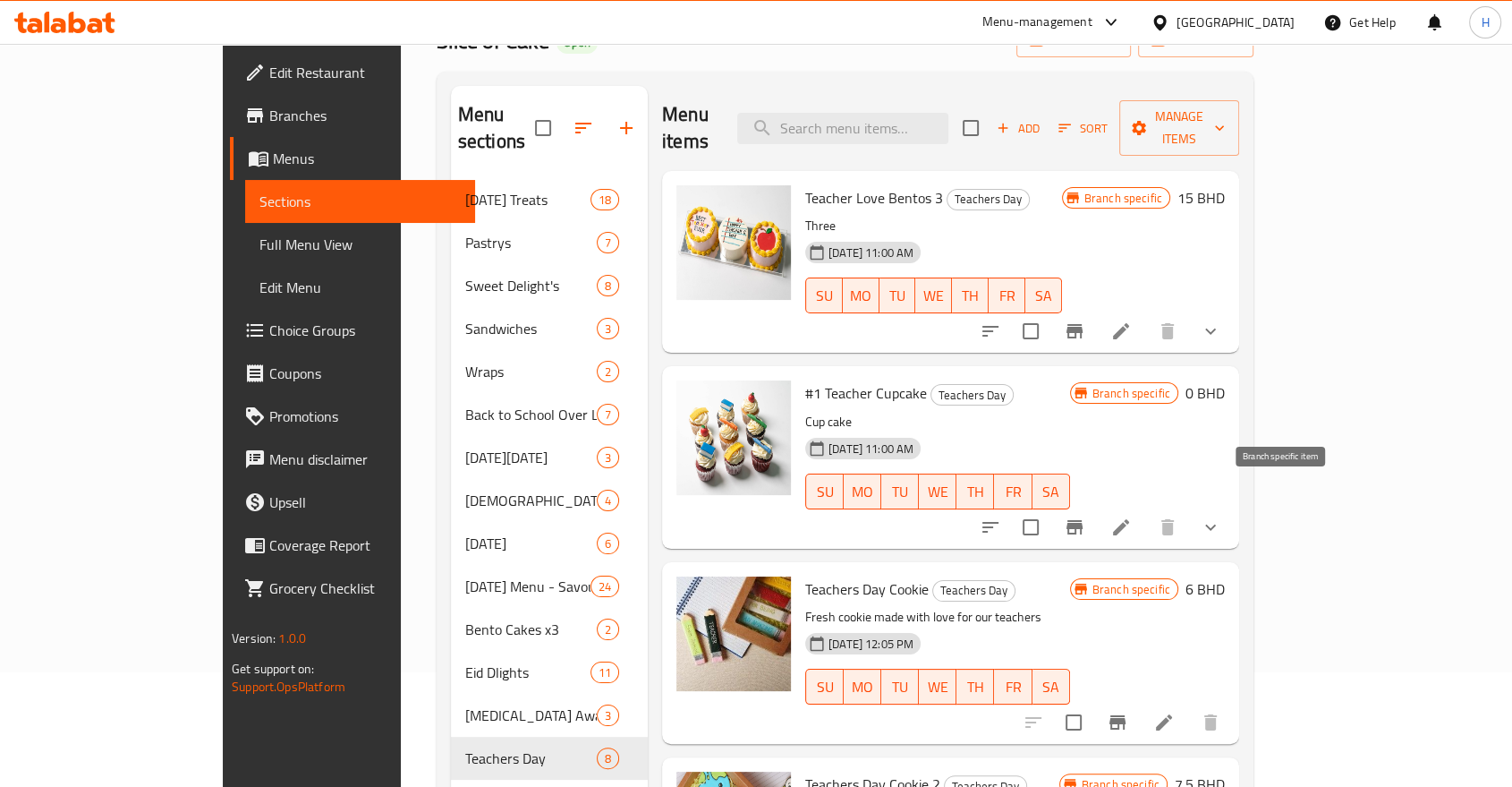
click at [1083, 520] on icon "Branch-specific-item" at bounding box center [1075, 527] width 16 height 14
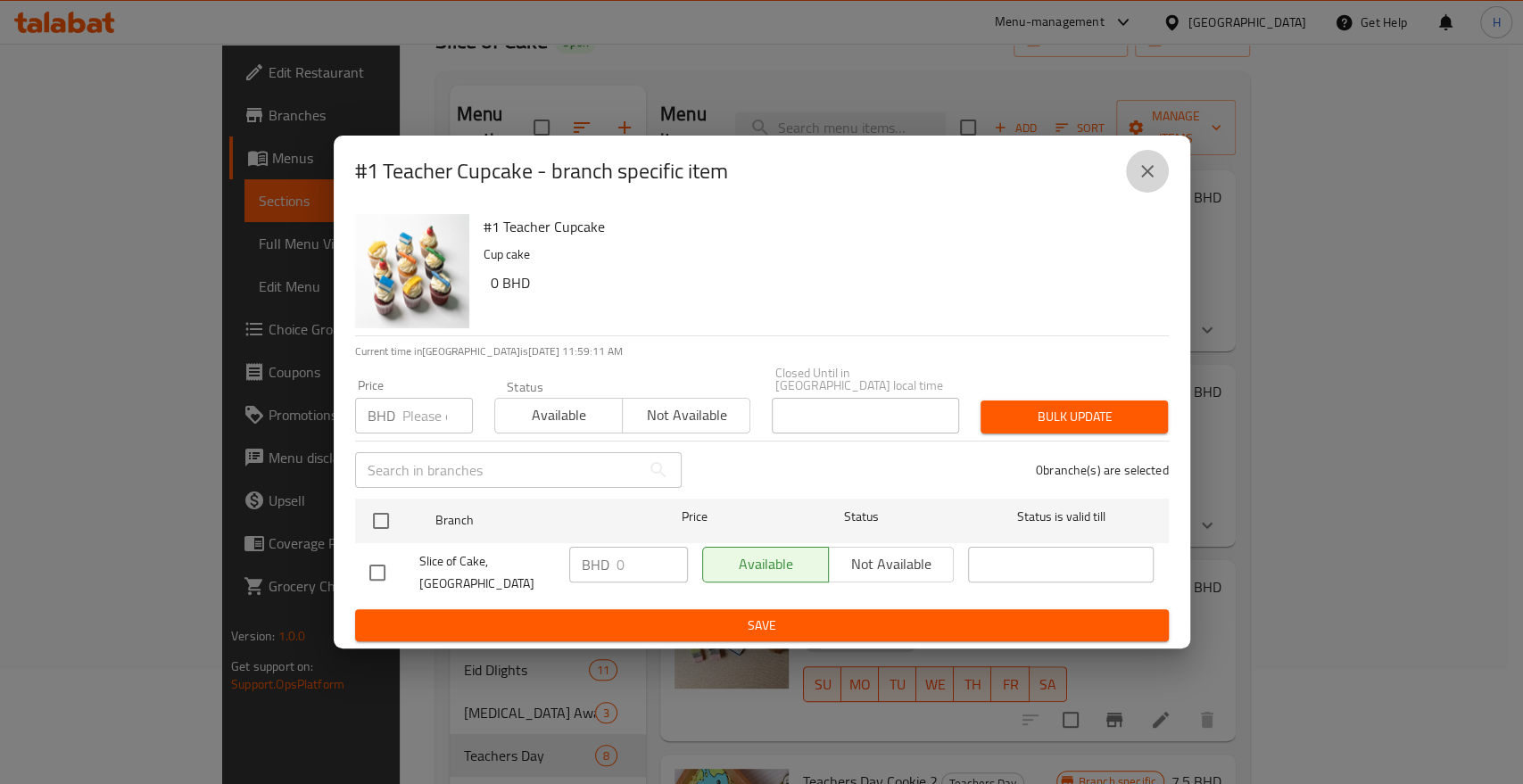
click at [1144, 192] on button "close" at bounding box center [1148, 171] width 43 height 43
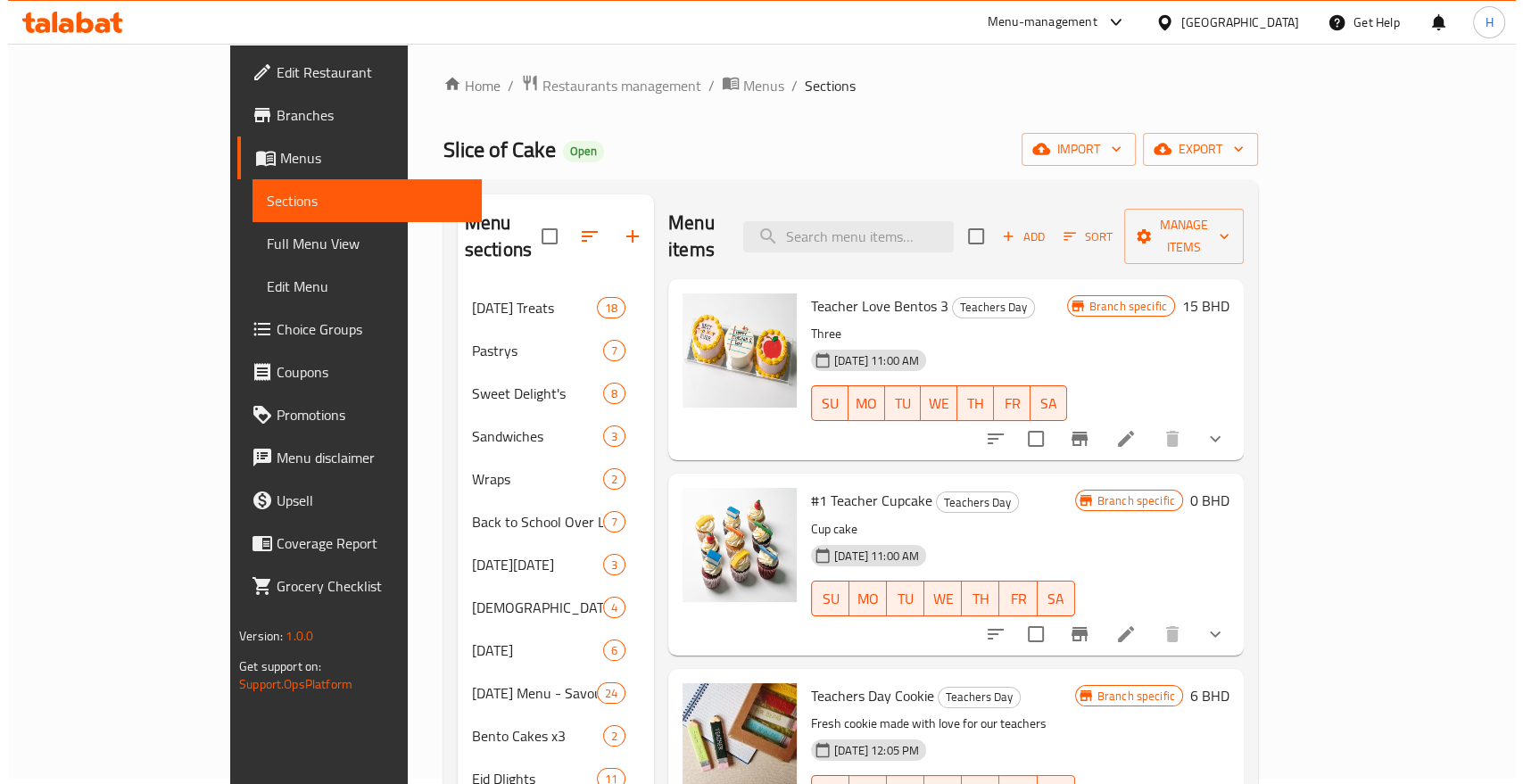
scroll to position [0, 0]
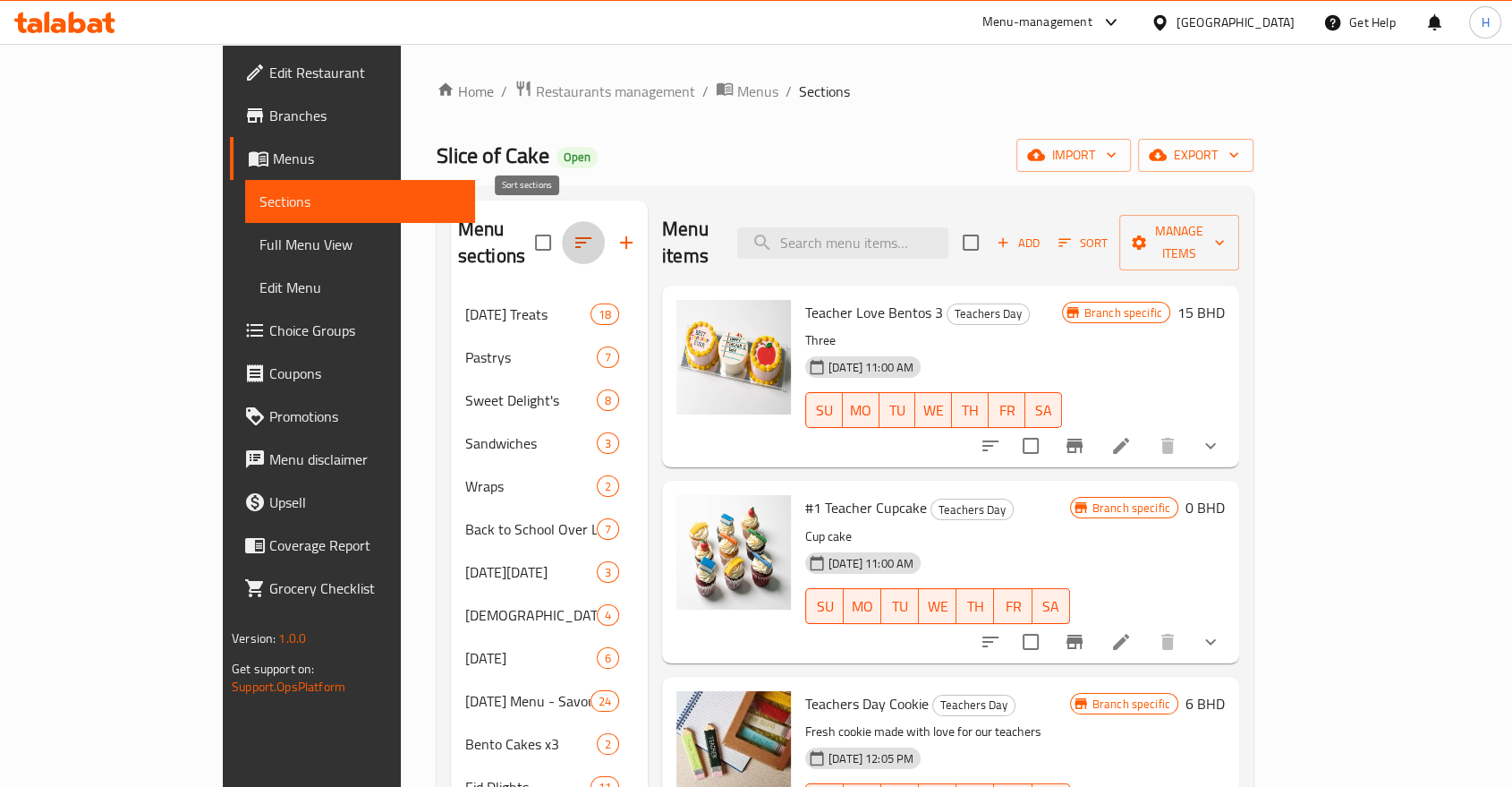
click at [575, 237] on icon "button" at bounding box center [583, 242] width 16 height 11
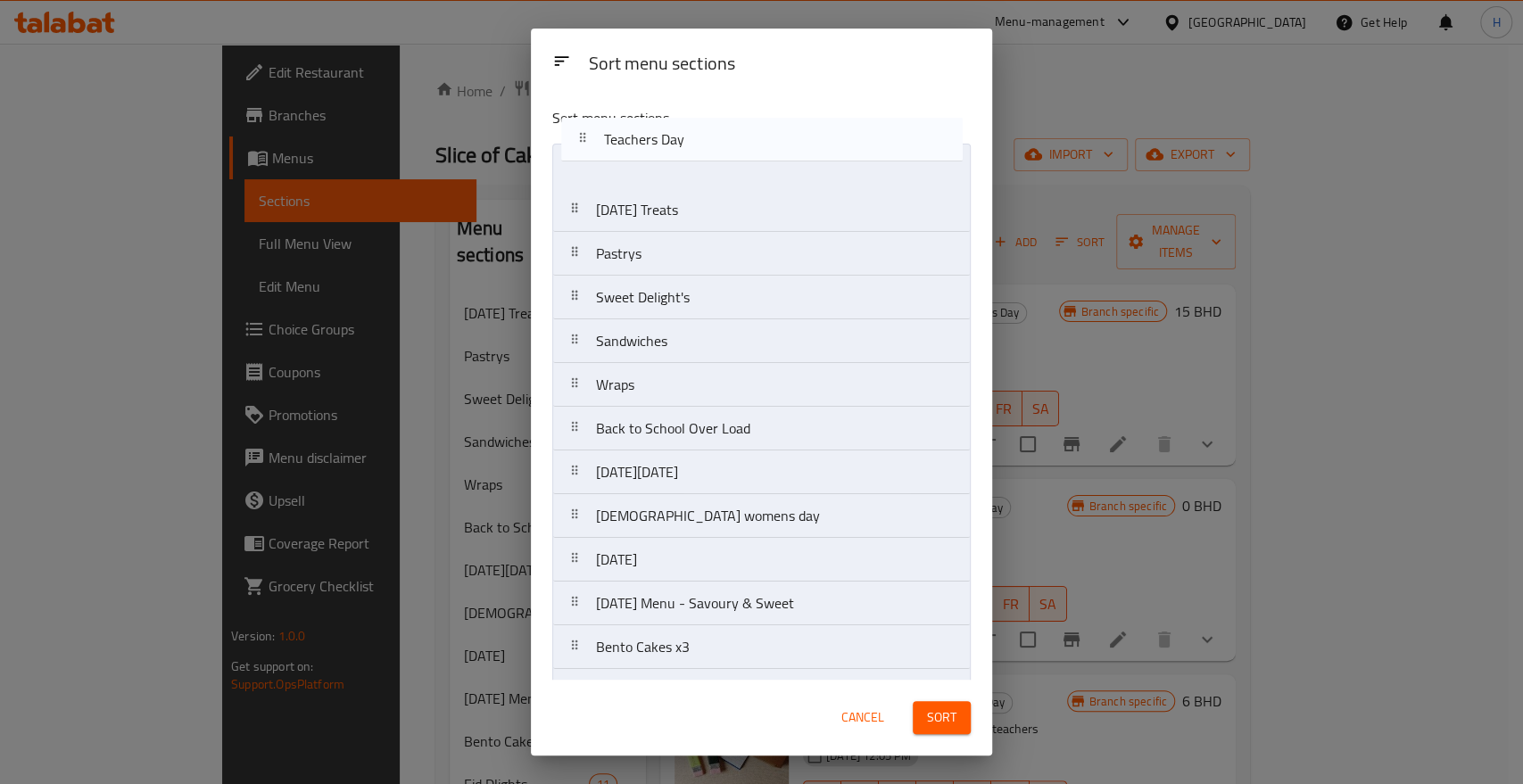
drag, startPoint x: 602, startPoint y: 249, endPoint x: 609, endPoint y: 143, distance: 106.2
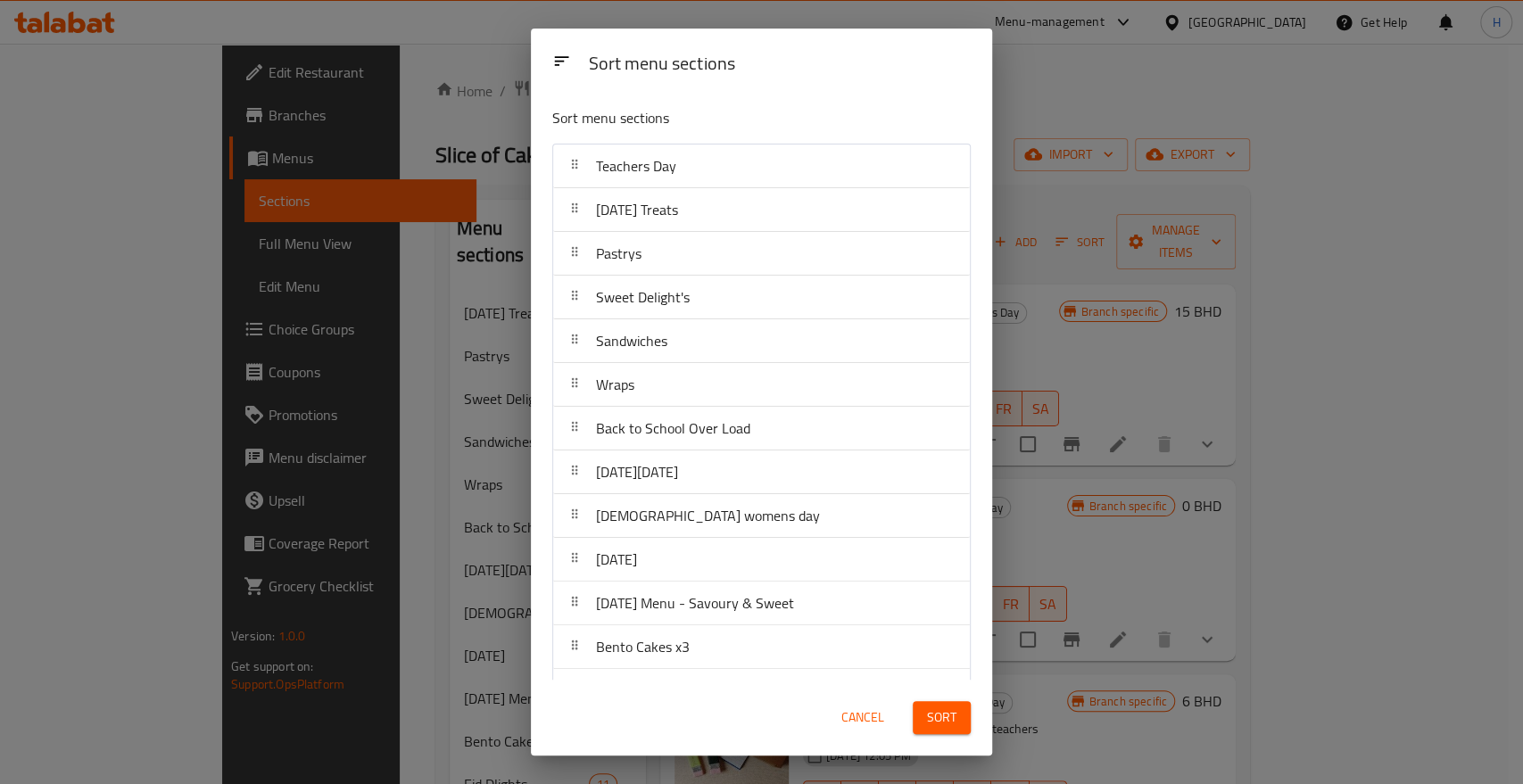
click at [939, 715] on span "Sort" at bounding box center [942, 717] width 30 height 22
